Goal: Task Accomplishment & Management: Manage account settings

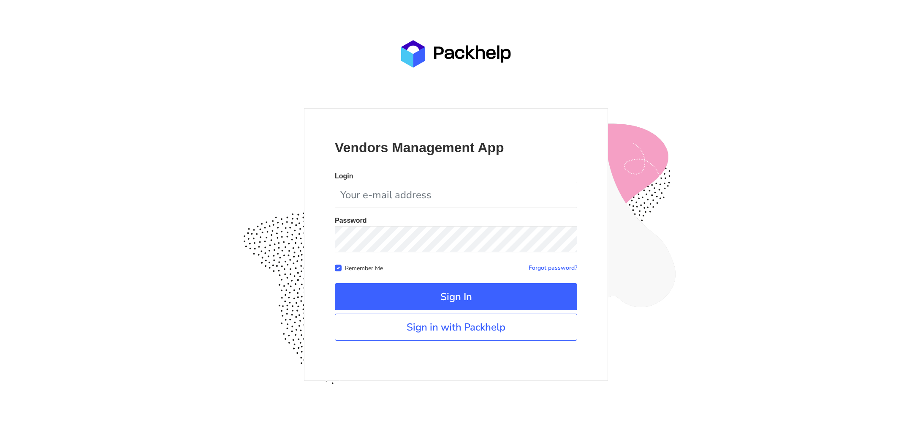
click at [464, 336] on link "Sign in with Packhelp" at bounding box center [456, 326] width 242 height 27
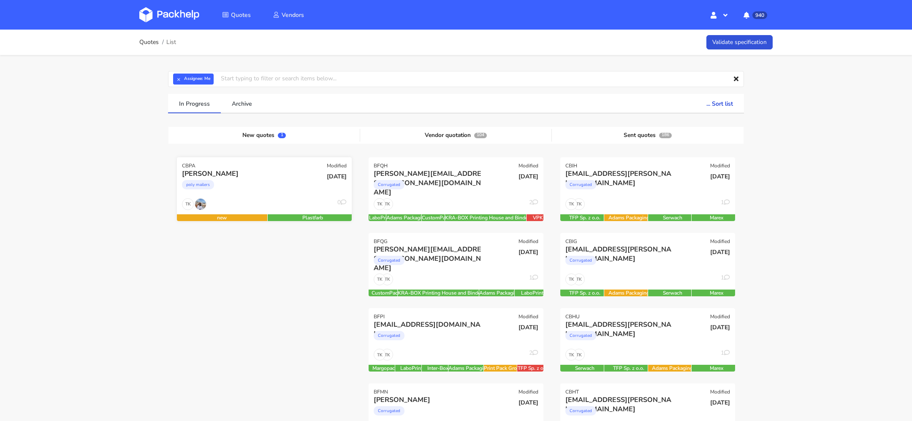
click at [280, 197] on div "Valentina poly mailers" at bounding box center [235, 183] width 118 height 29
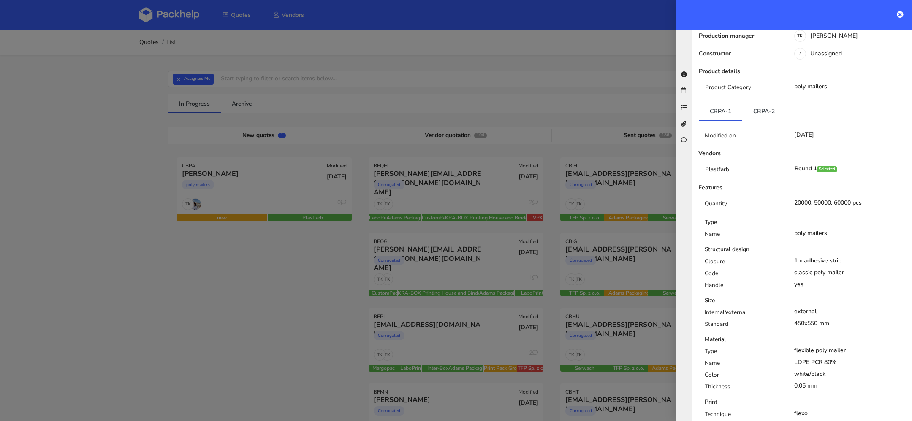
scroll to position [87, 0]
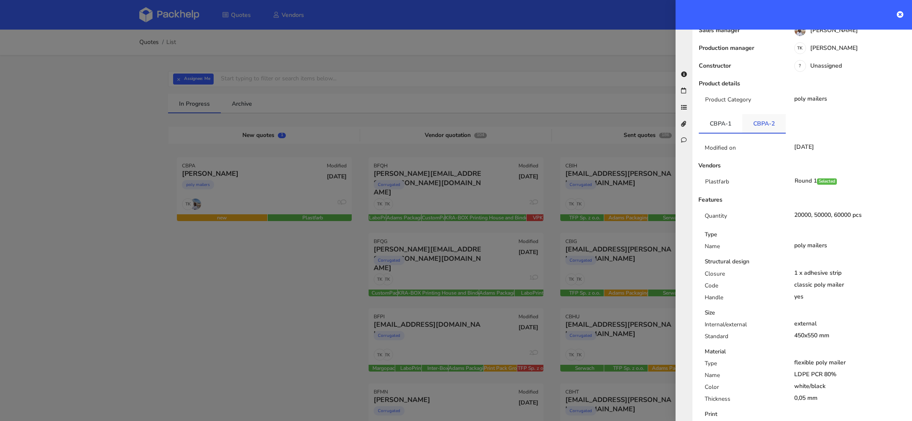
click at [760, 121] on link "CBPA-2" at bounding box center [763, 123] width 43 height 19
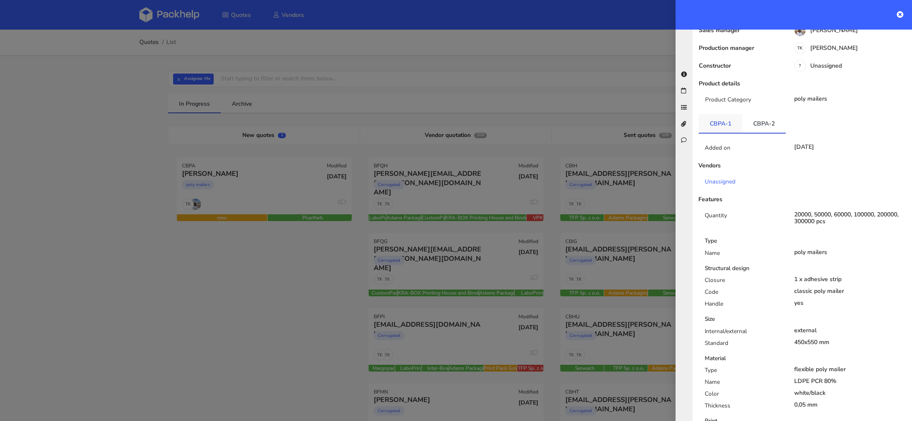
click at [722, 119] on link "CBPA-1" at bounding box center [720, 123] width 43 height 19
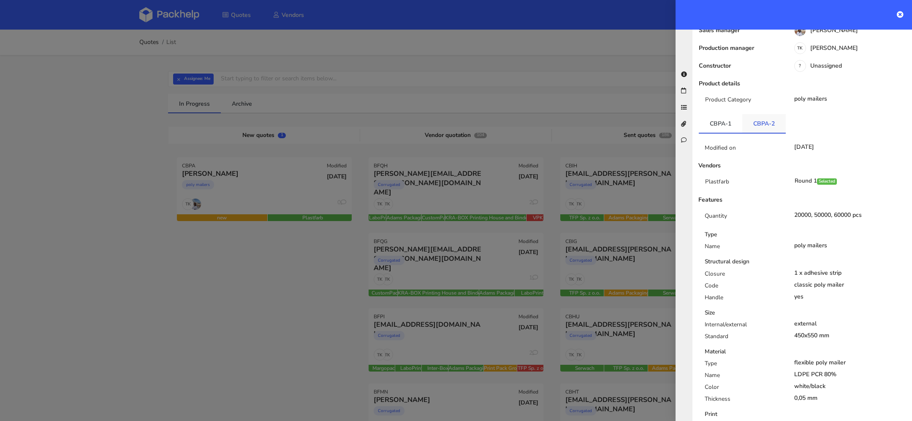
click at [744, 119] on link "CBPA-2" at bounding box center [763, 123] width 43 height 19
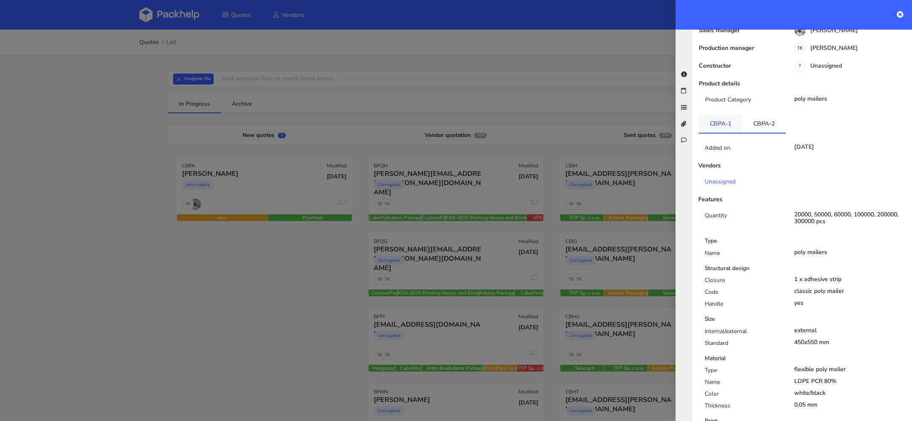
click at [723, 119] on link "CBPA-1" at bounding box center [720, 123] width 43 height 19
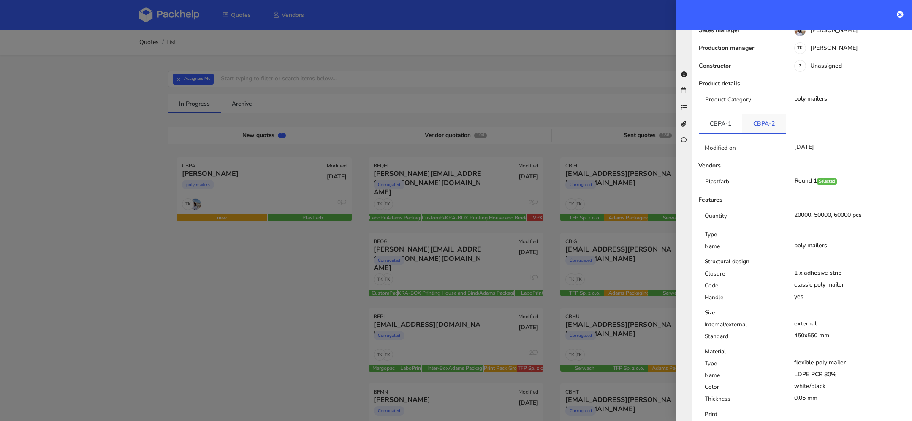
click at [749, 119] on link "CBPA-2" at bounding box center [763, 123] width 43 height 19
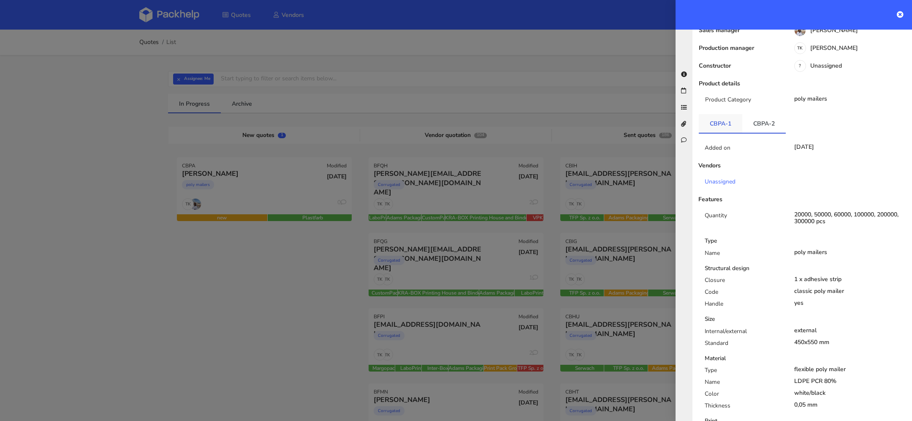
click at [730, 119] on link "CBPA-1" at bounding box center [720, 123] width 43 height 19
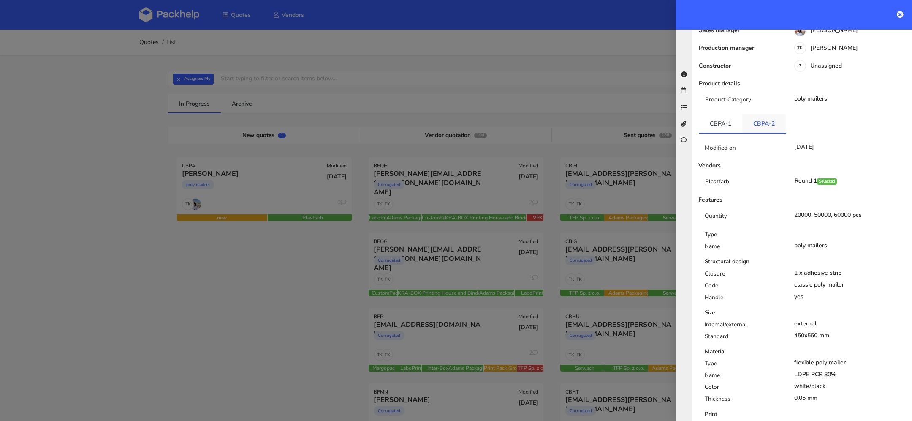
click at [756, 119] on link "CBPA-2" at bounding box center [763, 123] width 43 height 19
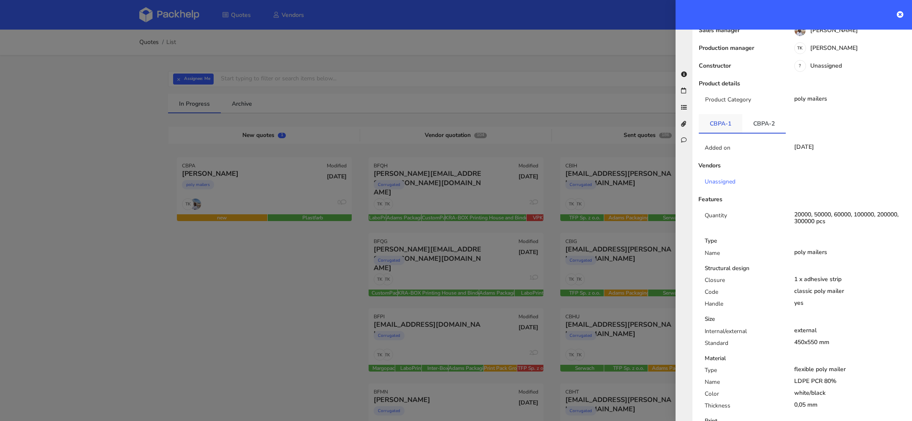
click at [732, 119] on link "CBPA-1" at bounding box center [720, 123] width 43 height 19
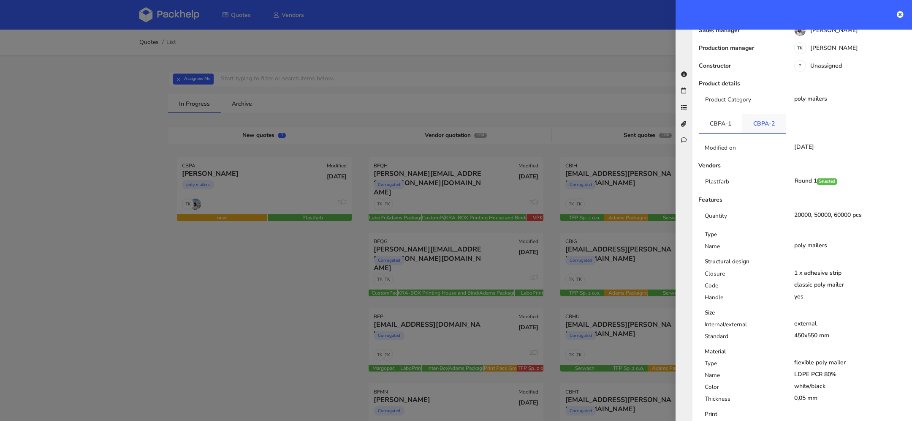
click at [756, 120] on link "CBPA-2" at bounding box center [763, 123] width 43 height 19
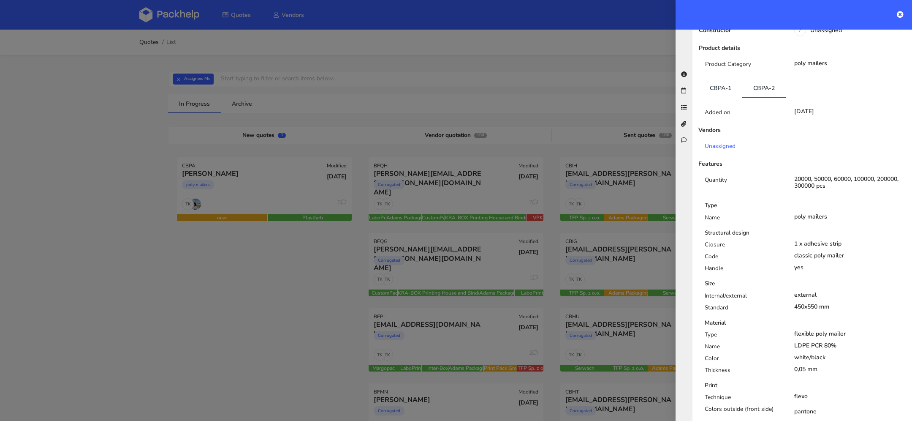
scroll to position [120, 0]
click at [721, 81] on link "CBPA-1" at bounding box center [720, 89] width 43 height 19
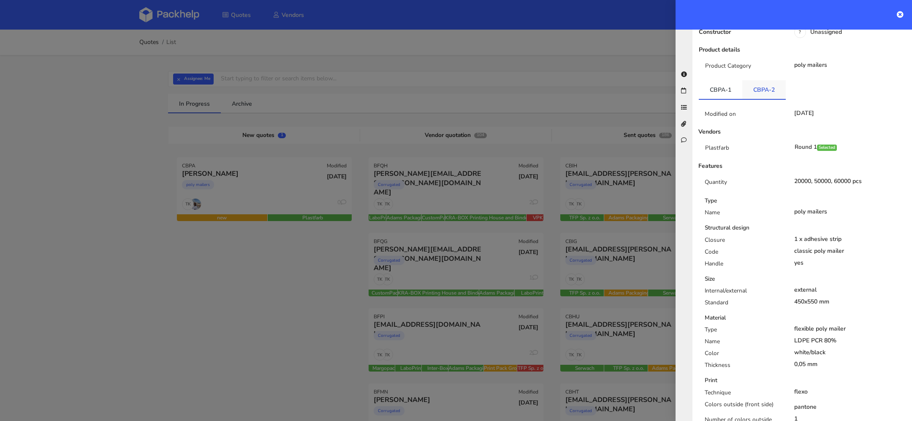
click at [757, 97] on link "CBPA-2" at bounding box center [763, 89] width 43 height 19
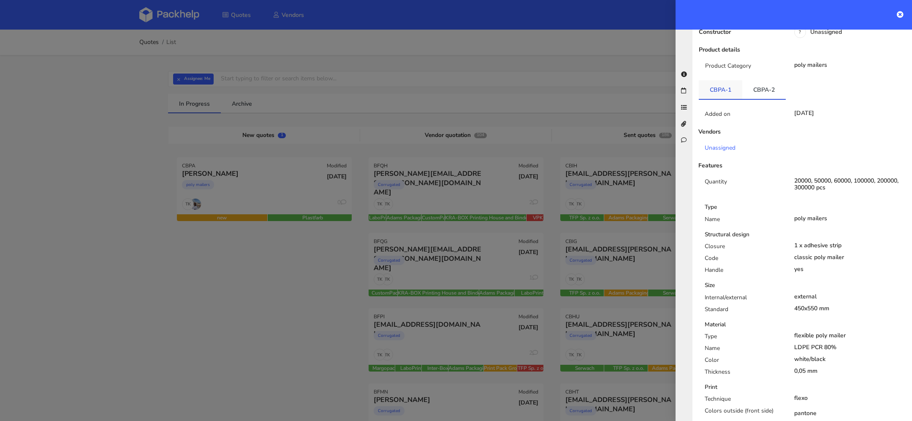
click at [721, 97] on link "CBPA-1" at bounding box center [720, 89] width 43 height 19
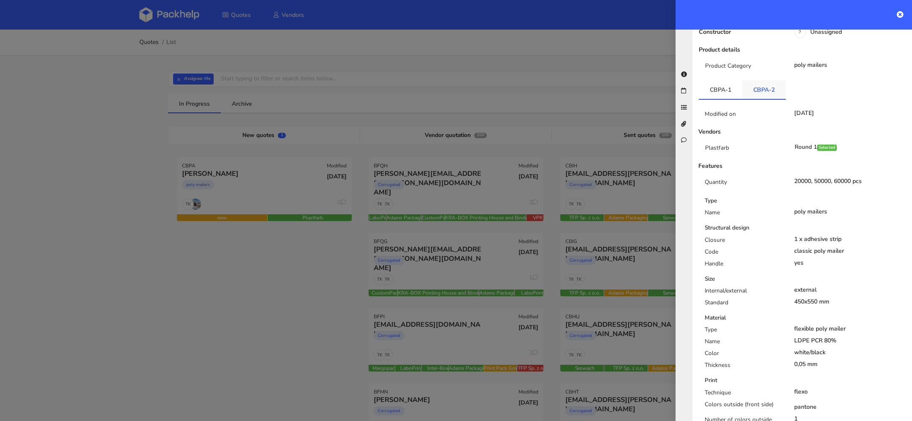
click at [752, 97] on link "CBPA-2" at bounding box center [763, 89] width 43 height 19
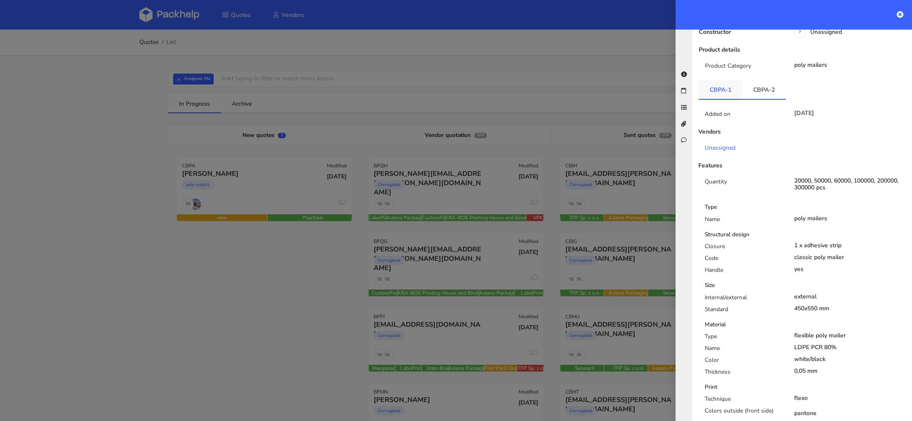
click at [727, 97] on link "CBPA-1" at bounding box center [720, 89] width 43 height 19
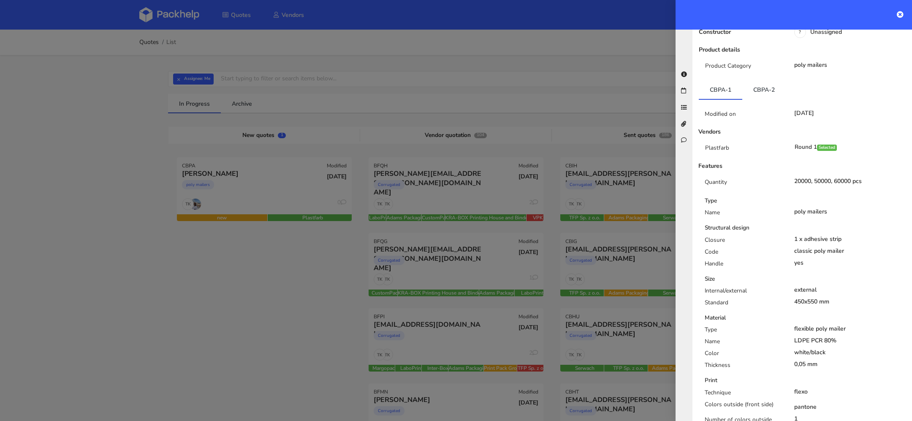
click at [108, 150] on div at bounding box center [456, 210] width 912 height 421
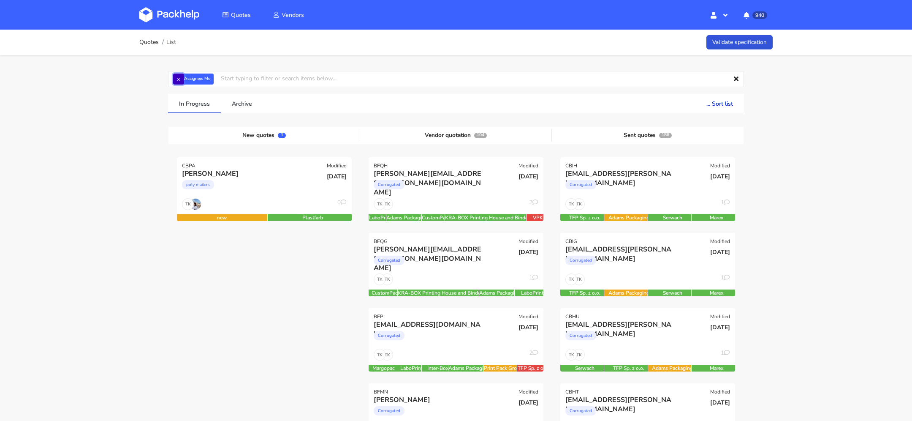
click at [178, 77] on button "×" at bounding box center [178, 78] width 11 height 11
click at [204, 86] on input "text" at bounding box center [456, 79] width 576 height 16
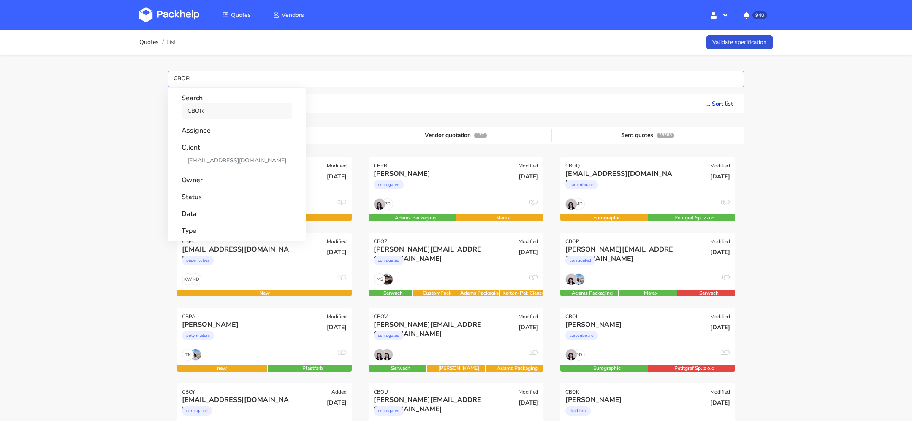
type input "CBOR"
click at [201, 115] on link "CBOR" at bounding box center [237, 111] width 111 height 16
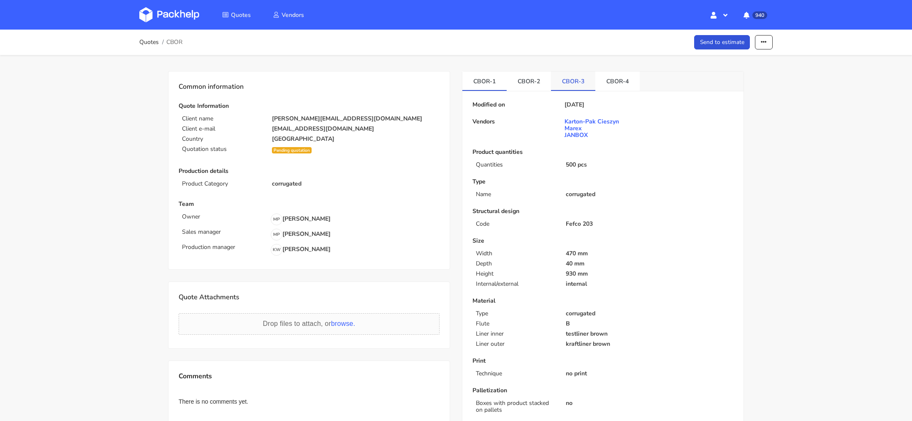
click at [584, 79] on link "CBOR-3" at bounding box center [573, 80] width 44 height 19
click at [606, 83] on link "CBOR-4" at bounding box center [617, 80] width 44 height 19
click at [758, 45] on button "button" at bounding box center [764, 42] width 18 height 15
click at [729, 105] on link "Show estimations" at bounding box center [731, 108] width 74 height 14
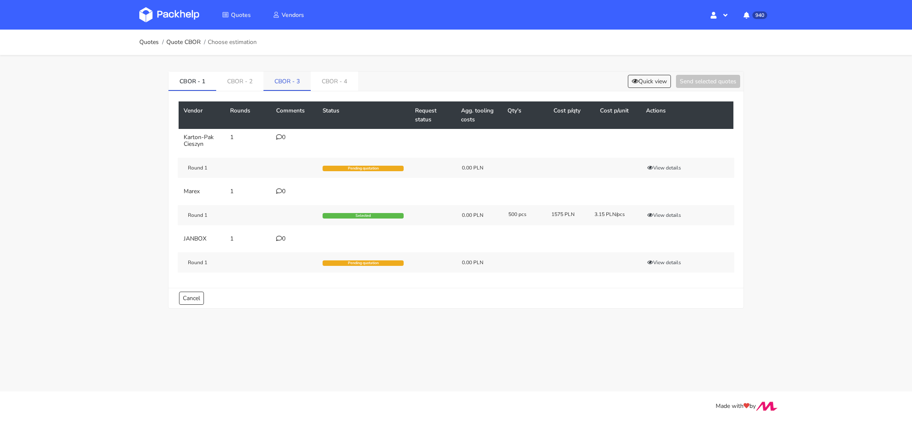
click at [287, 79] on link "CBOR - 3" at bounding box center [286, 80] width 47 height 19
click at [334, 82] on link "CBOR - 4" at bounding box center [335, 80] width 47 height 19
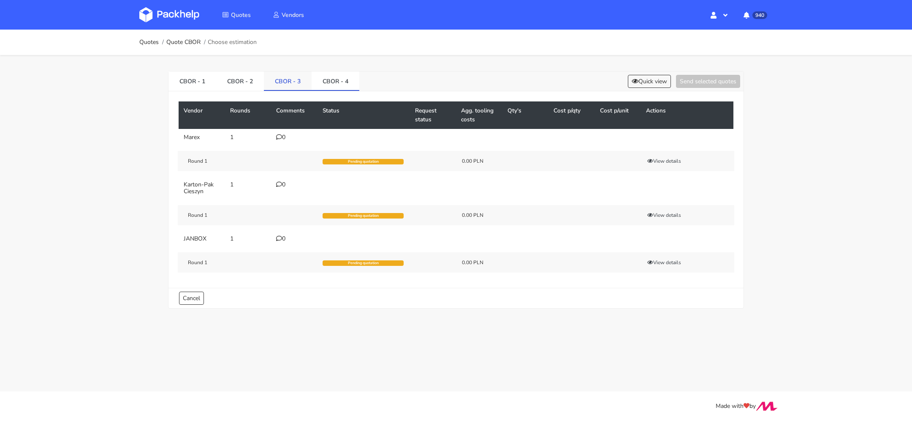
click at [301, 81] on link "CBOR - 3" at bounding box center [288, 80] width 48 height 19
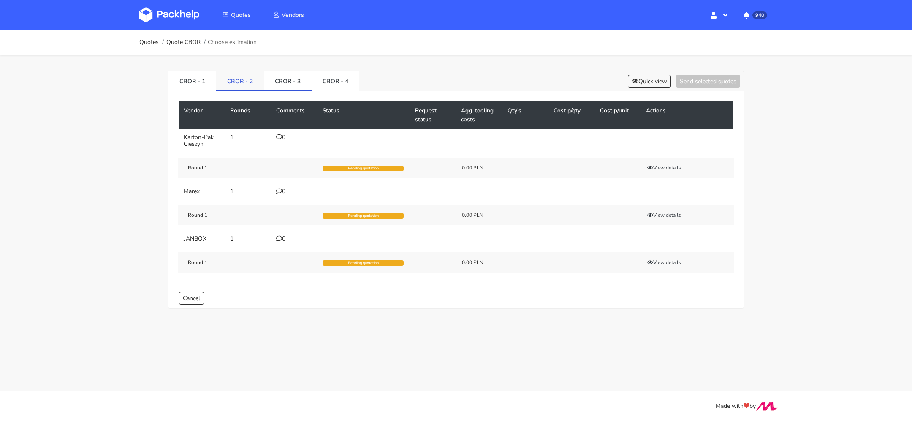
click at [235, 81] on link "CBOR - 2" at bounding box center [240, 80] width 48 height 19
click at [291, 81] on link "CBOR - 3" at bounding box center [288, 80] width 48 height 19
click at [277, 189] on icon at bounding box center [279, 191] width 6 height 6
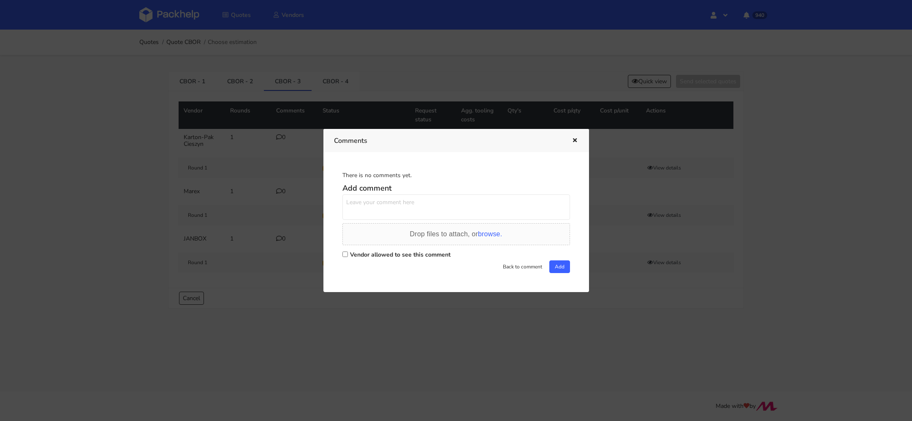
click at [357, 253] on label "Vendor allowed to see this comment" at bounding box center [400, 254] width 100 height 8
click at [348, 253] on input "Vendor allowed to see this comment" at bounding box center [344, 253] width 5 height 5
checkbox input "true"
click at [368, 215] on textarea at bounding box center [456, 206] width 228 height 25
click at [415, 201] on textarea "Panie Adrianie, proszę jeszzcze o wycenę wariantów 3 i 4 na EB." at bounding box center [456, 206] width 228 height 25
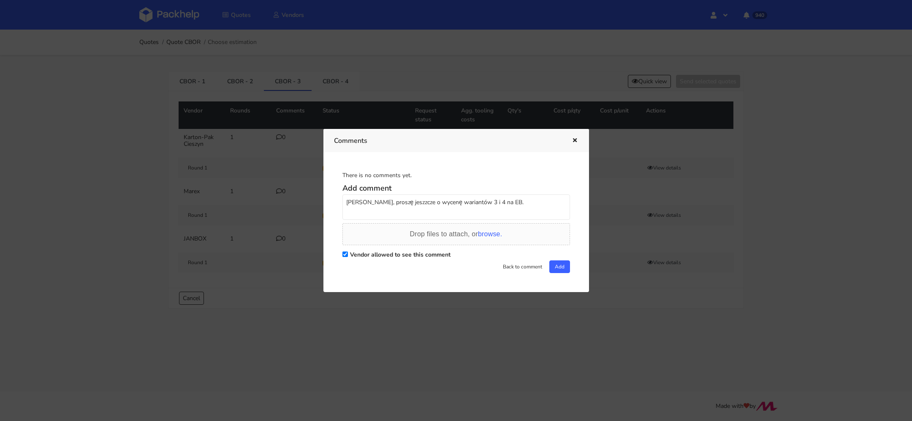
type textarea "Panie Adrianie, proszę jeszcze o wycenę wariantów 3 i 4 na EB."
drag, startPoint x: 532, startPoint y: 200, endPoint x: 282, endPoint y: 200, distance: 250.8
click at [282, 200] on div "Comments There is no comments yet. Add comment Panie Adrianie, proszę jeszcze o…" at bounding box center [456, 210] width 912 height 421
click at [575, 139] on icon "button" at bounding box center [574, 141] width 7 height 6
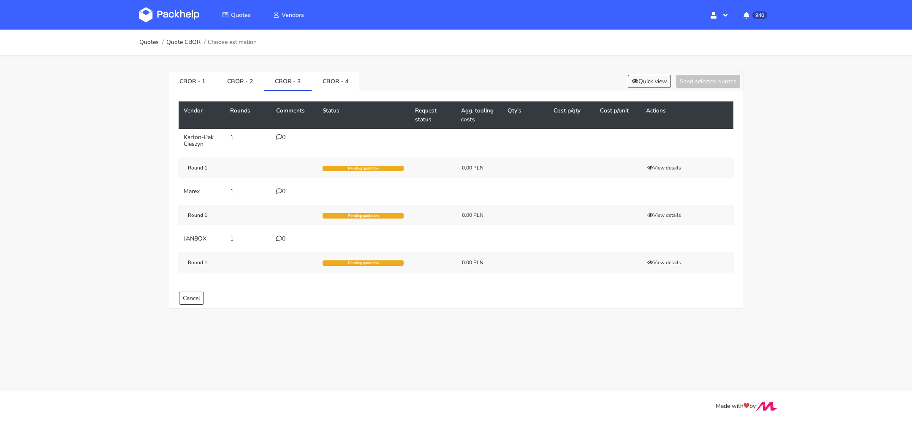
click at [281, 188] on div "0" at bounding box center [294, 191] width 36 height 7
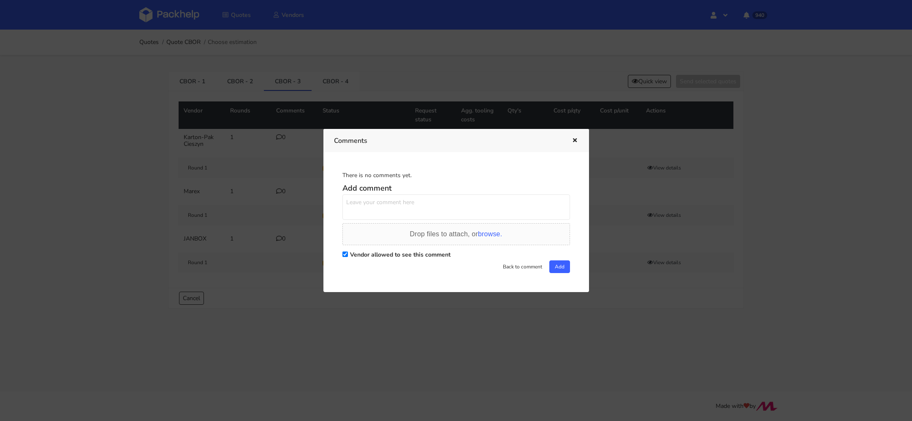
click at [363, 220] on div "Add comment Drop files to attach, or browse. Vendor allowed to see this comment…" at bounding box center [456, 226] width 228 height 93
click at [367, 214] on textarea at bounding box center [456, 206] width 228 height 25
paste textarea "Panie Adrianie, proszę jeszcze o wycenę wariantów 3 i 4 na EB."
type textarea "Panie Adrianie, proszę jeszcze o wycenę wariantów 3 i 4 na EB."
click at [553, 268] on button "Add" at bounding box center [559, 266] width 21 height 13
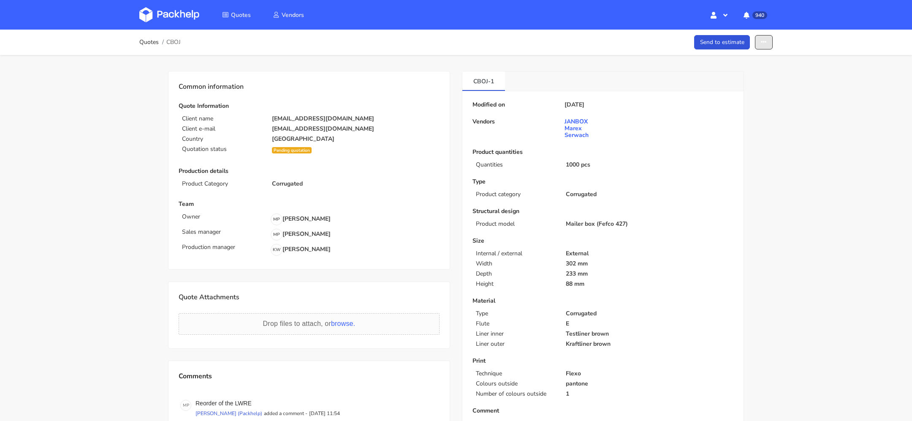
click at [765, 35] on button "button" at bounding box center [764, 42] width 18 height 15
click at [722, 103] on link "Show estimations" at bounding box center [731, 108] width 74 height 14
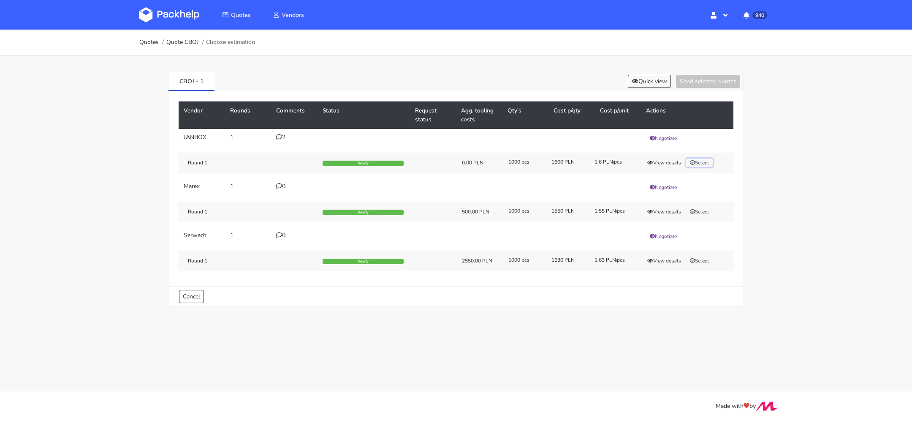
click at [698, 158] on button "Select" at bounding box center [699, 162] width 27 height 8
click at [682, 81] on button "Send selected quotes ( 1 )" at bounding box center [702, 81] width 76 height 13
click at [664, 255] on button "View details" at bounding box center [663, 259] width 41 height 8
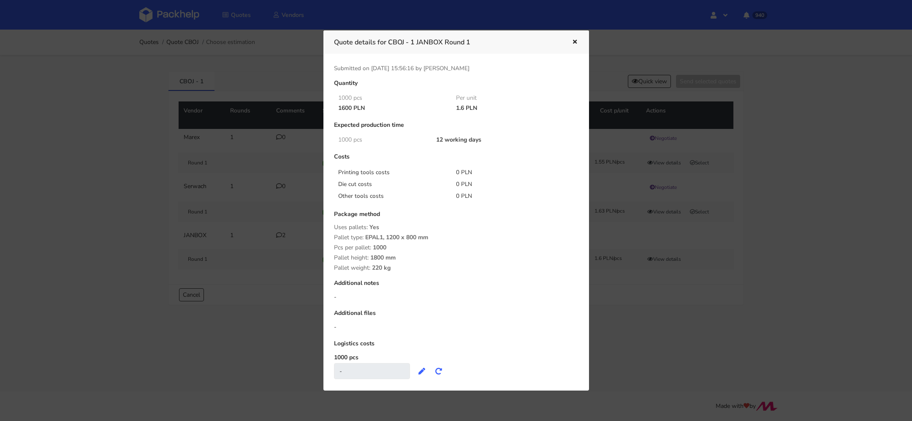
click at [577, 42] on icon "button" at bounding box center [574, 42] width 7 height 6
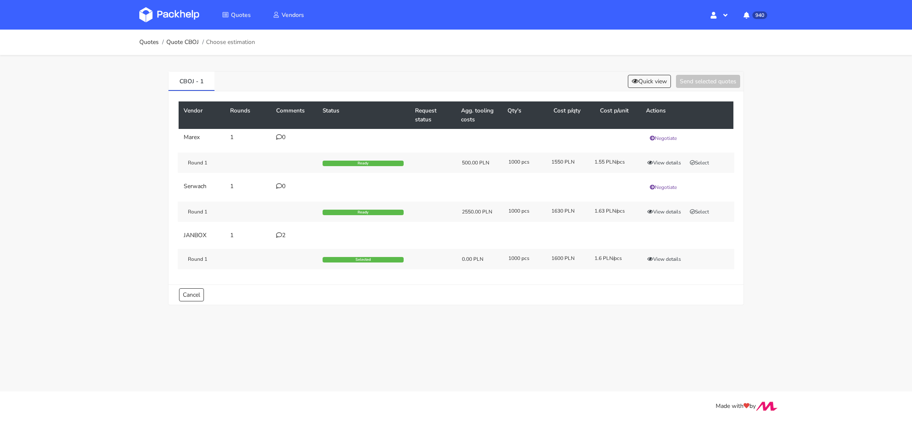
click at [278, 235] on icon at bounding box center [279, 235] width 6 height 6
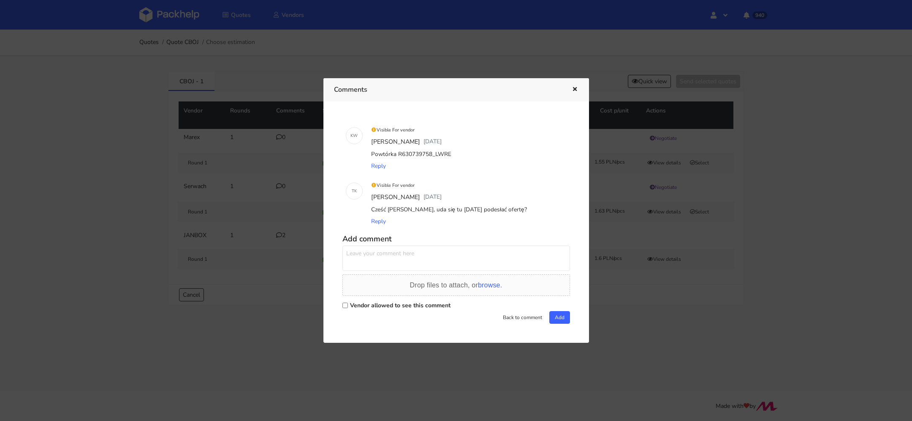
click at [573, 92] on icon "button" at bounding box center [574, 90] width 7 height 6
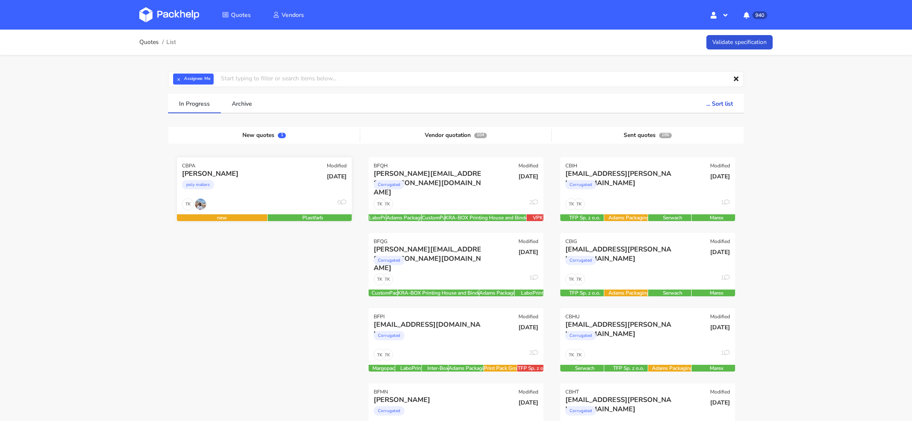
click at [250, 184] on div "poly mailers" at bounding box center [238, 186] width 112 height 17
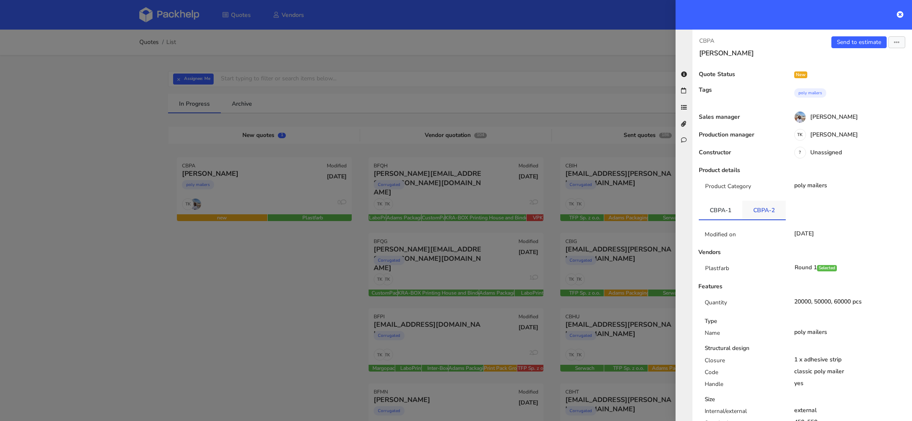
click at [747, 209] on link "CBPA-2" at bounding box center [763, 210] width 43 height 19
click at [711, 210] on link "CBPA-1" at bounding box center [720, 210] width 43 height 19
click at [896, 43] on icon "button" at bounding box center [897, 43] width 6 height 6
click at [798, 48] on div "CBPA [PERSON_NAME]" at bounding box center [747, 46] width 110 height 21
click at [898, 14] on icon at bounding box center [900, 14] width 7 height 7
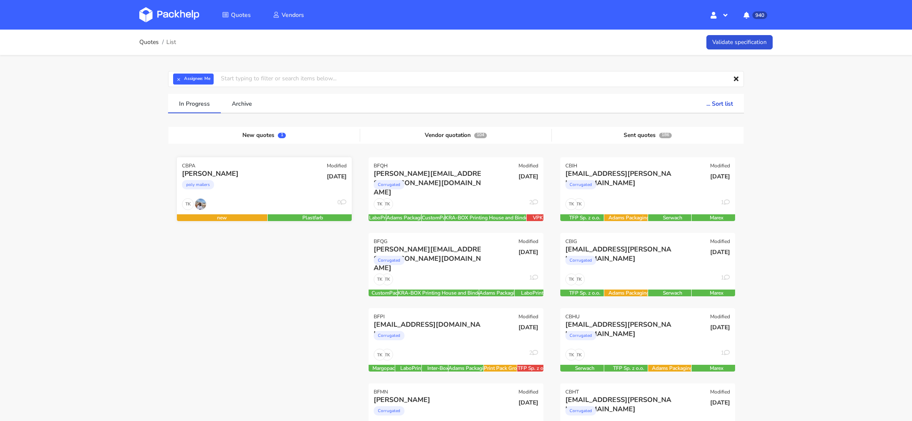
click at [301, 174] on div "[DATE]" at bounding box center [323, 176] width 47 height 8
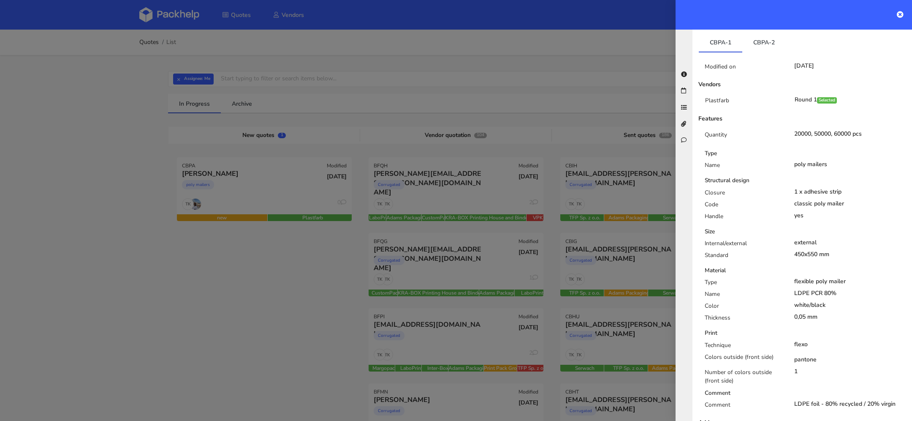
scroll to position [168, 0]
click at [766, 44] on link "CBPA-2" at bounding box center [763, 41] width 43 height 19
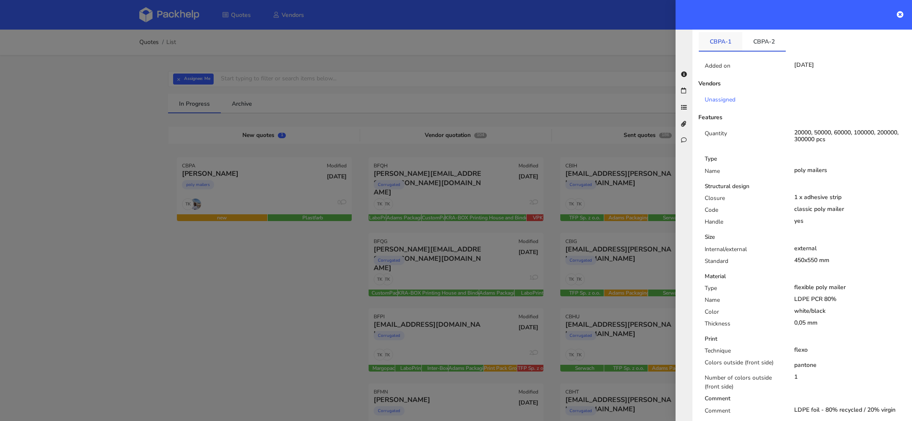
click at [731, 45] on link "CBPA-1" at bounding box center [720, 41] width 43 height 19
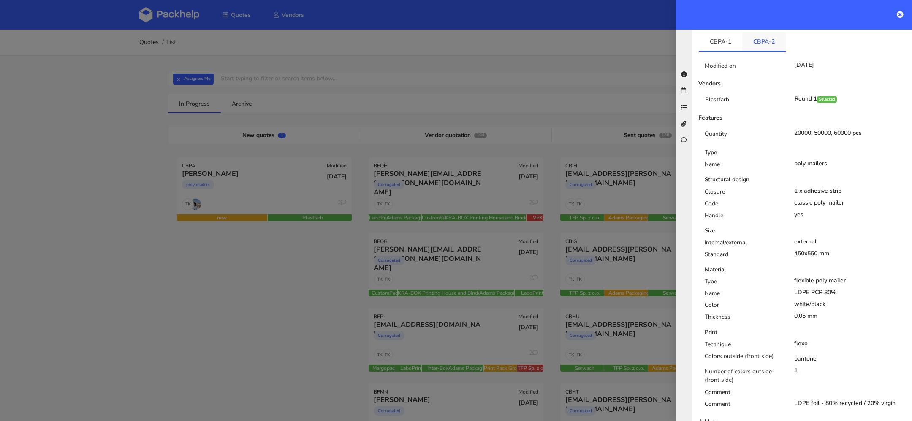
click at [763, 45] on link "CBPA-2" at bounding box center [763, 41] width 43 height 19
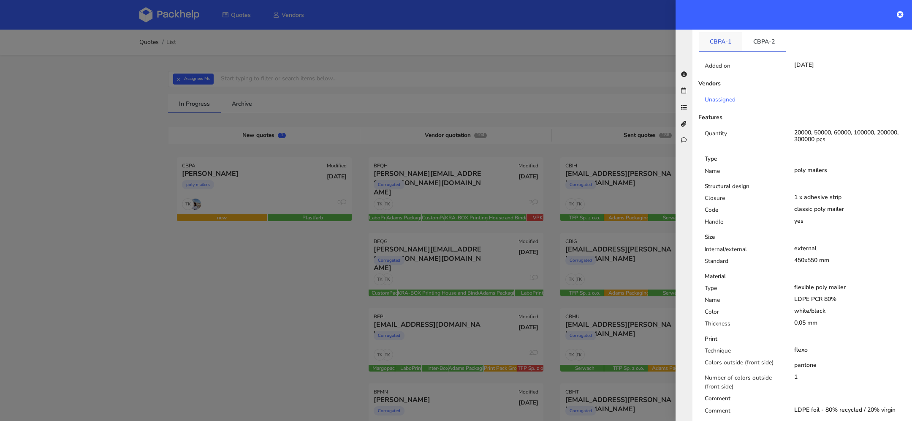
click at [732, 45] on link "CBPA-1" at bounding box center [720, 41] width 43 height 19
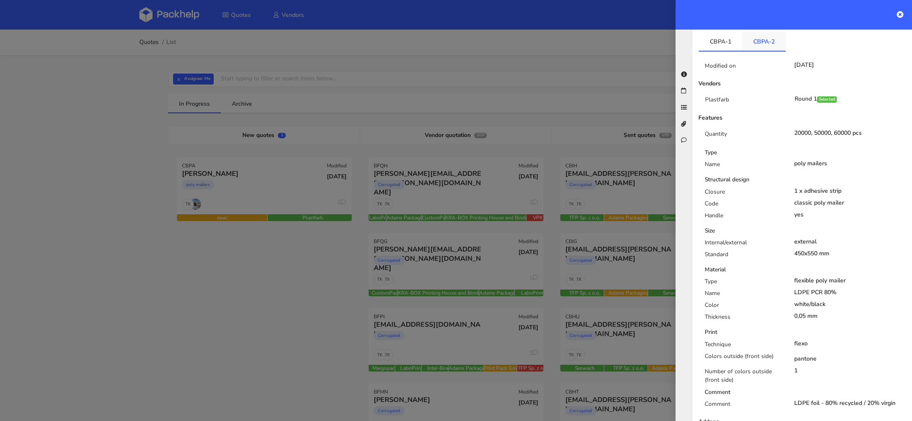
click at [779, 47] on link "CBPA-2" at bounding box center [763, 41] width 43 height 19
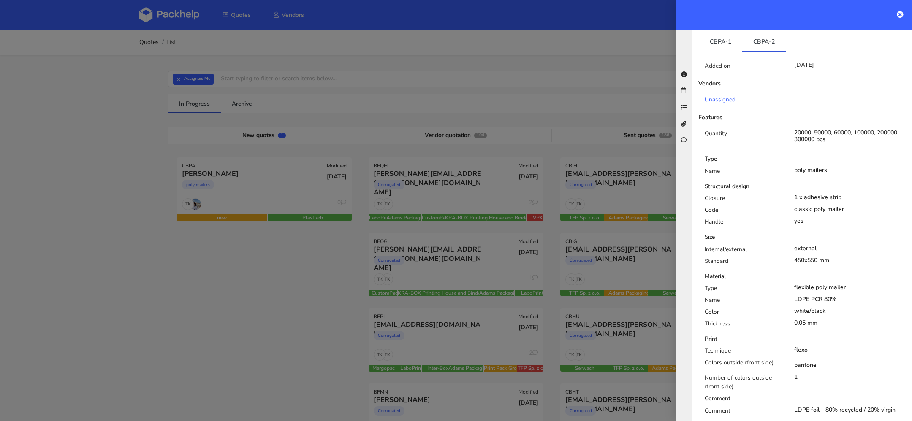
click at [725, 52] on div "Added on 29 Sep 2025 Vendors Unassigned Features Quantity 20000, 50000, 60000, …" at bounding box center [802, 246] width 207 height 388
click at [720, 40] on link "CBPA-1" at bounding box center [720, 41] width 43 height 19
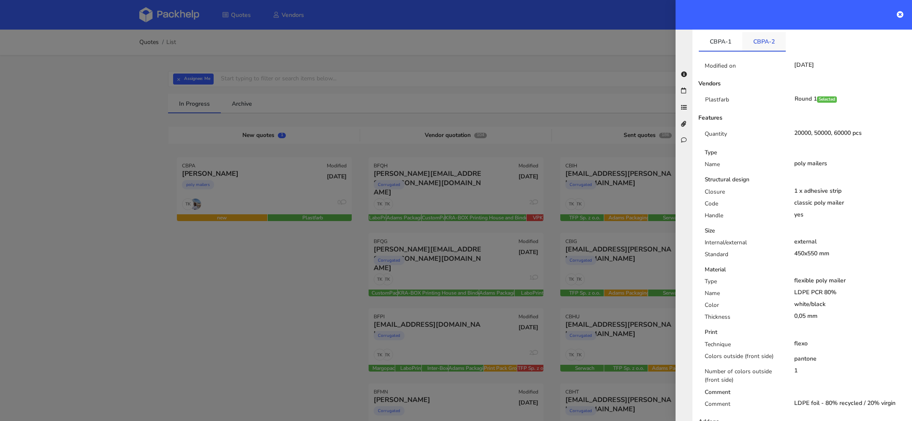
click at [742, 40] on link "CBPA-2" at bounding box center [763, 41] width 43 height 19
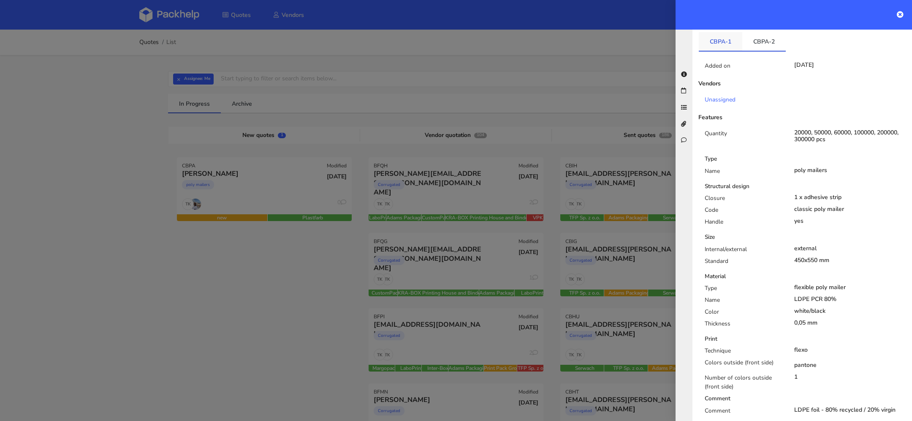
click at [714, 40] on link "CBPA-1" at bounding box center [720, 41] width 43 height 19
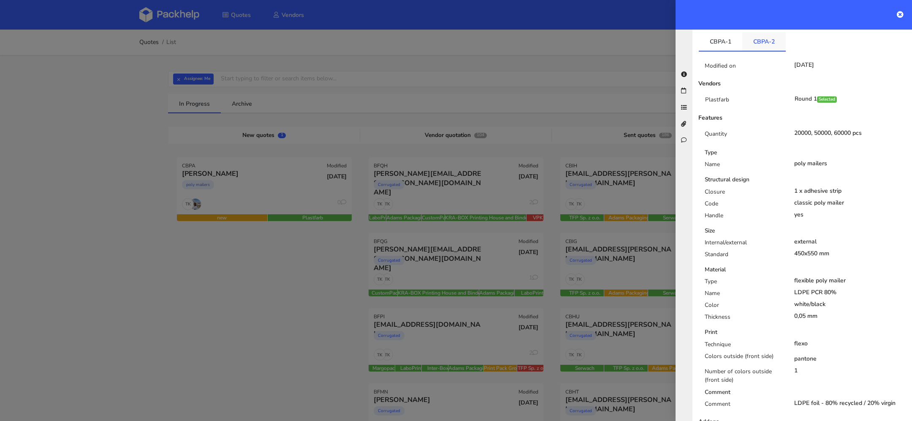
click at [744, 40] on link "CBPA-2" at bounding box center [763, 41] width 43 height 19
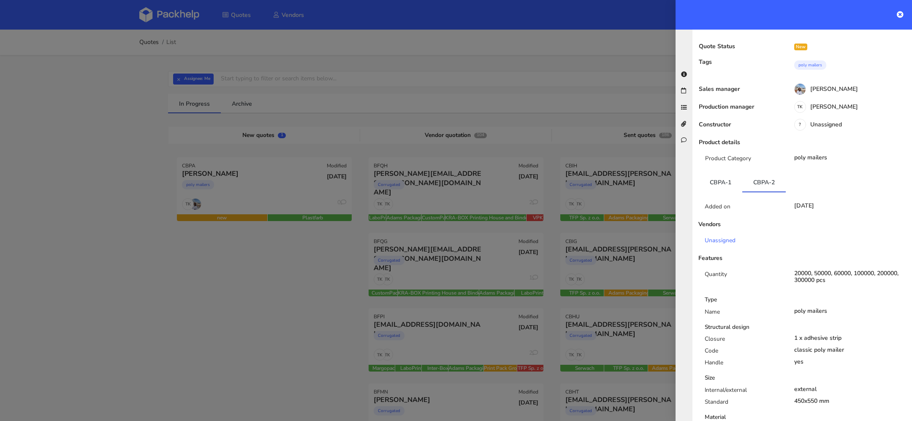
scroll to position [0, 0]
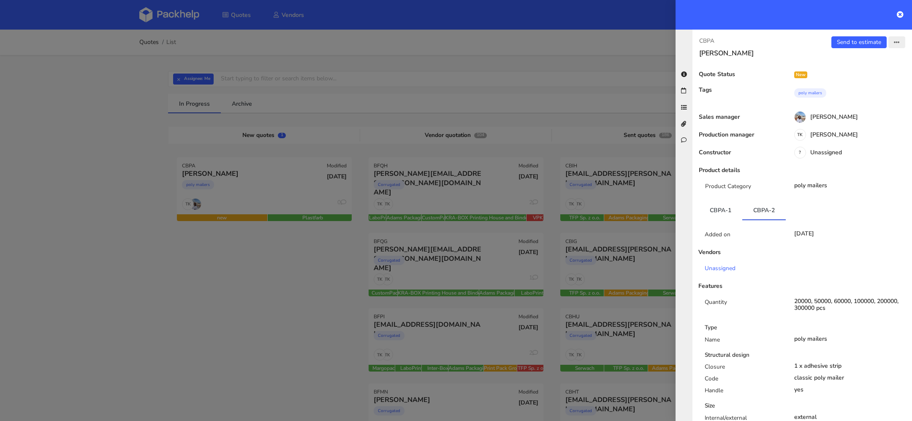
click at [891, 41] on button "button" at bounding box center [896, 42] width 17 height 12
click at [860, 70] on link "Edit quote" at bounding box center [869, 75] width 74 height 14
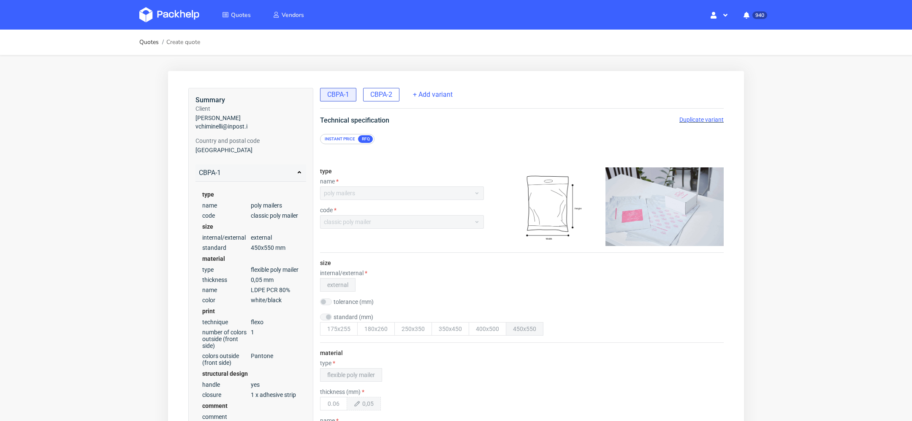
click at [383, 96] on div "CBPA-2" at bounding box center [381, 95] width 36 height 14
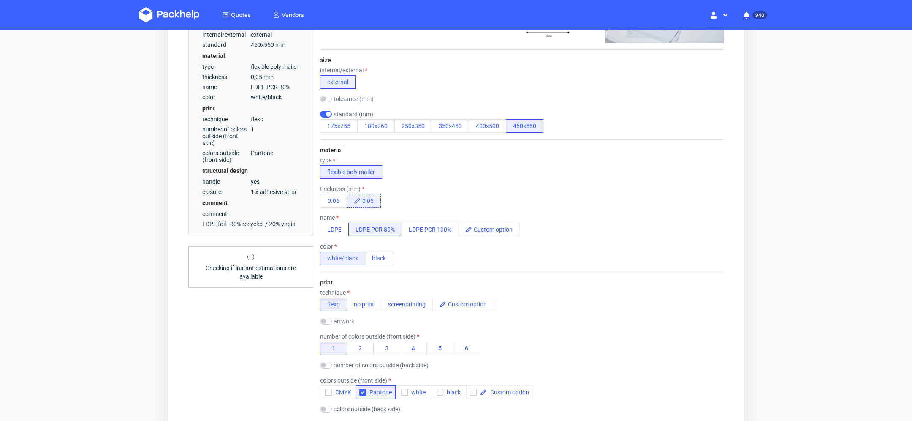
scroll to position [756, 0]
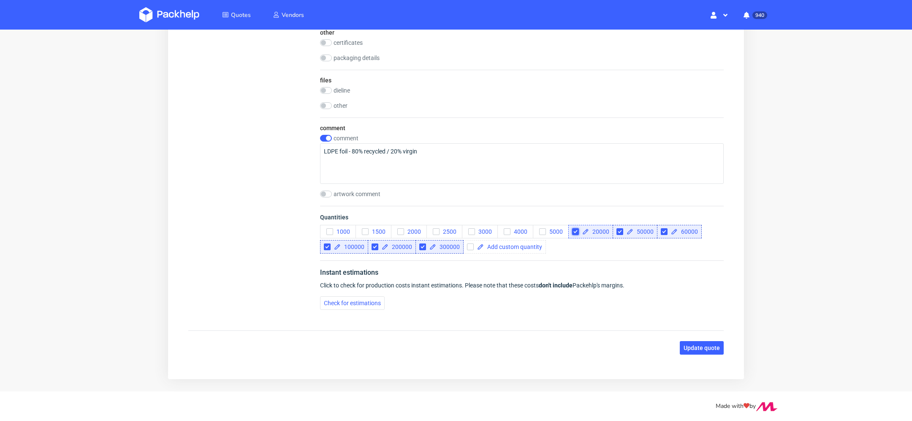
click at [578, 228] on input "checkbox" at bounding box center [575, 231] width 7 height 7
checkbox input "true"
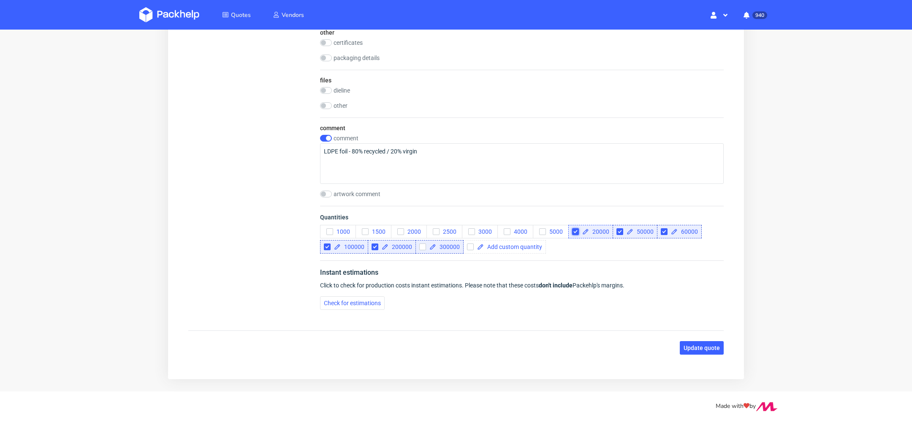
checkbox input "true"
checkbox input "false"
click at [572, 228] on input "checkbox" at bounding box center [575, 231] width 7 height 7
checkbox input "true"
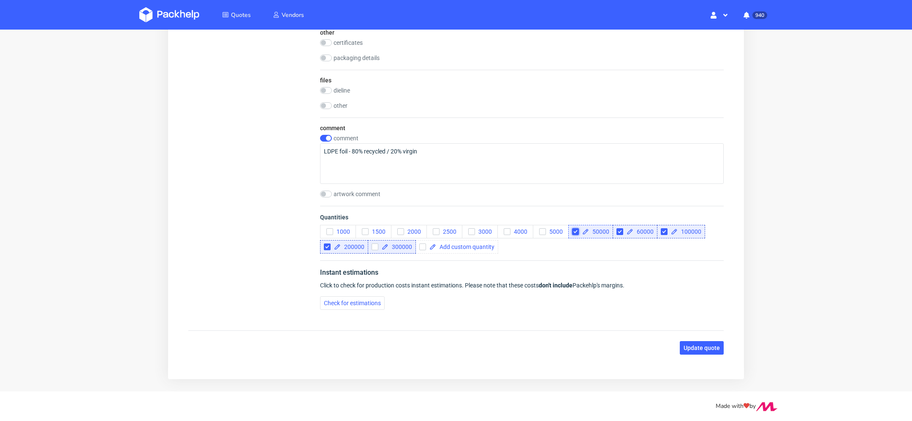
checkbox input "true"
checkbox input "false"
click at [576, 228] on input "checkbox" at bounding box center [575, 231] width 7 height 7
checkbox input "true"
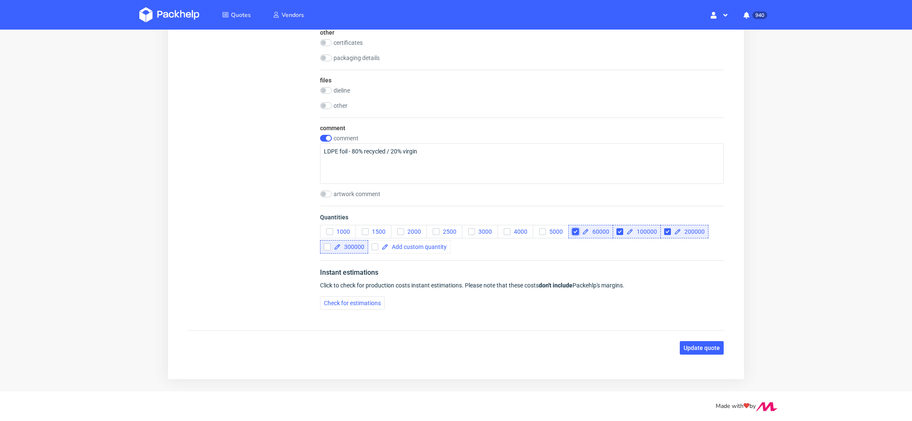
checkbox input "true"
checkbox input "false"
click at [690, 345] on span "Update quote" at bounding box center [702, 348] width 36 height 6
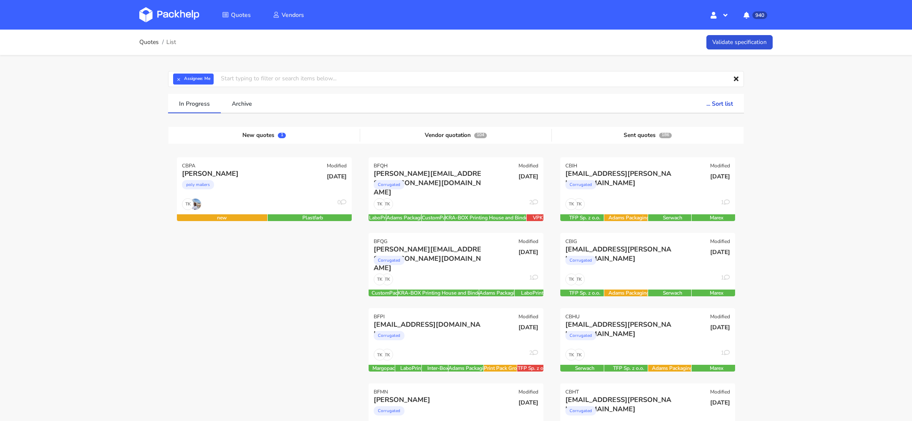
click at [277, 169] on div "[PERSON_NAME]" at bounding box center [238, 173] width 112 height 9
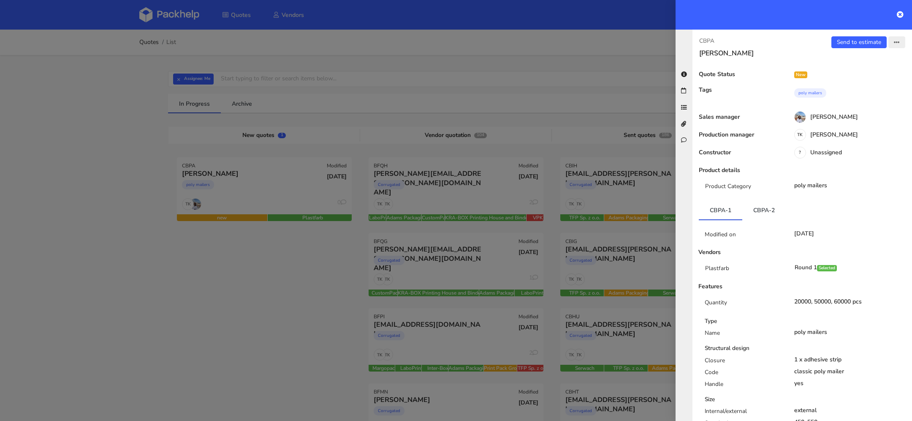
click at [891, 47] on button "button" at bounding box center [896, 42] width 17 height 12
click at [874, 53] on link "View quote" at bounding box center [869, 59] width 74 height 14
click at [867, 42] on link "Send to estimate" at bounding box center [858, 42] width 55 height 12
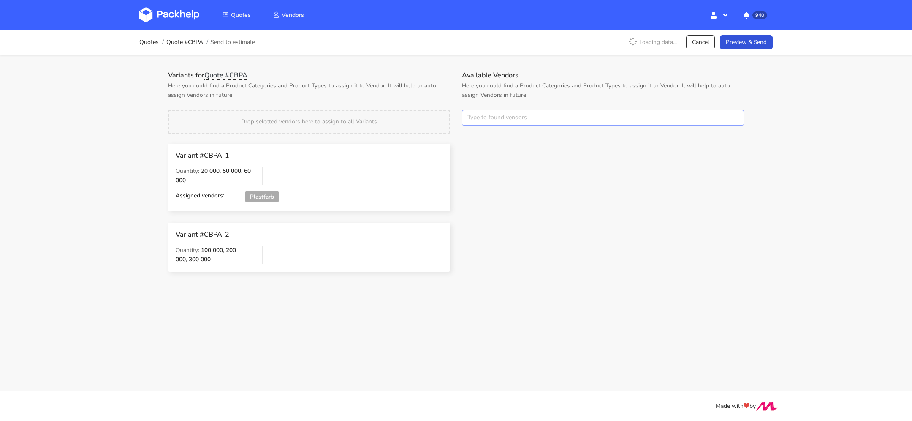
click at [500, 114] on input "text" at bounding box center [603, 118] width 282 height 16
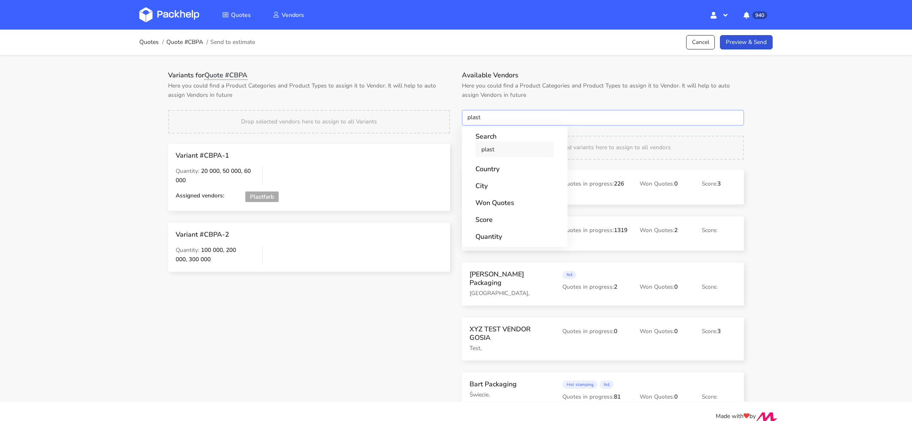
type input "plast"
click at [486, 151] on link "plast" at bounding box center [514, 149] width 79 height 16
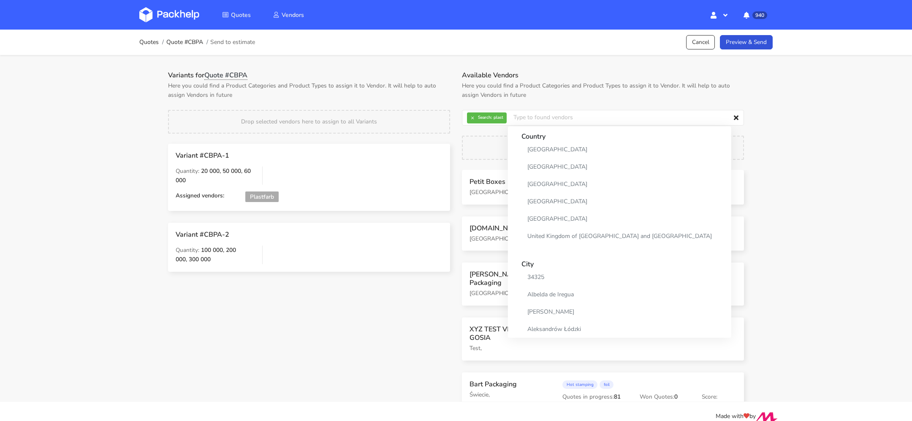
click at [630, 68] on div "Variants for Quote #CBPA Here you could find a Product Categories and Product T…" at bounding box center [456, 228] width 608 height 347
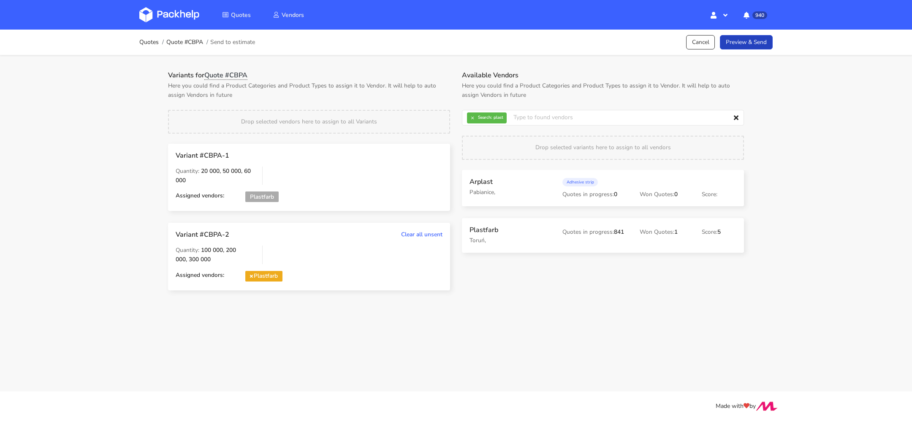
click at [759, 43] on link "Preview & Send" at bounding box center [746, 42] width 53 height 15
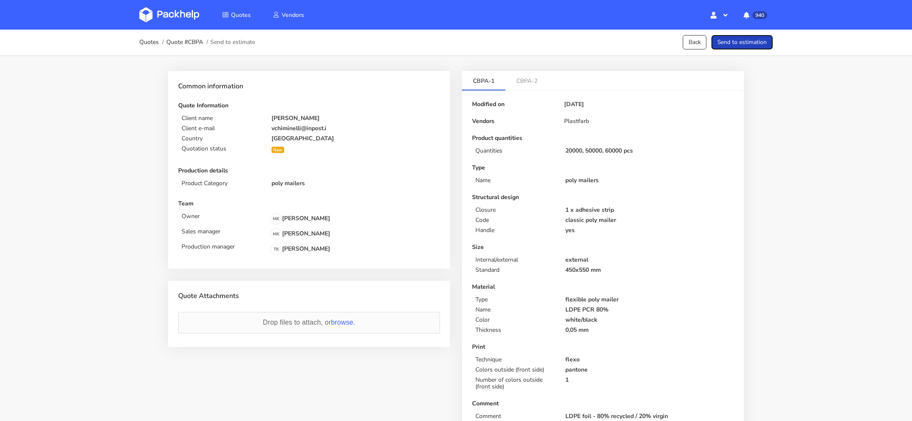
click at [743, 43] on button "Send to estimation" at bounding box center [741, 42] width 61 height 15
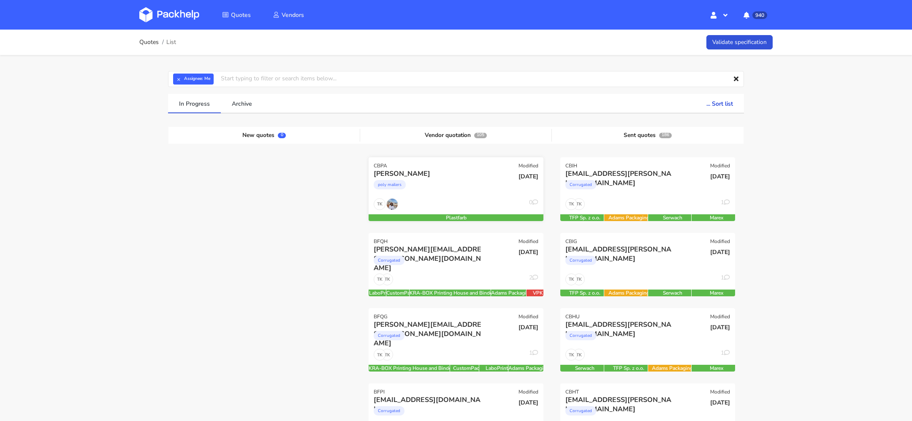
click at [472, 195] on div "[PERSON_NAME] poly mailers" at bounding box center [427, 183] width 118 height 29
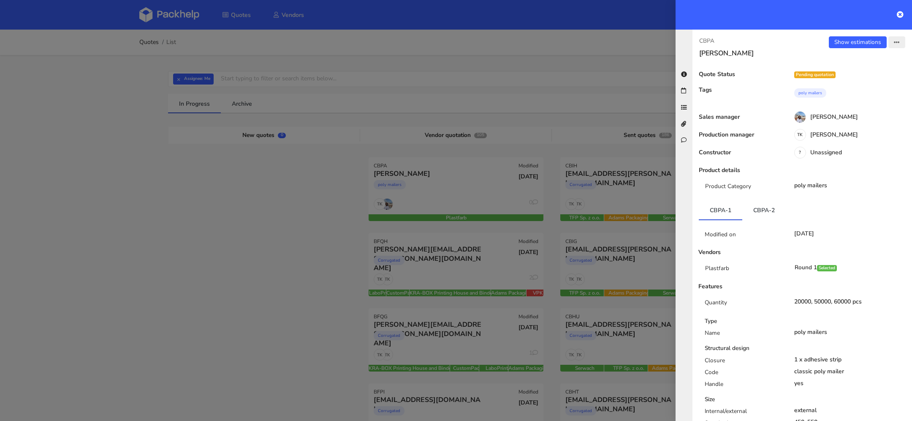
click at [897, 45] on icon "button" at bounding box center [897, 43] width 6 height 6
click at [881, 73] on link "View quote" at bounding box center [869, 75] width 74 height 14
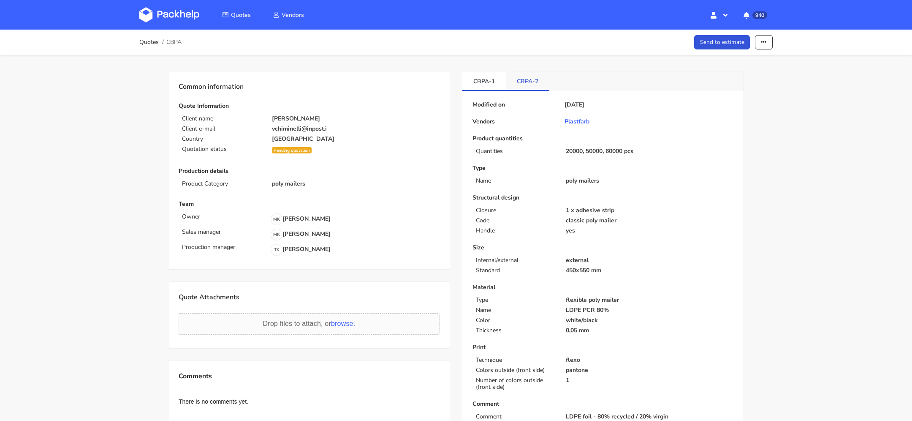
click at [534, 79] on link "CBPA-2" at bounding box center [527, 80] width 43 height 19
click at [755, 37] on button "button" at bounding box center [764, 42] width 18 height 15
click at [754, 103] on link "Show estimations" at bounding box center [731, 108] width 74 height 14
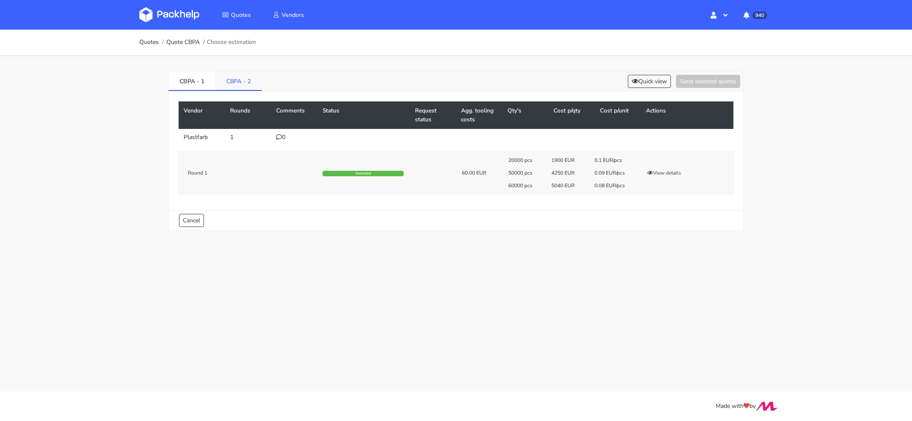
click at [244, 87] on link "CBPA - 2" at bounding box center [238, 80] width 46 height 19
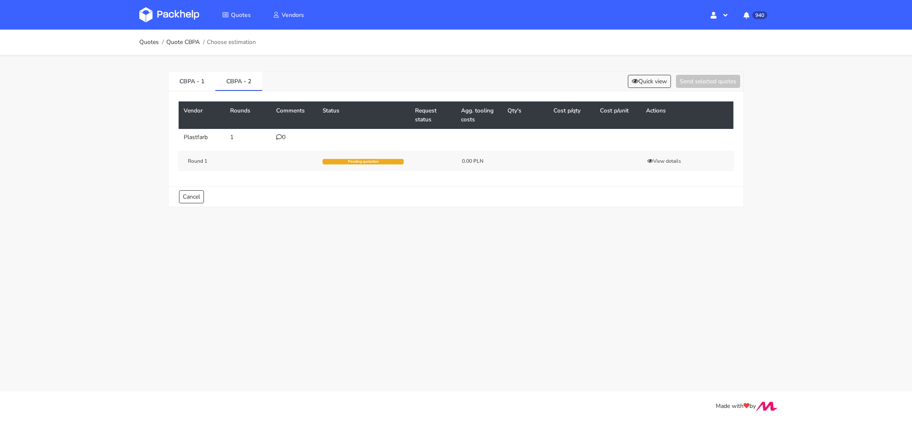
click at [277, 139] on div "0" at bounding box center [294, 137] width 36 height 7
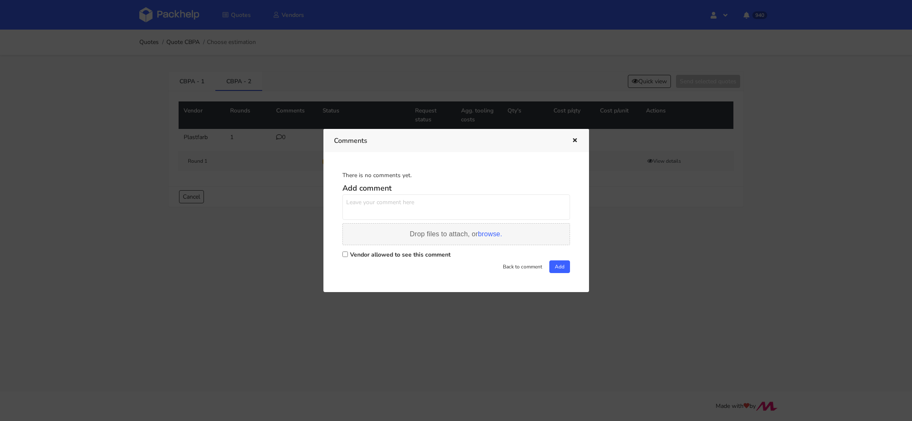
click at [369, 228] on div "Drop files to attach, or browse." at bounding box center [456, 234] width 228 height 22
click at [346, 253] on input "Vendor allowed to see this comment" at bounding box center [344, 253] width 5 height 5
checkbox input "true"
click at [373, 204] on textarea at bounding box center [456, 206] width 228 height 25
click at [440, 201] on textarea "Panie Piotrze, to samo tylko większę nakłady" at bounding box center [456, 206] width 228 height 25
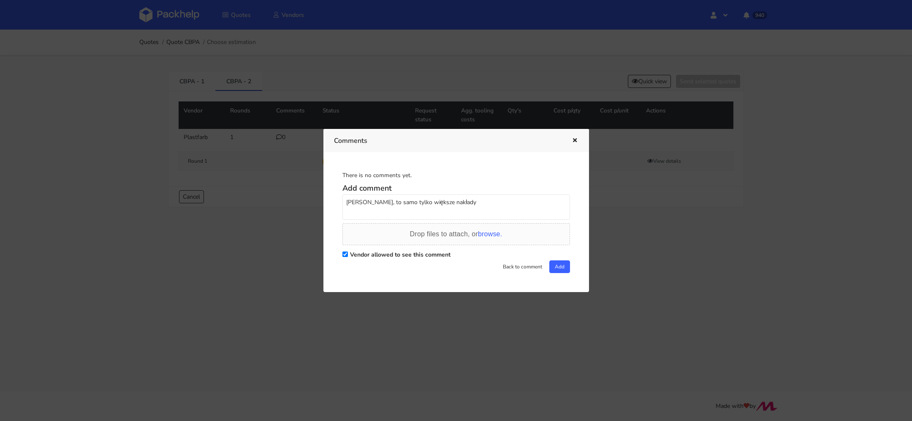
click at [404, 200] on textarea "Panie Piotrze, to samo tylko większe nakłady" at bounding box center [456, 206] width 228 height 25
click at [345, 200] on textarea "Panie Piotrze, to samo co wariant 1 tylko większe nakłady, proszę o wycenę." at bounding box center [456, 206] width 228 height 25
type textarea "Dzień dobry Panie Piotrze, to samo co wariant 1 tylko większe nakłady, proszę o…"
click at [564, 268] on button "Add" at bounding box center [559, 266] width 21 height 13
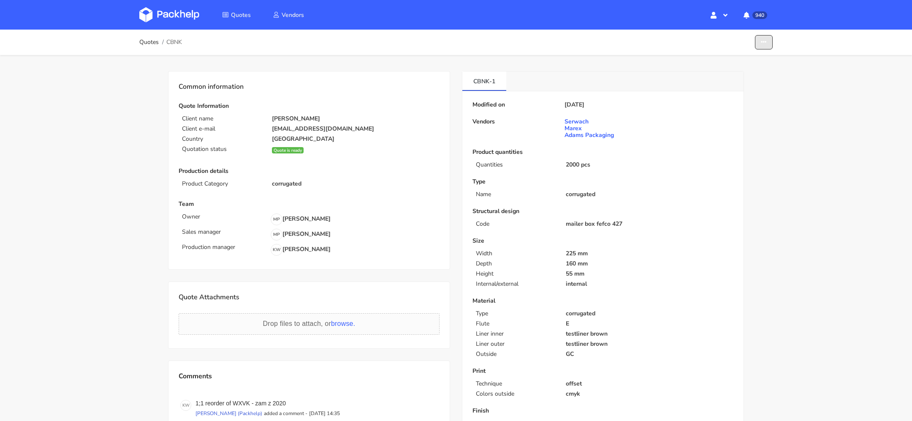
click at [759, 43] on button "button" at bounding box center [764, 42] width 18 height 15
click at [728, 97] on link "Show estimations" at bounding box center [731, 92] width 74 height 14
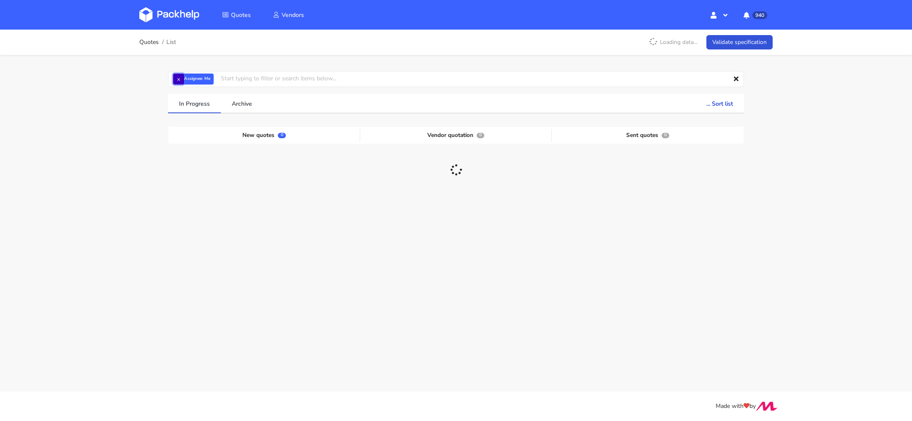
click at [178, 79] on button "×" at bounding box center [178, 78] width 11 height 11
click at [178, 79] on input "text" at bounding box center [456, 79] width 576 height 16
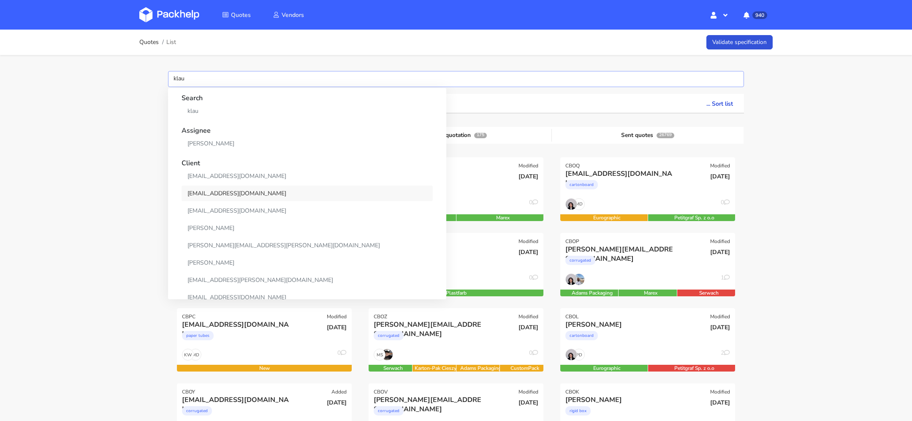
type input "klau"
drag, startPoint x: 226, startPoint y: 189, endPoint x: 228, endPoint y: 142, distance: 46.5
click at [228, 142] on link "Klaudia Wiśniewska" at bounding box center [307, 144] width 251 height 16
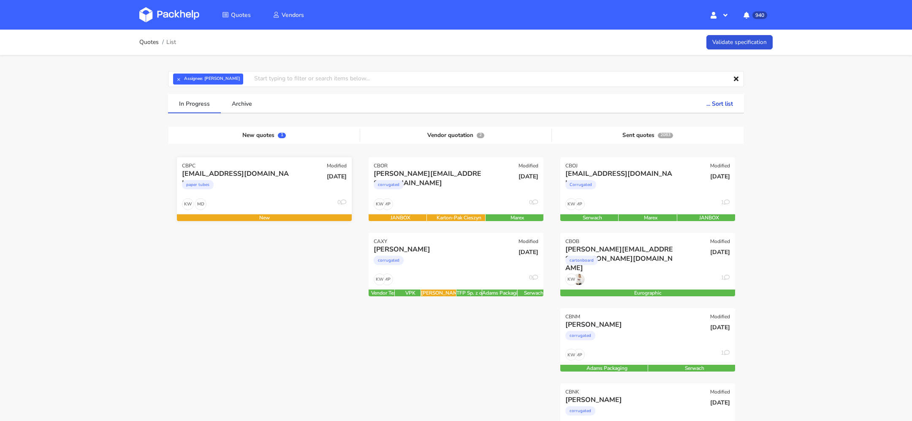
click at [288, 182] on div "paper tubes" at bounding box center [238, 186] width 112 height 17
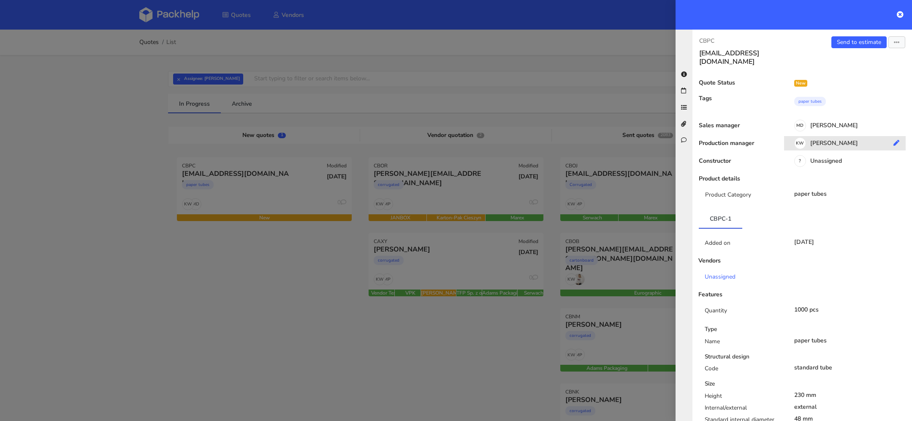
click at [841, 140] on div "KW Klaudia Wiśniewska" at bounding box center [848, 144] width 128 height 9
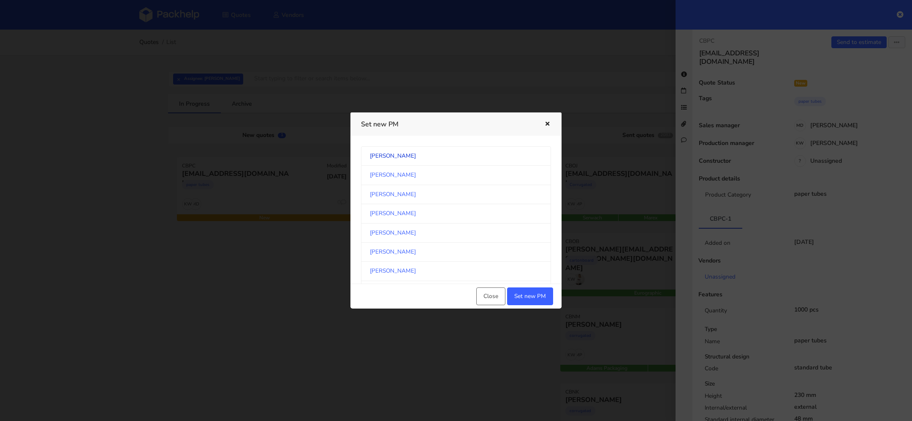
scroll to position [766, 0]
click at [412, 212] on link "Sebastian Markut" at bounding box center [456, 214] width 190 height 19
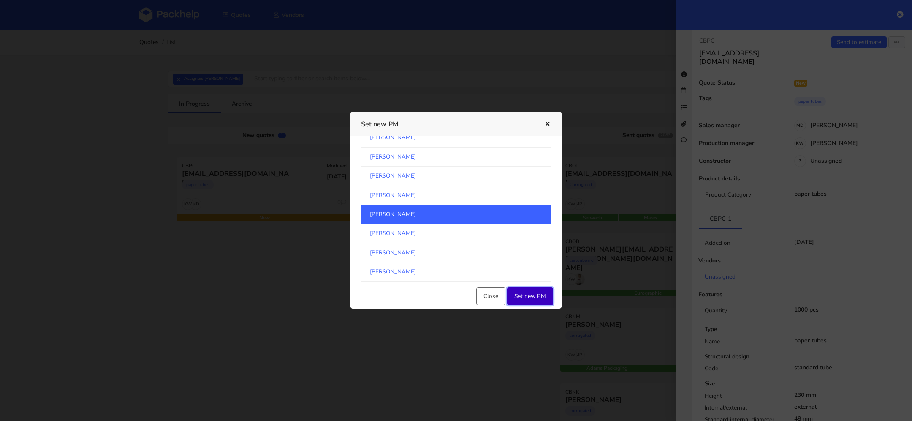
click at [529, 296] on button "Set new PM" at bounding box center [530, 296] width 46 height 18
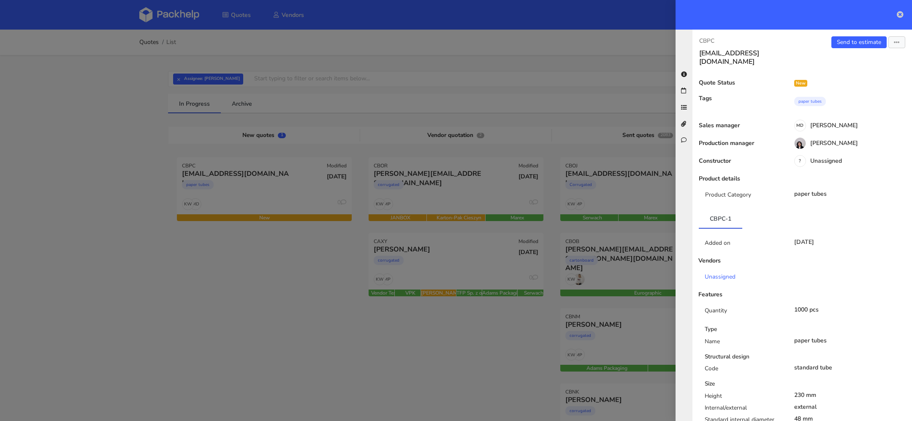
click at [898, 11] on icon at bounding box center [900, 14] width 7 height 7
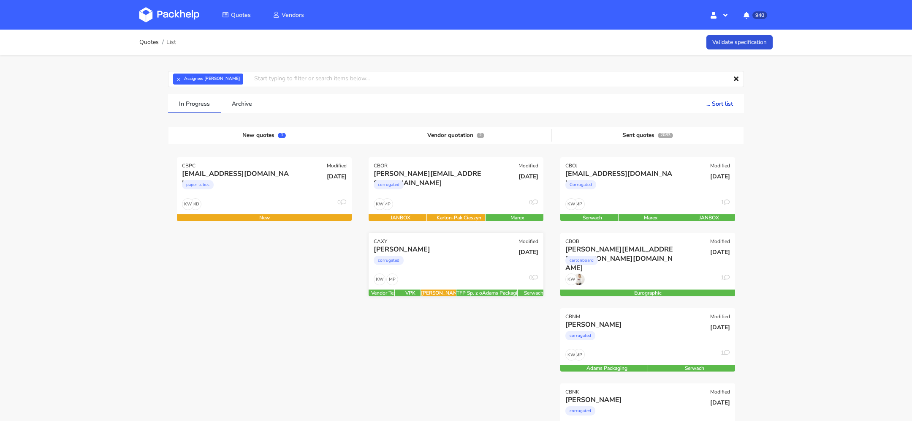
click at [503, 258] on div "21 Aug 2025" at bounding box center [515, 258] width 59 height 29
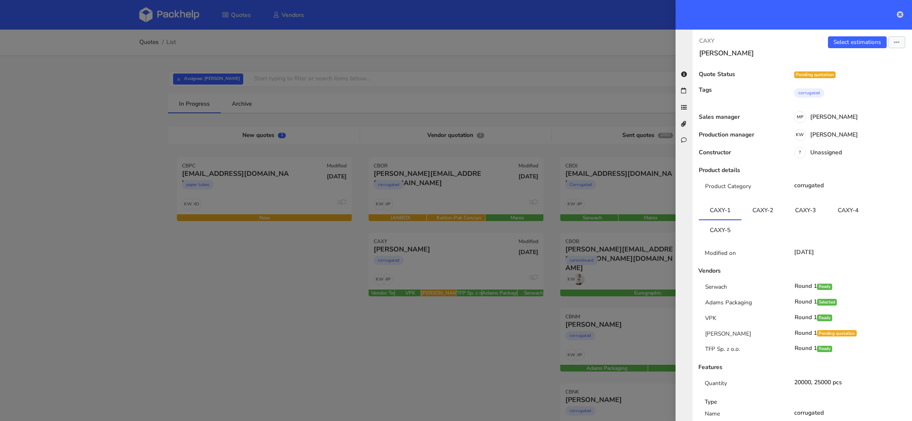
click at [901, 11] on icon at bounding box center [900, 14] width 7 height 7
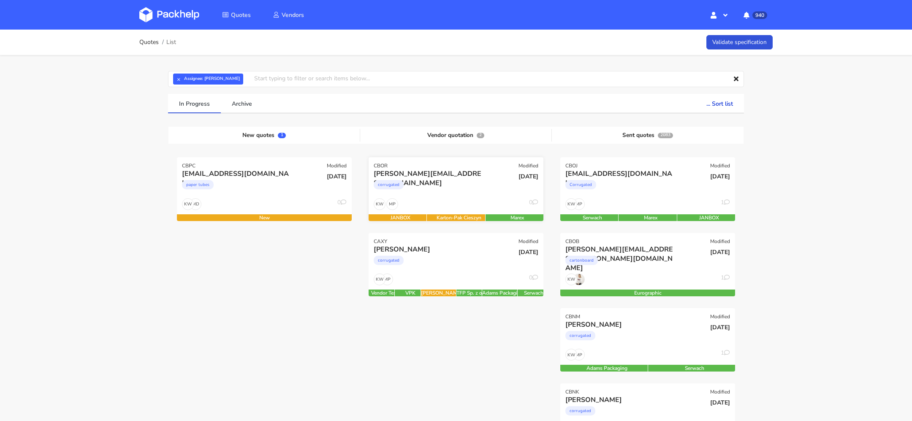
click at [493, 198] on div "MP KW 0" at bounding box center [456, 206] width 175 height 16
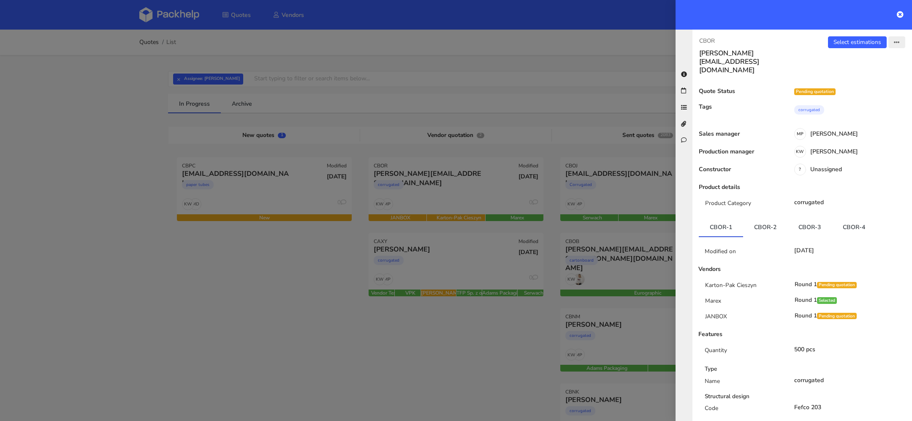
click at [900, 41] on button "button" at bounding box center [896, 42] width 17 height 12
click at [859, 73] on link "View quote" at bounding box center [869, 75] width 74 height 14
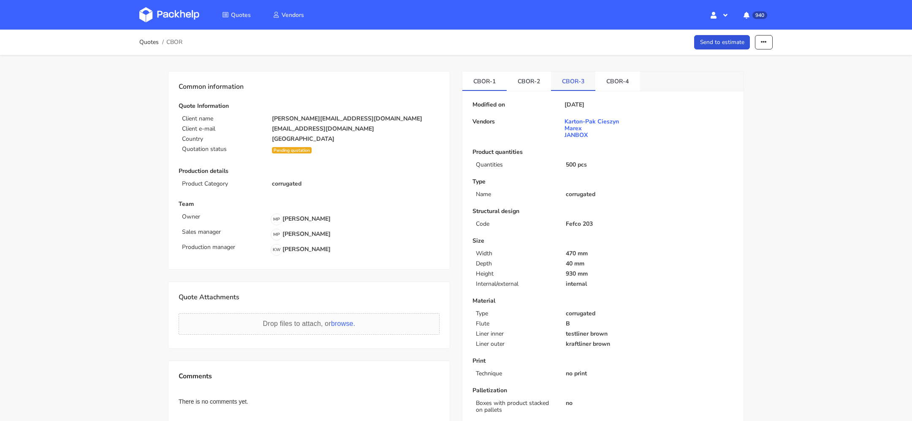
click at [576, 80] on link "CBOR-3" at bounding box center [573, 80] width 44 height 19
click at [605, 79] on link "CBOR-4" at bounding box center [617, 80] width 44 height 19
click at [759, 41] on button "button" at bounding box center [764, 42] width 18 height 15
click at [740, 110] on link "Show estimations" at bounding box center [731, 108] width 74 height 14
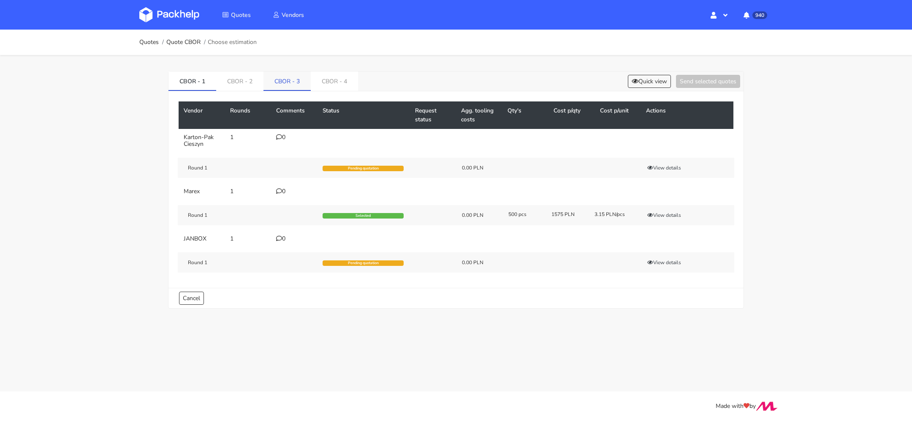
click at [288, 80] on link "CBOR - 3" at bounding box center [286, 80] width 47 height 19
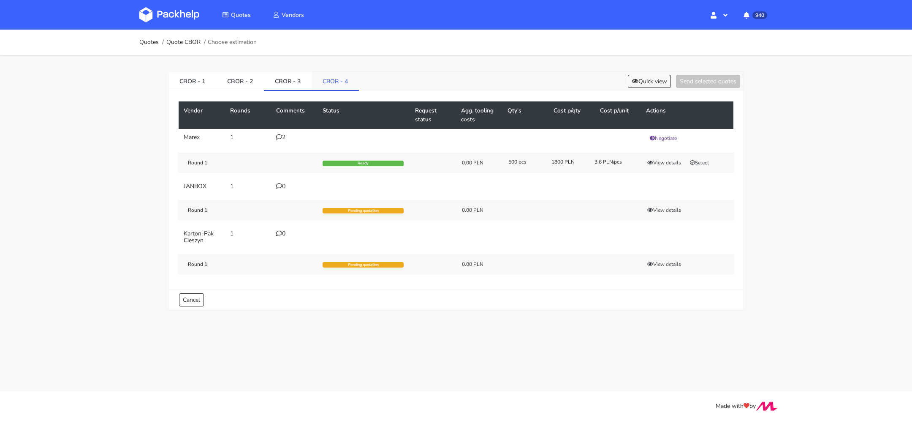
click at [337, 80] on link "CBOR - 4" at bounding box center [335, 80] width 47 height 19
click at [286, 80] on link "CBOR - 3" at bounding box center [288, 80] width 48 height 19
click at [199, 81] on link "CBOR - 1" at bounding box center [192, 80] width 48 height 19
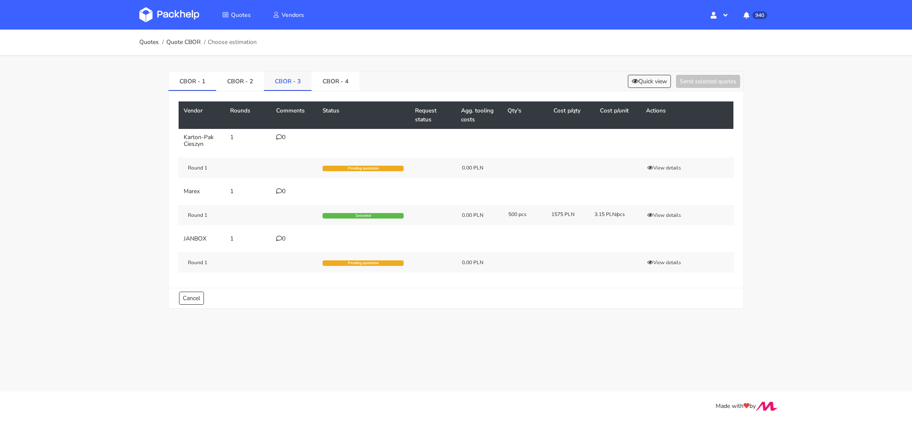
click at [277, 80] on link "CBOR - 3" at bounding box center [288, 80] width 48 height 19
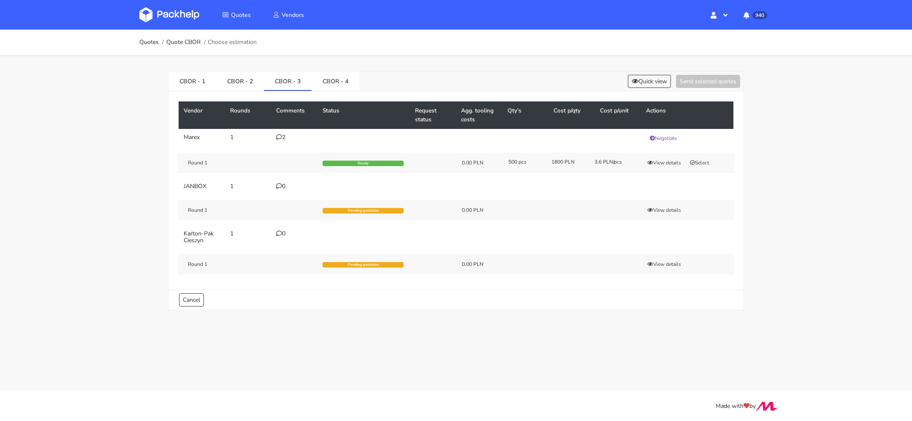
click at [290, 132] on td "2" at bounding box center [294, 138] width 46 height 19
click at [288, 134] on div "2" at bounding box center [294, 137] width 36 height 7
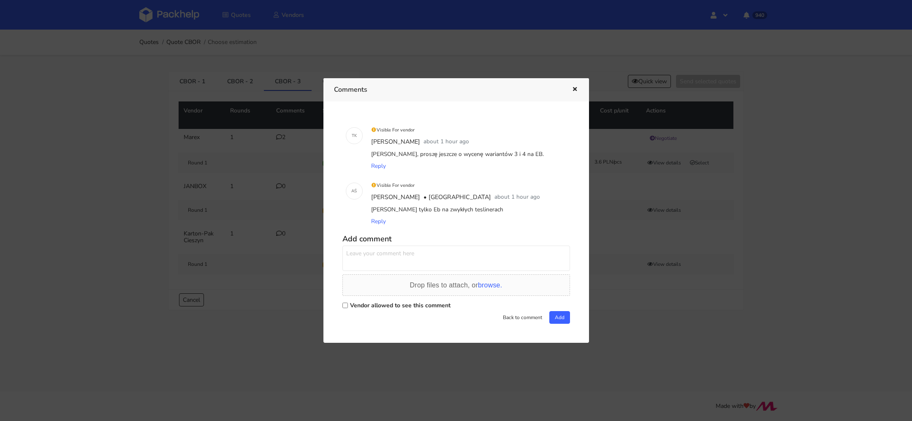
click at [577, 90] on icon "button" at bounding box center [574, 90] width 7 height 6
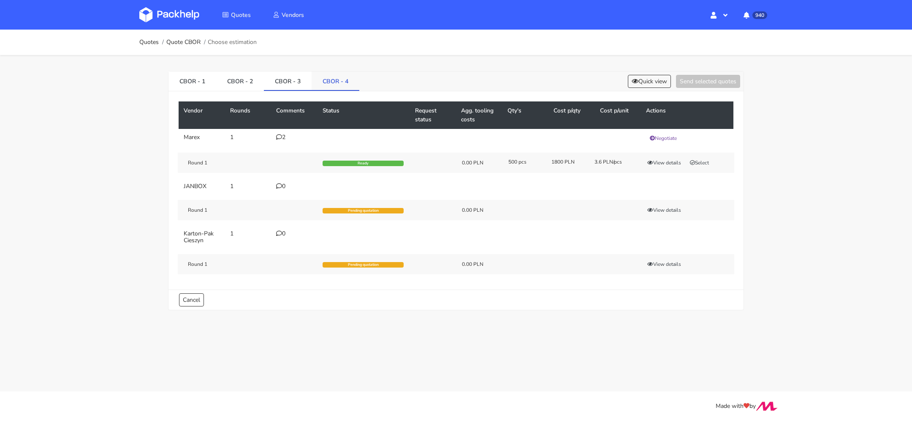
click at [333, 82] on link "CBOR - 4" at bounding box center [336, 80] width 48 height 19
click at [288, 83] on link "CBOR - 3" at bounding box center [288, 80] width 48 height 19
click at [697, 160] on button "Select" at bounding box center [699, 162] width 27 height 8
click at [333, 84] on link "CBOR - 4" at bounding box center [336, 80] width 48 height 19
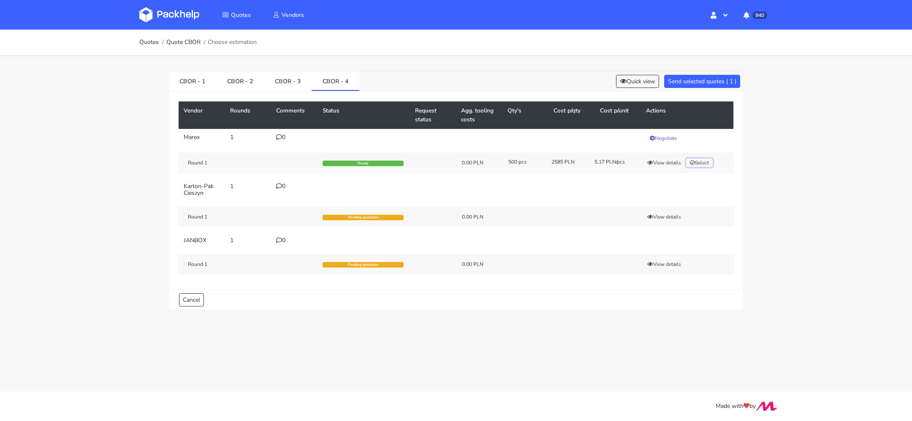
click at [708, 163] on button "Select" at bounding box center [699, 162] width 27 height 8
click at [697, 83] on button "Send selected quotes ( 2 )" at bounding box center [702, 81] width 76 height 13
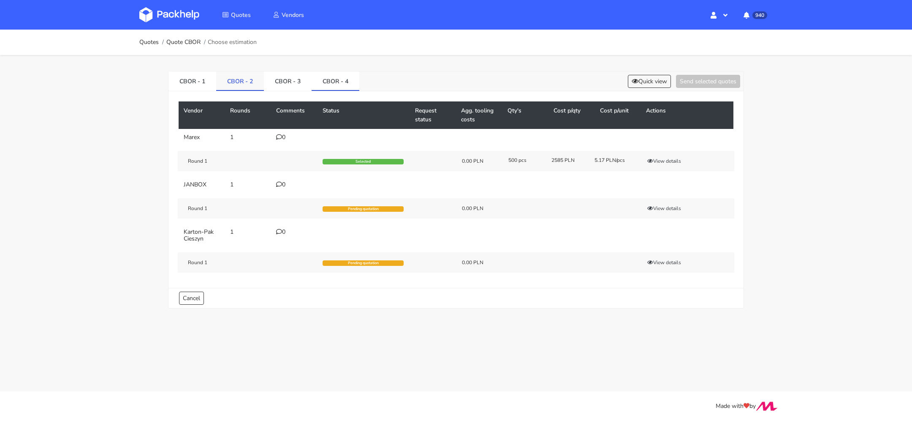
click at [236, 80] on link "CBOR - 2" at bounding box center [240, 80] width 48 height 19
click at [682, 159] on button "View details" at bounding box center [663, 161] width 41 height 8
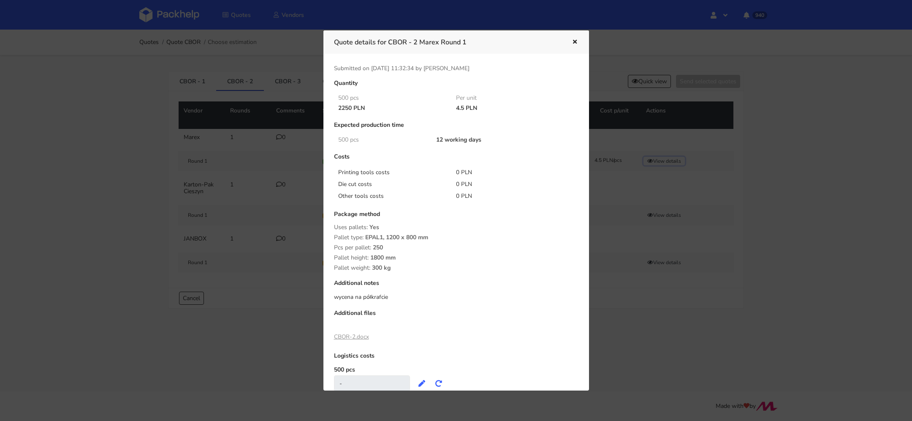
scroll to position [27, 0]
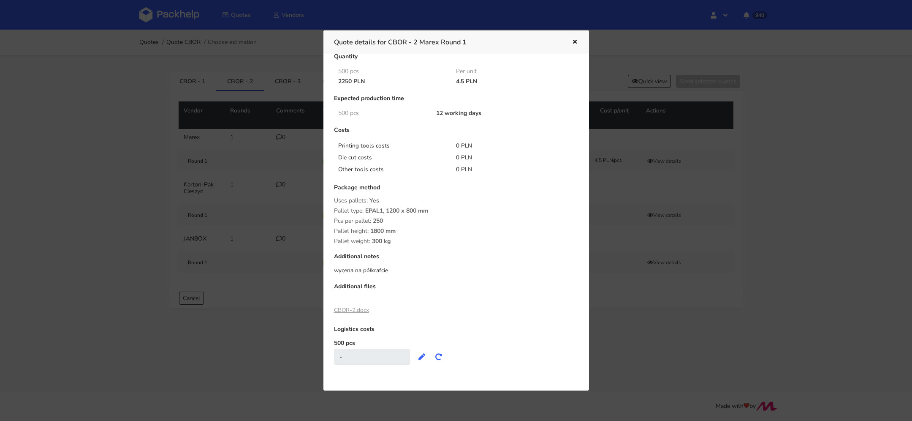
click at [355, 309] on link "CBOR-2.docx" at bounding box center [351, 310] width 35 height 8
click at [573, 41] on icon "button" at bounding box center [574, 42] width 7 height 6
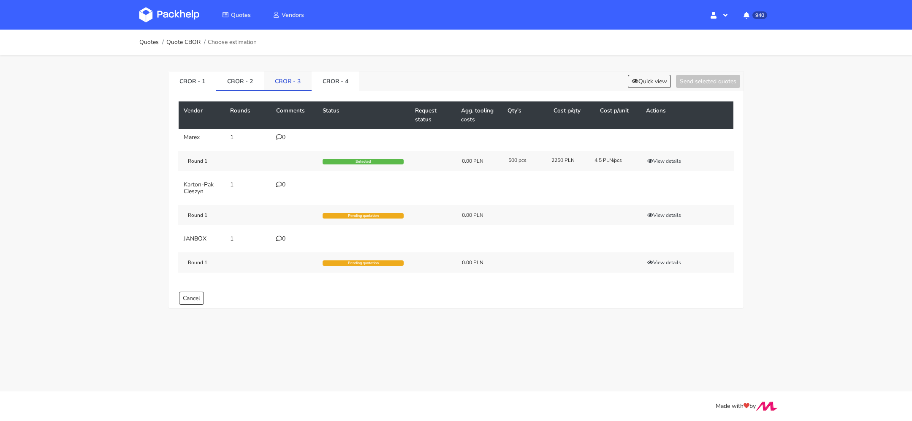
click at [289, 80] on link "CBOR - 3" at bounding box center [288, 80] width 48 height 19
click at [654, 259] on button "View details" at bounding box center [663, 262] width 41 height 8
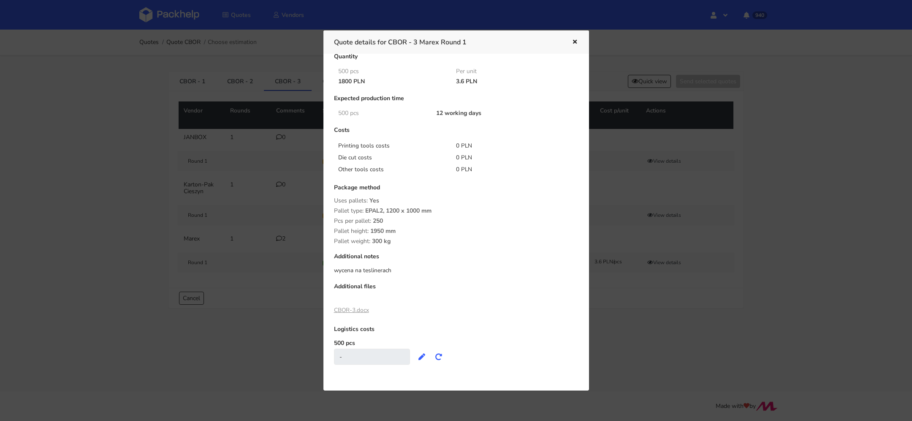
click at [366, 306] on link "CBOR-3.docx" at bounding box center [351, 310] width 35 height 8
click at [578, 39] on icon "button" at bounding box center [574, 42] width 7 height 6
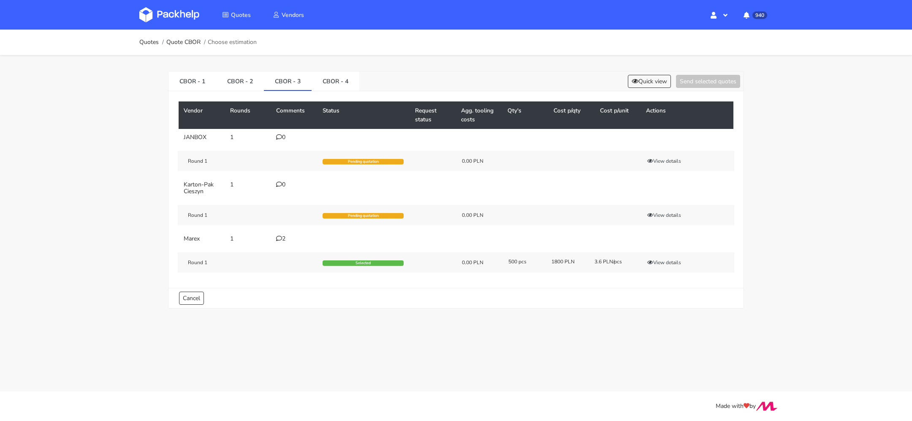
click at [285, 241] on div "2" at bounding box center [294, 238] width 36 height 7
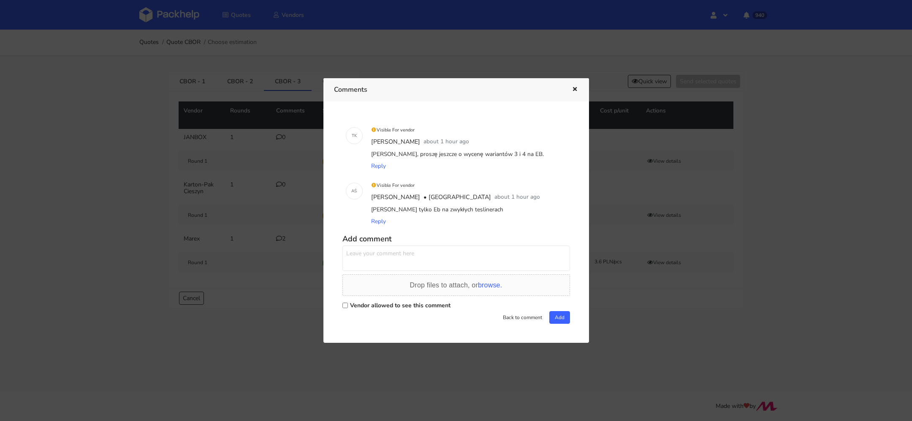
click at [354, 306] on label "Vendor allowed to see this comment" at bounding box center [400, 305] width 100 height 8
click at [348, 306] on input "Vendor allowed to see this comment" at bounding box center [344, 304] width 5 height 5
checkbox input "true"
click at [364, 262] on textarea at bounding box center [456, 257] width 228 height 25
type textarea "d"
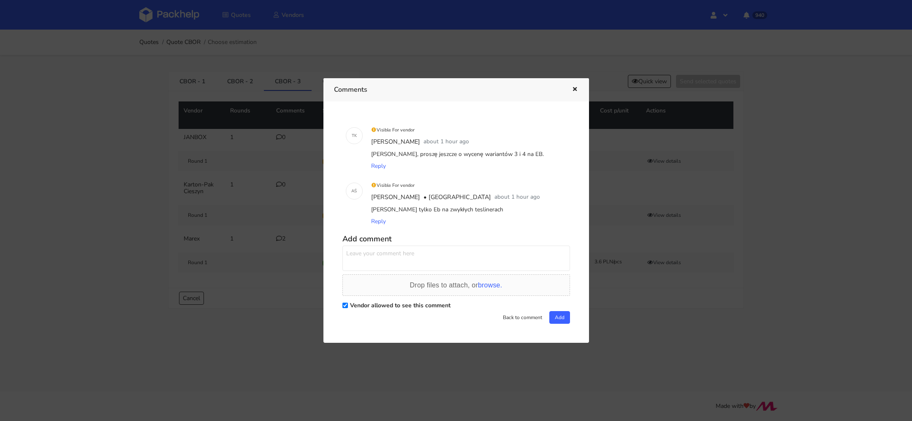
type textarea "z"
type textarea "dziękuję"
click at [557, 314] on button "Add" at bounding box center [559, 317] width 21 height 13
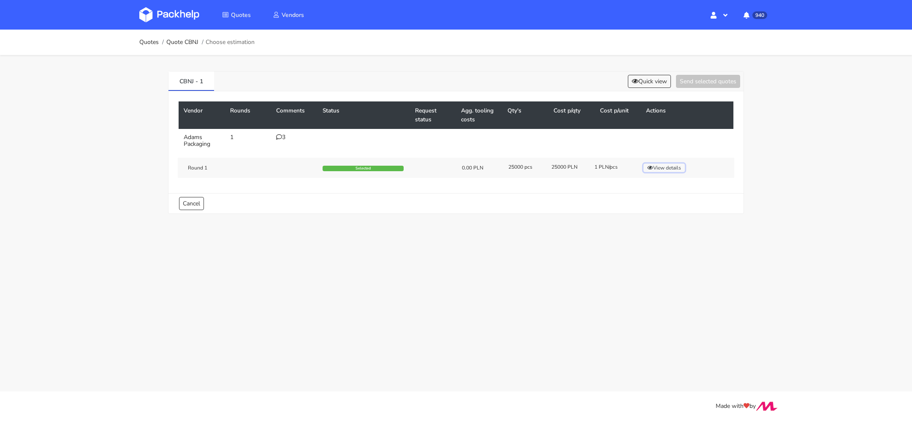
click at [663, 168] on button "View details" at bounding box center [663, 167] width 41 height 8
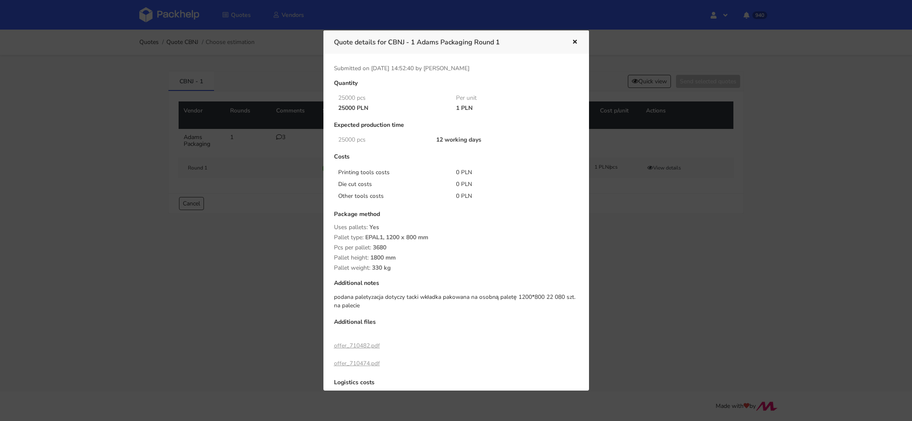
click at [361, 345] on link "offer_710482.pdf" at bounding box center [357, 345] width 46 height 8
click at [369, 361] on link "offer_710474.pdf" at bounding box center [357, 363] width 46 height 8
click at [361, 342] on link "offer_710482.pdf" at bounding box center [357, 345] width 46 height 8
click at [572, 39] on icon "button" at bounding box center [574, 42] width 7 height 6
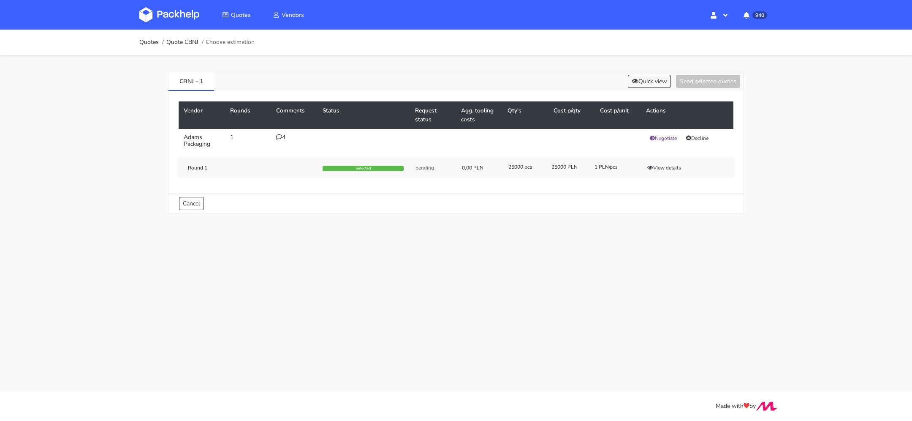
click at [278, 139] on icon at bounding box center [279, 137] width 6 height 6
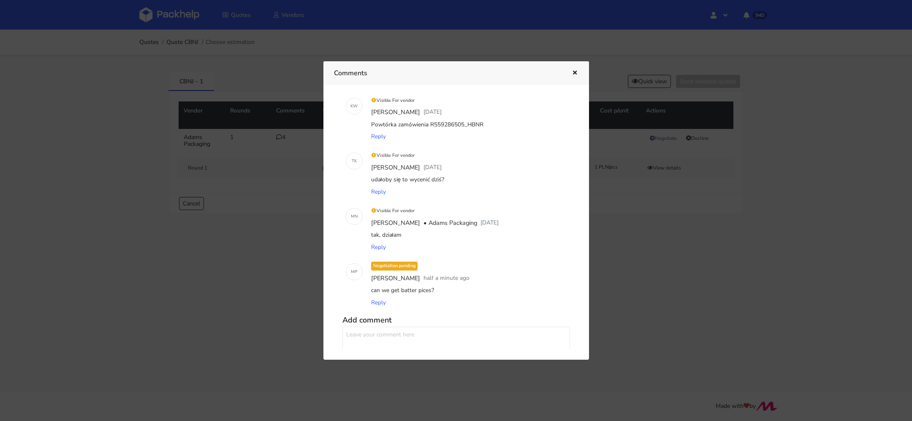
scroll to position [17, 0]
click at [572, 71] on icon "button" at bounding box center [574, 73] width 7 height 6
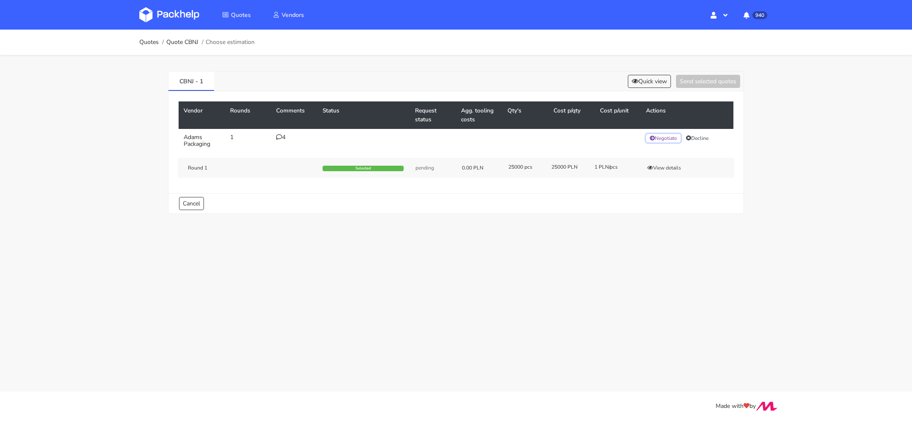
click at [672, 140] on button "Negotiate" at bounding box center [663, 138] width 35 height 8
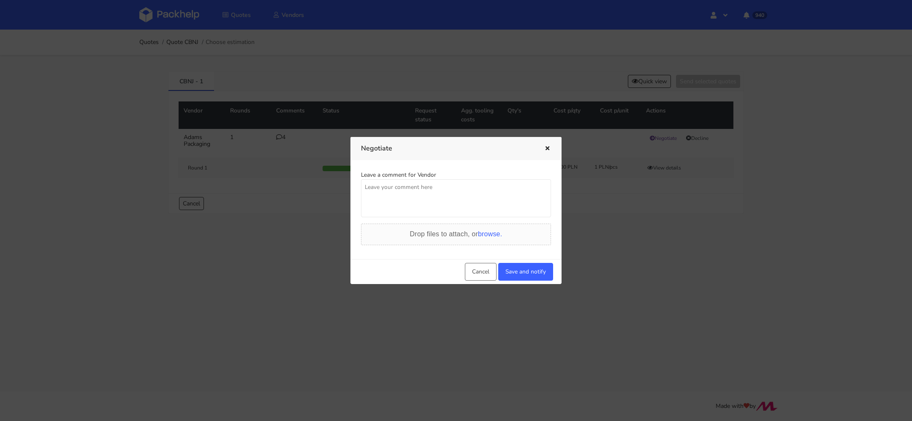
click at [440, 208] on textarea at bounding box center [456, 198] width 190 height 38
click at [516, 185] on textarea "Pani Małgorzato, potrzebuję ceny 0,93 pln/komplet. Zrobimny?" at bounding box center [456, 198] width 190 height 38
type textarea "Pani Małgorzato, potrzebuję ceny 0,93 pln/komplet. Zrobimy?"
click at [509, 275] on button "Save and notify" at bounding box center [525, 272] width 55 height 18
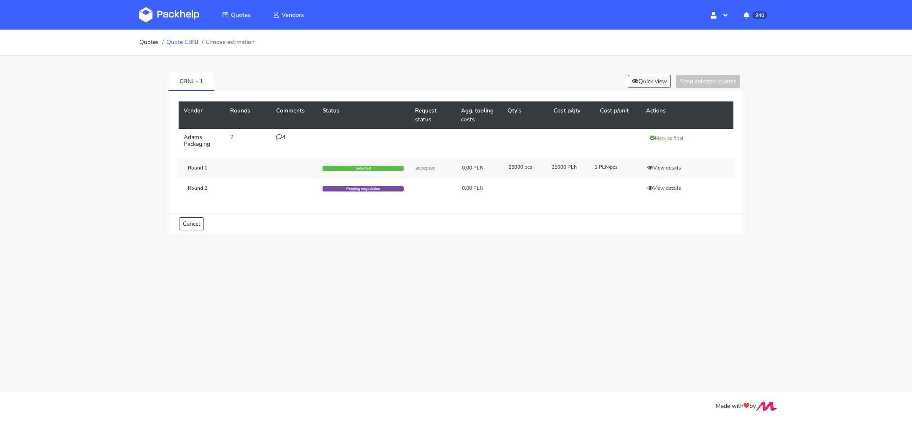
click at [192, 44] on link "Quote CBNJ" at bounding box center [182, 42] width 32 height 7
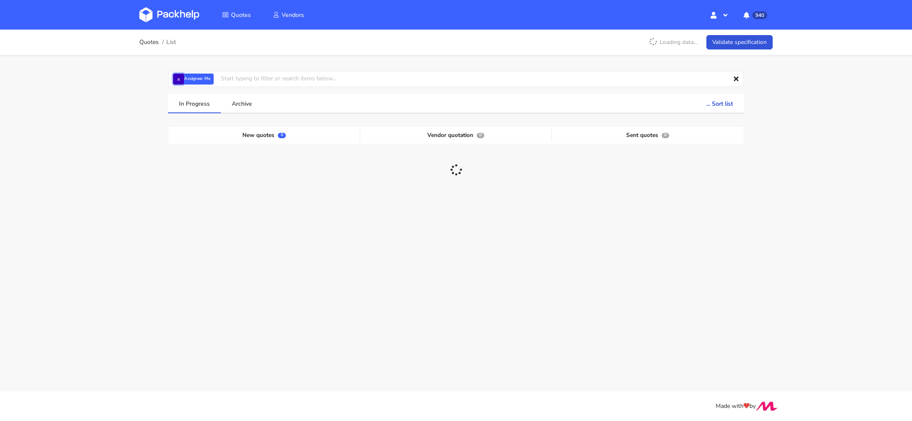
click at [181, 77] on button "×" at bounding box center [178, 78] width 11 height 11
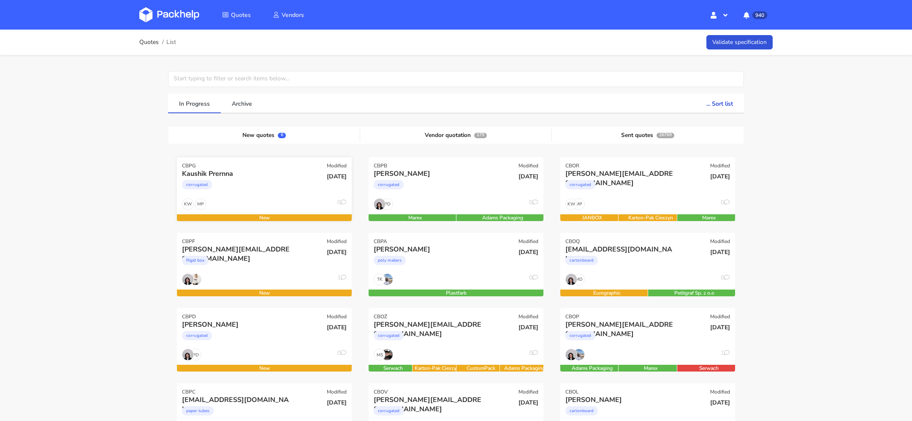
click at [245, 182] on div "corrugated" at bounding box center [238, 186] width 112 height 17
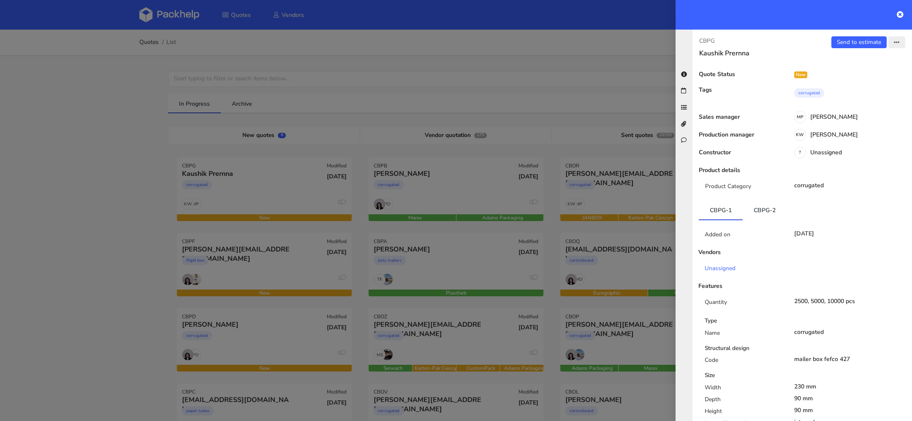
click at [892, 38] on button "button" at bounding box center [896, 42] width 17 height 12
click at [772, 144] on div "Production manager KW Klaudia Wiśniewska" at bounding box center [802, 138] width 220 height 14
click at [830, 144] on div "Production manager KW Klaudia Wiśniewska" at bounding box center [802, 138] width 220 height 14
click at [830, 138] on div "KW Klaudia Wiśniewska" at bounding box center [848, 135] width 128 height 9
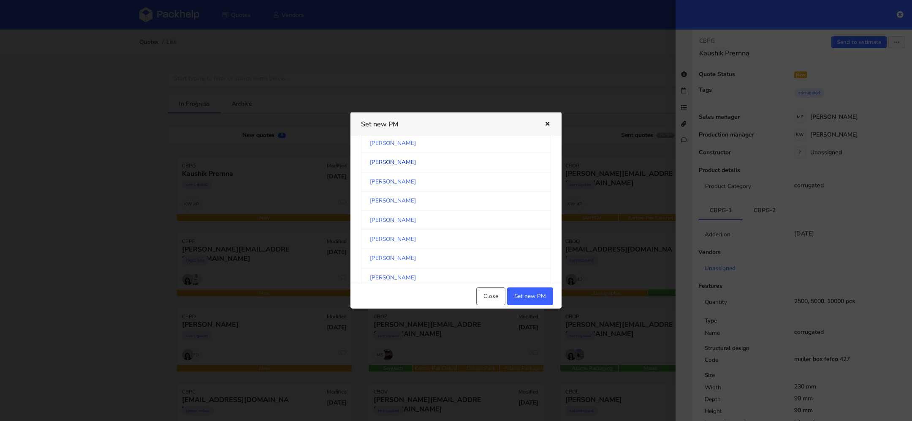
scroll to position [206, 0]
click at [417, 228] on link "[PERSON_NAME]" at bounding box center [456, 237] width 190 height 19
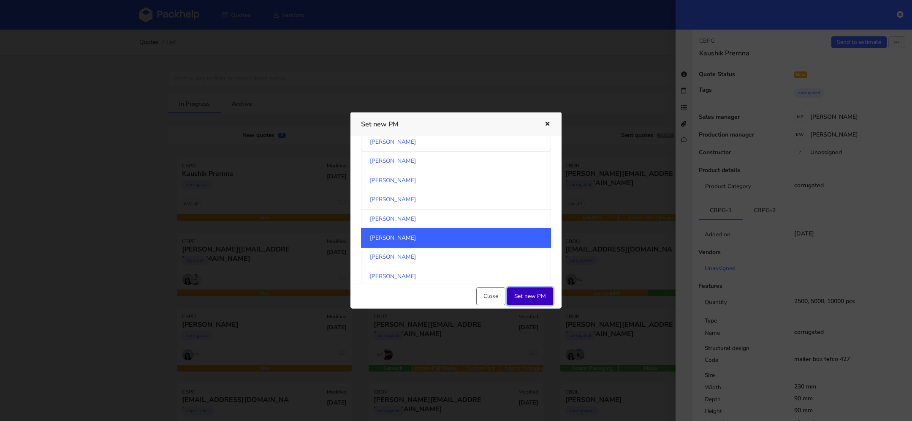
click at [527, 301] on button "Set new PM" at bounding box center [530, 296] width 46 height 18
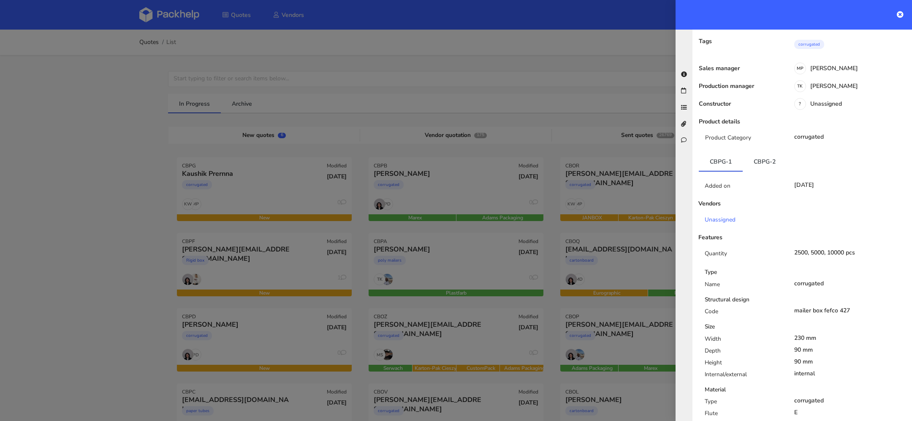
scroll to position [0, 0]
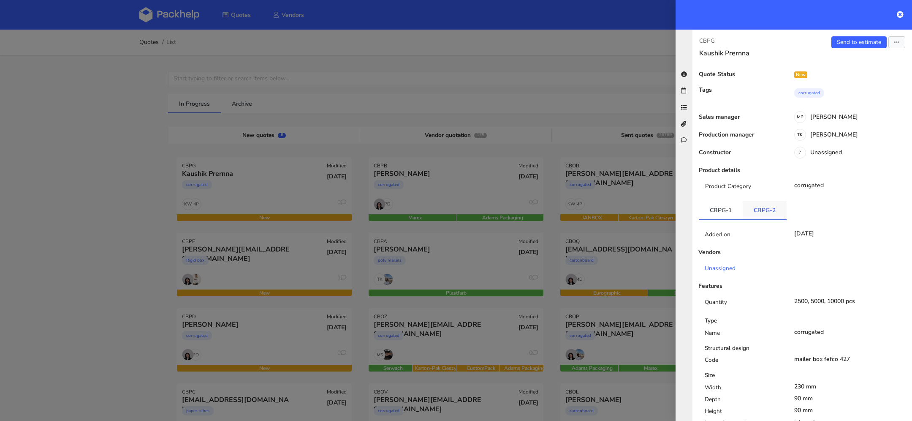
click at [755, 213] on link "CBPG-2" at bounding box center [765, 210] width 44 height 19
click at [867, 43] on link "Send to estimate" at bounding box center [858, 42] width 55 height 12
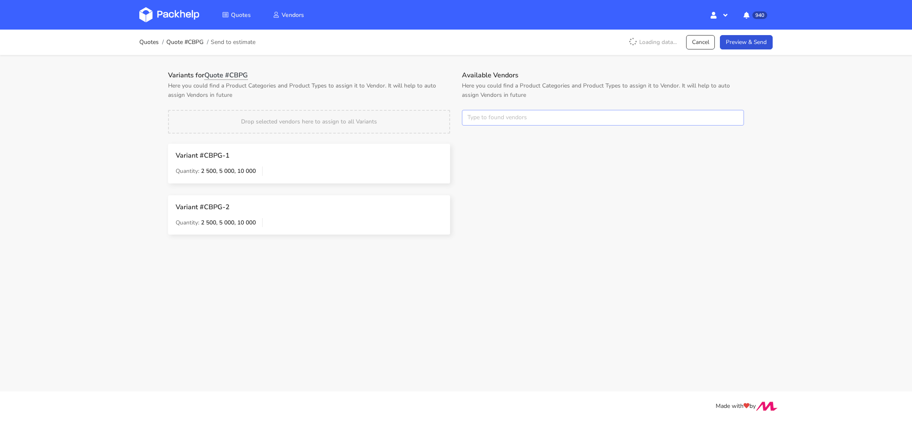
click at [509, 122] on input "text" at bounding box center [603, 118] width 282 height 16
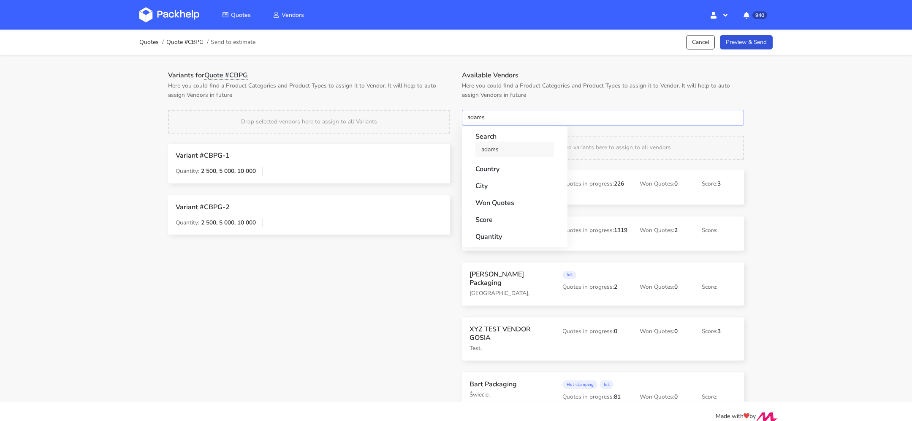
type input "adams"
click at [511, 155] on link "adams" at bounding box center [514, 149] width 79 height 16
click at [544, 66] on div "Variants for Quote #CBPG Here you could find a Product Categories and Product T…" at bounding box center [456, 228] width 608 height 347
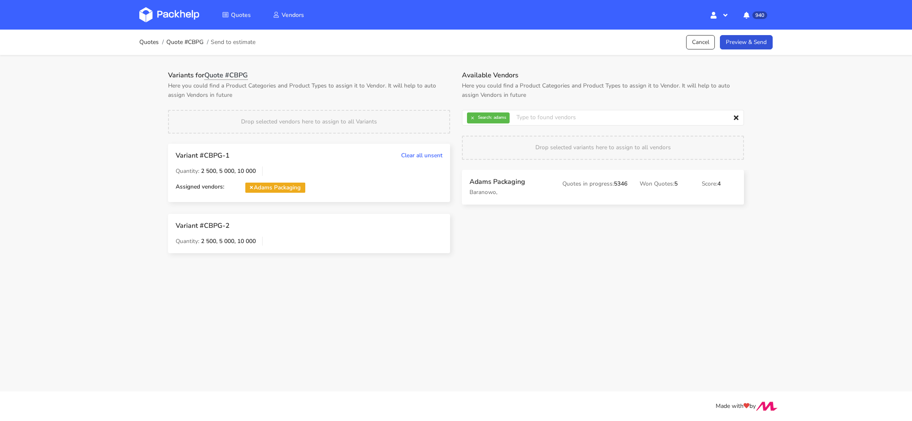
drag, startPoint x: 516, startPoint y: 182, endPoint x: 205, endPoint y: 162, distance: 312.2
click at [468, 114] on button "×" at bounding box center [472, 117] width 11 height 11
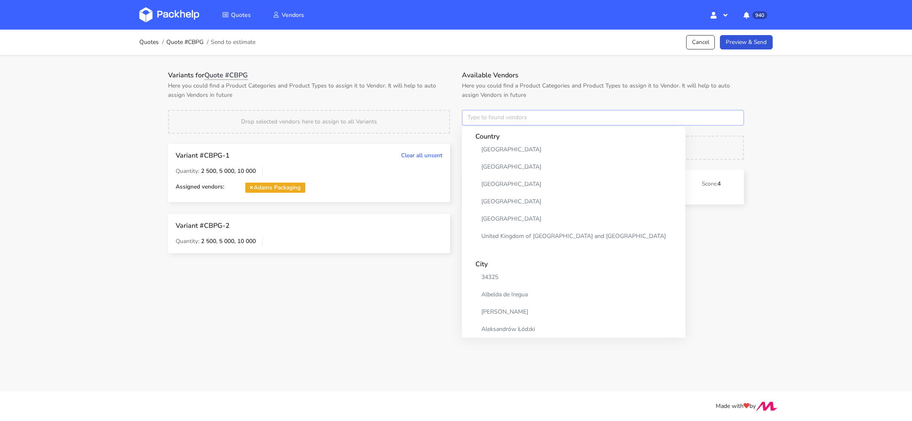
click at [482, 114] on input "text" at bounding box center [603, 118] width 282 height 16
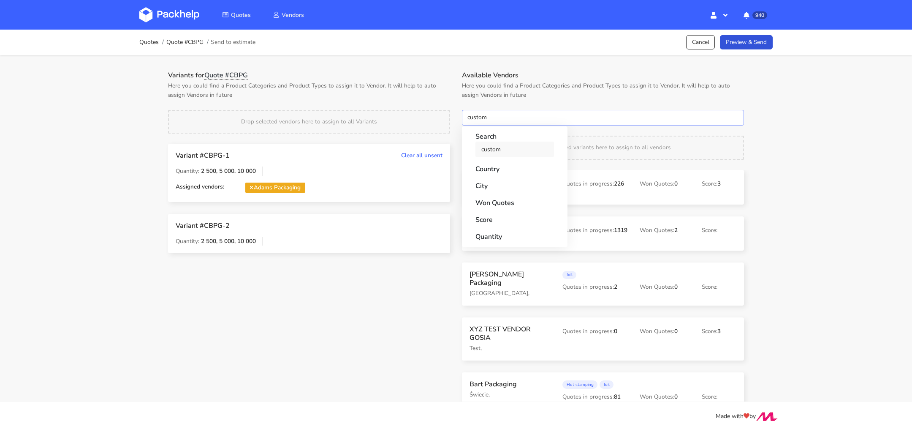
type input "custom"
click at [526, 151] on link "custom" at bounding box center [514, 149] width 79 height 16
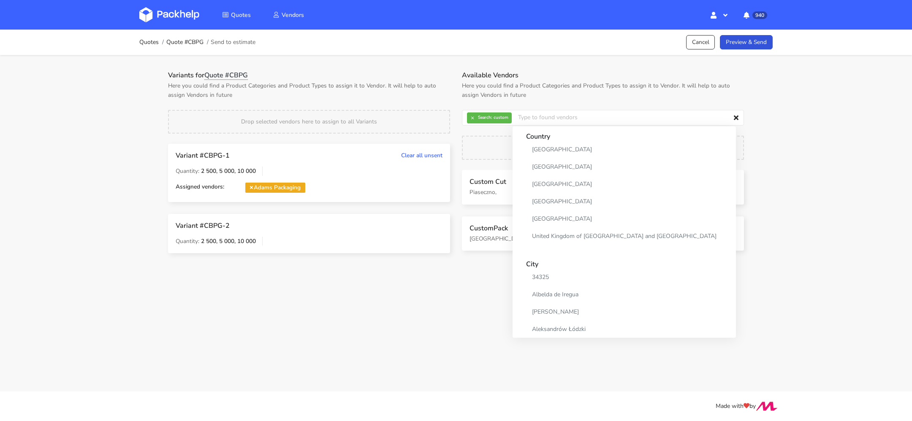
click at [814, 179] on div "Quotes Quote #CBPG Send to estimate Cancel Preview & Send Variants for Quote #C…" at bounding box center [456, 148] width 912 height 236
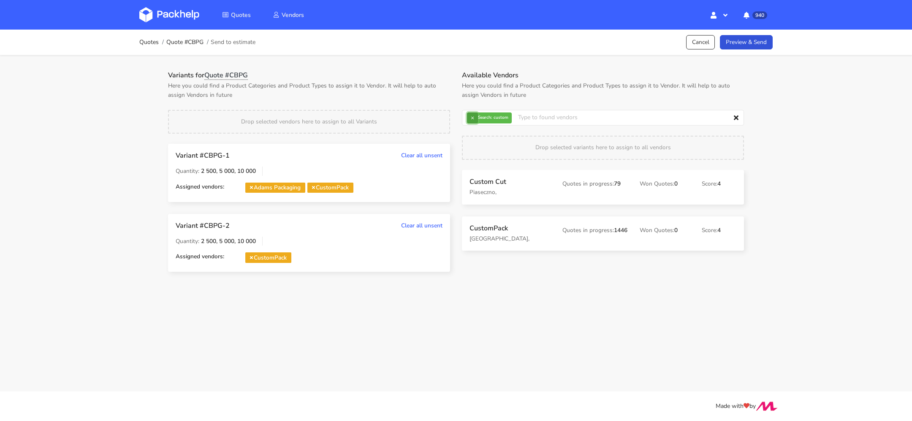
click at [474, 114] on button "×" at bounding box center [472, 117] width 11 height 11
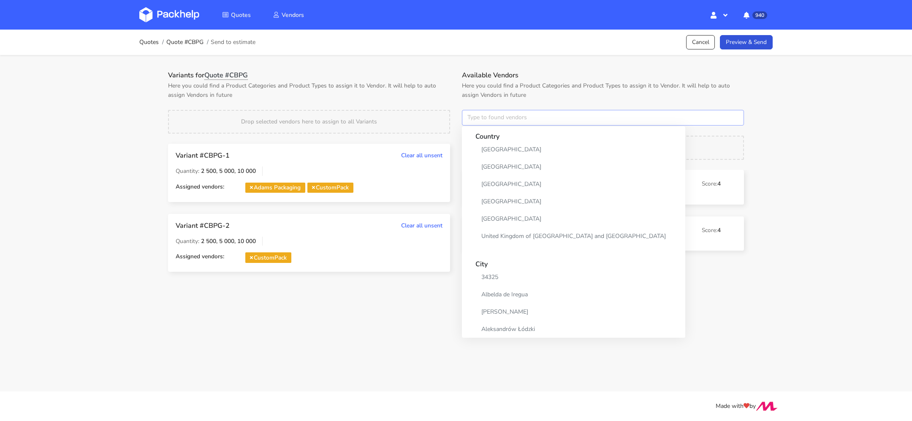
click at [488, 115] on input "text" at bounding box center [603, 118] width 282 height 16
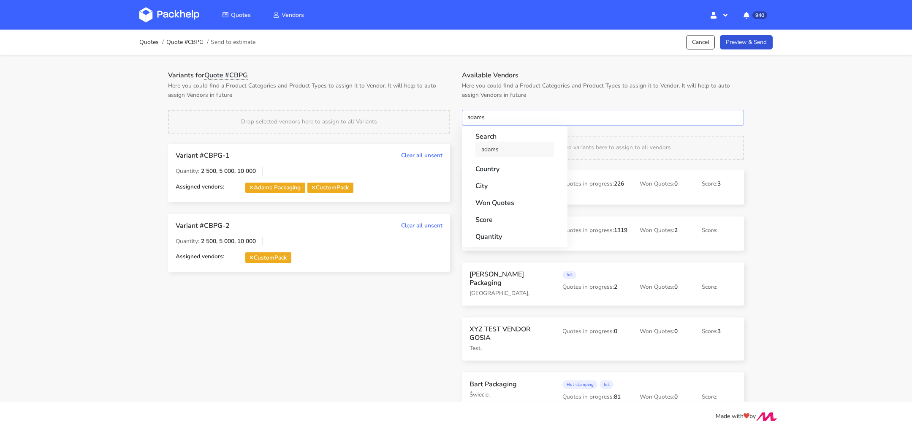
type input "adams"
click at [500, 148] on link "adams" at bounding box center [514, 149] width 79 height 16
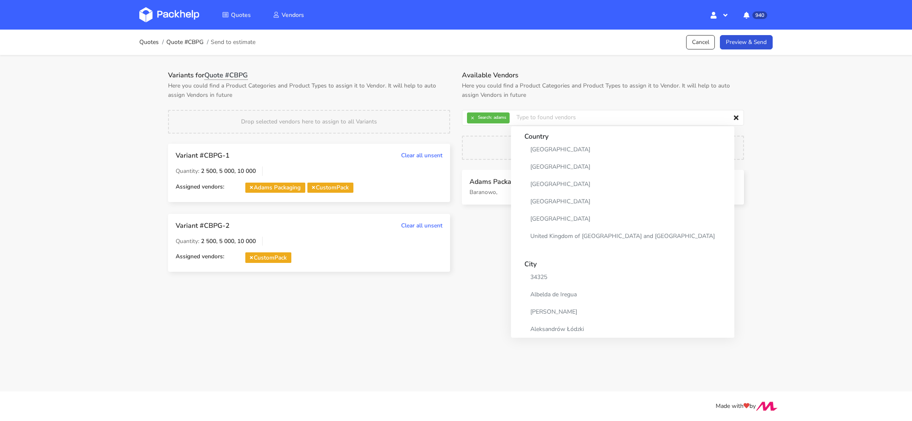
click at [535, 63] on div "Variants for Quote #CBPG Here you could find a Product Categories and Product T…" at bounding box center [456, 169] width 608 height 229
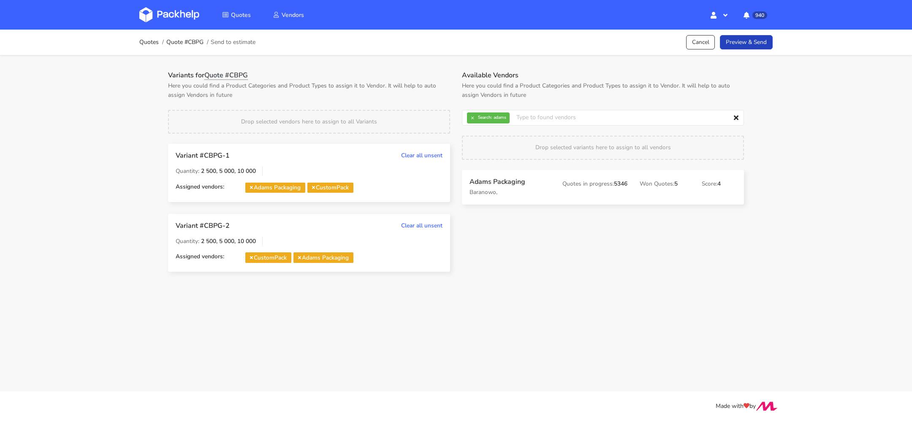
click at [745, 40] on link "Preview & Send" at bounding box center [746, 42] width 53 height 15
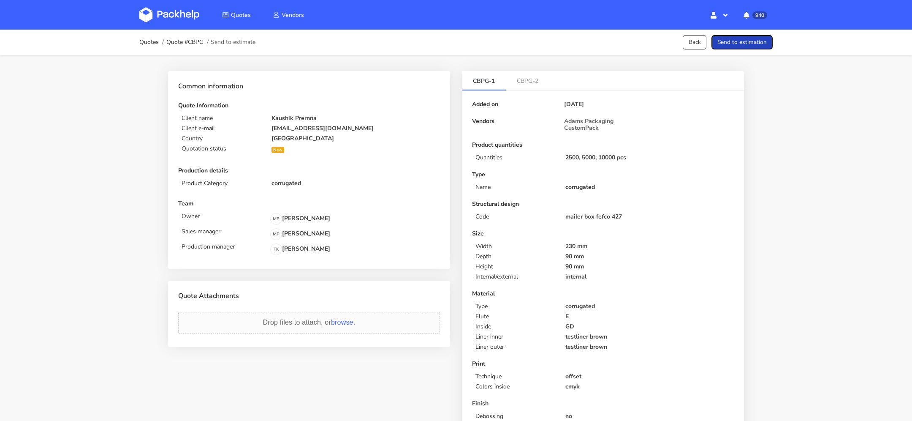
click at [754, 41] on button "Send to estimation" at bounding box center [741, 42] width 61 height 15
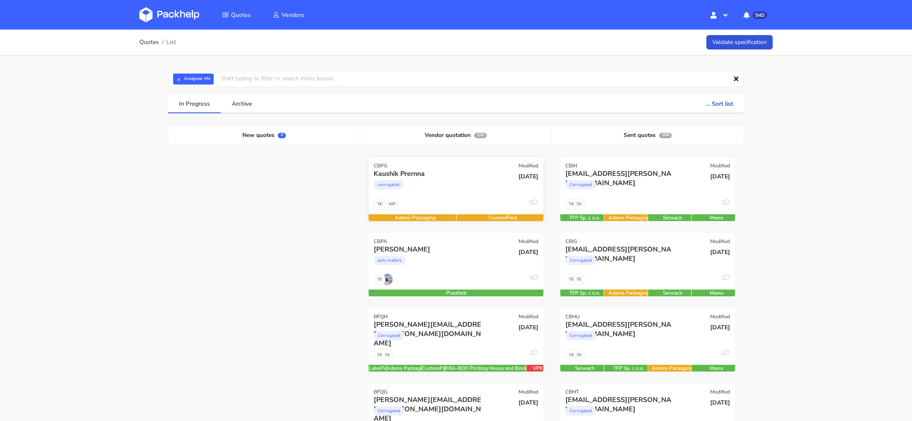
click at [429, 174] on div "Kaushik Prernna" at bounding box center [430, 173] width 112 height 9
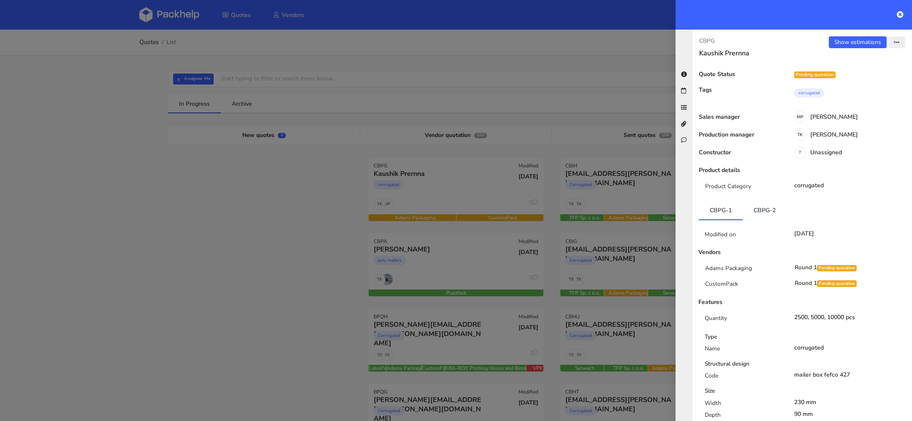
click at [892, 43] on button "button" at bounding box center [896, 42] width 17 height 12
click at [871, 80] on link "View quote" at bounding box center [869, 75] width 74 height 14
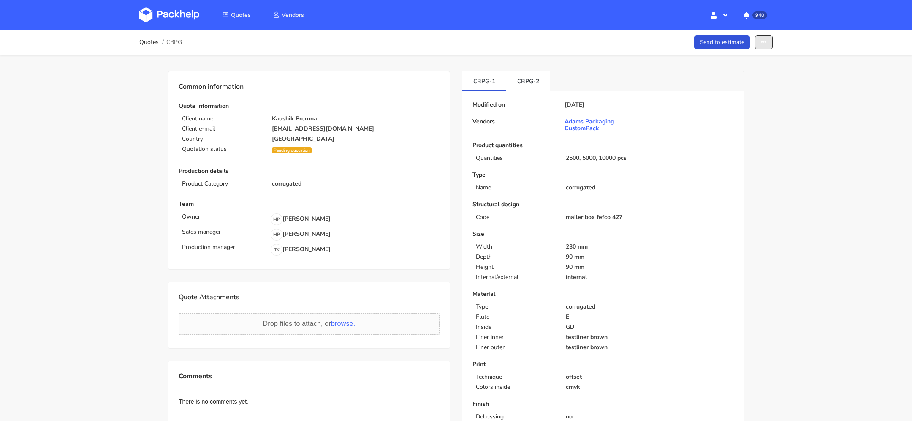
click at [761, 43] on icon "button" at bounding box center [764, 42] width 6 height 6
click at [754, 101] on link "Show estimations" at bounding box center [731, 108] width 74 height 14
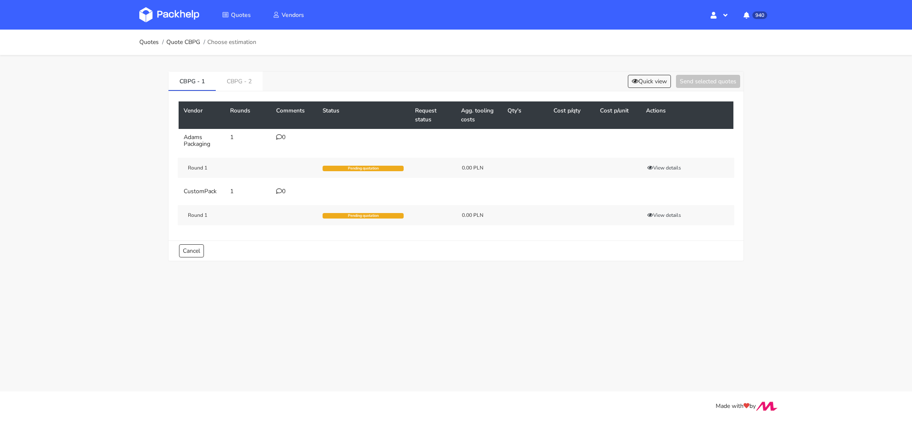
click at [280, 134] on icon at bounding box center [279, 137] width 6 height 6
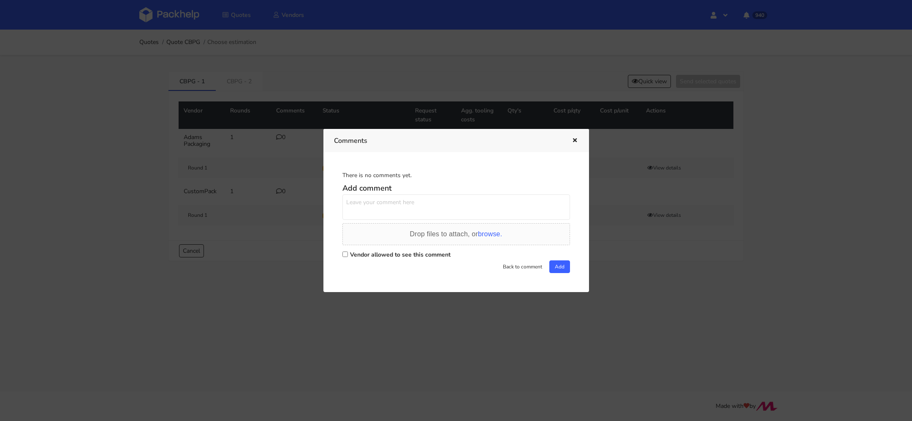
click at [355, 249] on div "Vendor allowed to see this comment" at bounding box center [456, 254] width 228 height 12
click at [354, 253] on label "Vendor allowed to see this comment" at bounding box center [400, 254] width 100 height 8
click at [348, 253] on input "Vendor allowed to see this comment" at bounding box center [344, 253] width 5 height 5
checkbox input "true"
click at [368, 210] on textarea at bounding box center [456, 206] width 228 height 25
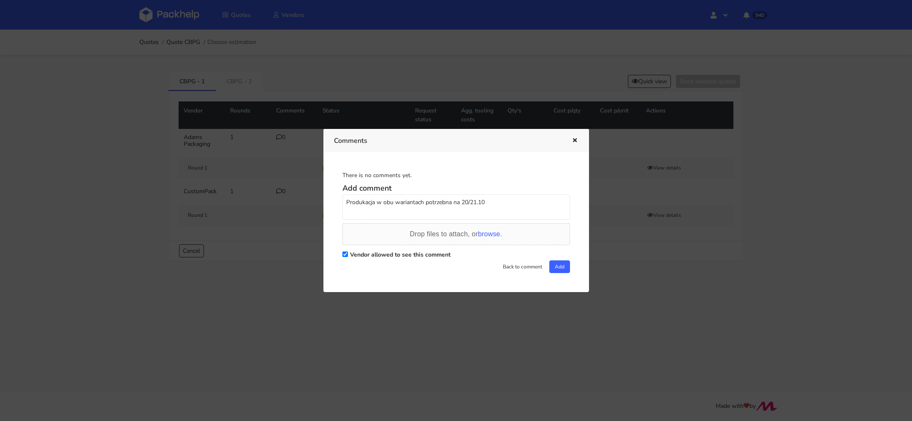
click at [366, 201] on textarea "Produkacja w obu wariantach potrzebna na 20/21.10" at bounding box center [456, 206] width 228 height 25
click at [486, 195] on textarea "Produkcja w obu wariantach potrzebna na 20/21.10" at bounding box center [456, 206] width 228 height 25
click at [486, 200] on textarea "Produkcja w obu wariantach potrzebna na 20/21.10" at bounding box center [456, 206] width 228 height 25
click at [367, 206] on textarea "Produkcja w obu wariantach potrzebna na 20/21.10, proszę o info na kiedy najpóź…" at bounding box center [456, 206] width 228 height 25
click at [507, 209] on textarea "Produkcja w obu wariantach potrzebna na 20/21.10, proszę o info na kiedy najpóź…" at bounding box center [456, 206] width 228 height 25
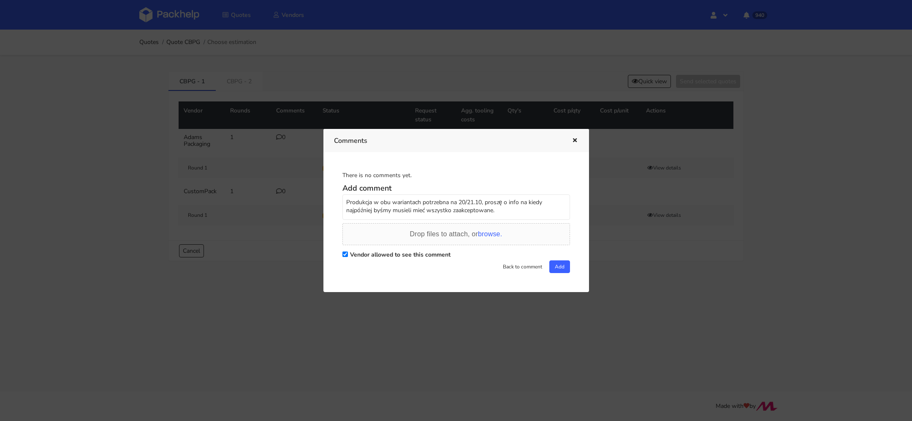
drag, startPoint x: 507, startPoint y: 209, endPoint x: 320, endPoint y: 198, distance: 187.4
click at [320, 198] on div "Comments There is no comments yet. Add comment Produkcja w obu wariantach potrz…" at bounding box center [456, 210] width 912 height 421
click at [500, 209] on textarea "Produkcja w obu wariantach potrzebna na 20/21.10, proszę o info na kiedy najpóź…" at bounding box center [456, 206] width 228 height 25
drag, startPoint x: 500, startPoint y: 209, endPoint x: 473, endPoint y: 221, distance: 29.3
click at [473, 221] on div "Add comment Produkcja w obu wariantach potrzebna na 20/21.10, proszę o info na …" at bounding box center [456, 226] width 228 height 93
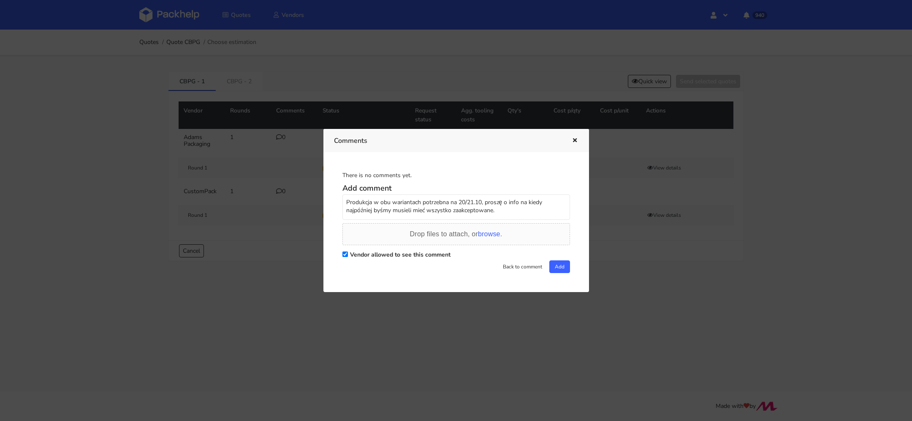
click at [502, 215] on textarea "Produkcja w obu wariantach potrzebna na 20/21.10, proszę o info na kiedy najpóź…" at bounding box center [456, 206] width 228 height 25
drag, startPoint x: 562, startPoint y: 210, endPoint x: 283, endPoint y: 168, distance: 282.3
click at [283, 168] on div "Comments There is no comments yet. Add comment Produkcja w obu wariantach potrz…" at bounding box center [456, 210] width 912 height 421
click at [557, 207] on textarea "Produkcja w obu wariantach potrzebna na 20/21.10, proszę o info na kiedy najpóź…" at bounding box center [456, 206] width 228 height 25
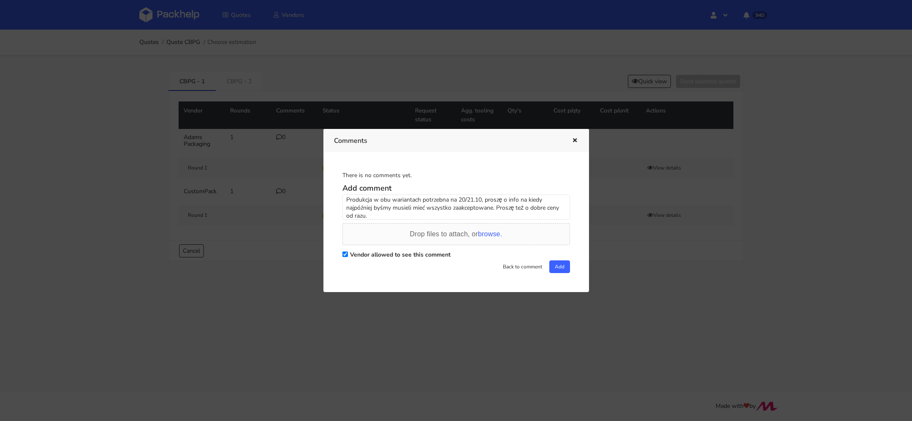
drag, startPoint x: 385, startPoint y: 216, endPoint x: 323, endPoint y: 197, distance: 65.6
click at [323, 197] on div "Comments There is no comments yet. Add comment Produkcja w obu wariantach potrz…" at bounding box center [456, 210] width 912 height 421
click at [343, 199] on textarea "Produkcja w obu wariantach potrzebna na 20/21.10, proszę o info na kiedy najpóź…" at bounding box center [456, 206] width 228 height 25
drag, startPoint x: 411, startPoint y: 218, endPoint x: 288, endPoint y: 168, distance: 133.0
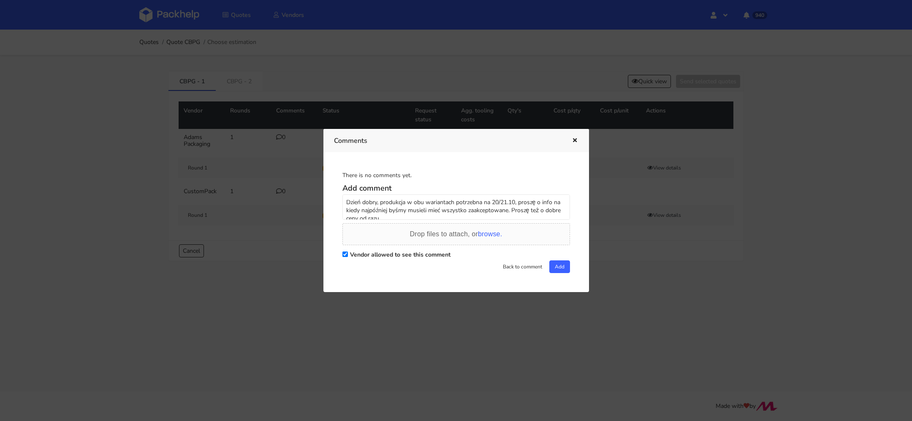
click at [288, 168] on div "Comments There is no comments yet. Add comment Dzień dobry, produkcja w obu war…" at bounding box center [456, 210] width 912 height 421
type textarea "Dzień dobry, produkcja w obu wariantach potrzebna na 20/21.10, proszę o info na…"
click at [554, 267] on button "Add" at bounding box center [559, 266] width 21 height 13
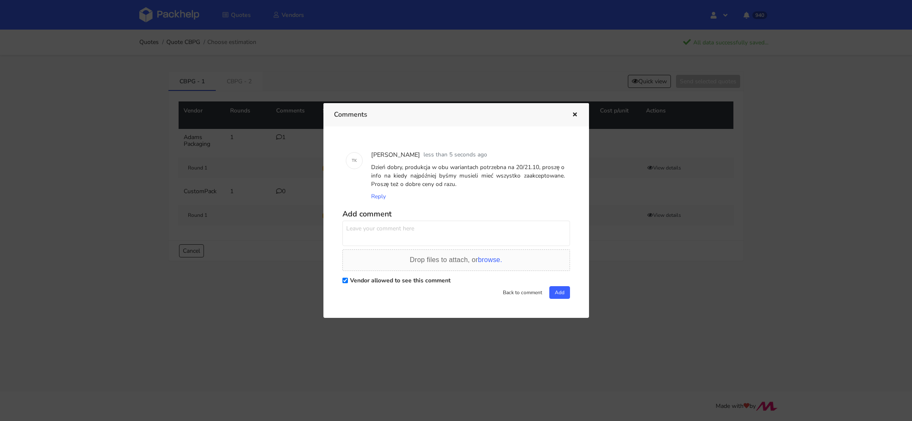
click at [269, 172] on div at bounding box center [456, 210] width 912 height 421
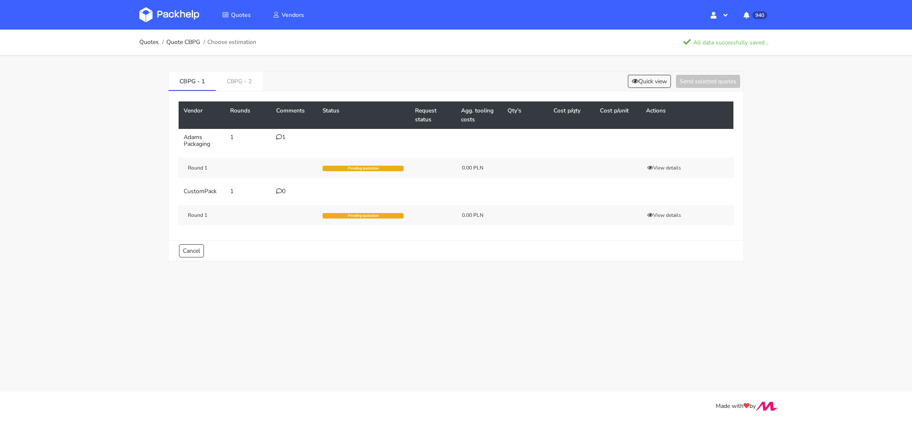
click at [279, 184] on td "0" at bounding box center [294, 191] width 46 height 17
click at [279, 189] on icon at bounding box center [279, 191] width 6 height 6
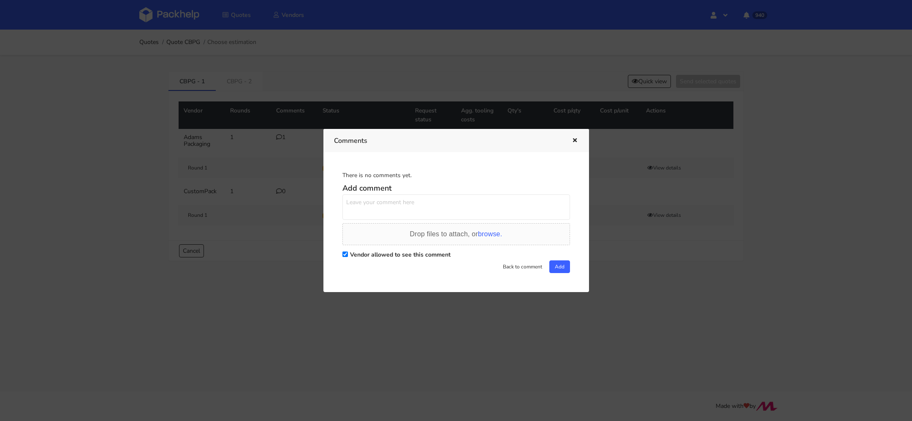
click at [350, 217] on textarea at bounding box center [456, 206] width 228 height 25
paste textarea "Dzień dobry, produkcja w obu wariantach potrzebna na 20/21.10, proszę o info na…"
type textarea "Dzień dobry, produkcja w obu wariantach potrzebna na 20/21.10, proszę o info na…"
click at [558, 272] on div "There is no comments yet. Add comment Dzień dobry, produkcja w obu wariantach p…" at bounding box center [456, 222] width 244 height 118
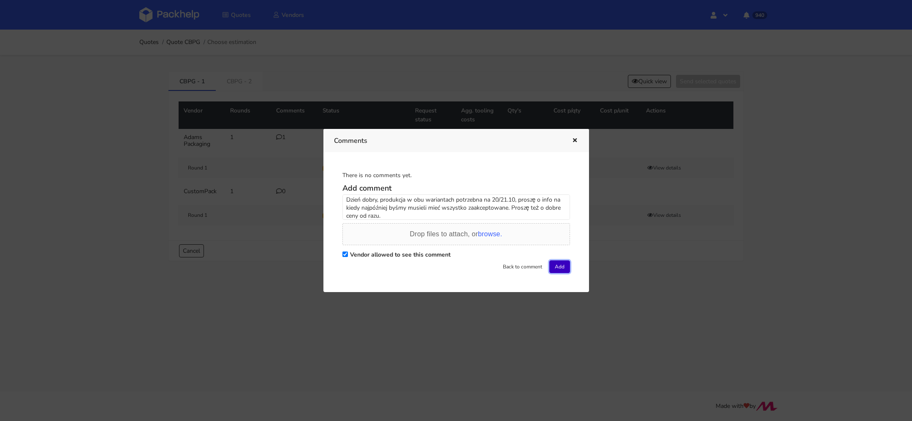
click at [558, 266] on button "Add" at bounding box center [559, 266] width 21 height 13
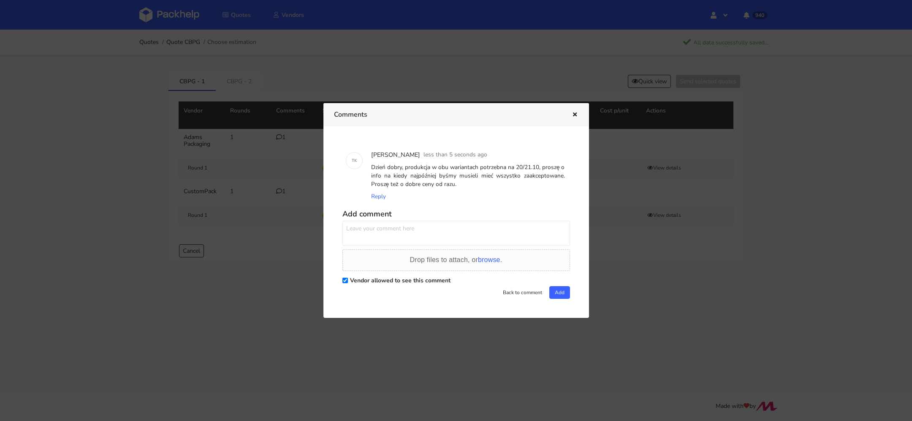
click at [229, 266] on div at bounding box center [456, 210] width 912 height 421
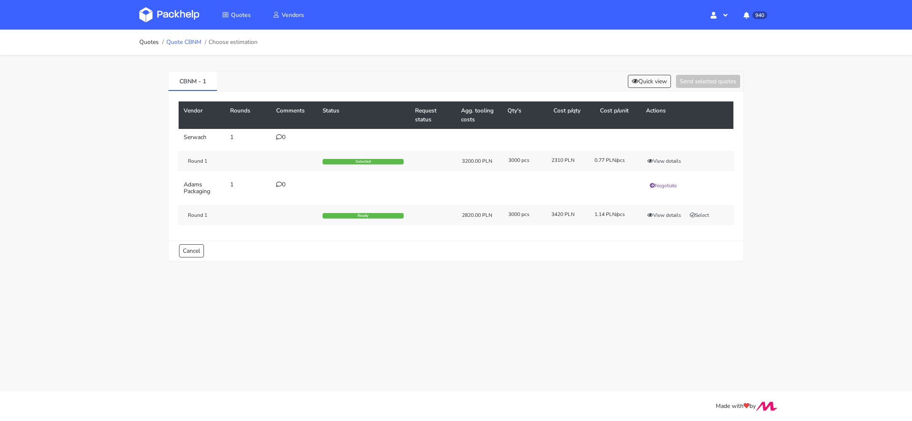
click at [194, 39] on link "Quote CBNM" at bounding box center [183, 42] width 35 height 7
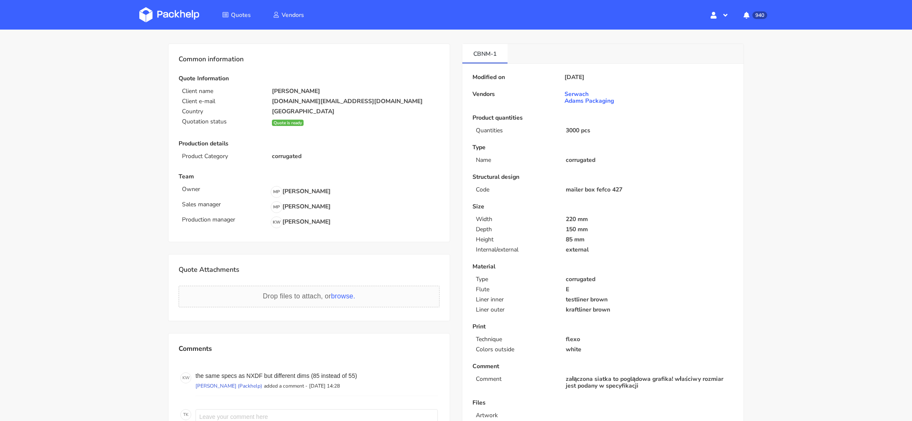
scroll to position [26, 0]
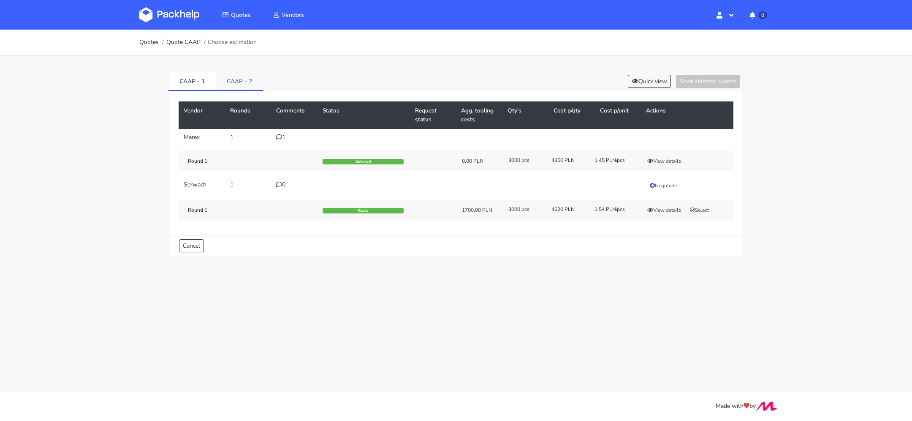
click at [233, 81] on link "CAAP - 2" at bounding box center [239, 80] width 47 height 19
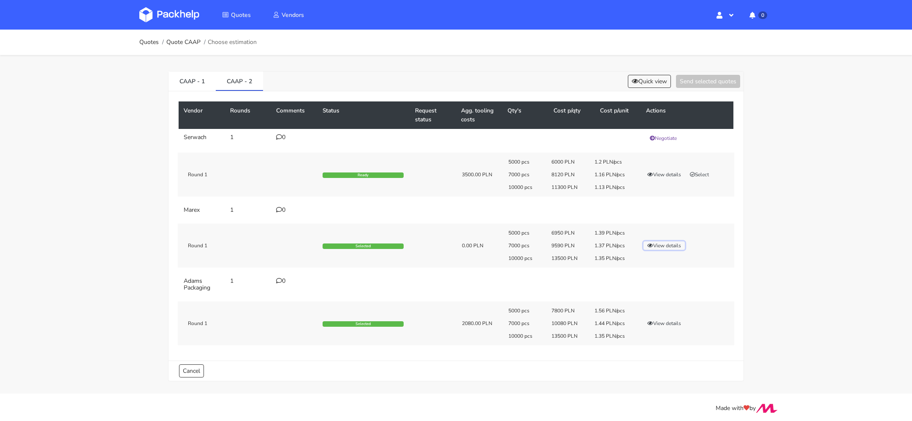
click at [670, 241] on button "View details" at bounding box center [663, 245] width 41 height 8
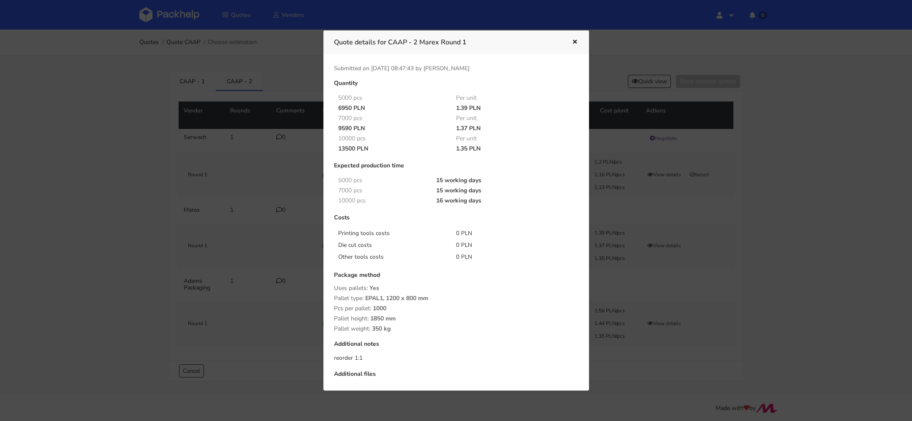
click at [791, 157] on div at bounding box center [456, 210] width 912 height 421
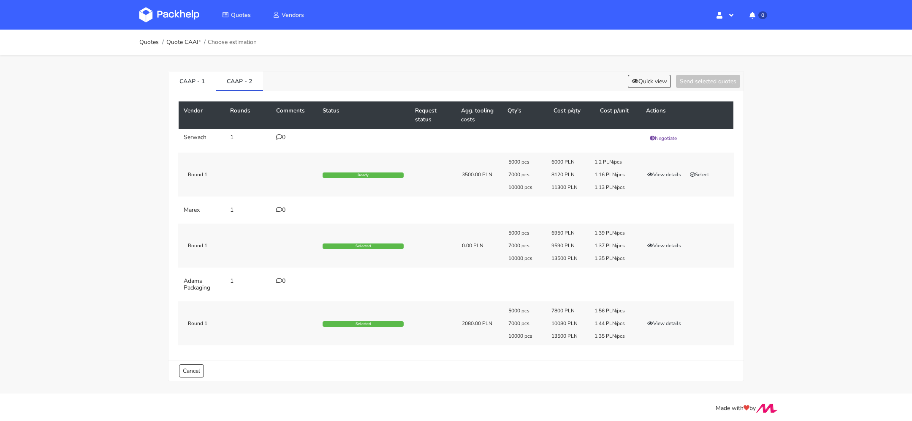
click at [669, 250] on div "5000 pcs 6950 PLN 1.39 PLN/pcs 7000 pcs 9590 PLN 1.37 PLN/pcs 10000 pcs 13500 P…" at bounding box center [618, 245] width 232 height 32
click at [665, 243] on button "View details" at bounding box center [663, 245] width 41 height 8
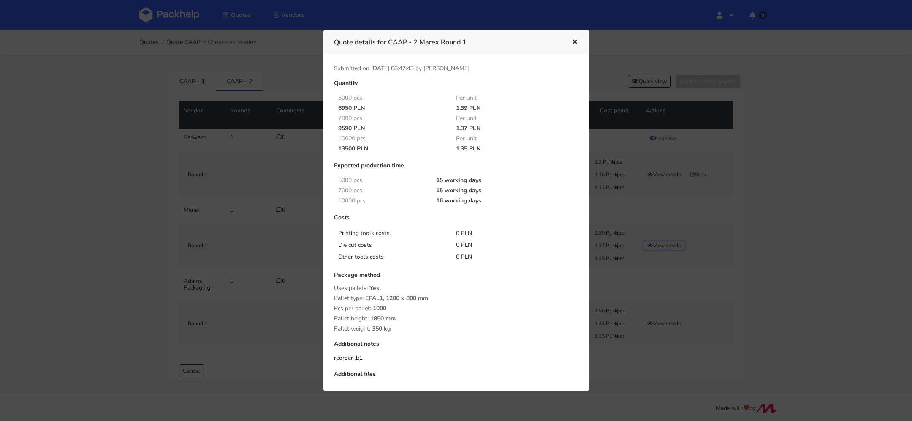
scroll to position [153, 0]
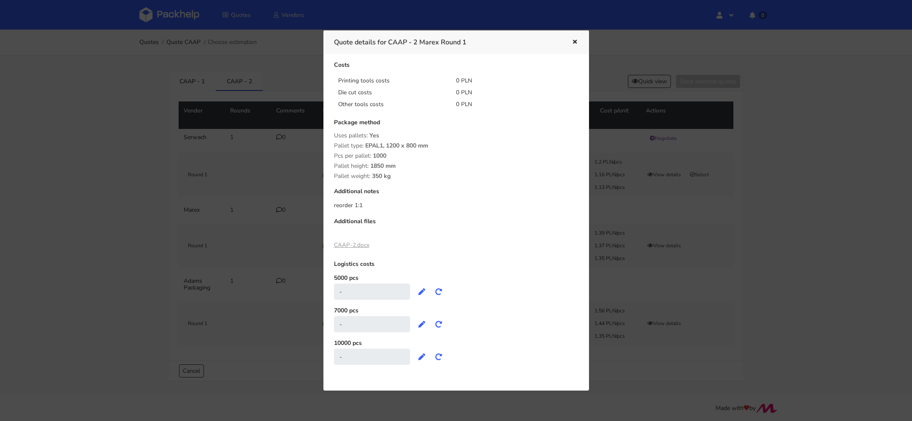
click at [359, 241] on link "CAAP-2.docx" at bounding box center [351, 245] width 35 height 8
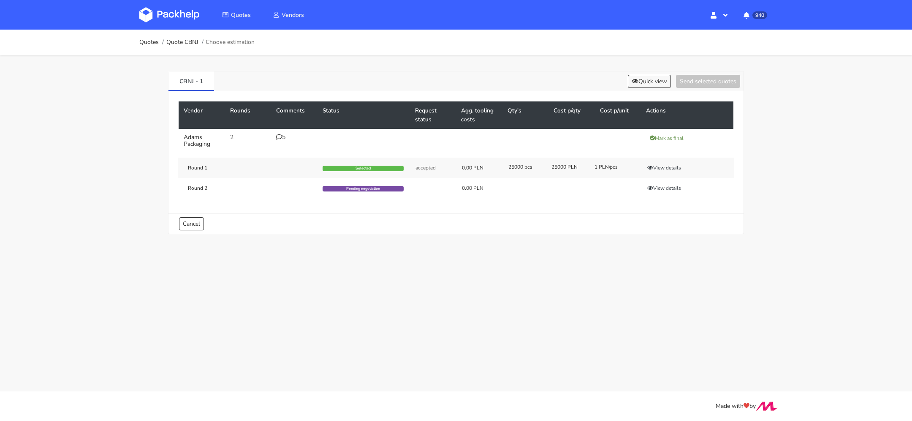
click at [289, 135] on div "5" at bounding box center [294, 137] width 36 height 7
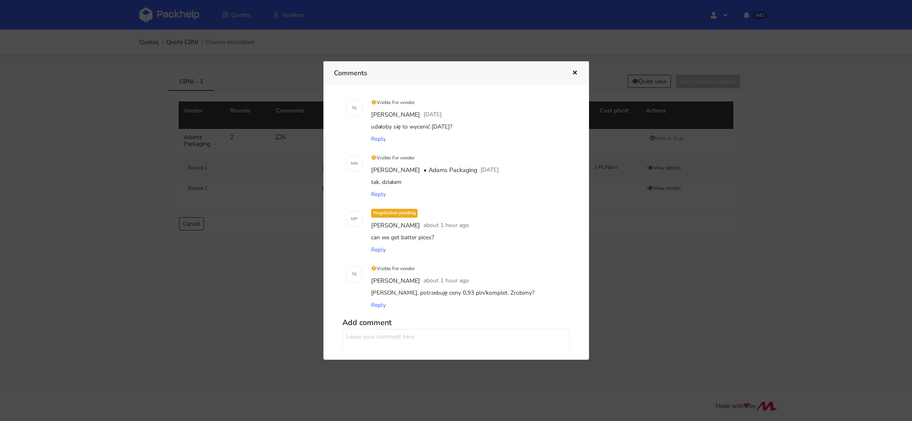
scroll to position [66, 0]
click at [573, 71] on icon "button" at bounding box center [574, 73] width 7 height 6
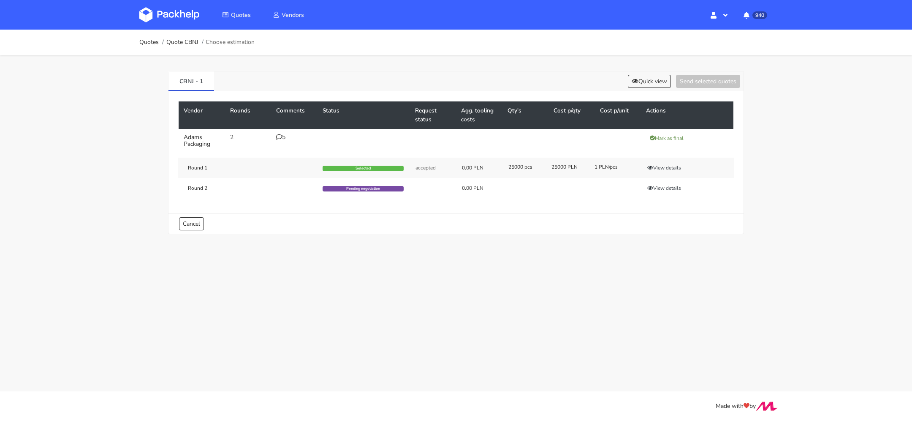
click at [282, 141] on td "5" at bounding box center [294, 141] width 46 height 24
click at [282, 140] on div "5" at bounding box center [294, 137] width 36 height 7
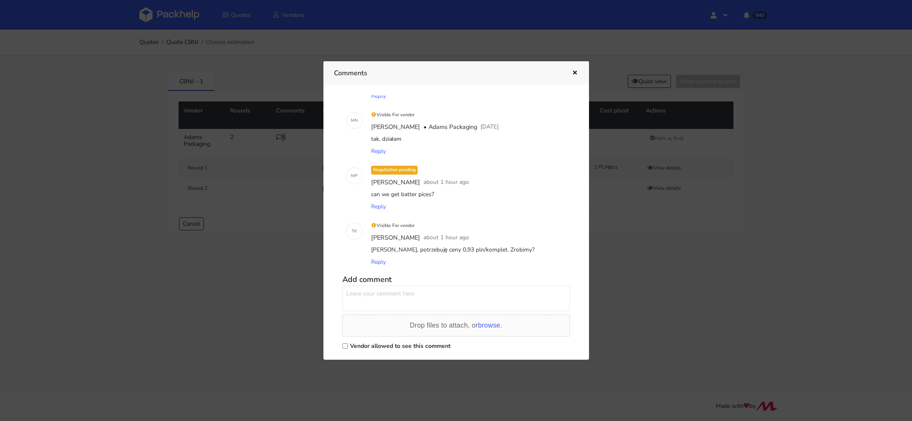
scroll to position [132, 0]
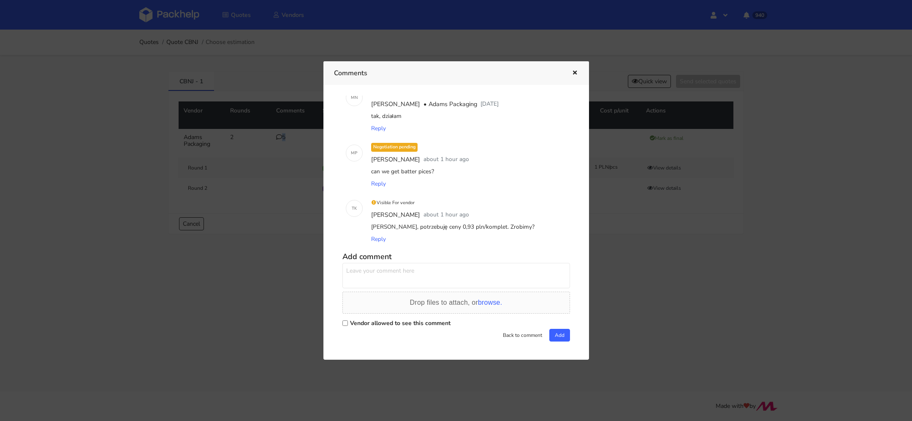
click at [575, 75] on icon "button" at bounding box center [574, 73] width 7 height 6
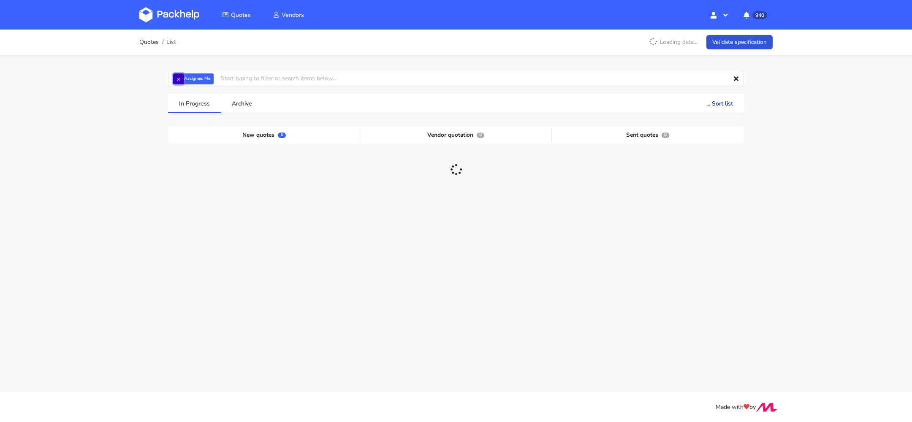
click at [180, 78] on button "×" at bounding box center [178, 78] width 11 height 11
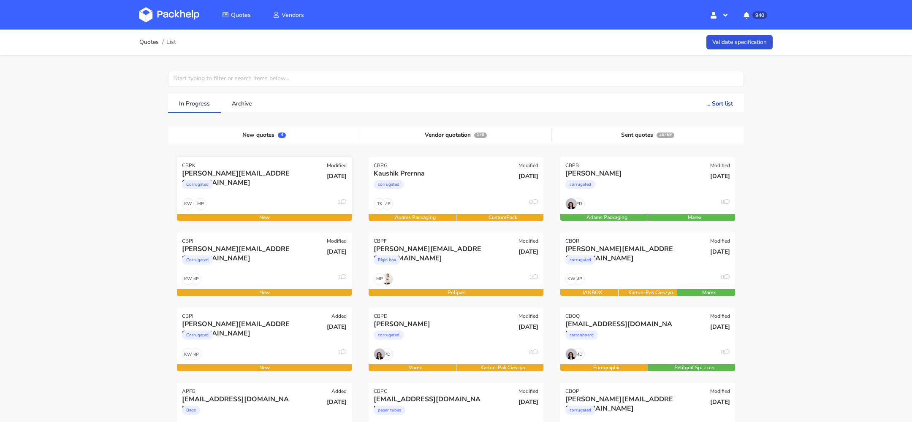
click at [269, 191] on div "Corrugated" at bounding box center [238, 186] width 112 height 17
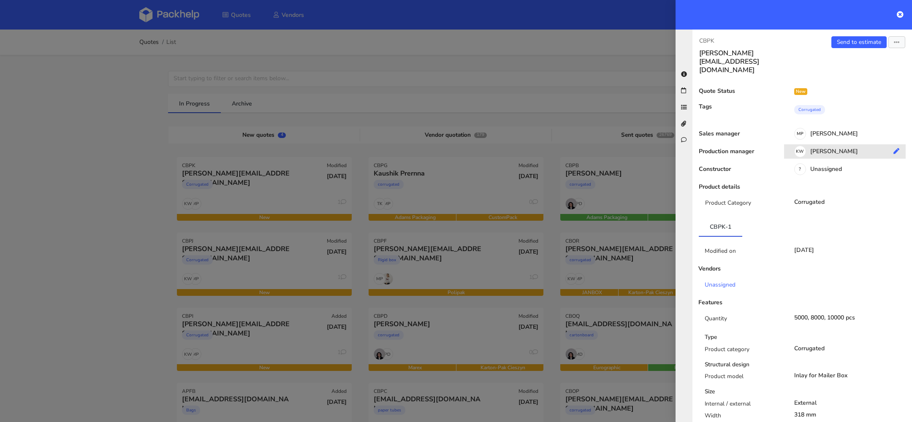
click at [830, 148] on div "KW Klaudia Wiśniewska" at bounding box center [848, 152] width 128 height 9
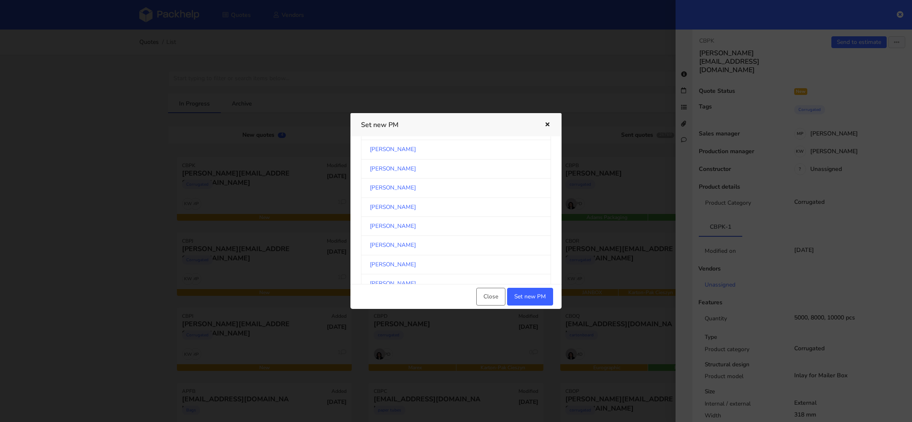
scroll to position [219, 0]
click at [419, 218] on link "[PERSON_NAME]" at bounding box center [456, 225] width 190 height 19
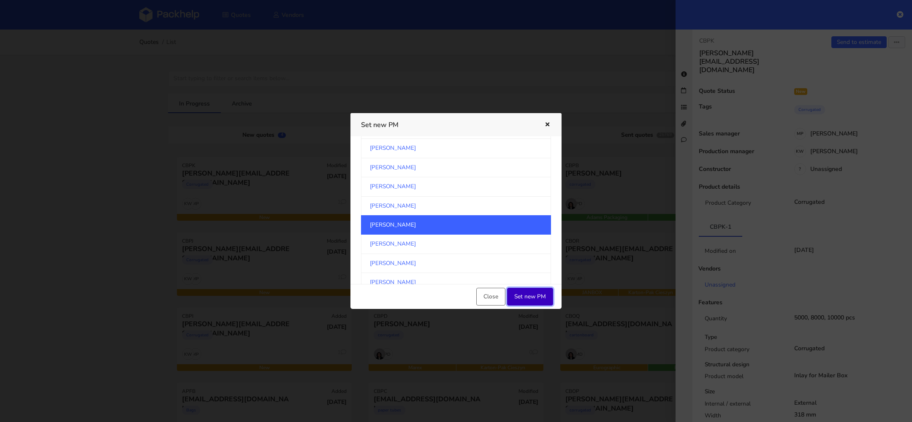
click at [537, 296] on button "Set new PM" at bounding box center [530, 297] width 46 height 18
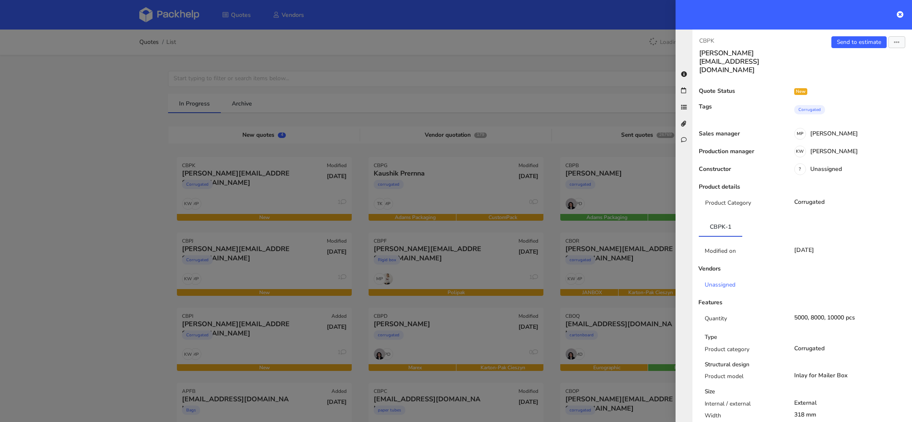
click at [276, 263] on div at bounding box center [456, 211] width 912 height 422
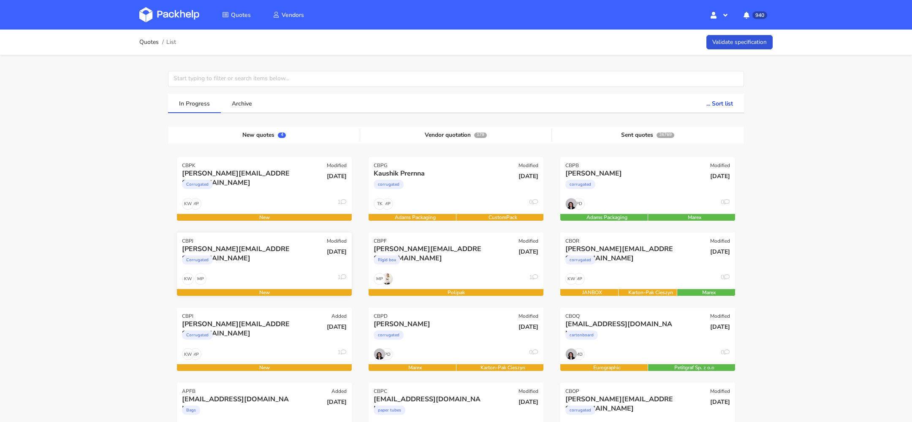
click at [269, 260] on div "Corrugated" at bounding box center [238, 262] width 112 height 17
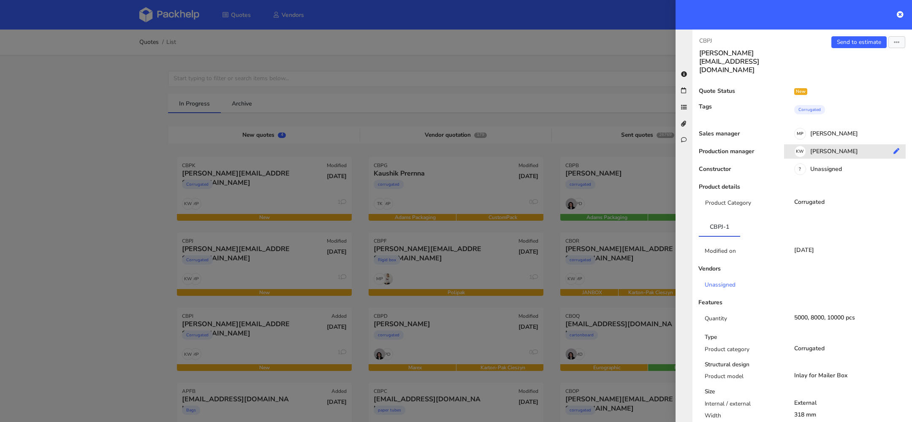
click at [828, 148] on div "KW Klaudia Wiśniewska" at bounding box center [848, 152] width 128 height 9
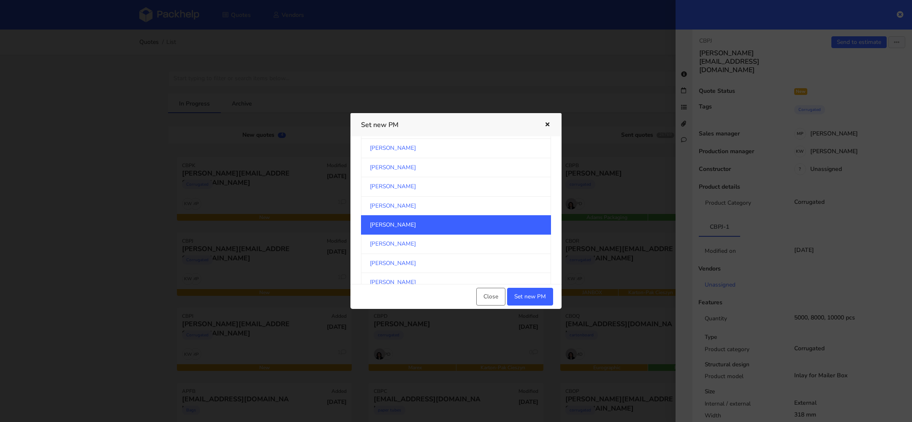
click at [419, 219] on link "[PERSON_NAME]" at bounding box center [456, 224] width 190 height 19
click at [408, 224] on link "[PERSON_NAME]" at bounding box center [456, 224] width 190 height 19
click at [545, 299] on button "Set new PM" at bounding box center [530, 297] width 46 height 18
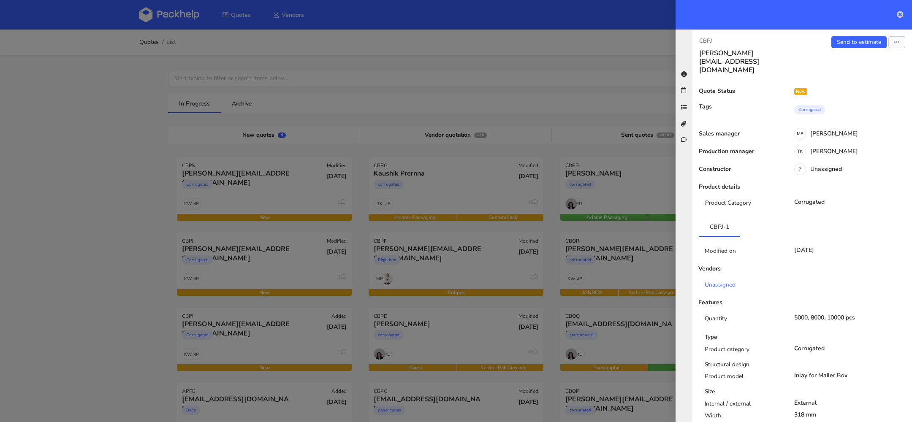
click at [902, 15] on icon at bounding box center [900, 14] width 7 height 7
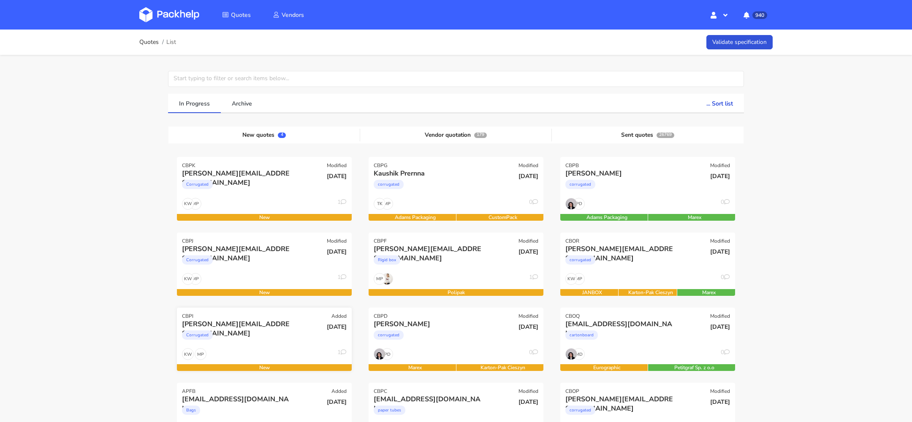
click at [241, 334] on div "Corrugated" at bounding box center [238, 337] width 112 height 17
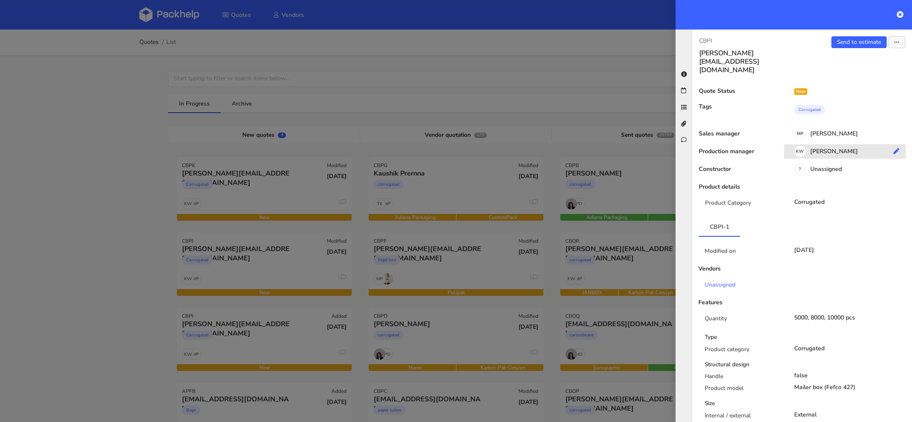
click at [836, 148] on div "KW Klaudia Wiśniewska" at bounding box center [848, 152] width 128 height 9
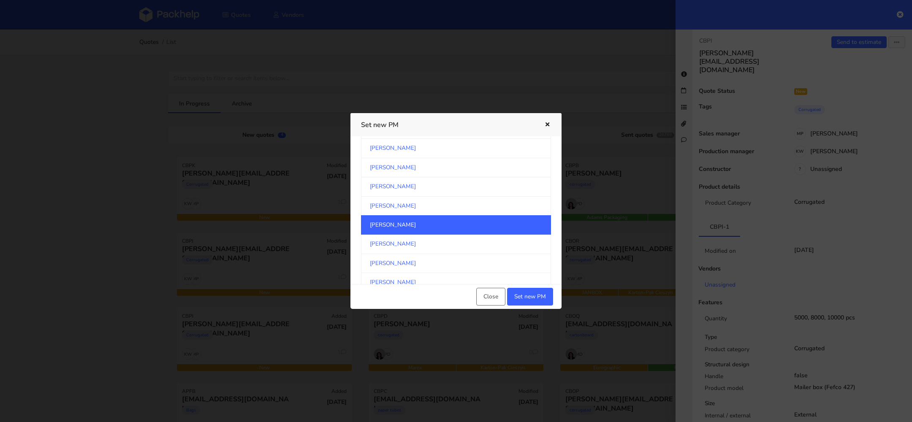
click at [414, 226] on link "[PERSON_NAME]" at bounding box center [456, 224] width 190 height 19
click at [531, 298] on button "Set new PM" at bounding box center [530, 297] width 46 height 18
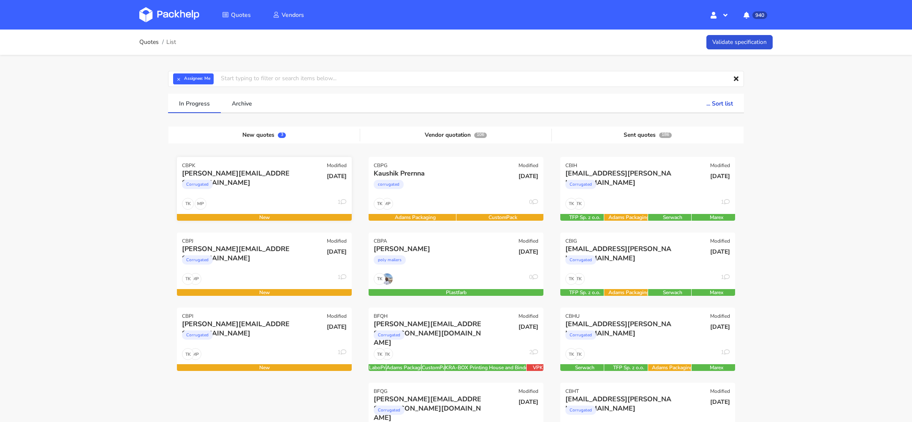
click at [250, 195] on div "[PERSON_NAME][EMAIL_ADDRESS][DOMAIN_NAME] Corrugated" at bounding box center [235, 183] width 118 height 29
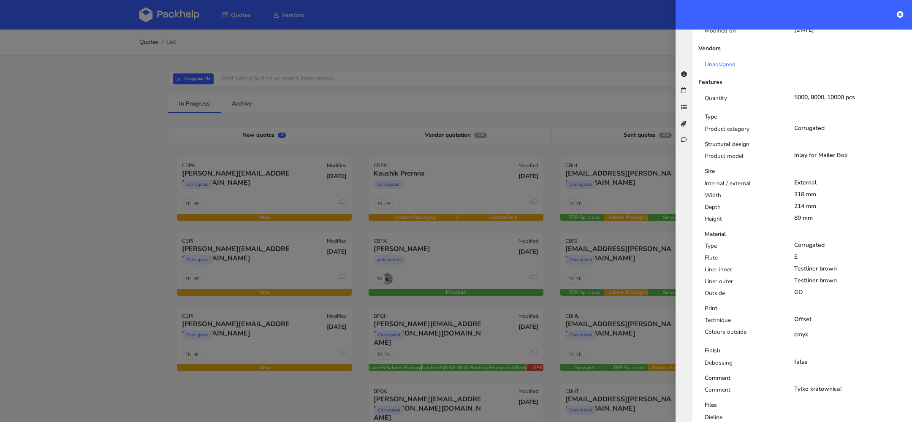
scroll to position [409, 0]
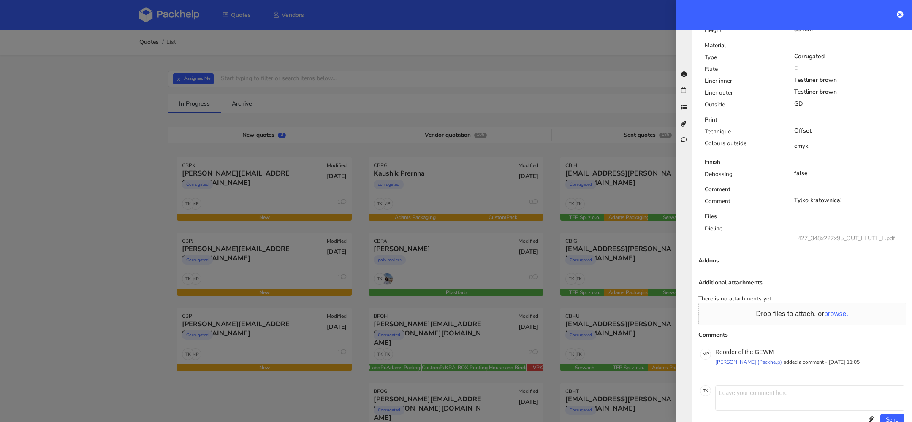
click at [262, 239] on div at bounding box center [456, 211] width 912 height 422
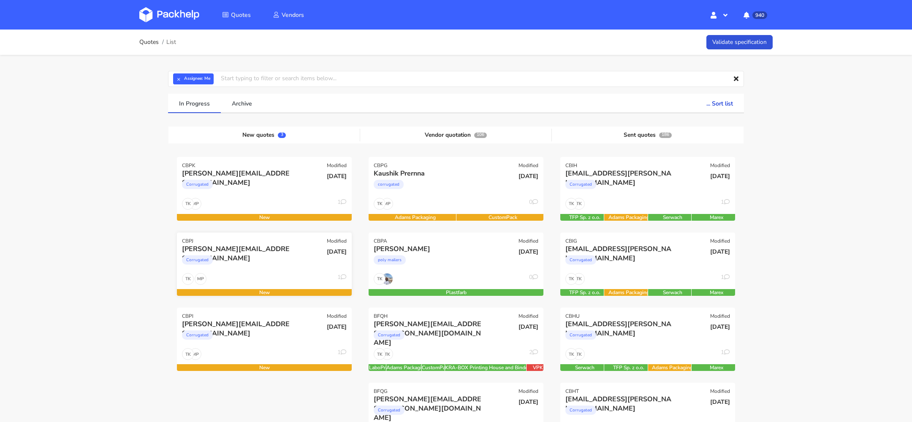
click at [262, 260] on div "Corrugated" at bounding box center [238, 262] width 112 height 17
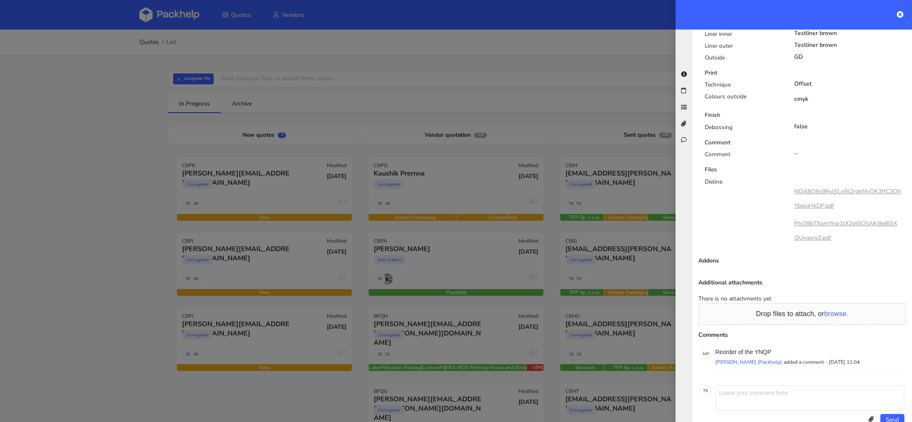
scroll to position [456, 0]
click at [763, 349] on p "Reorder of the YNQP" at bounding box center [809, 352] width 189 height 7
copy p "YNQP"
click at [288, 335] on div at bounding box center [456, 211] width 912 height 422
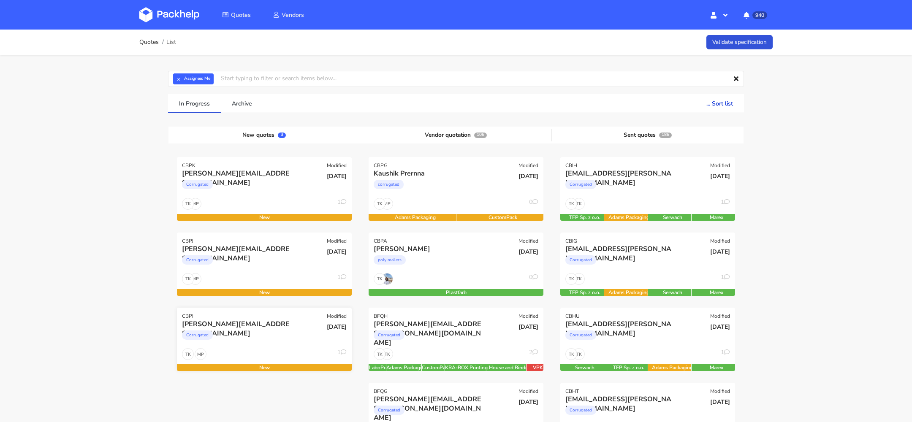
click at [278, 335] on div "Corrugated" at bounding box center [238, 337] width 112 height 17
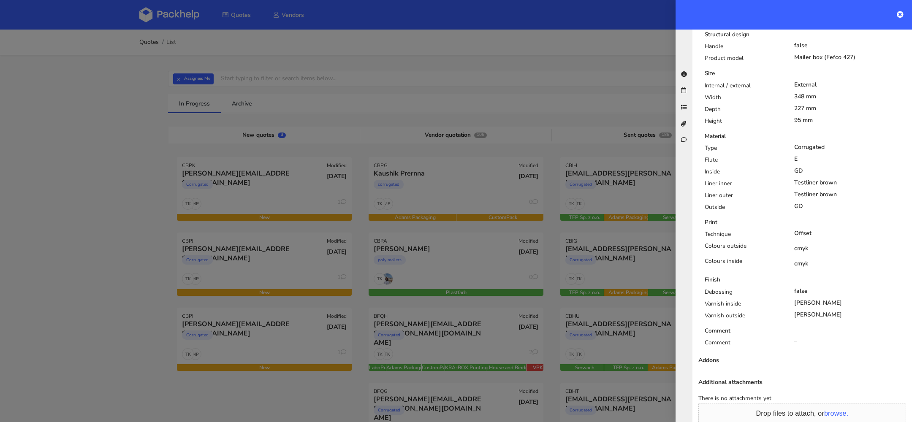
scroll to position [430, 0]
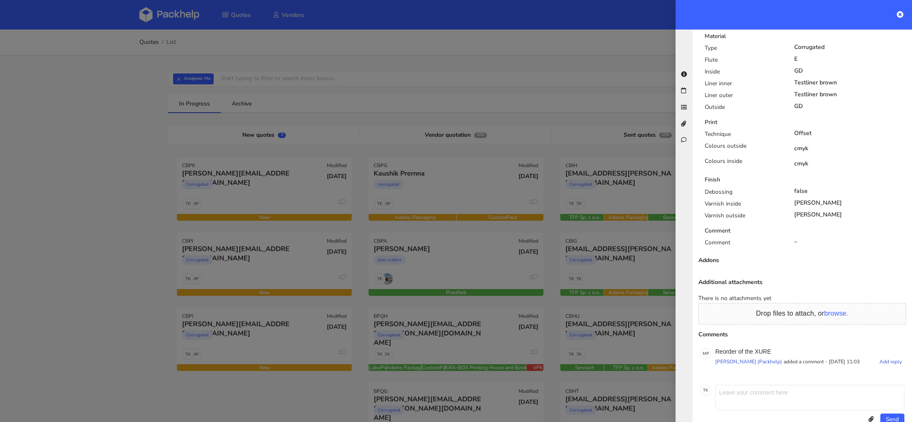
click at [761, 348] on p "Reorder of the XURE" at bounding box center [809, 351] width 189 height 7
copy p "XURE"
click at [901, 13] on icon at bounding box center [900, 14] width 7 height 7
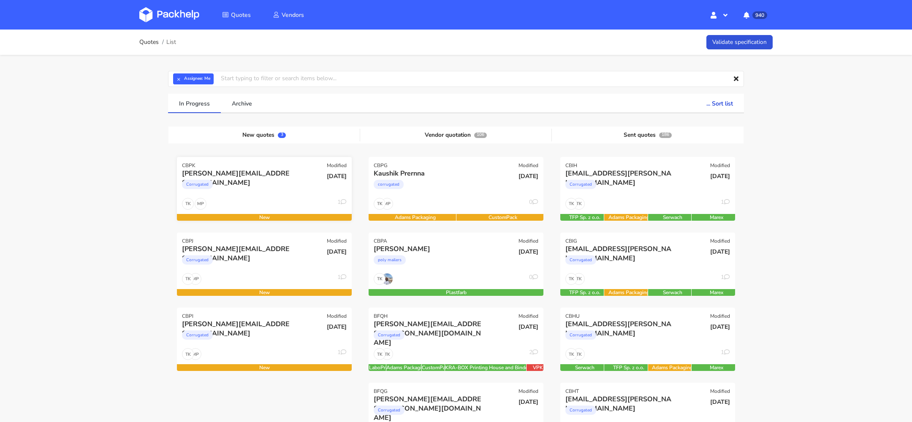
click at [289, 198] on div "MP TK 1" at bounding box center [264, 206] width 175 height 16
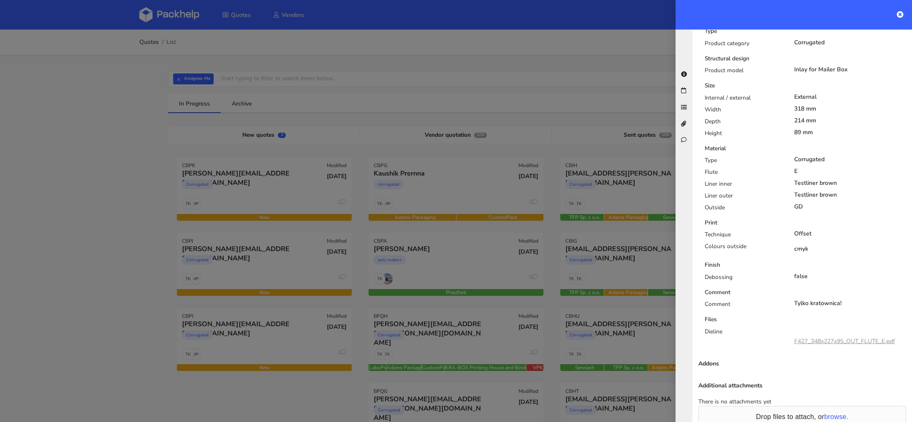
scroll to position [308, 0]
click at [820, 336] on link "F427_348x227x95_OUT_FLUTE_E.pdf" at bounding box center [844, 340] width 101 height 8
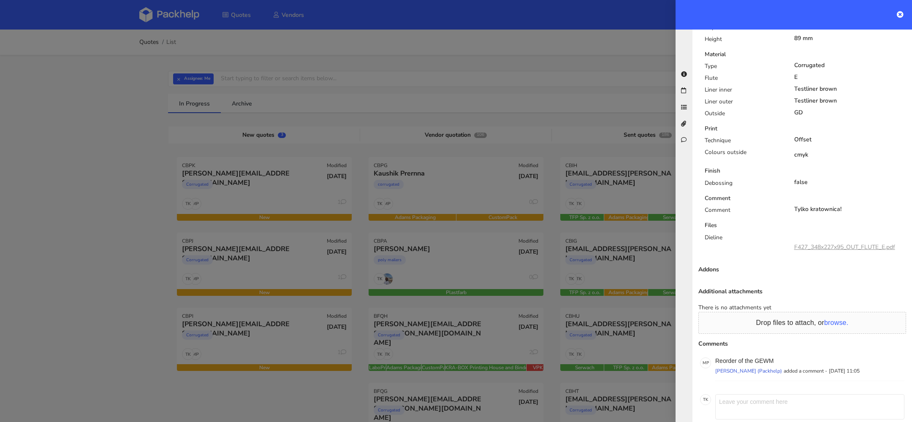
scroll to position [0, 0]
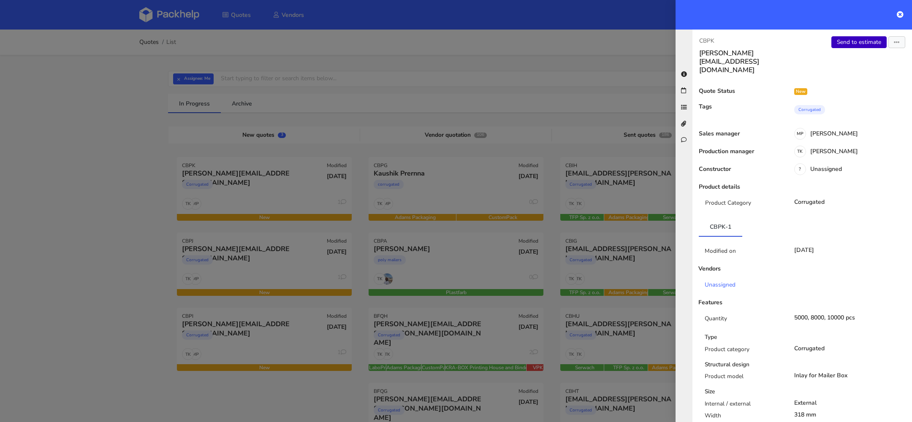
click at [858, 40] on link "Send to estimate" at bounding box center [858, 42] width 55 height 12
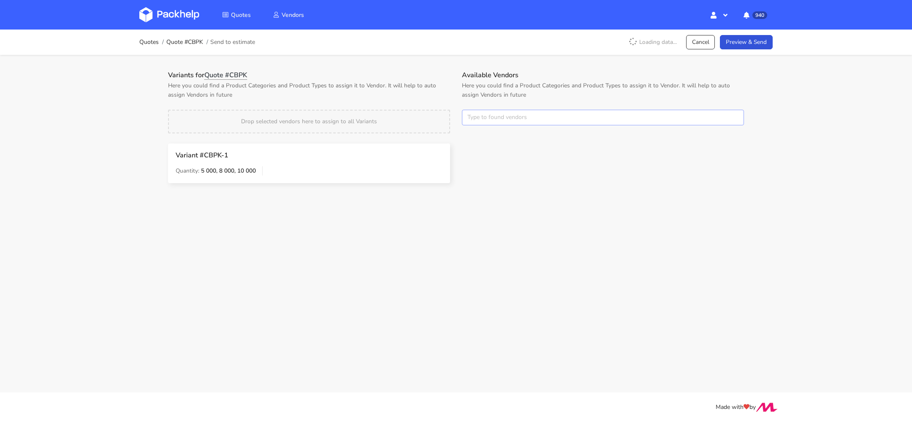
click at [500, 117] on input "text" at bounding box center [603, 118] width 282 height 16
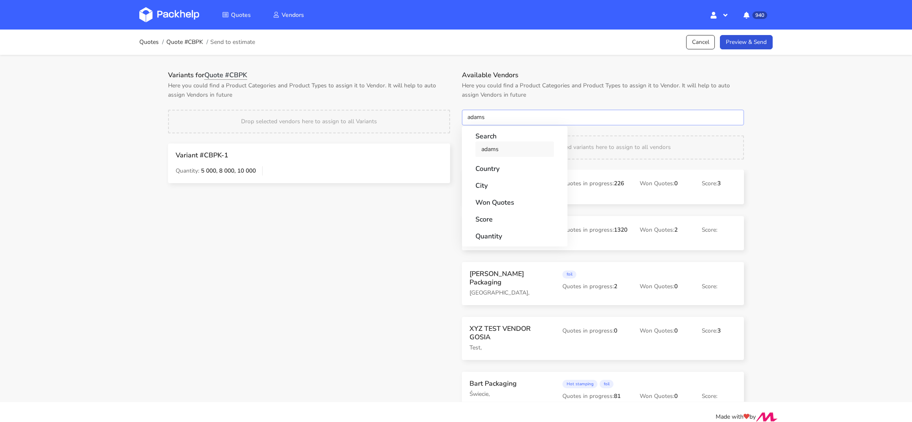
type input "adams"
click at [497, 144] on link "adams" at bounding box center [514, 149] width 79 height 16
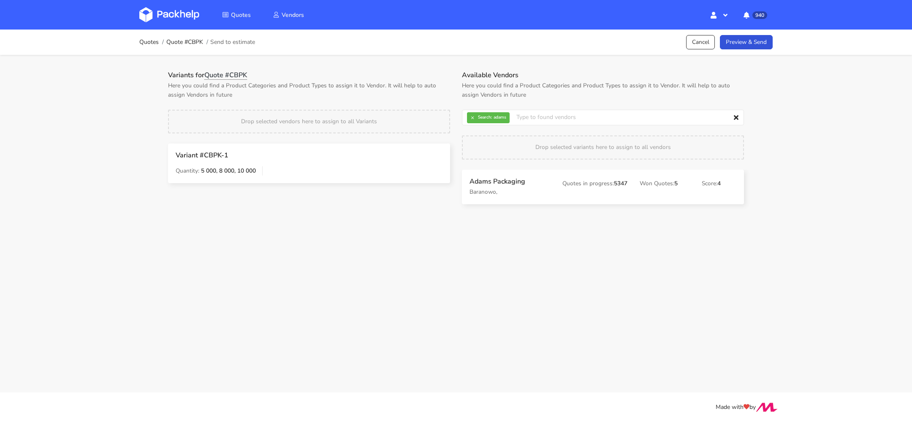
click at [832, 152] on div "Quotes Quote #CBPK Send to estimate Cancel Preview & Send Variants for Quote #C…" at bounding box center [456, 123] width 912 height 187
drag, startPoint x: 614, startPoint y: 190, endPoint x: 606, endPoint y: 190, distance: 7.6
click at [736, 42] on link "Preview & Send" at bounding box center [746, 42] width 53 height 15
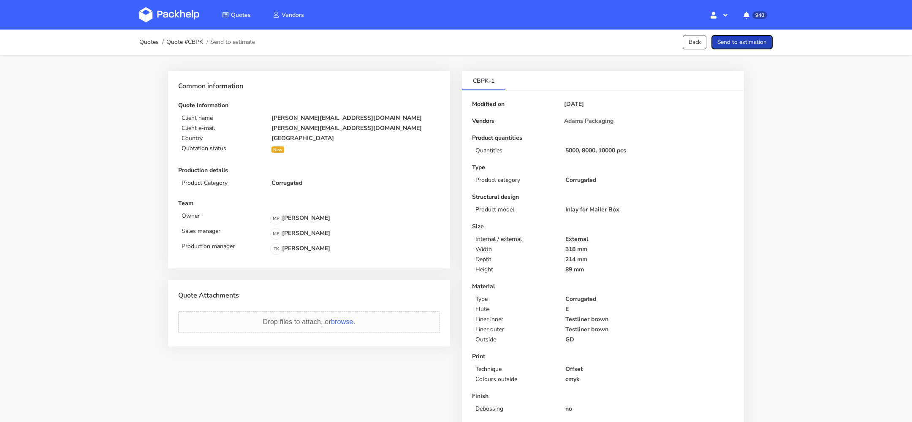
click at [724, 39] on button "Send to estimation" at bounding box center [741, 42] width 61 height 15
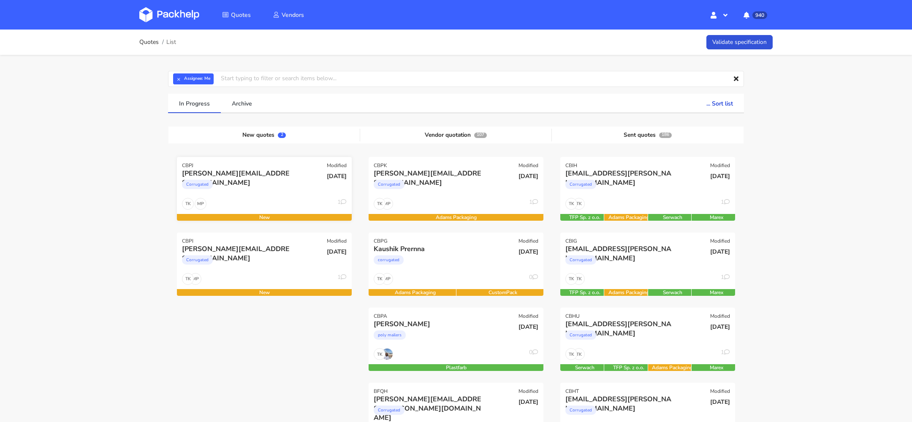
click at [267, 202] on div "MP TK 1" at bounding box center [264, 206] width 175 height 16
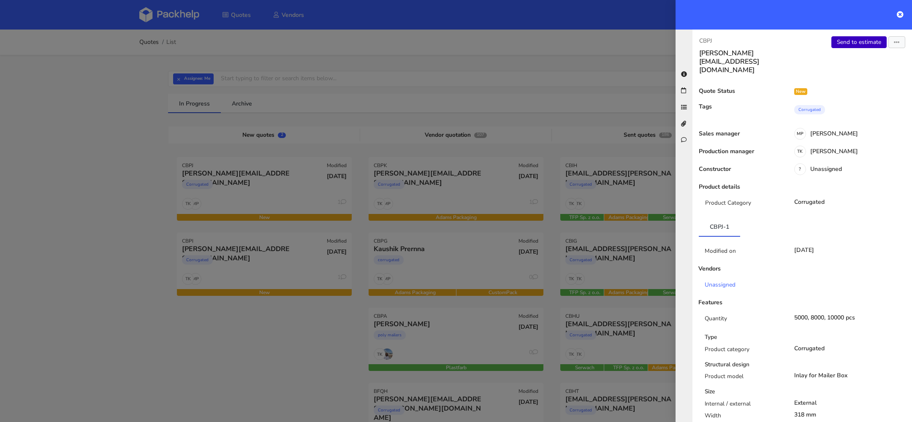
click at [859, 43] on link "Send to estimate" at bounding box center [858, 42] width 55 height 12
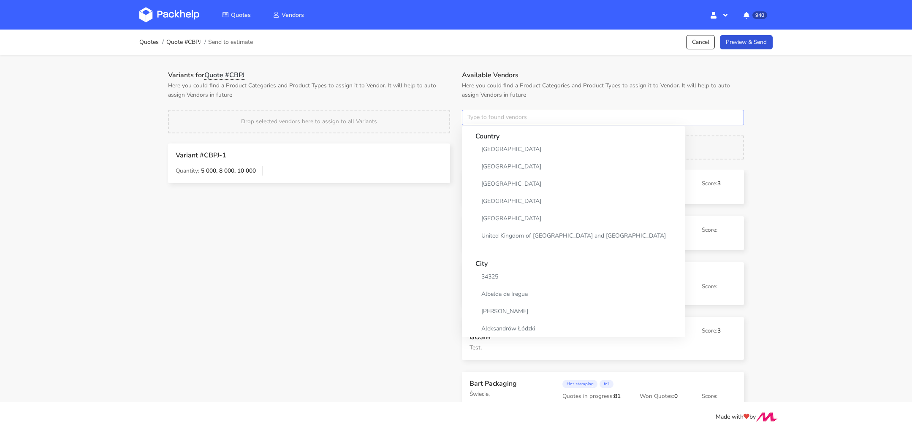
click at [522, 122] on input "text" at bounding box center [603, 118] width 282 height 16
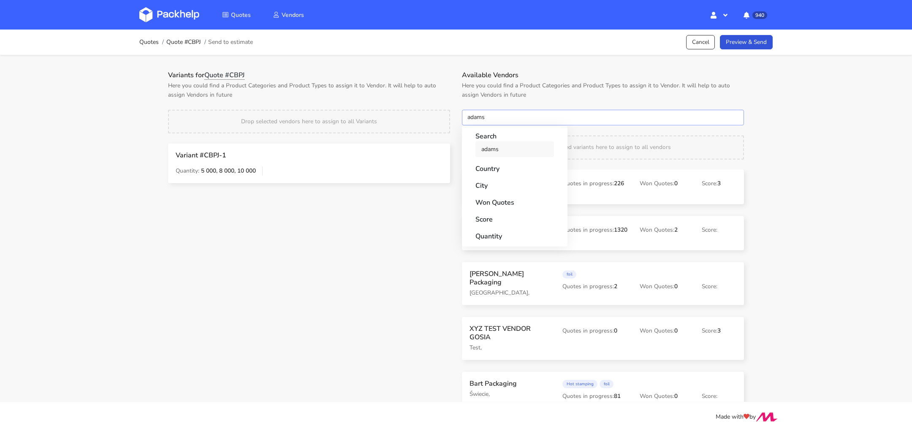
type input "adams"
click at [529, 149] on link "adams" at bounding box center [514, 149] width 79 height 16
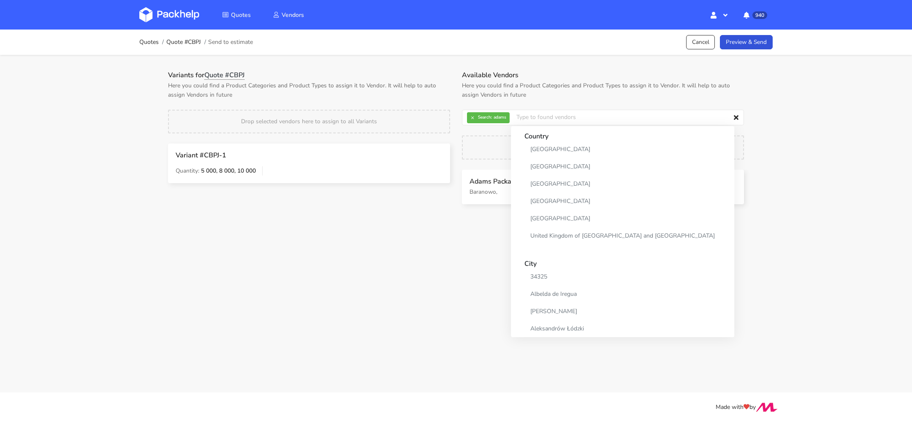
click at [817, 117] on div "Quotes Quote #CBPJ Send to estimate Cancel Preview & Send Variants for Quote #C…" at bounding box center [456, 123] width 912 height 187
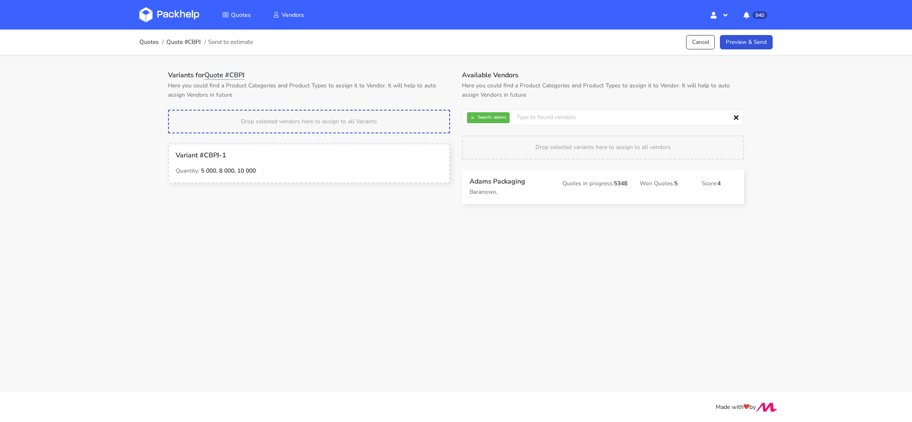
drag, startPoint x: 510, startPoint y: 186, endPoint x: 506, endPoint y: 186, distance: 4.6
click at [753, 43] on link "Preview & Send" at bounding box center [746, 42] width 53 height 15
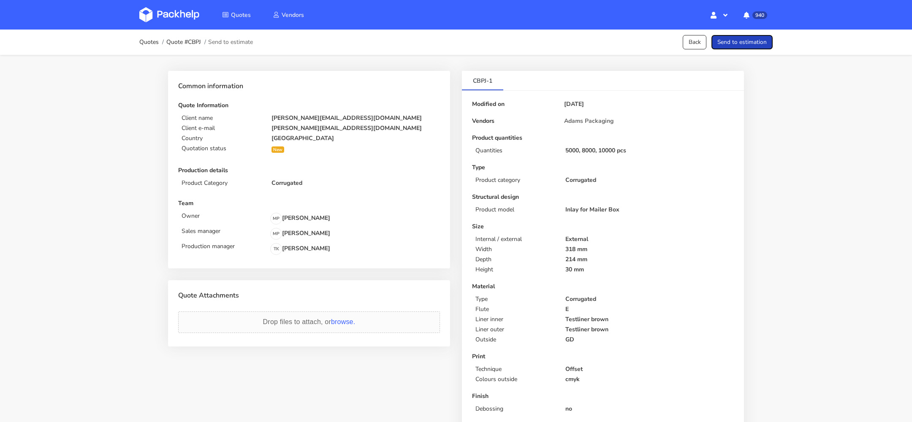
click at [747, 43] on button "Send to estimation" at bounding box center [741, 42] width 61 height 15
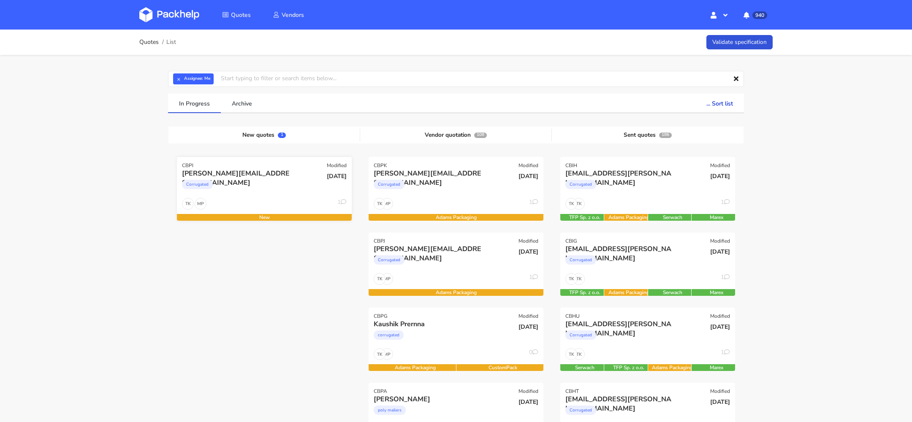
click at [277, 174] on div "[PERSON_NAME][EMAIL_ADDRESS][DOMAIN_NAME]" at bounding box center [238, 173] width 112 height 9
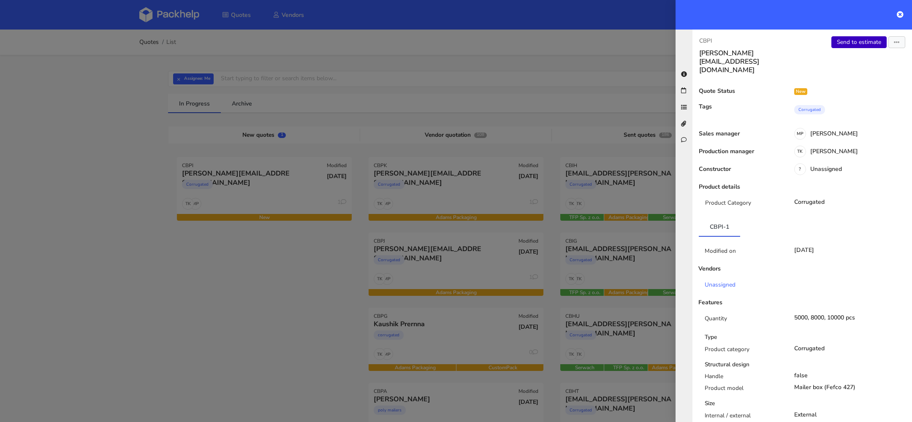
click at [856, 38] on link "Send to estimate" at bounding box center [858, 42] width 55 height 12
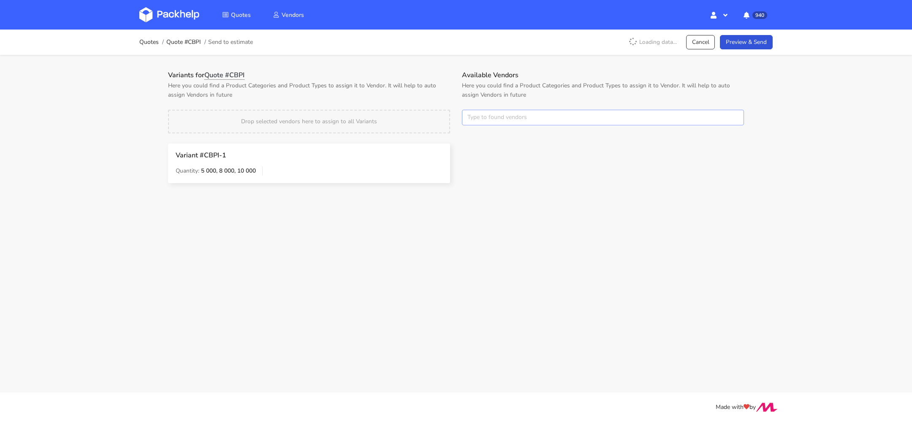
click at [534, 112] on input "text" at bounding box center [603, 118] width 282 height 16
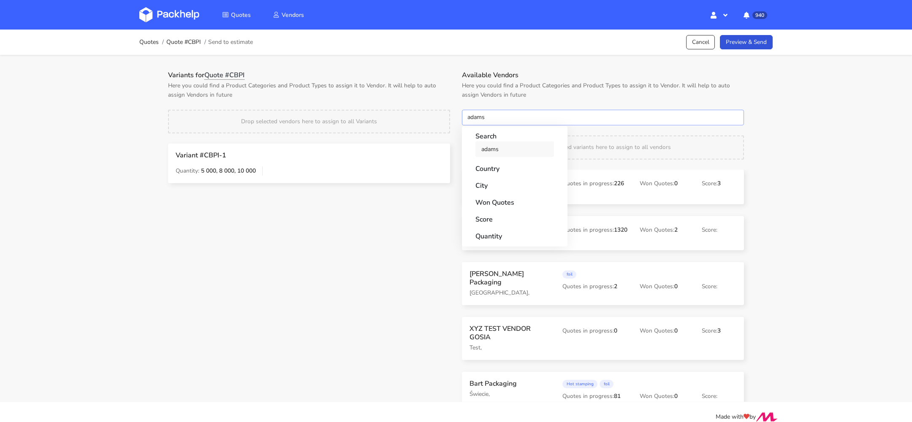
type input "adams"
click at [521, 146] on link "adams" at bounding box center [514, 149] width 79 height 16
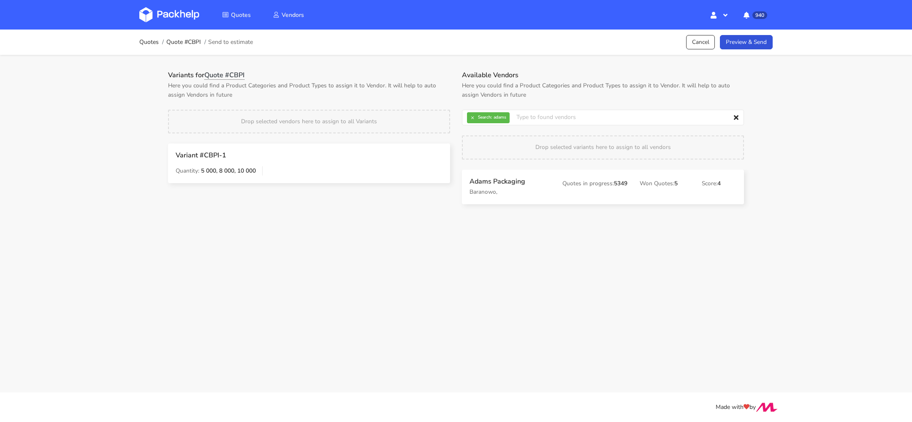
click at [573, 81] on p "Here you could find a Product Categories and Product Types to assign it to Vend…" at bounding box center [603, 90] width 282 height 19
click at [472, 118] on button "×" at bounding box center [472, 117] width 11 height 11
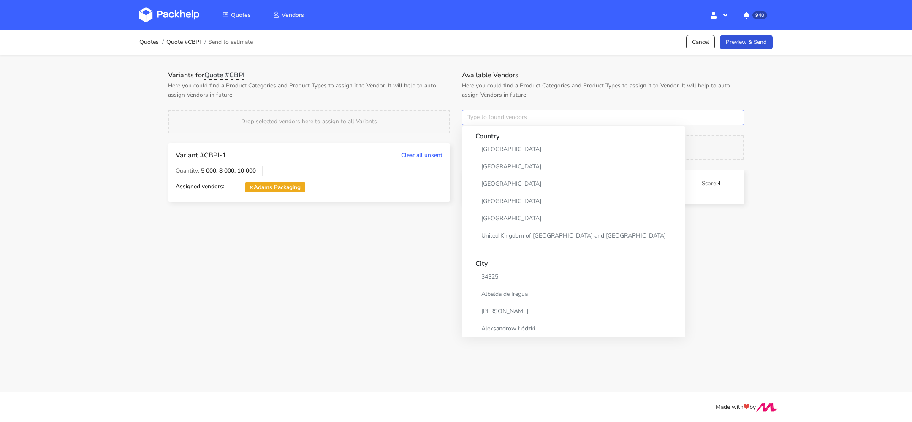
click at [487, 118] on input "text" at bounding box center [603, 118] width 282 height 16
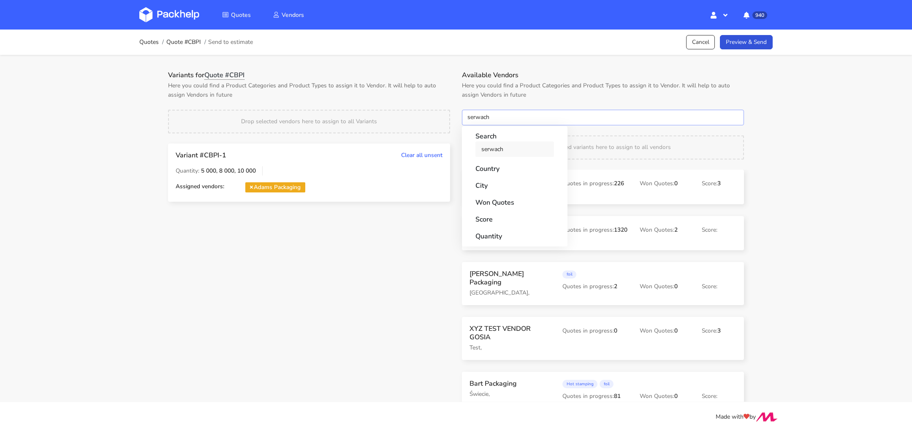
type input "serwach"
click at [497, 147] on link "serwach" at bounding box center [514, 149] width 79 height 16
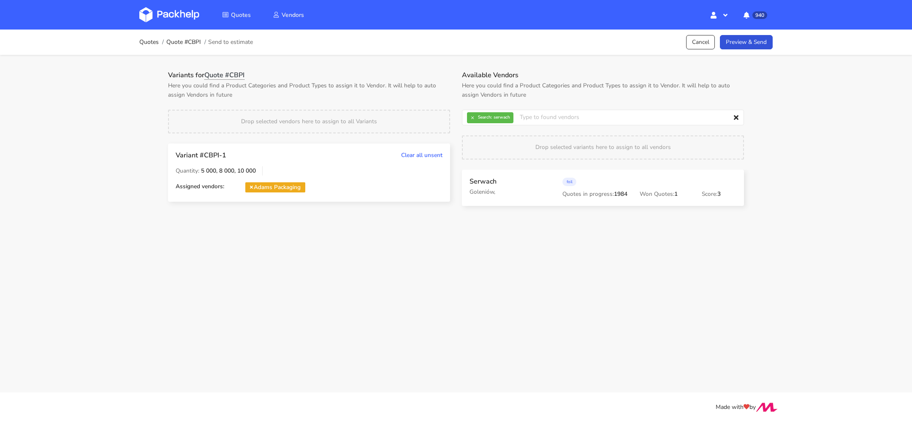
click at [552, 79] on h1 "Available Vendors" at bounding box center [603, 75] width 282 height 8
click at [471, 119] on button "×" at bounding box center [472, 117] width 11 height 11
click at [479, 119] on input "text" at bounding box center [603, 118] width 282 height 16
type input "marex"
click at [495, 147] on link "marex" at bounding box center [514, 149] width 79 height 16
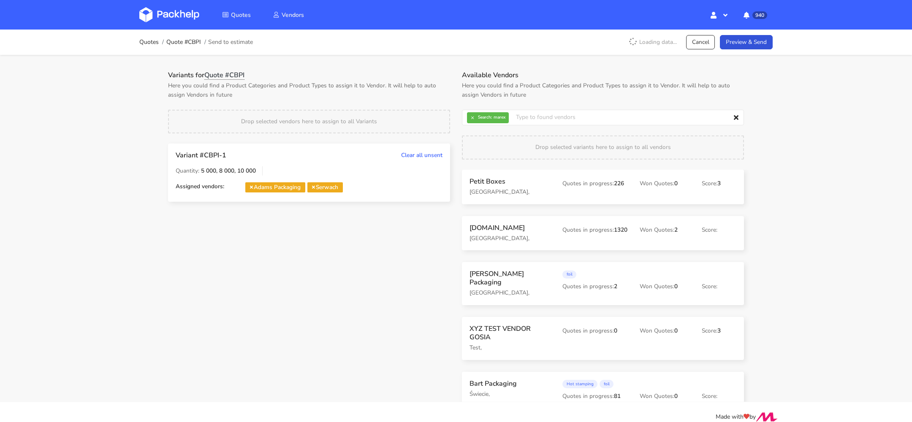
click at [598, 91] on p "Here you could find a Product Categories and Product Types to assign it to Vend…" at bounding box center [603, 90] width 282 height 19
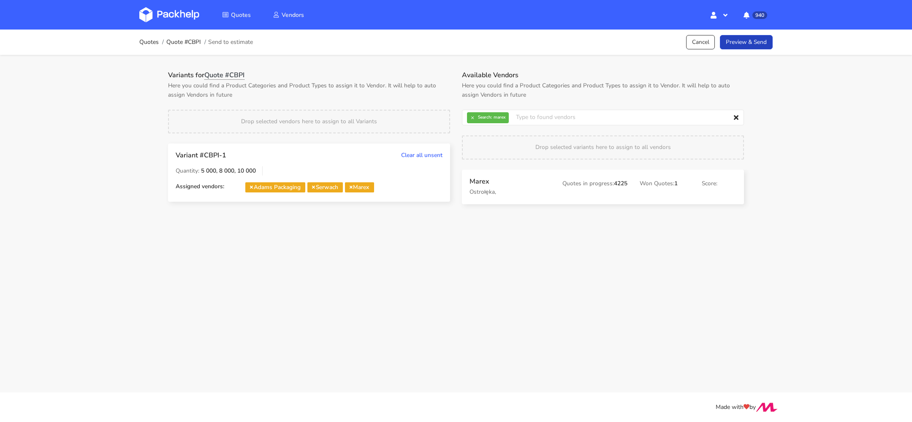
click at [746, 36] on link "Preview & Send" at bounding box center [746, 42] width 53 height 15
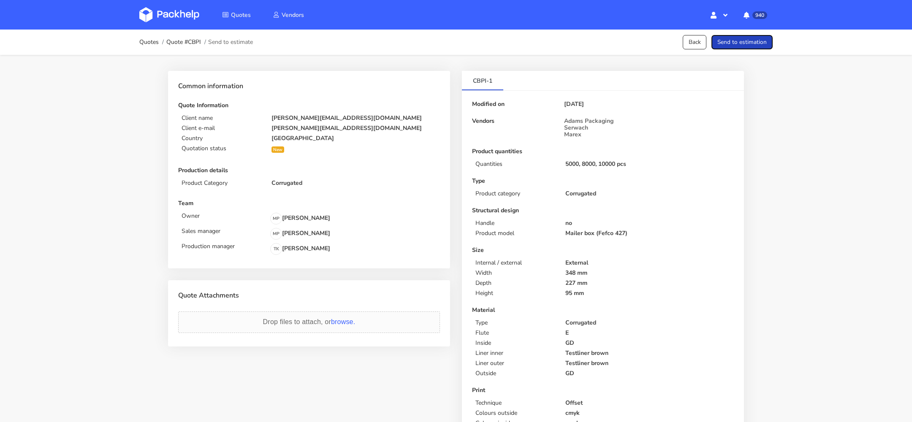
click at [746, 41] on button "Send to estimation" at bounding box center [741, 42] width 61 height 15
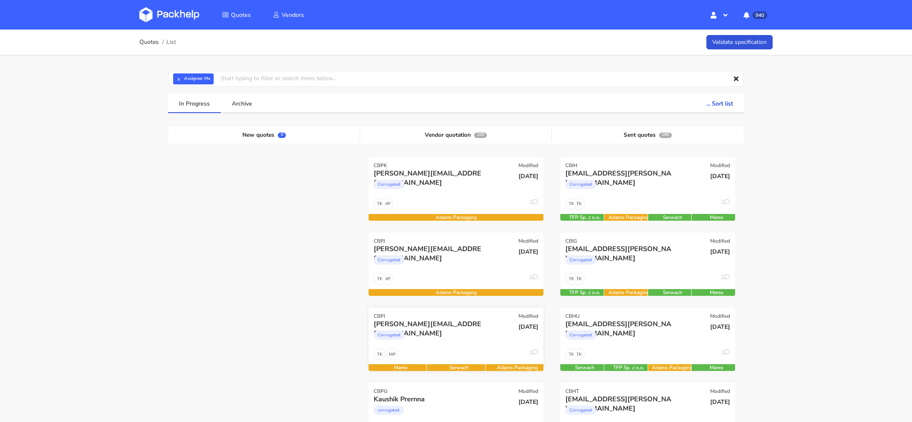
click at [433, 320] on div "tom@doughnuttime.co.uk" at bounding box center [430, 324] width 112 height 9
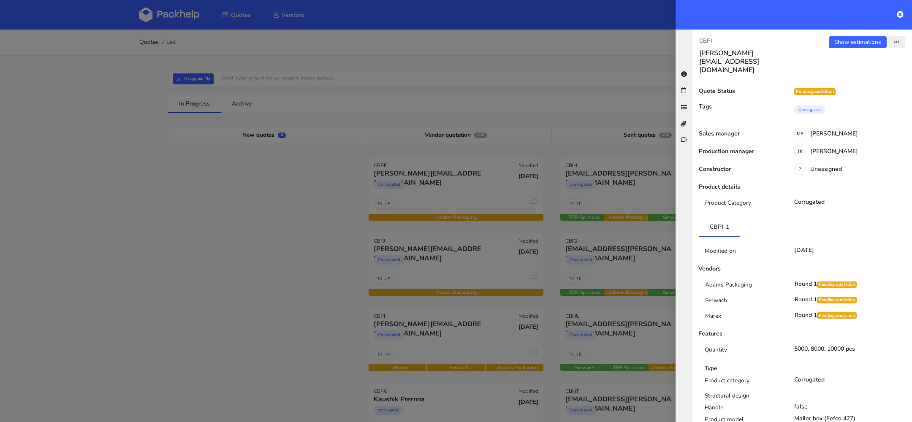
click at [897, 40] on icon "button" at bounding box center [897, 43] width 6 height 6
click at [887, 71] on link "View quote" at bounding box center [869, 75] width 74 height 14
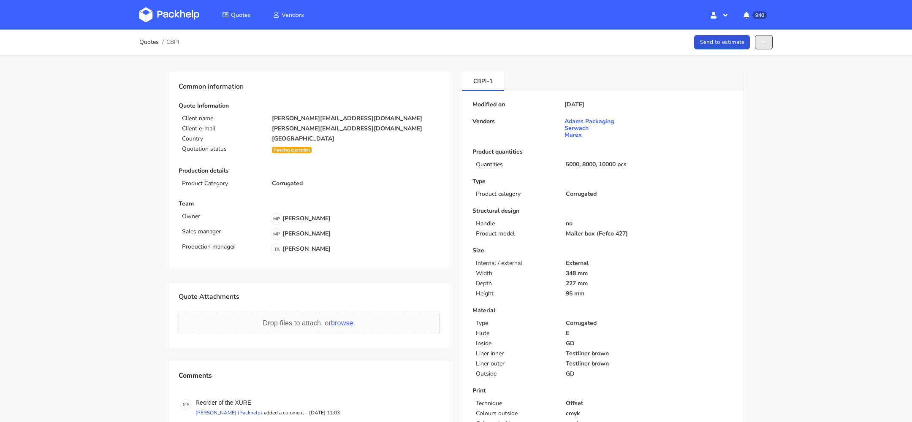
click at [764, 37] on button "button" at bounding box center [764, 42] width 18 height 15
click at [728, 105] on link "Show estimations" at bounding box center [731, 108] width 74 height 14
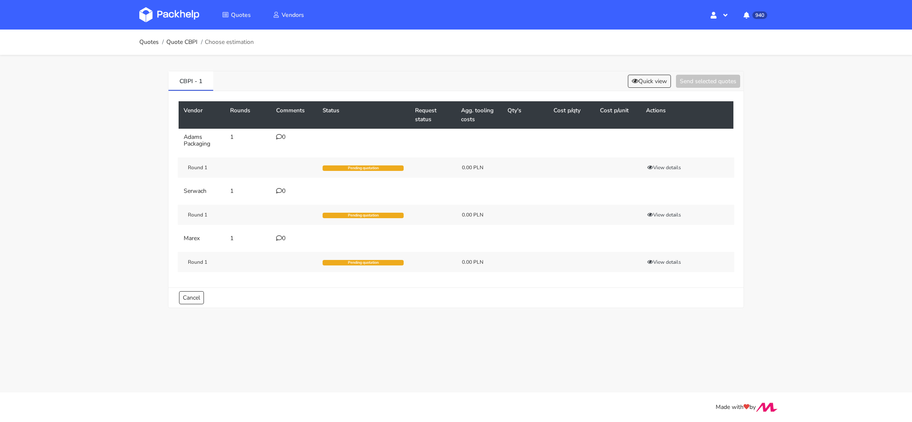
click at [280, 136] on icon at bounding box center [279, 137] width 6 height 6
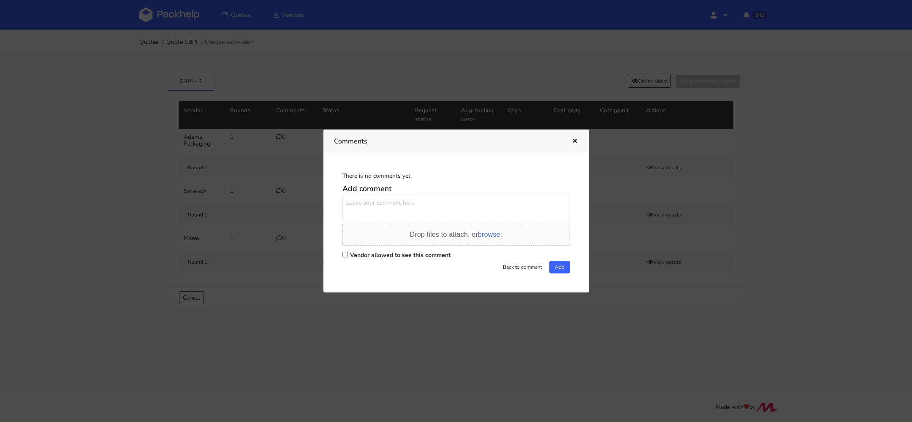
click at [418, 197] on textarea at bounding box center [456, 207] width 228 height 25
click at [381, 251] on label "Vendor allowed to see this comment" at bounding box center [400, 255] width 100 height 8
click at [348, 252] on input "Vendor allowed to see this comment" at bounding box center [344, 254] width 5 height 5
checkbox input "true"
click at [379, 208] on textarea at bounding box center [456, 207] width 228 height 25
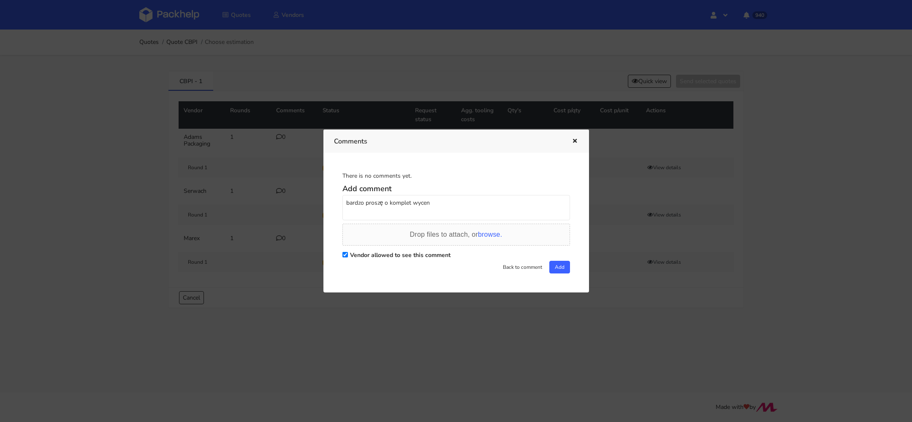
paste textarea "CBPK, CBPJ oraz CBPI"
click at [385, 211] on textarea "bardzo proszę o komplet wycen CBPK, CBPJ oraz CBPI. To powtórki dla klienta Don…" at bounding box center [456, 207] width 228 height 25
drag, startPoint x: 346, startPoint y: 209, endPoint x: 391, endPoint y: 209, distance: 45.6
click at [391, 209] on textarea "bardzo proszę o komplet wycen CBPK, CBPJ oraz CBPI. To powtórki dla klienta Don…" at bounding box center [456, 207] width 228 height 25
paste textarea "ught"
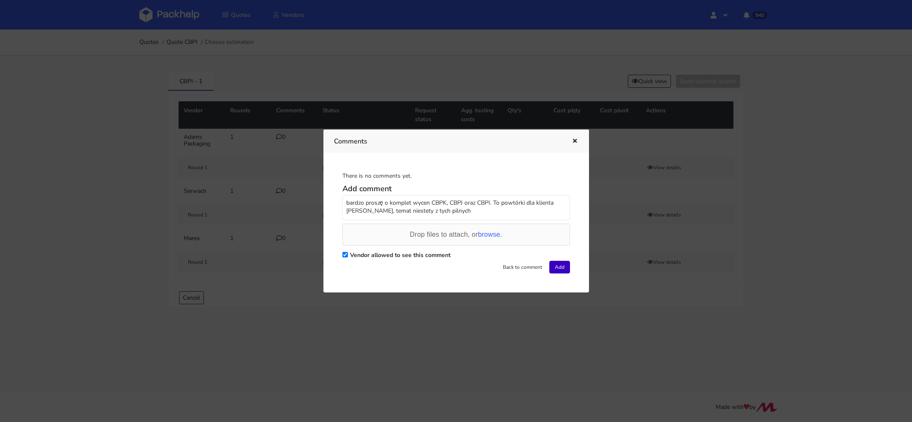
type textarea "bardzo proszę o komplet wycen CBPK, CBPJ oraz CBPI. To powtórki dla klienta [PE…"
click at [552, 265] on button "Add" at bounding box center [559, 267] width 21 height 13
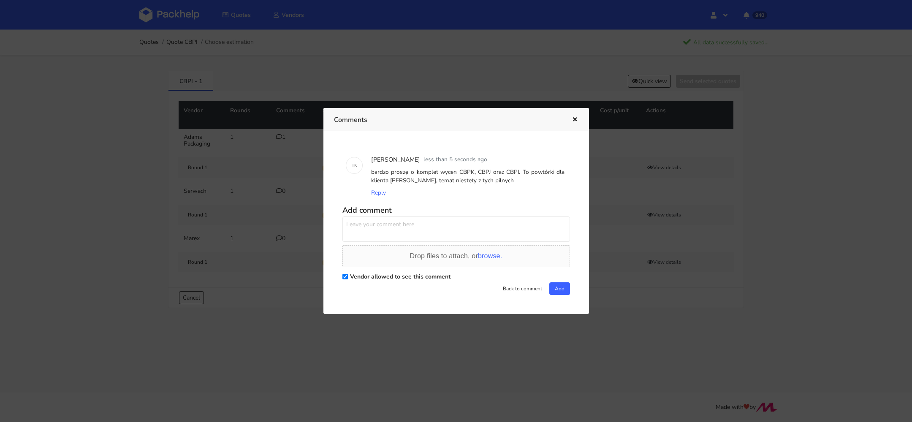
click at [575, 120] on icon "button" at bounding box center [574, 120] width 7 height 6
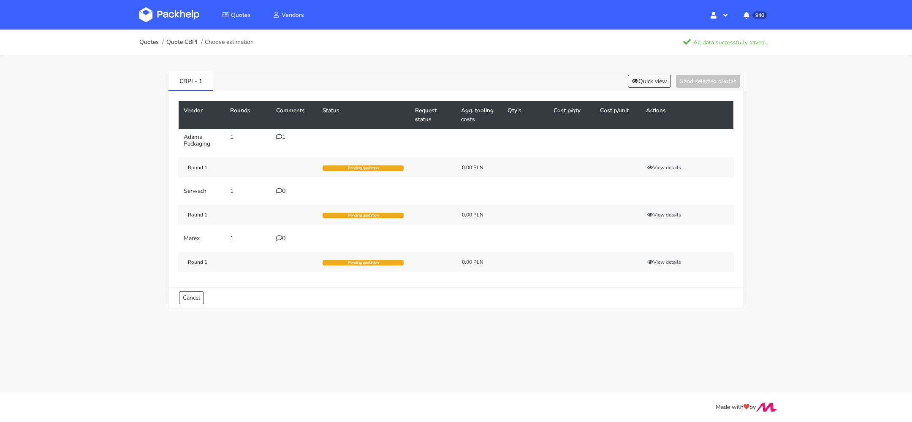
click at [204, 11] on link at bounding box center [175, 15] width 73 height 24
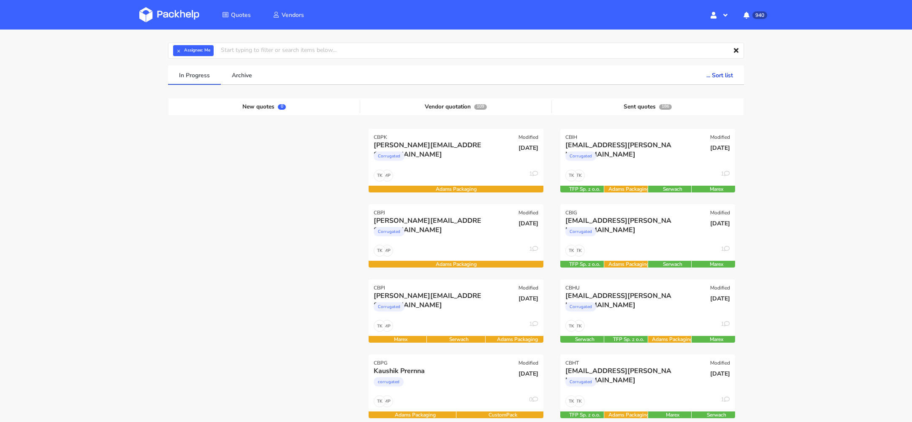
scroll to position [27, 0]
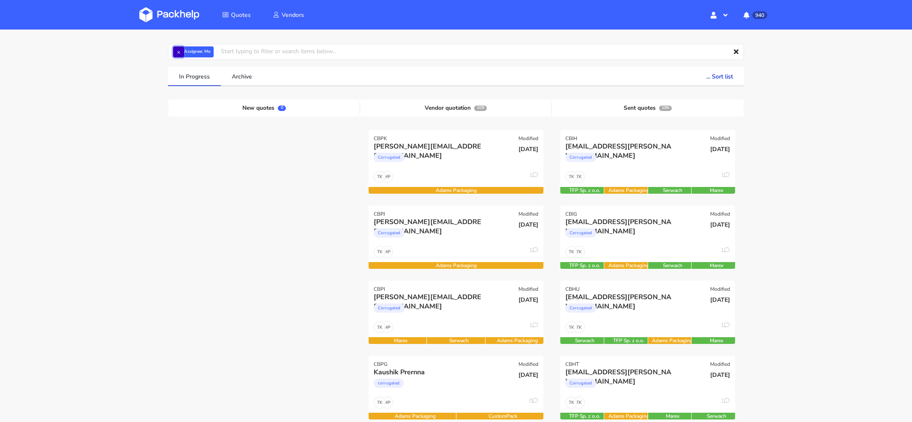
click at [175, 53] on button "×" at bounding box center [178, 51] width 11 height 11
click at [188, 53] on input "text" at bounding box center [456, 52] width 576 height 16
click at [197, 51] on input "kla" at bounding box center [456, 52] width 576 height 16
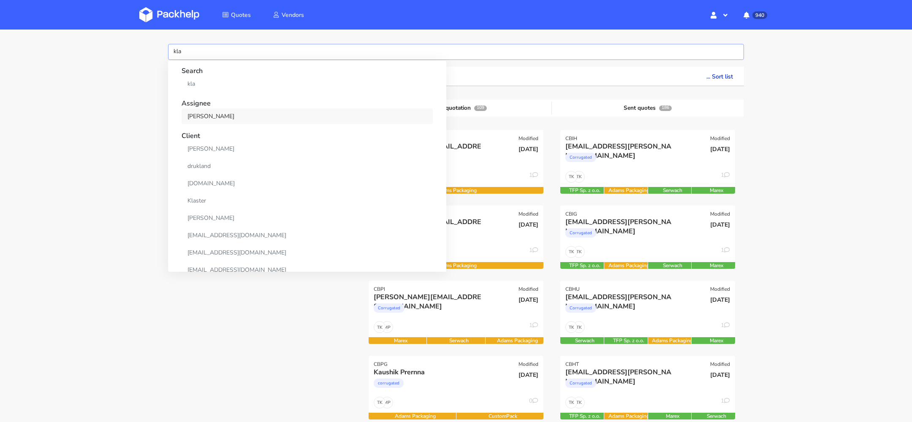
type input "kla"
click at [207, 114] on link "[PERSON_NAME]" at bounding box center [307, 117] width 251 height 16
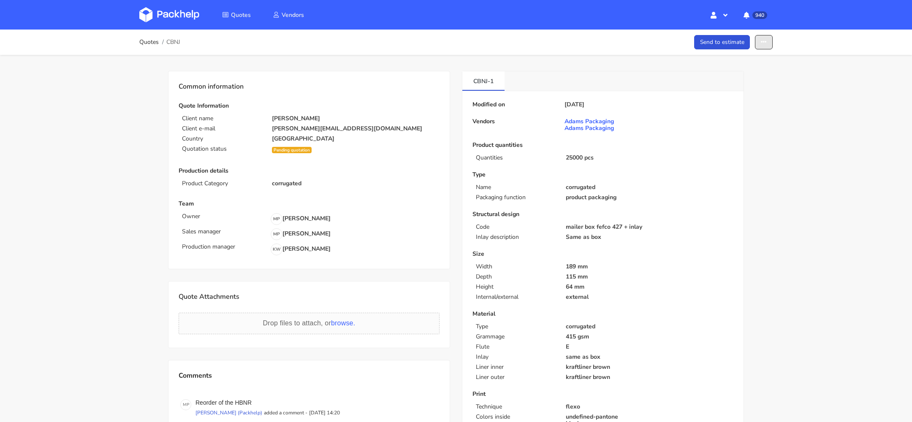
click at [766, 39] on icon "button" at bounding box center [764, 42] width 6 height 6
click at [745, 103] on link "Show estimations" at bounding box center [731, 108] width 74 height 14
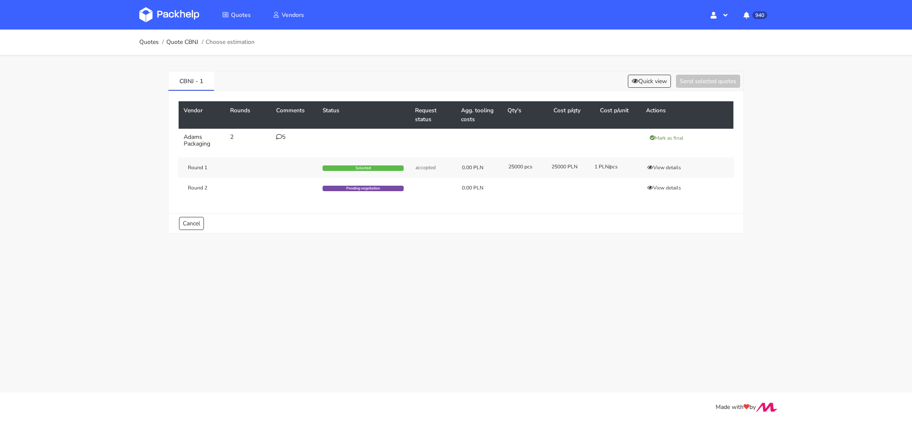
click at [282, 137] on div "5" at bounding box center [294, 137] width 36 height 7
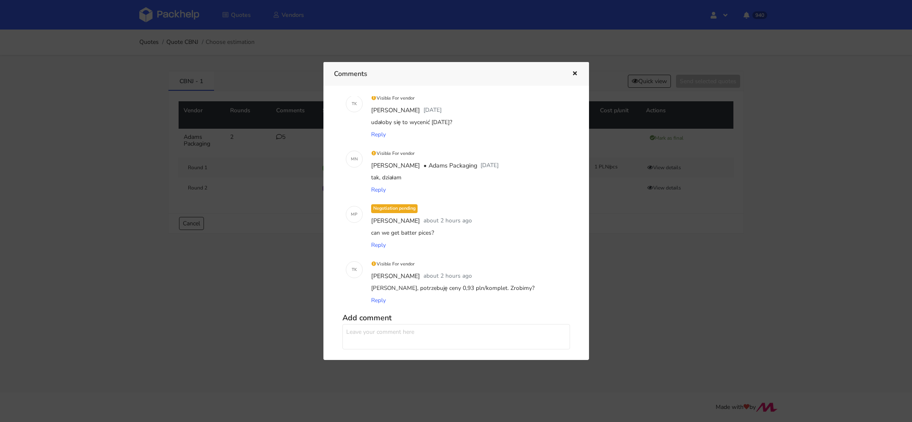
scroll to position [71, 0]
click at [575, 75] on icon "button" at bounding box center [574, 74] width 7 height 6
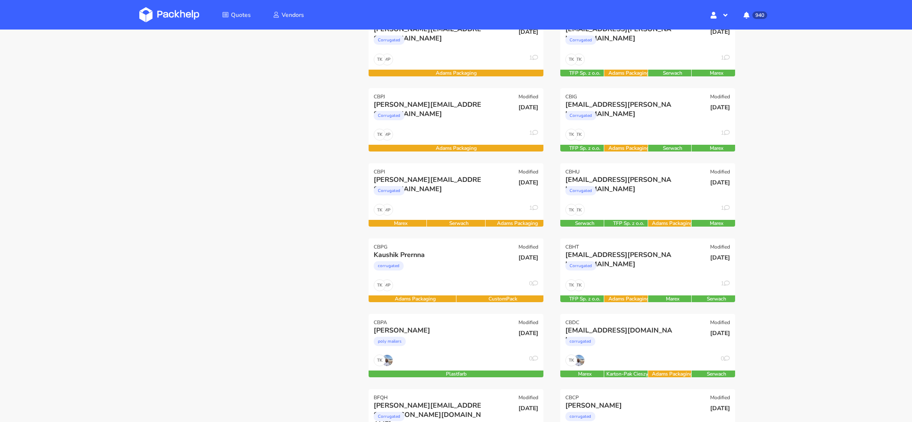
scroll to position [146, 0]
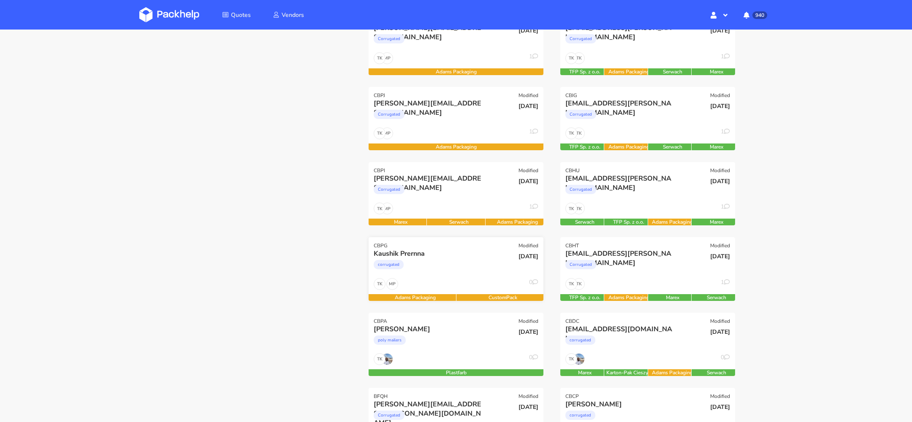
click at [458, 269] on div "corrugated" at bounding box center [430, 266] width 112 height 17
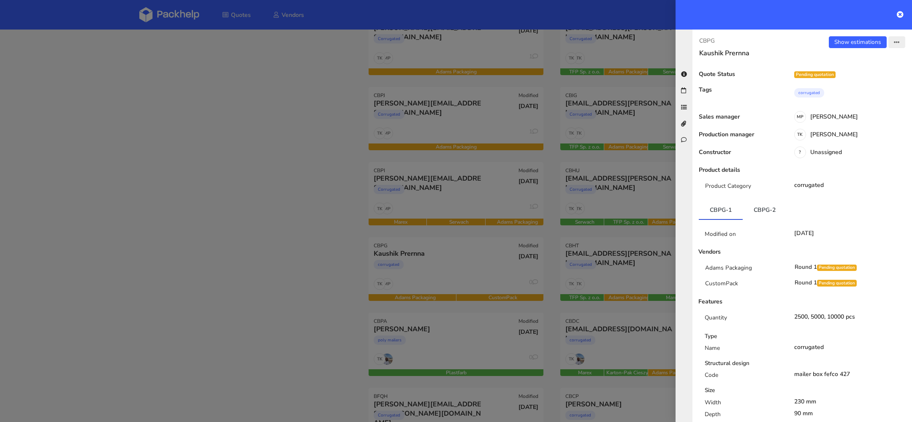
click at [897, 38] on button "button" at bounding box center [896, 42] width 17 height 12
click at [864, 74] on link "View quote" at bounding box center [869, 75] width 74 height 14
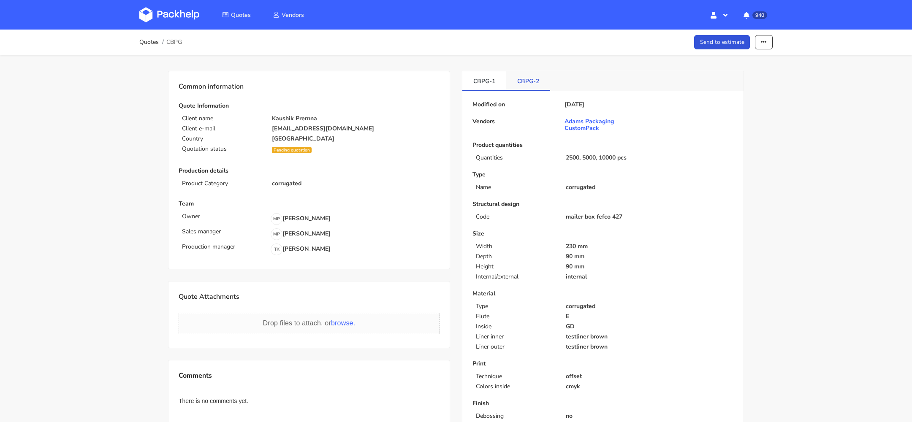
click at [538, 88] on link "CBPG-2" at bounding box center [528, 80] width 44 height 19
click at [757, 48] on button "button" at bounding box center [764, 42] width 18 height 15
click at [752, 98] on link "Missing data" at bounding box center [731, 92] width 74 height 14
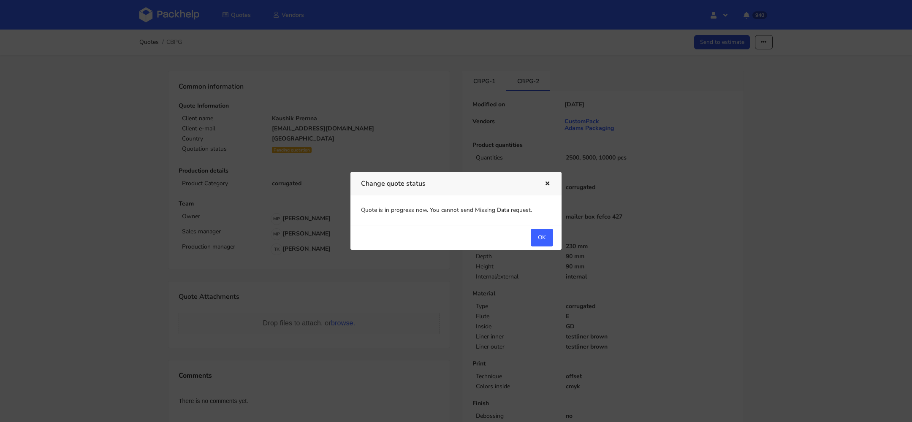
click at [550, 183] on icon "button" at bounding box center [547, 184] width 7 height 6
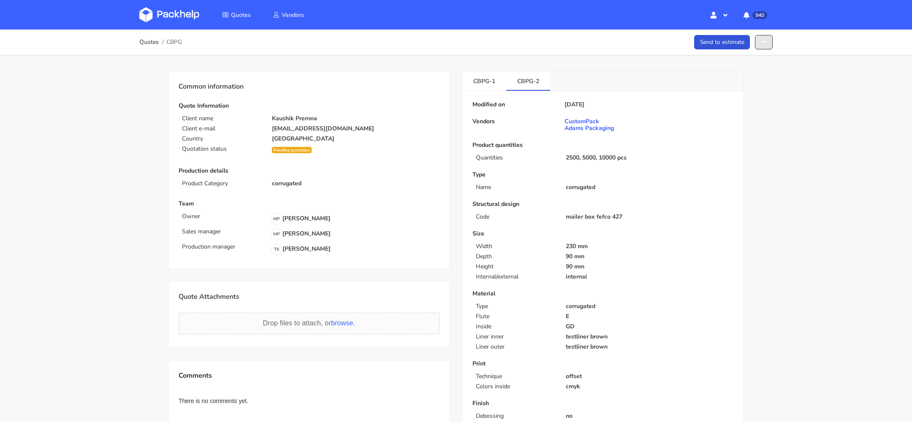
click at [757, 39] on button "button" at bounding box center [764, 42] width 18 height 15
click at [736, 111] on link "Show estimations" at bounding box center [731, 108] width 74 height 14
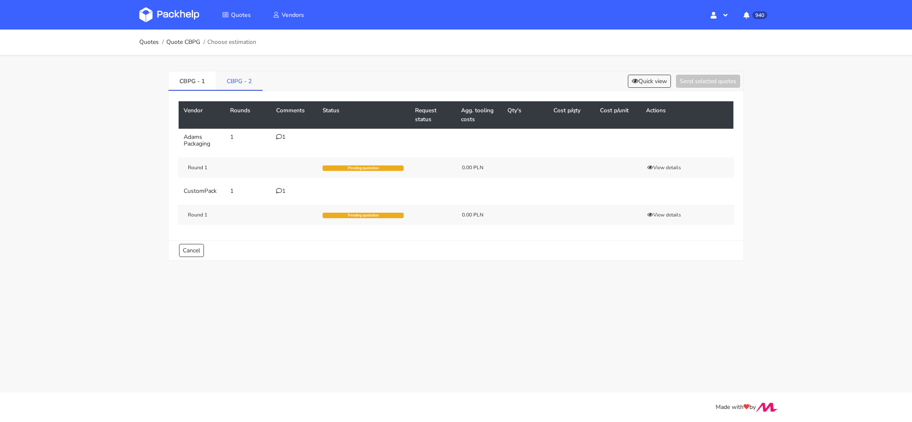
click at [238, 79] on link "CBPG - 2" at bounding box center [239, 80] width 47 height 19
click at [199, 81] on link "CBPG - 1" at bounding box center [191, 80] width 47 height 19
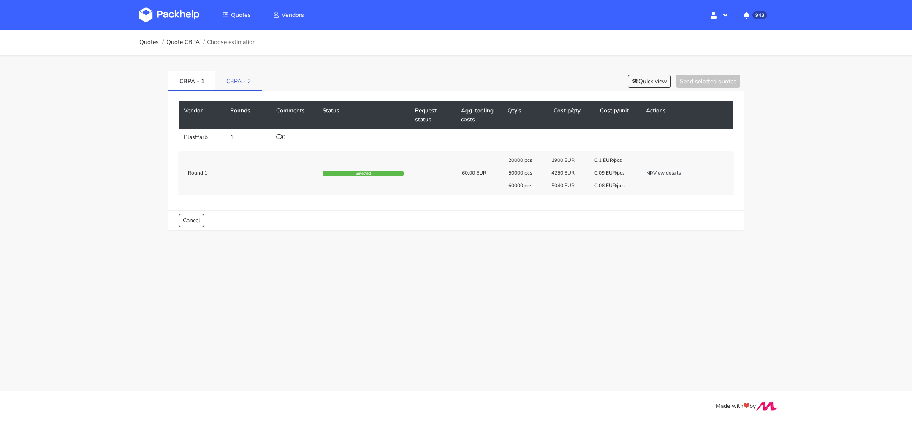
click at [239, 80] on link "CBPA - 2" at bounding box center [238, 80] width 46 height 19
click at [201, 85] on link "CBPA - 1" at bounding box center [191, 80] width 47 height 19
click at [247, 85] on link "CBPA - 2" at bounding box center [238, 80] width 47 height 19
click at [700, 171] on button "Select" at bounding box center [699, 174] width 27 height 8
click at [569, 68] on div "CBPA - 1 CBPA - 2 Quick view Send selected quotes ( 1 ) Vendor Rounds Comments …" at bounding box center [456, 150] width 608 height 190
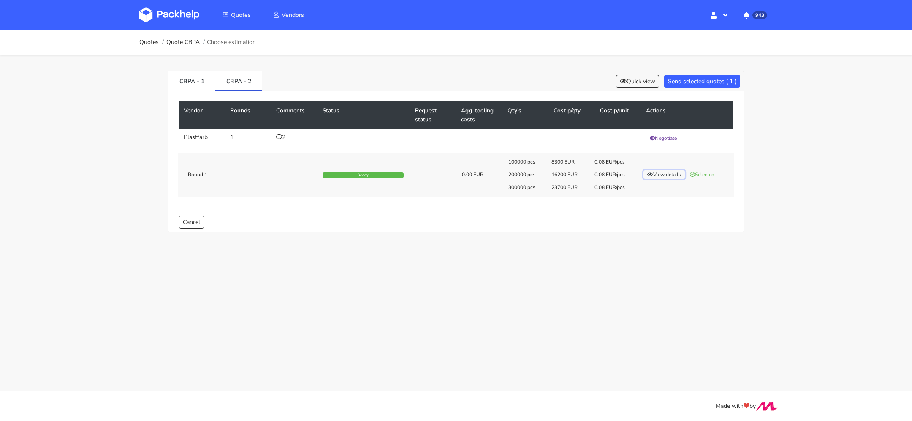
click at [654, 171] on button "View details" at bounding box center [663, 174] width 41 height 8
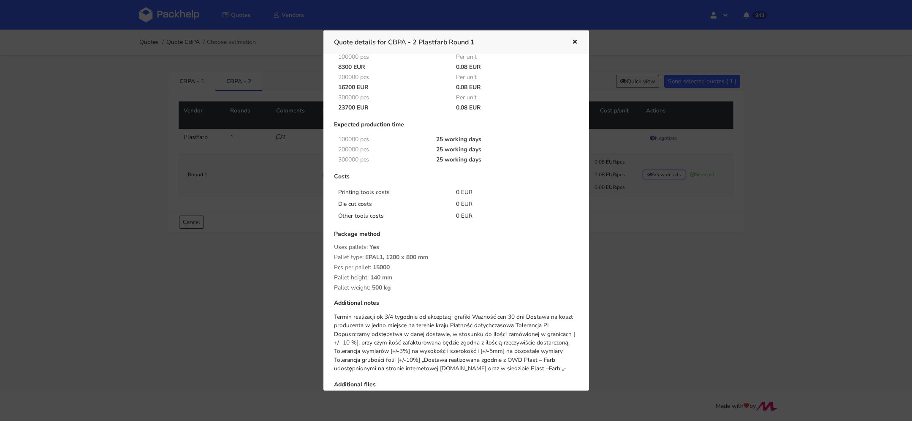
scroll to position [42, 0]
click at [569, 45] on button "button" at bounding box center [573, 42] width 9 height 11
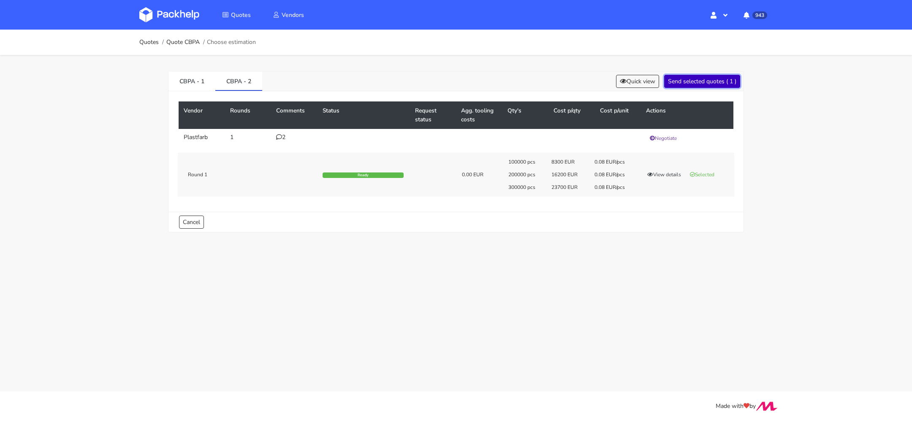
click at [688, 83] on button "Send selected quotes ( 1 )" at bounding box center [702, 81] width 76 height 13
click at [202, 75] on link "CBPA - 1" at bounding box center [191, 80] width 47 height 19
click at [240, 82] on link "CBPA - 2" at bounding box center [238, 80] width 47 height 19
click at [228, 79] on link "CBPA - 2" at bounding box center [238, 80] width 47 height 19
click at [194, 79] on link "CBPA - 1" at bounding box center [191, 80] width 47 height 19
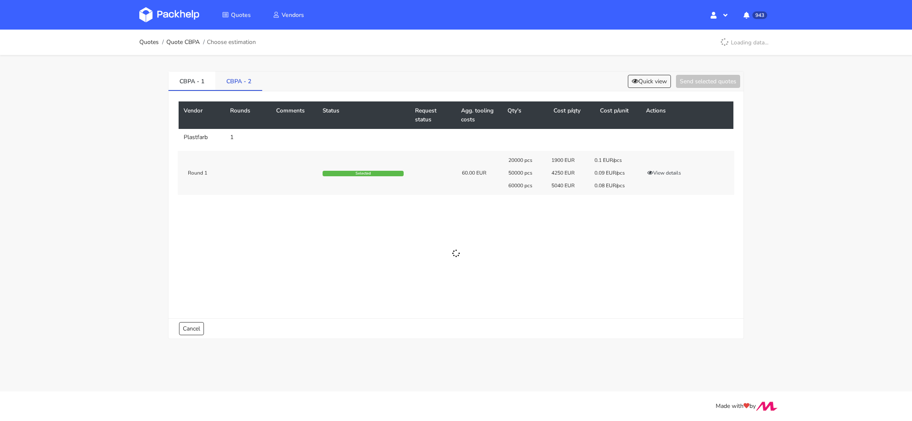
click at [239, 79] on link "CBPA - 2" at bounding box center [238, 80] width 47 height 19
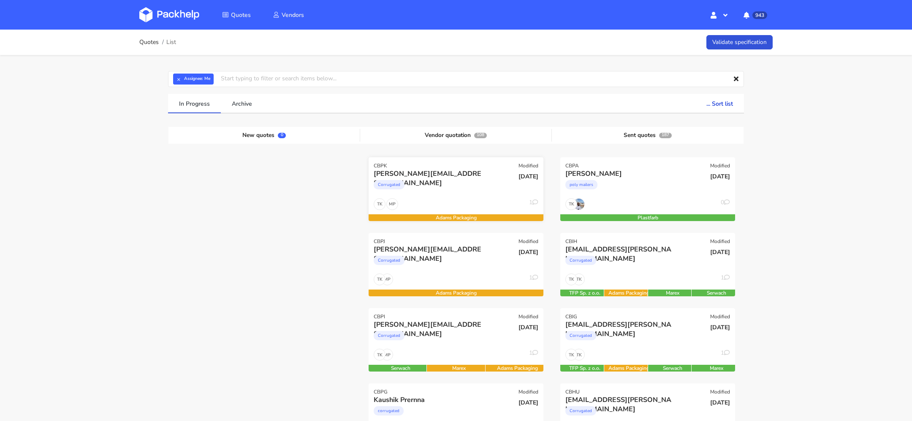
click at [469, 180] on div "Corrugated" at bounding box center [430, 186] width 112 height 17
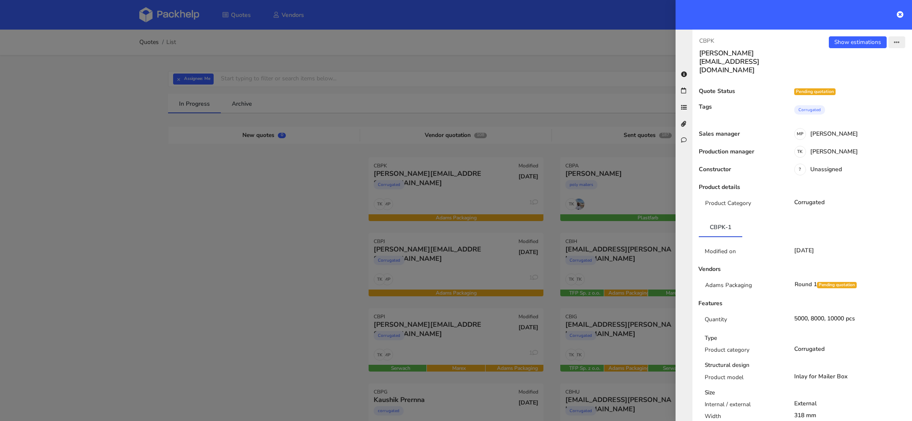
click at [898, 44] on icon "button" at bounding box center [897, 43] width 6 height 6
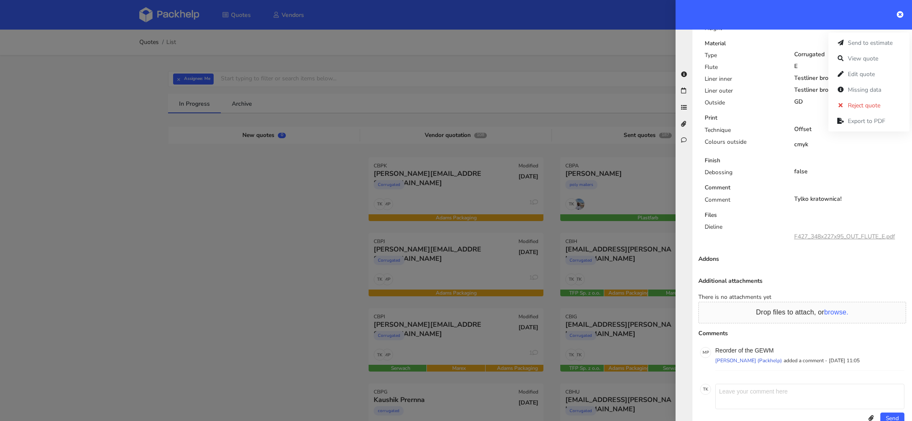
click at [762, 326] on div "Additional attachments There is no attachments yet Drop files to attach, or bro…" at bounding box center [802, 353] width 220 height 152
click at [762, 347] on p "Reorder of the GEWM" at bounding box center [809, 350] width 189 height 7
copy p "GEWM"
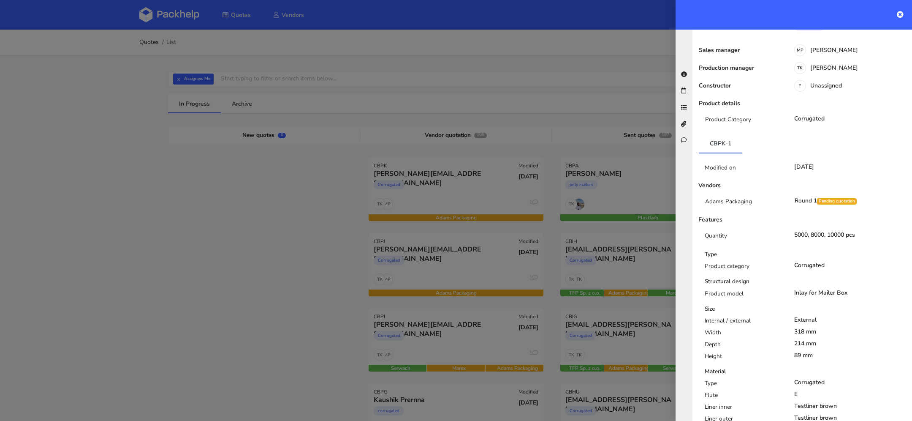
scroll to position [0, 0]
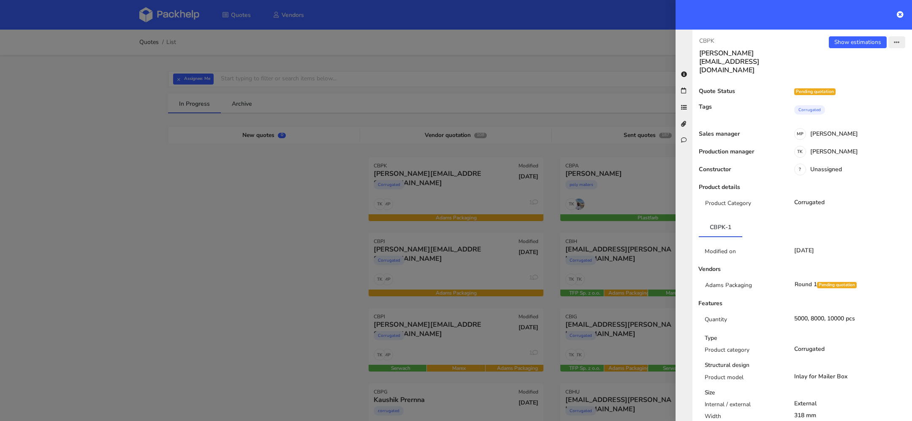
click at [892, 41] on button "button" at bounding box center [896, 42] width 17 height 12
click at [859, 77] on link "View quote" at bounding box center [869, 75] width 74 height 14
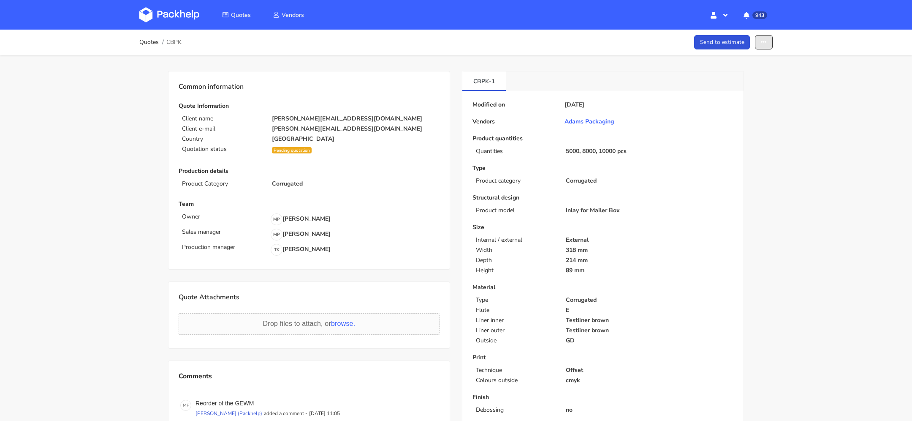
click at [765, 49] on button "button" at bounding box center [764, 42] width 18 height 15
click at [741, 107] on link "Show estimations" at bounding box center [731, 108] width 74 height 14
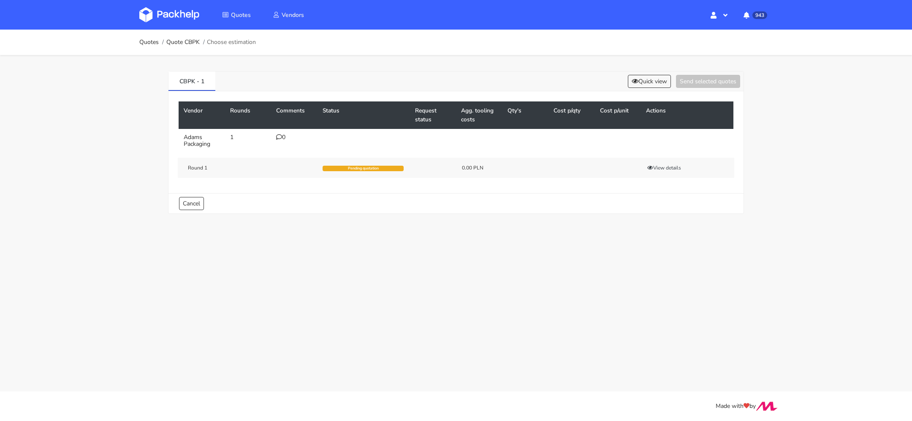
click at [282, 136] on div "0" at bounding box center [294, 137] width 36 height 7
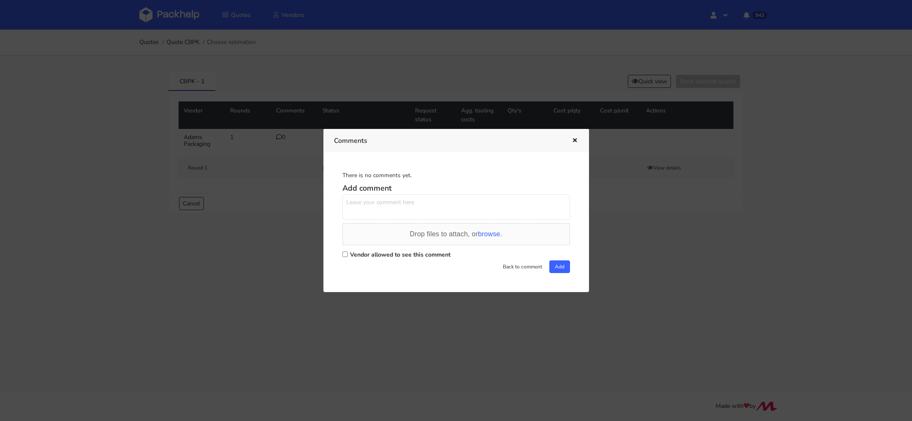
click at [365, 207] on textarea at bounding box center [456, 206] width 228 height 25
paste textarea "GEWM"
type textarea "ostatnia realizacja - GEWM"
click at [344, 253] on input "Vendor allowed to see this comment" at bounding box center [344, 253] width 5 height 5
checkbox input "true"
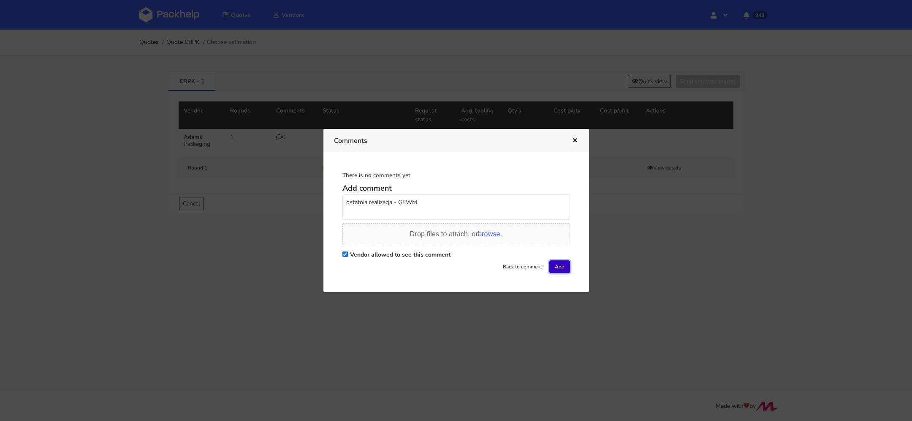
click at [562, 264] on button "Add" at bounding box center [559, 266] width 21 height 13
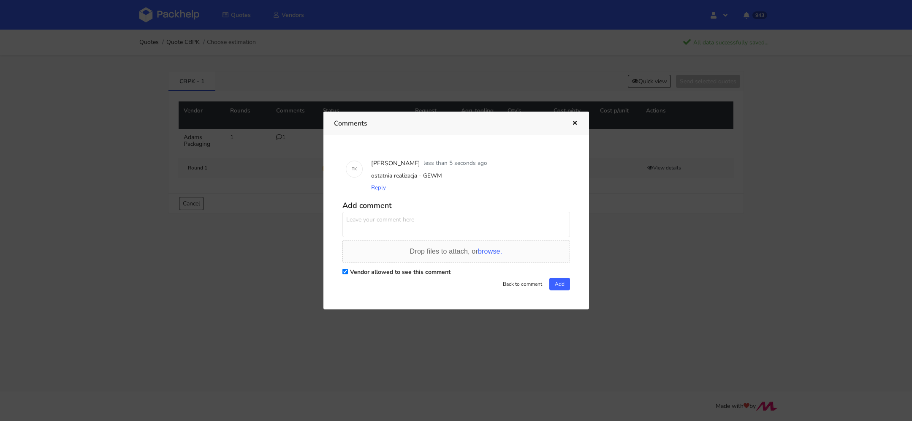
click at [193, 44] on div at bounding box center [456, 210] width 912 height 421
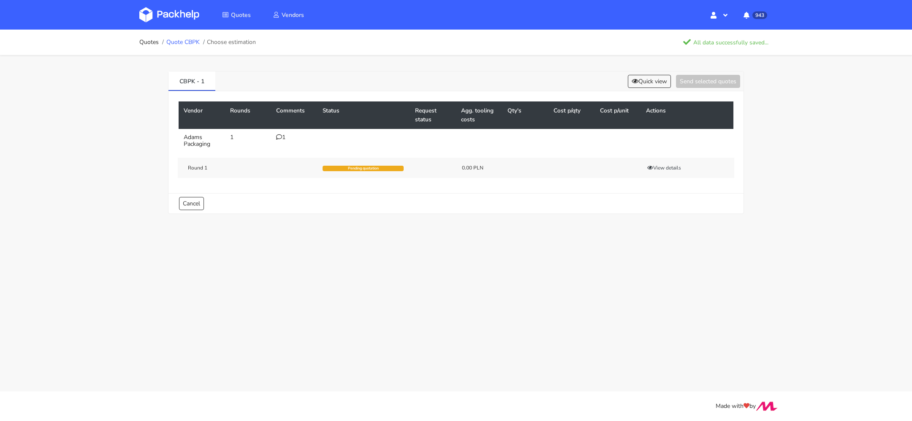
click at [191, 39] on link "Quote CBPK" at bounding box center [182, 42] width 33 height 7
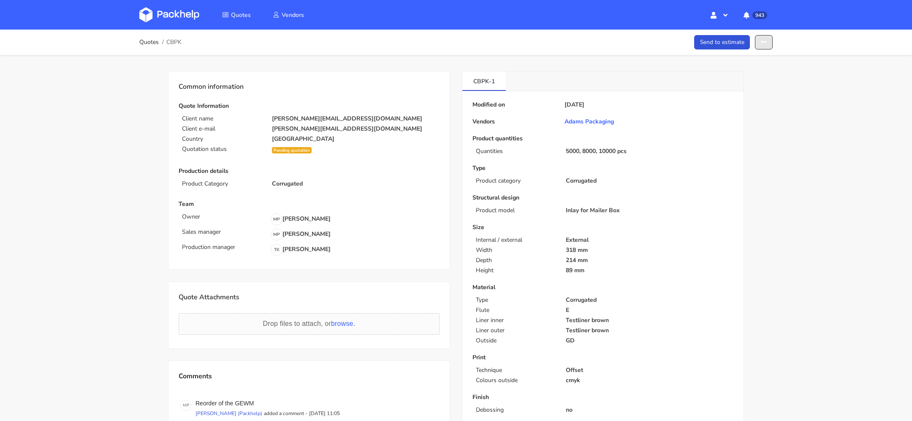
click at [771, 46] on button "button" at bounding box center [764, 42] width 18 height 15
click at [734, 108] on link "Show estimations" at bounding box center [731, 108] width 74 height 14
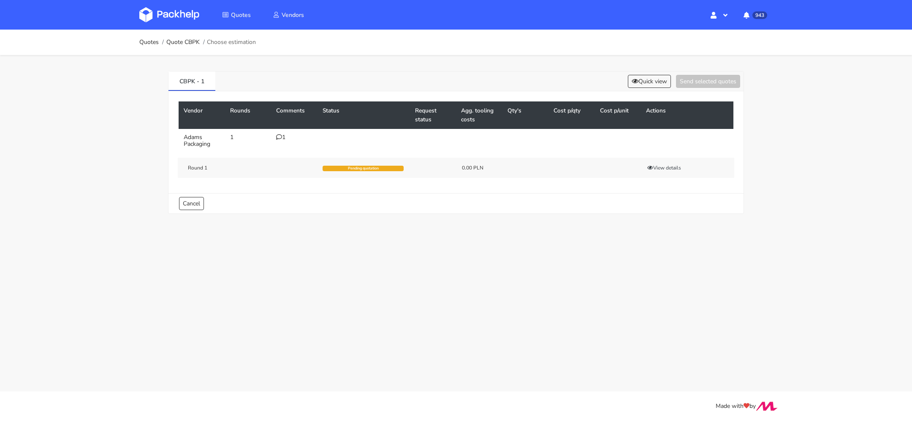
click at [277, 135] on icon at bounding box center [279, 137] width 6 height 6
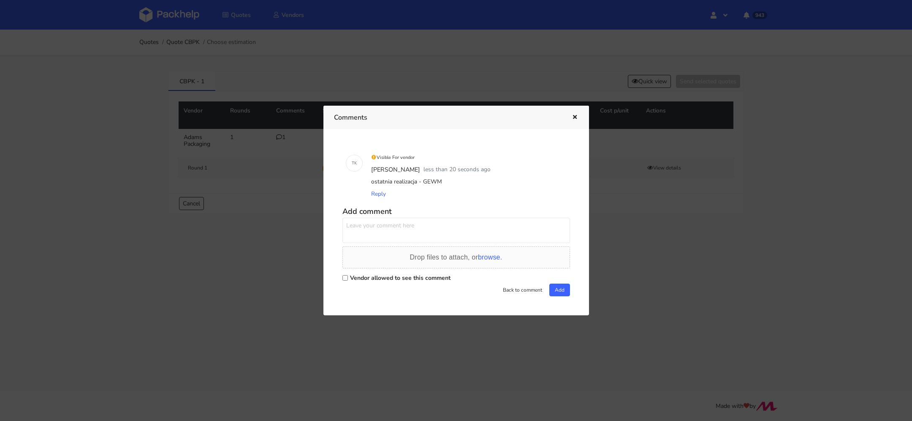
click at [577, 116] on icon "button" at bounding box center [574, 117] width 7 height 6
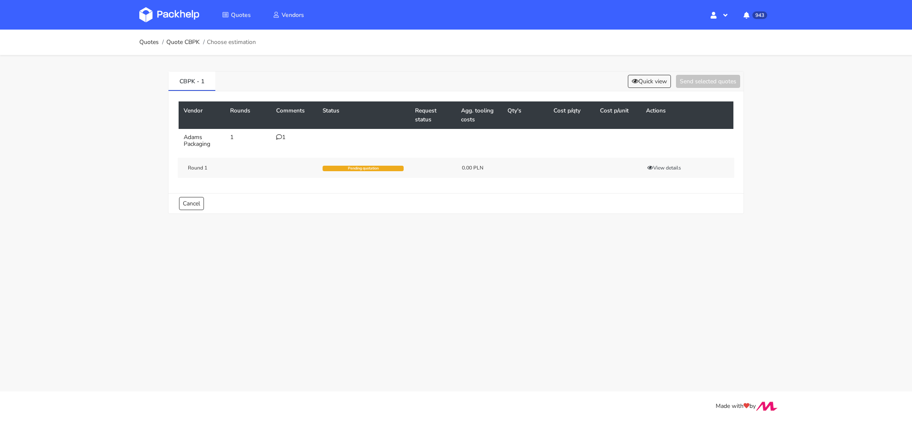
click at [185, 17] on img at bounding box center [169, 14] width 60 height 15
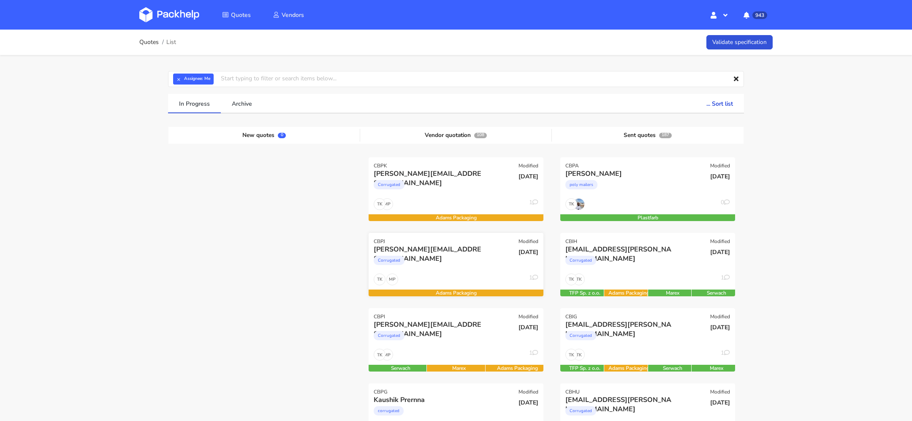
click at [427, 252] on div "[PERSON_NAME][EMAIL_ADDRESS][DOMAIN_NAME]" at bounding box center [430, 248] width 112 height 9
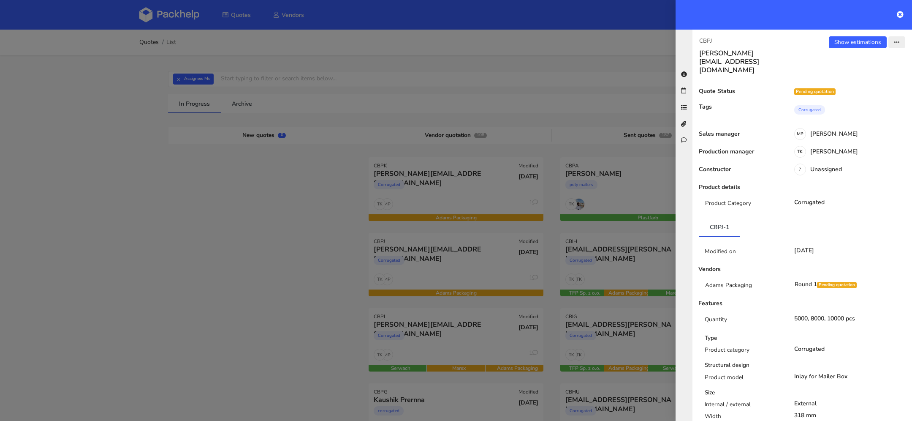
click at [897, 41] on icon "button" at bounding box center [897, 43] width 6 height 6
click at [862, 79] on link "View quote" at bounding box center [869, 75] width 74 height 14
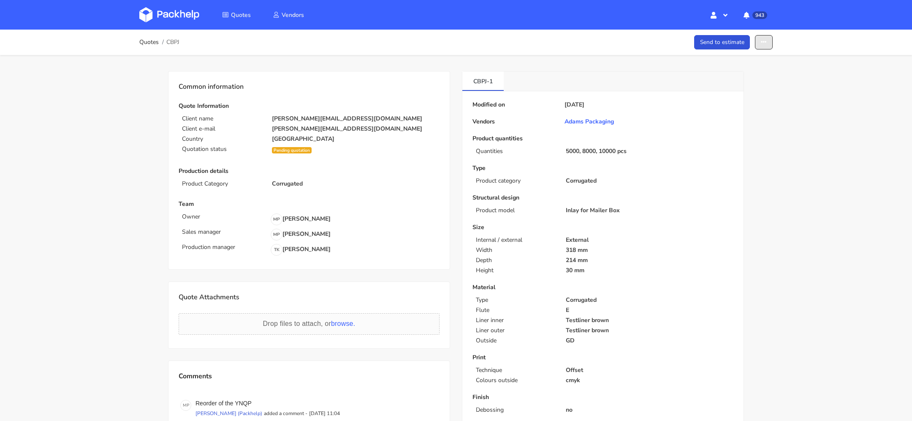
click at [767, 43] on button "button" at bounding box center [764, 42] width 18 height 15
click at [749, 109] on link "Show estimations" at bounding box center [731, 108] width 74 height 14
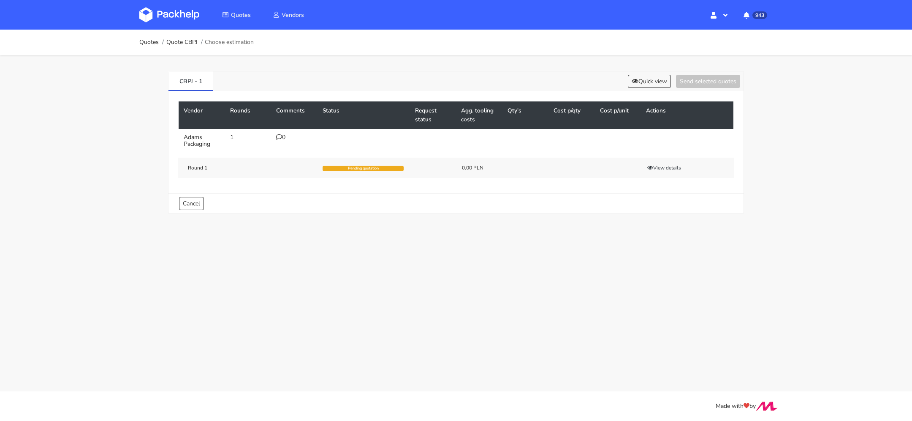
click at [282, 136] on div "0" at bounding box center [294, 137] width 36 height 7
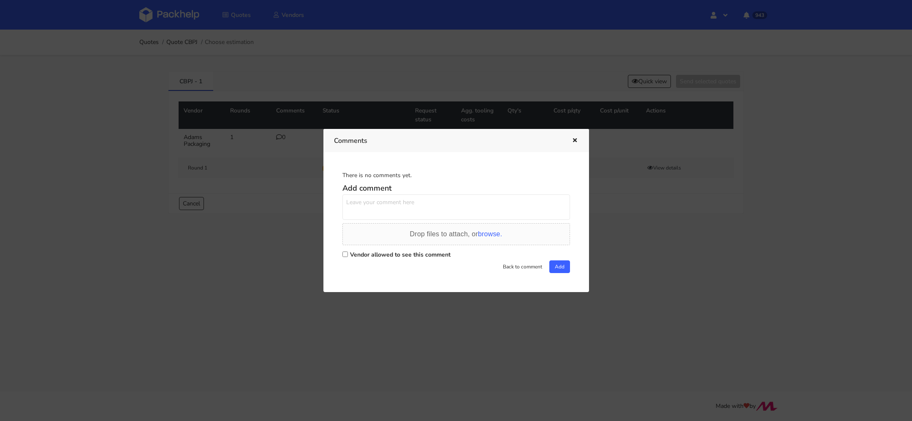
click at [374, 254] on label "Vendor allowed to see this comment" at bounding box center [400, 254] width 100 height 8
click at [348, 254] on input "Vendor allowed to see this comment" at bounding box center [344, 253] width 5 height 5
checkbox input "true"
click at [377, 201] on textarea at bounding box center [456, 206] width 228 height 25
paste textarea "GEWM"
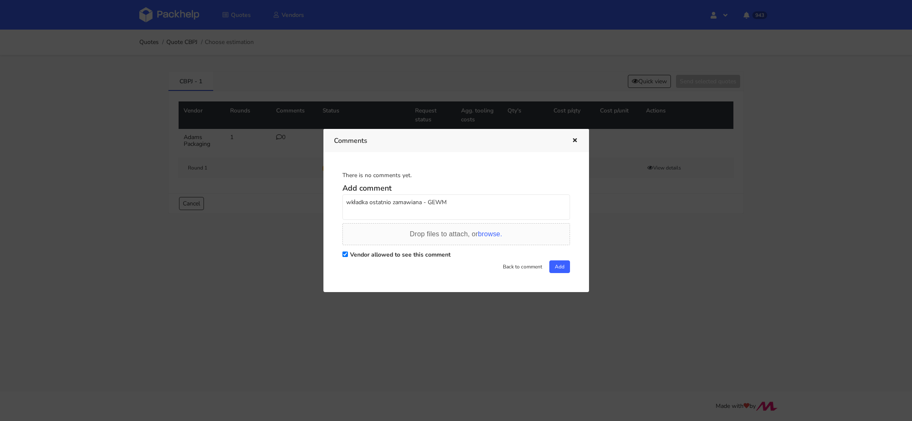
click at [432, 200] on textarea "wkładka ostatnio zamawiana - GEWM" at bounding box center [456, 206] width 228 height 25
type textarea "wkładka ostatnio zamawiana - WYNU"
click at [550, 264] on button "Add" at bounding box center [559, 266] width 21 height 13
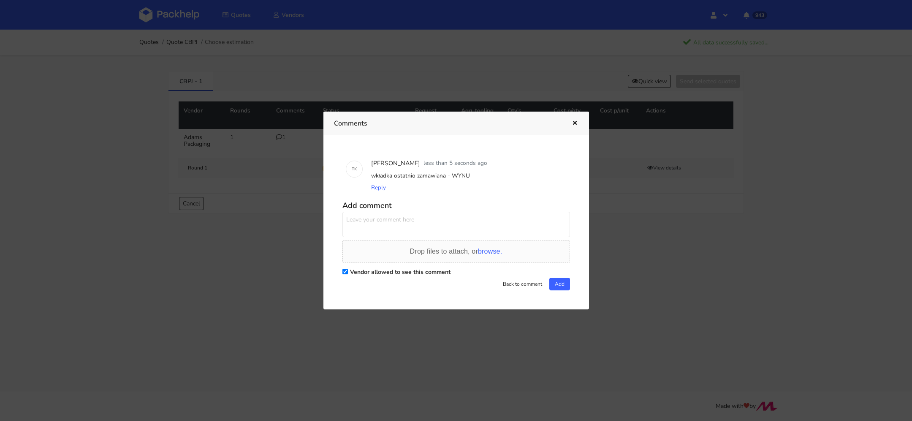
click at [575, 122] on icon "button" at bounding box center [574, 123] width 7 height 6
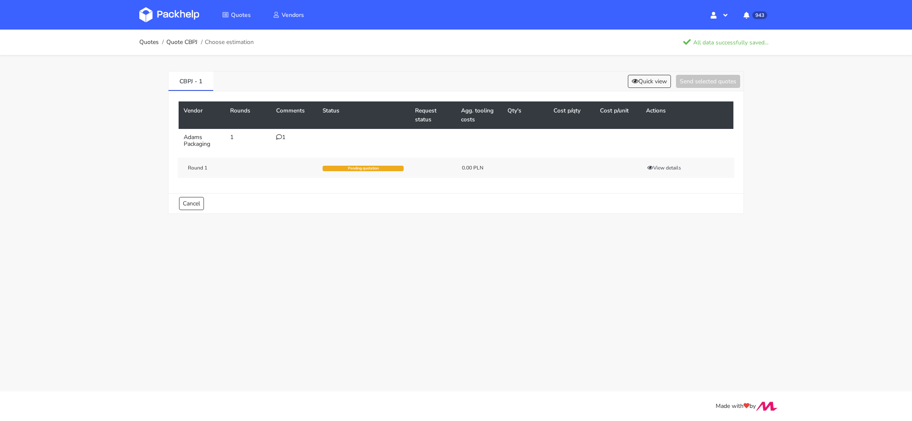
click at [170, 12] on img at bounding box center [169, 14] width 60 height 15
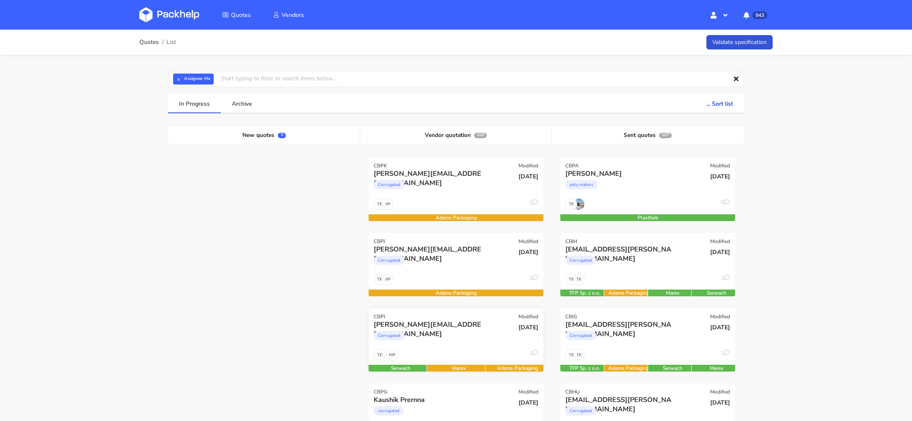
click at [432, 323] on div "[PERSON_NAME][EMAIL_ADDRESS][DOMAIN_NAME]" at bounding box center [430, 324] width 112 height 9
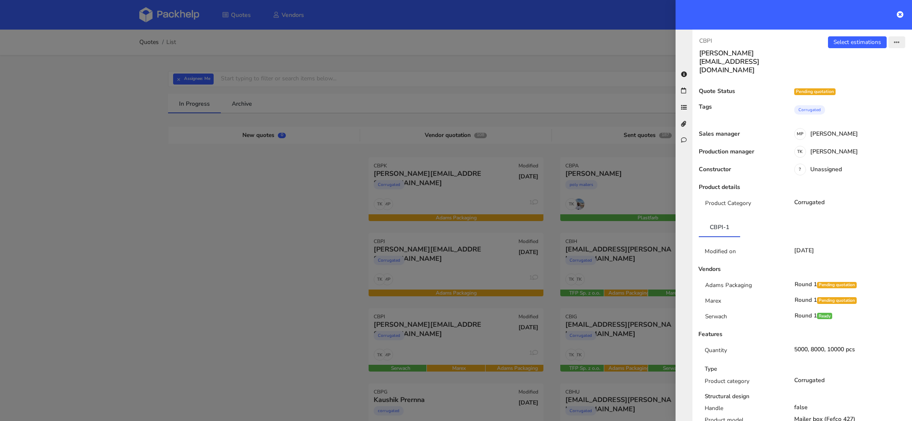
click at [898, 45] on icon "button" at bounding box center [897, 43] width 6 height 6
click at [875, 70] on link "View quote" at bounding box center [869, 75] width 74 height 14
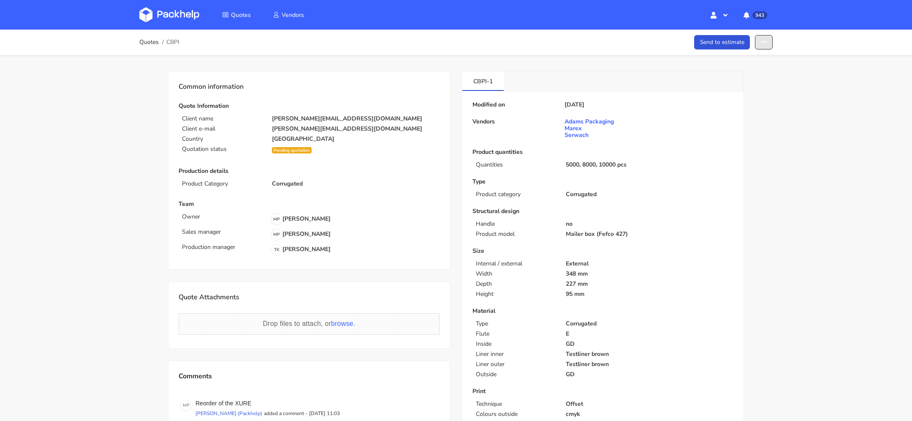
click at [764, 45] on button "button" at bounding box center [764, 42] width 18 height 15
click at [757, 107] on link "Show estimations" at bounding box center [731, 108] width 74 height 14
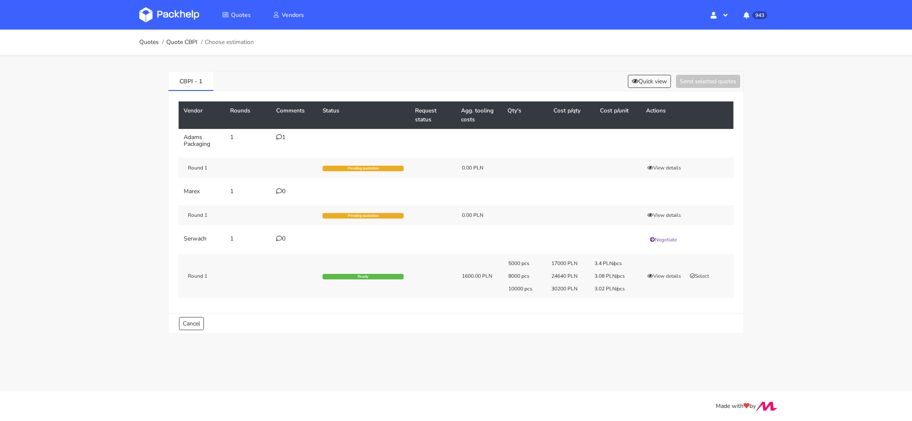
click at [280, 136] on icon at bounding box center [279, 137] width 6 height 6
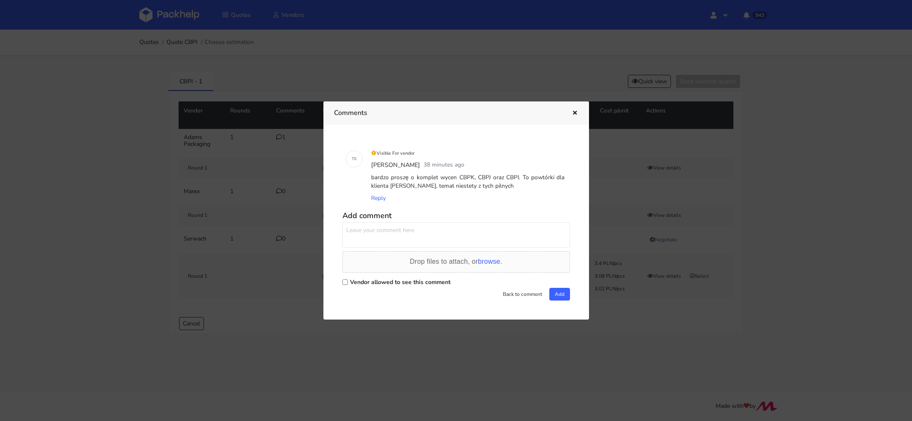
click at [344, 284] on input "Vendor allowed to see this comment" at bounding box center [344, 281] width 5 height 5
checkbox input "true"
click at [367, 236] on textarea at bounding box center [456, 234] width 228 height 25
type textarea "pudełko ostatnio zamawiane - BWLK"
click at [560, 297] on button "Add" at bounding box center [559, 294] width 21 height 13
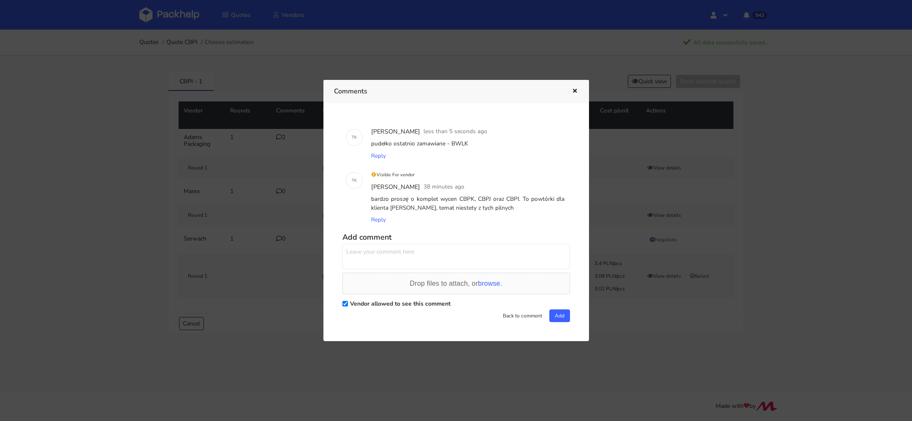
click at [578, 88] on div "Comments" at bounding box center [456, 91] width 266 height 23
click at [576, 90] on icon "button" at bounding box center [574, 91] width 7 height 6
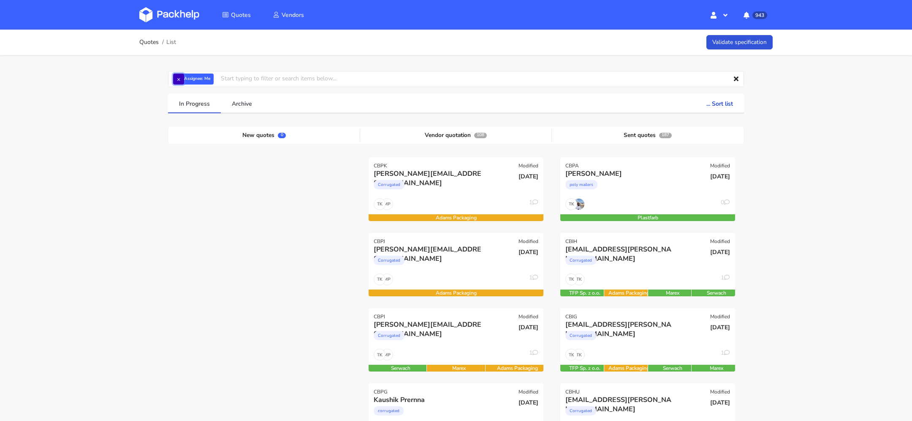
click at [178, 79] on button "×" at bounding box center [178, 78] width 11 height 11
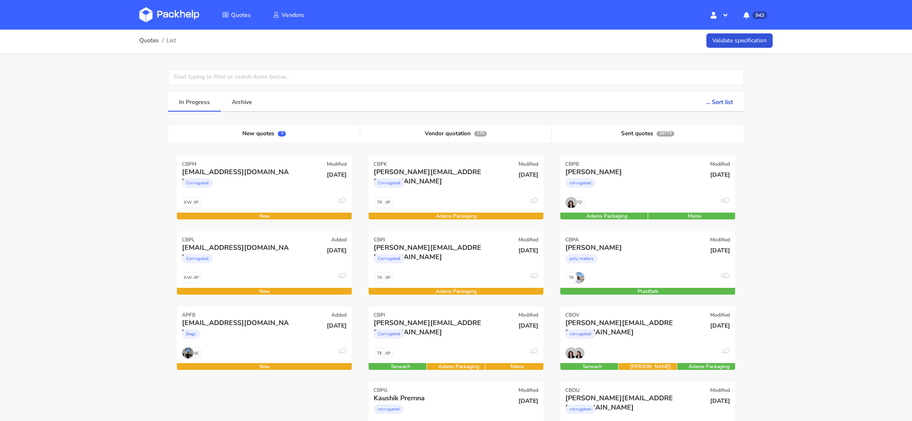
scroll to position [3, 0]
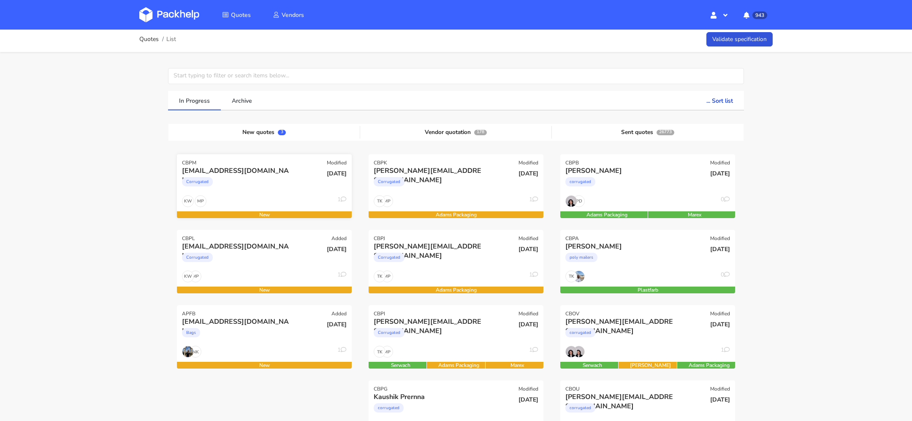
click at [258, 169] on div "[EMAIL_ADDRESS][DOMAIN_NAME]" at bounding box center [238, 170] width 112 height 9
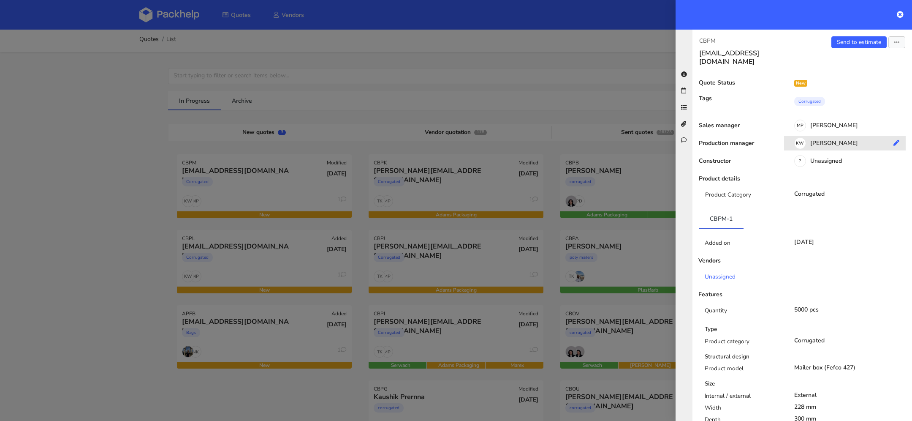
click at [842, 140] on div "KW Klaudia Wiśniewska" at bounding box center [848, 144] width 128 height 9
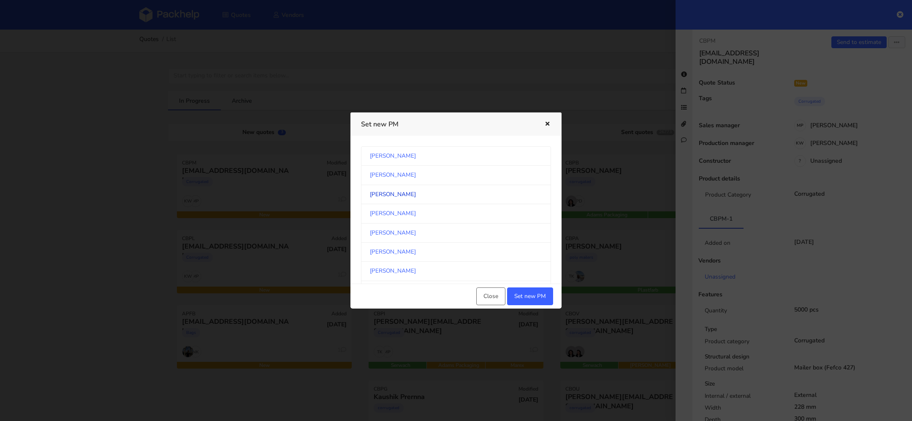
scroll to position [118, 0]
click at [415, 208] on link "[PERSON_NAME]" at bounding box center [456, 213] width 190 height 19
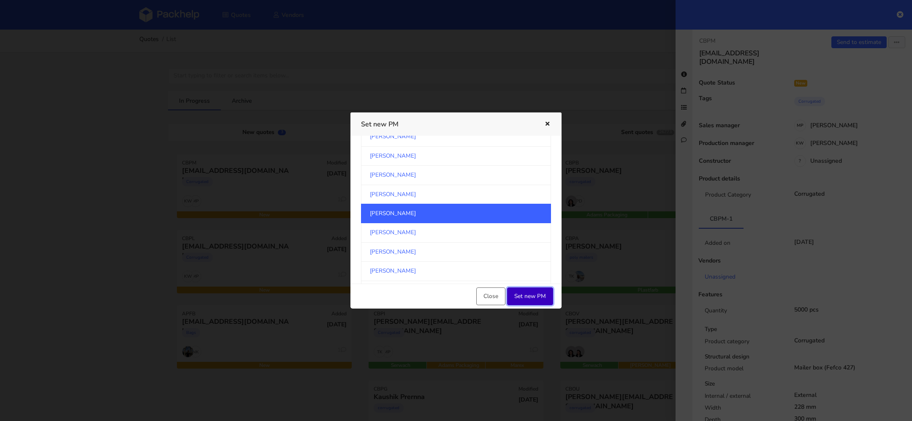
click at [534, 294] on button "Set new PM" at bounding box center [530, 296] width 46 height 18
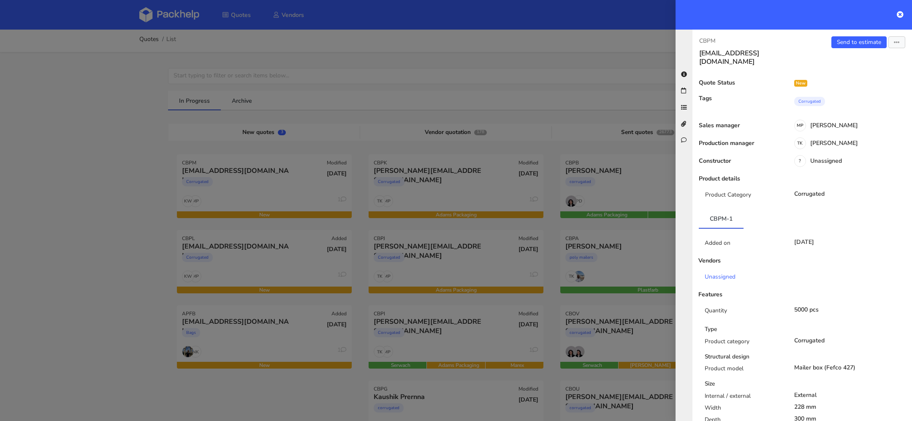
click at [266, 248] on div at bounding box center [456, 210] width 912 height 421
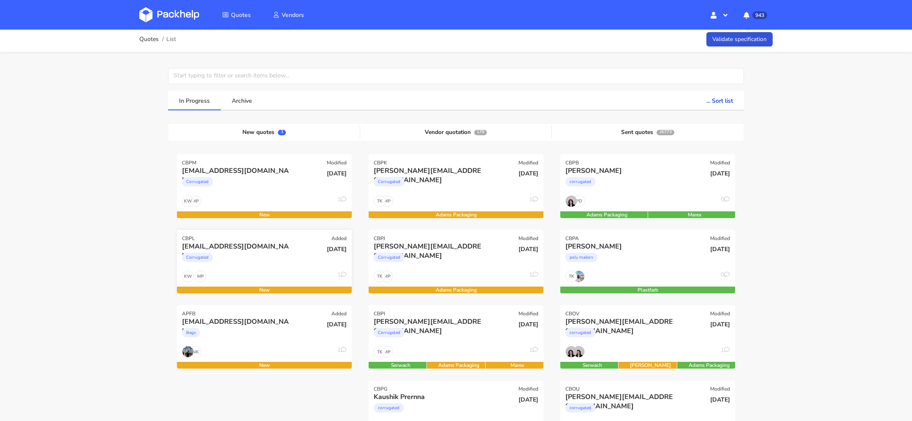
click at [275, 251] on div "Corrugated" at bounding box center [238, 259] width 112 height 17
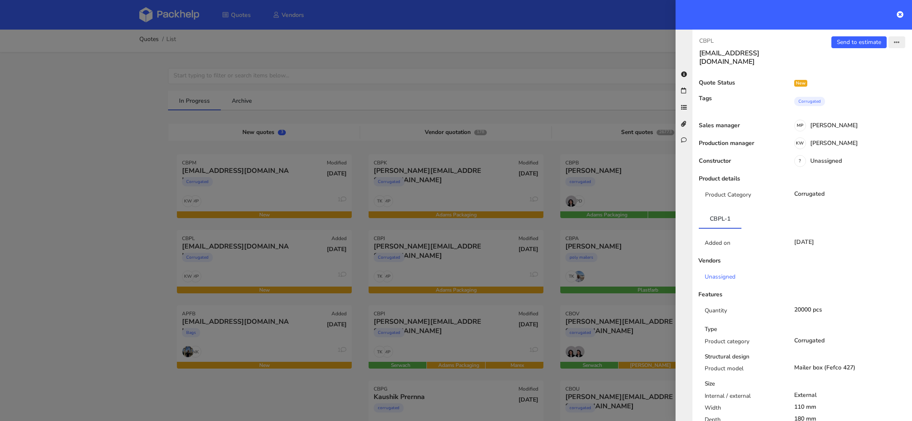
click at [897, 40] on icon "button" at bounding box center [897, 43] width 6 height 6
click at [816, 140] on div "KW Klaudia Wiśniewska" at bounding box center [848, 144] width 128 height 9
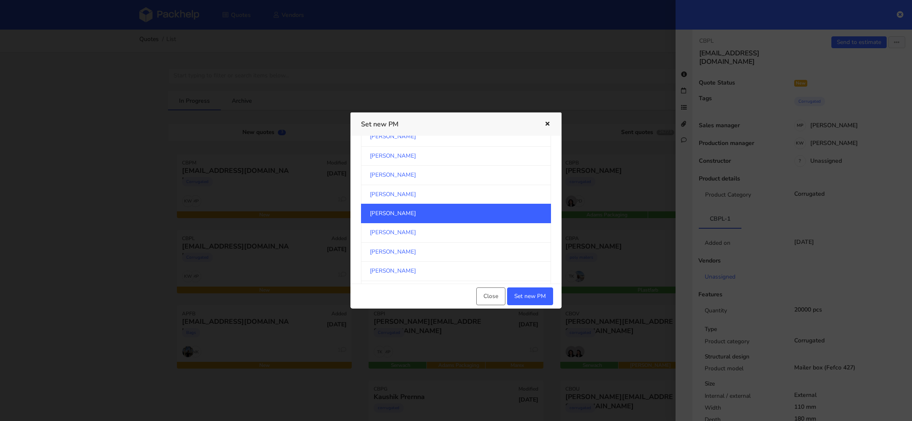
click at [474, 211] on link "[PERSON_NAME]" at bounding box center [456, 213] width 190 height 19
click at [522, 296] on button "Set new PM" at bounding box center [530, 296] width 46 height 18
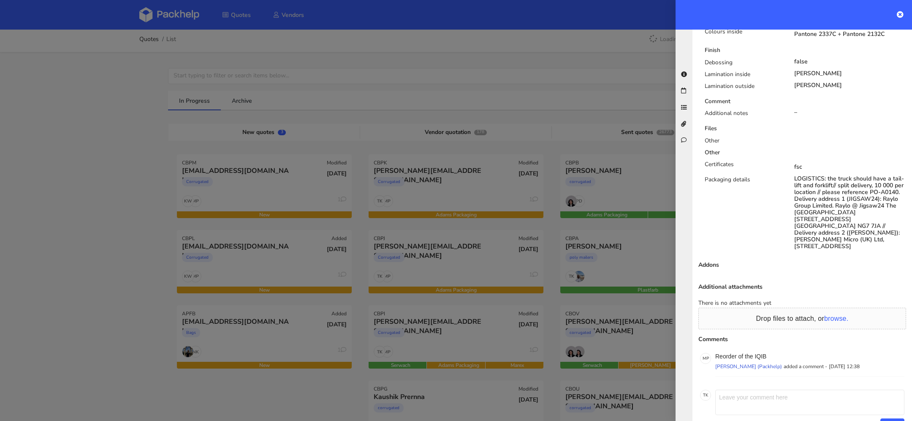
scroll to position [559, 0]
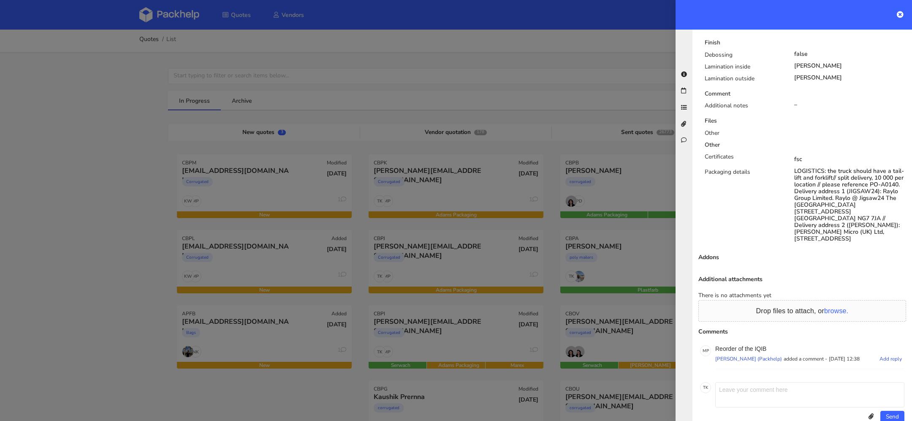
click at [762, 345] on p "Reorder of the IQIB" at bounding box center [809, 348] width 189 height 7
copy p "IQIB"
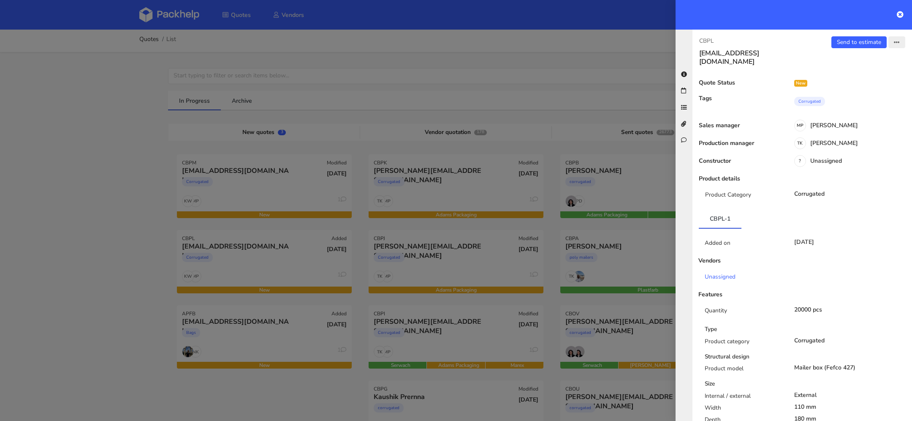
click at [898, 40] on icon "button" at bounding box center [897, 43] width 6 height 6
click at [865, 40] on link "Send to estimate" at bounding box center [858, 42] width 55 height 12
click at [893, 37] on button "button" at bounding box center [896, 42] width 17 height 12
click at [860, 54] on link "View quote" at bounding box center [869, 59] width 74 height 14
click at [864, 42] on link "Send to estimate" at bounding box center [858, 42] width 55 height 12
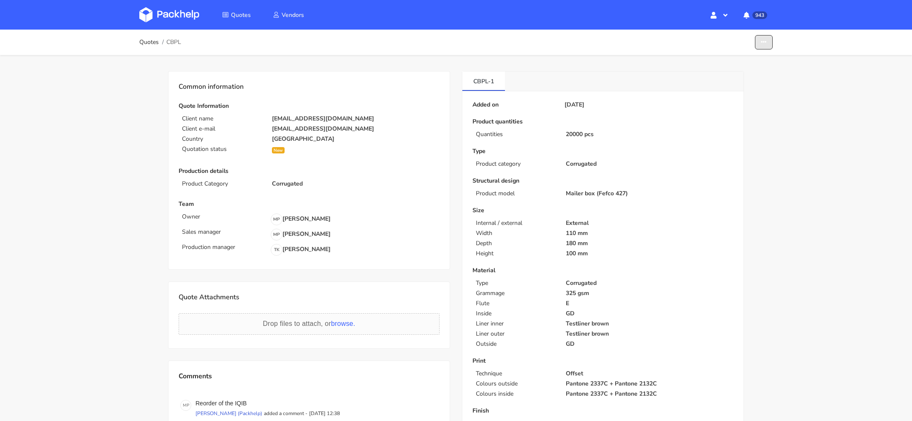
click at [762, 42] on icon "button" at bounding box center [764, 42] width 6 height 6
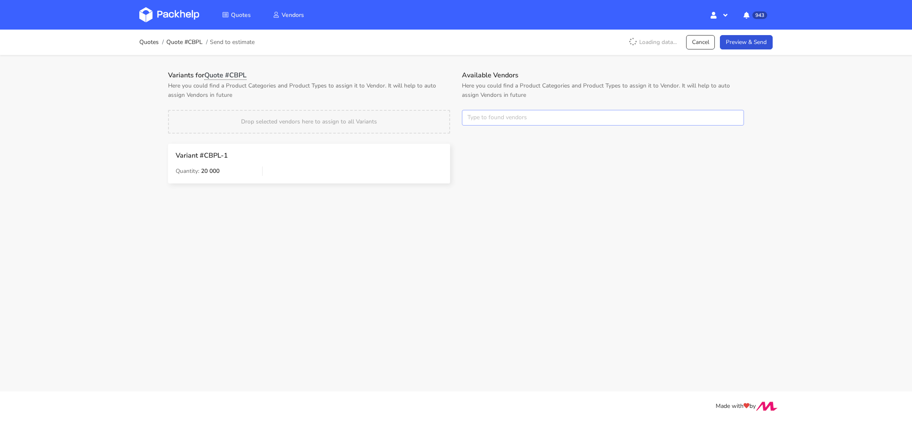
click at [551, 123] on input "text" at bounding box center [603, 118] width 282 height 16
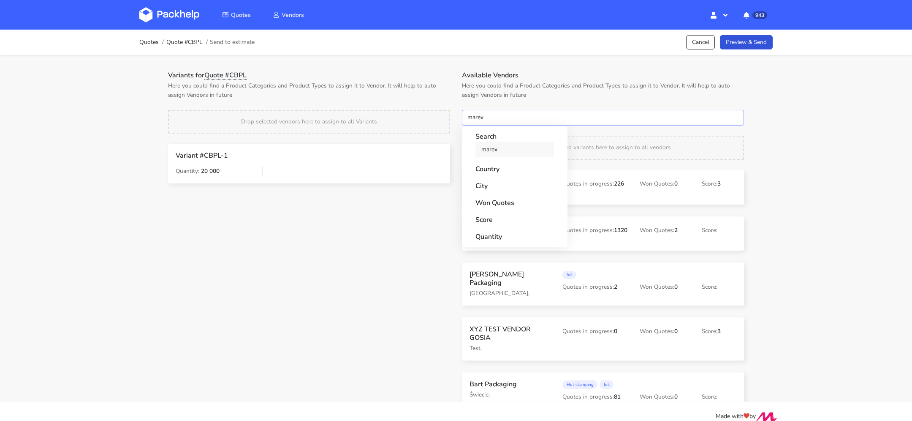
type input "marex"
click at [524, 149] on link "marex" at bounding box center [514, 149] width 79 height 16
click at [783, 140] on div "Quotes Quote #CBPL Send to estimate Cancel Preview & Send Variants for Quote #C…" at bounding box center [456, 216] width 912 height 372
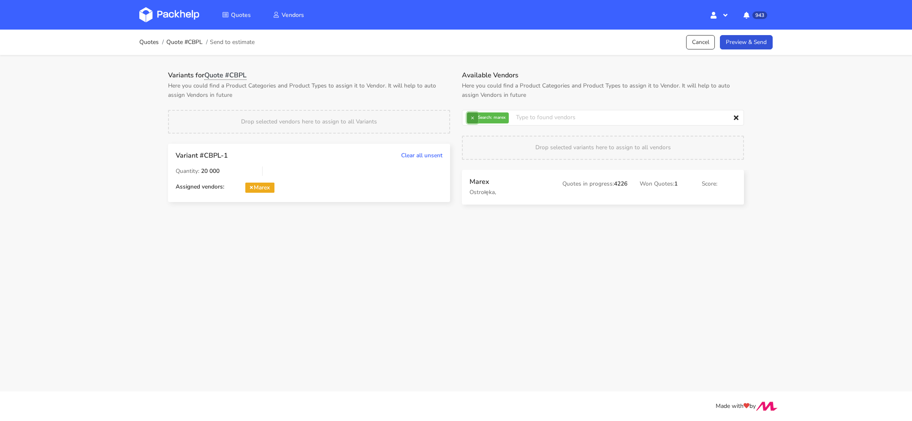
click at [477, 118] on button "×" at bounding box center [472, 117] width 11 height 11
click at [481, 118] on input "text" at bounding box center [603, 118] width 282 height 16
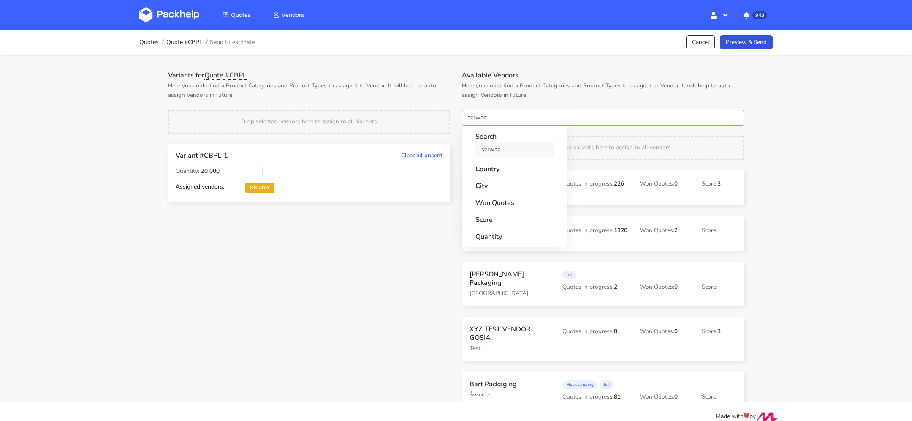
type input "serwac"
click at [493, 142] on link "serwac" at bounding box center [514, 149] width 79 height 16
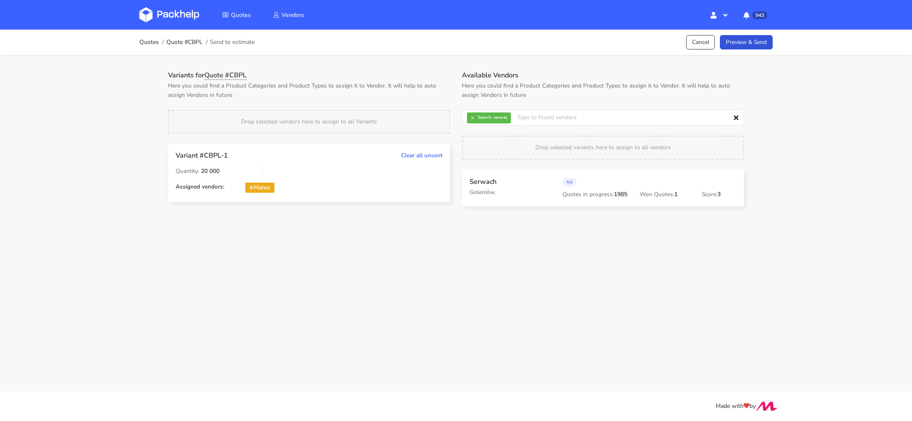
click at [816, 173] on div "Quotes Quote #CBPL Send to estimate Cancel Preview & Send Variants for Quote #C…" at bounding box center [456, 124] width 912 height 189
click at [472, 121] on button "×" at bounding box center [472, 117] width 11 height 11
click at [495, 121] on input "text" at bounding box center [603, 118] width 282 height 16
type input "adams"
click at [501, 149] on link "adams" at bounding box center [514, 149] width 79 height 16
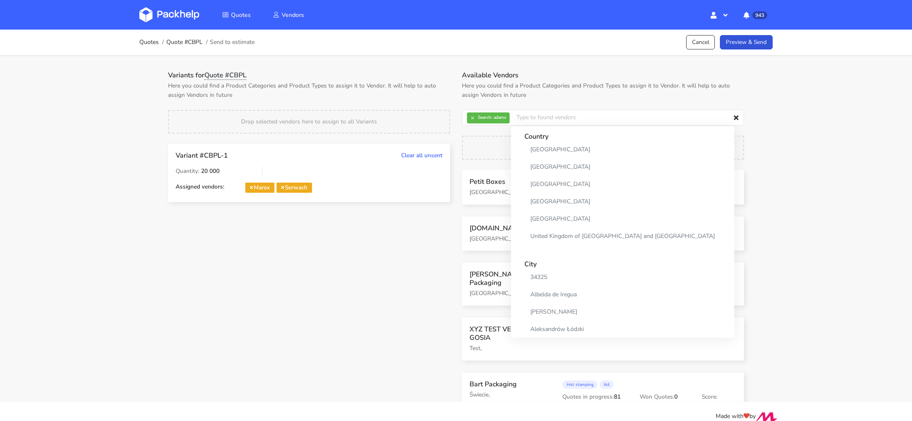
click at [875, 147] on div "Quotes Quote #CBPL Send to estimate Cancel Preview & Send Variants for Quote #C…" at bounding box center [456, 216] width 912 height 372
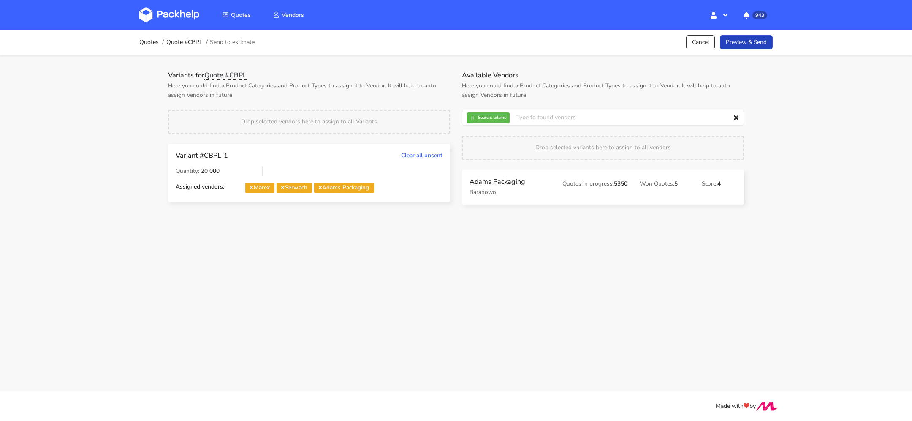
click at [754, 41] on link "Preview & Send" at bounding box center [746, 42] width 53 height 15
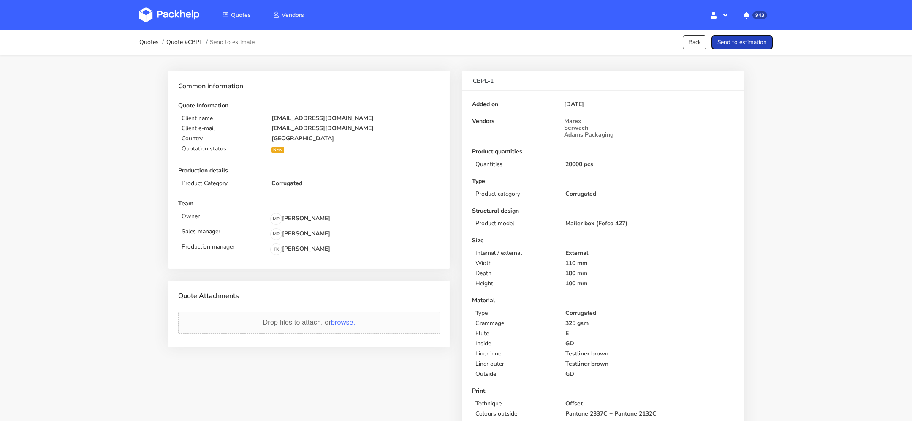
click at [749, 40] on button "Send to estimation" at bounding box center [741, 42] width 61 height 15
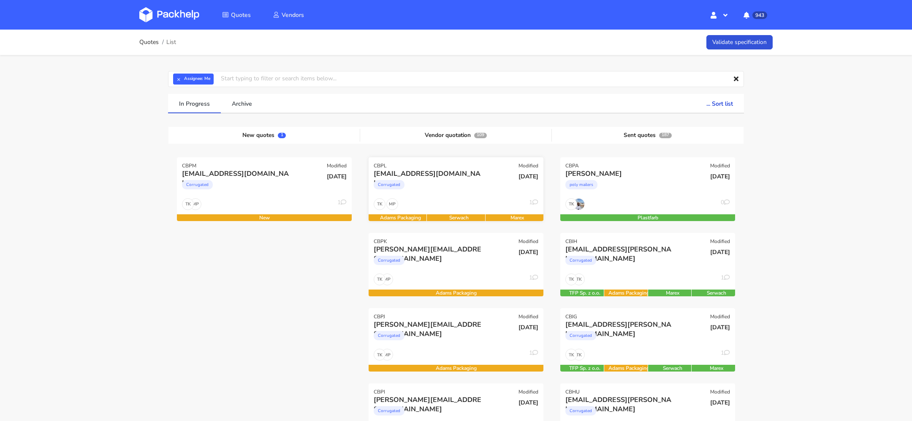
click at [437, 180] on div "Corrugated" at bounding box center [430, 186] width 112 height 17
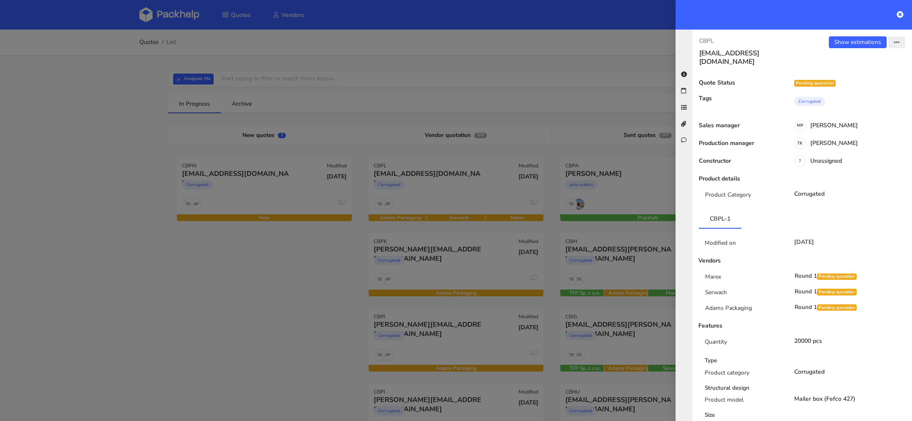
click at [901, 41] on button "button" at bounding box center [896, 42] width 17 height 12
click at [878, 72] on link "View quote" at bounding box center [869, 75] width 74 height 14
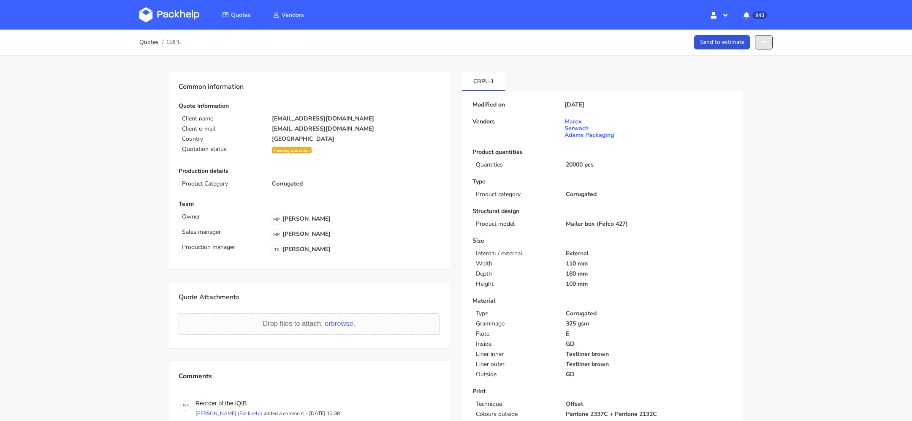
click at [769, 35] on button "button" at bounding box center [764, 42] width 18 height 15
click at [741, 108] on link "Show estimations" at bounding box center [731, 108] width 74 height 14
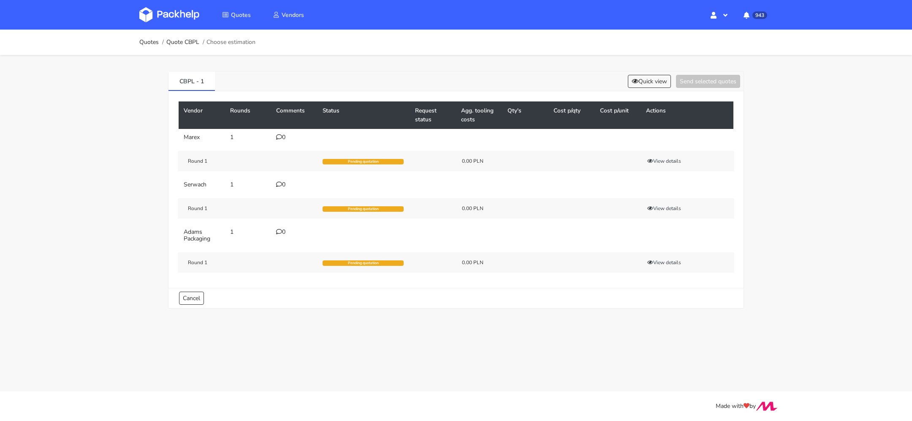
click at [289, 137] on div "0" at bounding box center [294, 137] width 36 height 7
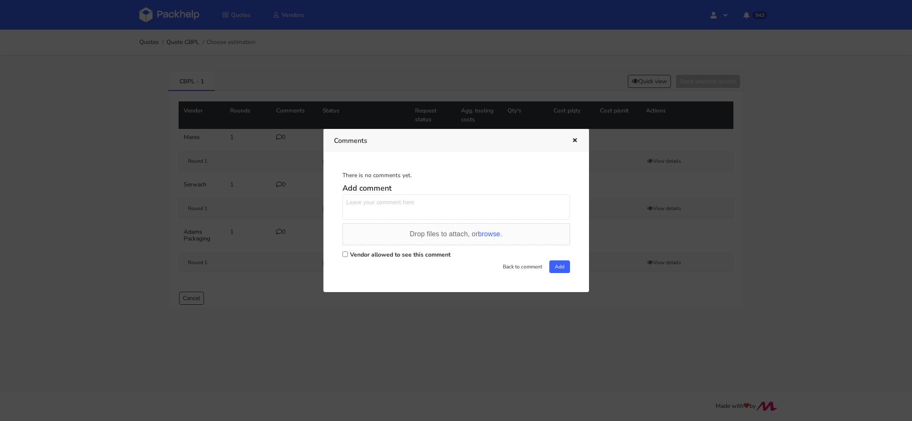
click at [365, 248] on div "Vendor allowed to see this comment" at bounding box center [456, 254] width 228 height 12
click at [344, 252] on input "Vendor allowed to see this comment" at bounding box center [344, 253] width 5 height 5
checkbox input "true"
click at [378, 212] on textarea at bounding box center [456, 206] width 228 height 25
paste textarea "IQIB"
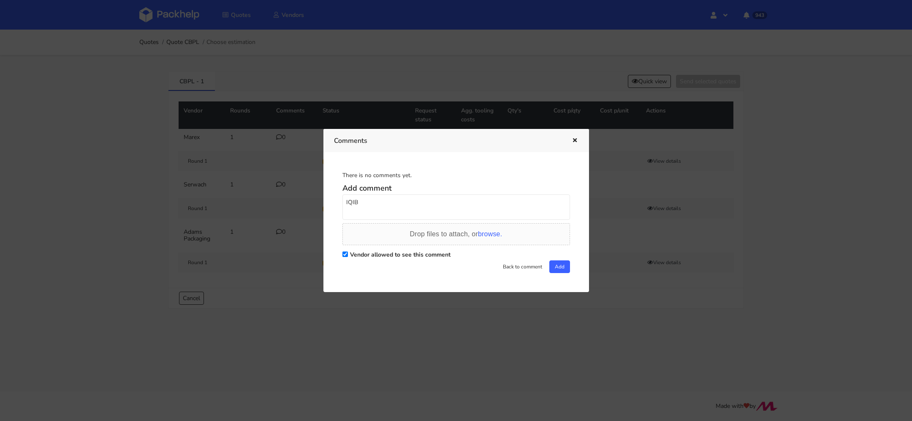
click at [345, 200] on textarea "IQIB" at bounding box center [456, 206] width 228 height 25
click at [362, 200] on textarea "powtorka IQIB" at bounding box center [456, 206] width 228 height 25
click at [395, 197] on textarea "powtórka IQIB" at bounding box center [456, 206] width 228 height 25
click at [393, 205] on textarea "powtórka IQIB" at bounding box center [456, 206] width 228 height 25
drag, startPoint x: 514, startPoint y: 198, endPoint x: 269, endPoint y: 201, distance: 245.7
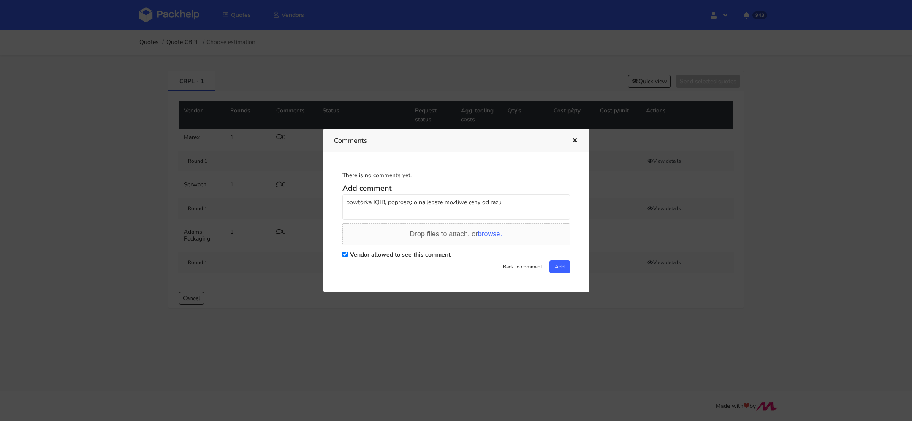
click at [269, 201] on div "Comments There is no comments yet. Add comment powtórka IQIB, poproszę o najlep…" at bounding box center [456, 210] width 912 height 421
type textarea "powtórka IQIB, poproszę o najlepsze możliwe ceny od razu"
click at [554, 270] on button "Add" at bounding box center [559, 266] width 21 height 13
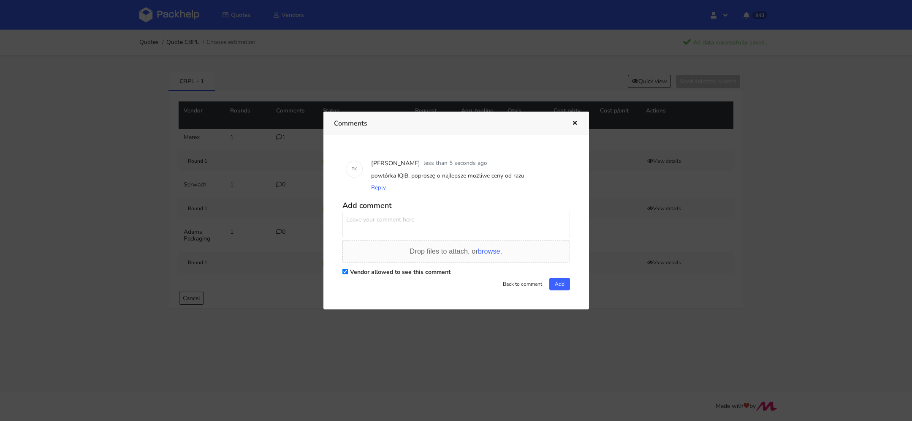
click at [574, 119] on button "button" at bounding box center [573, 123] width 9 height 11
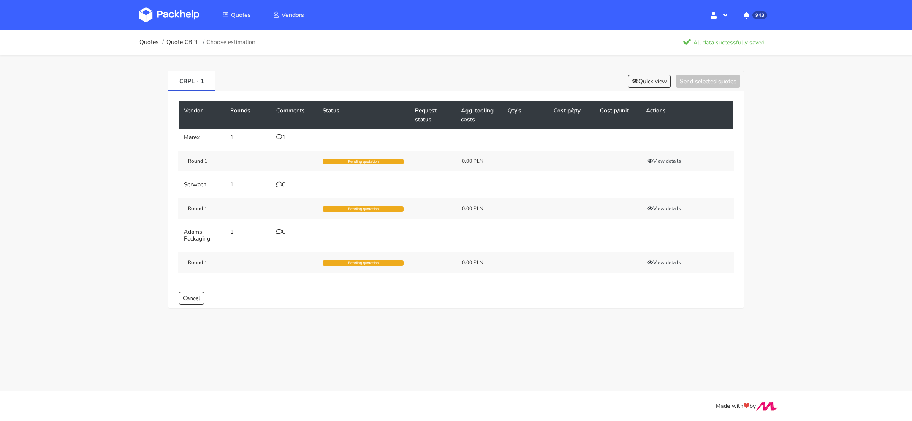
click at [182, 11] on img at bounding box center [169, 14] width 60 height 15
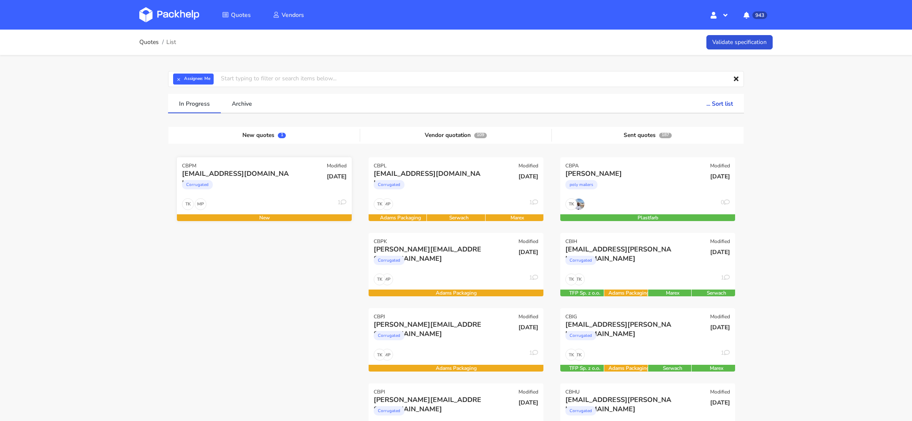
click at [263, 191] on div "Corrugated" at bounding box center [238, 186] width 112 height 17
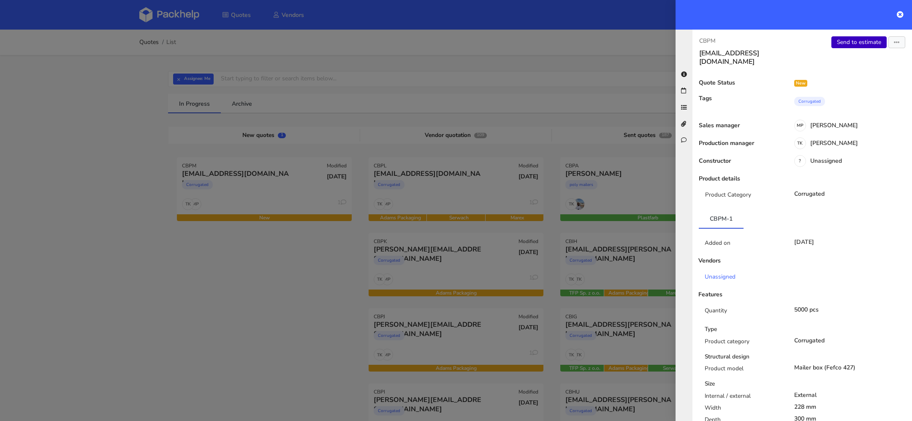
click at [867, 41] on link "Send to estimate" at bounding box center [858, 42] width 55 height 12
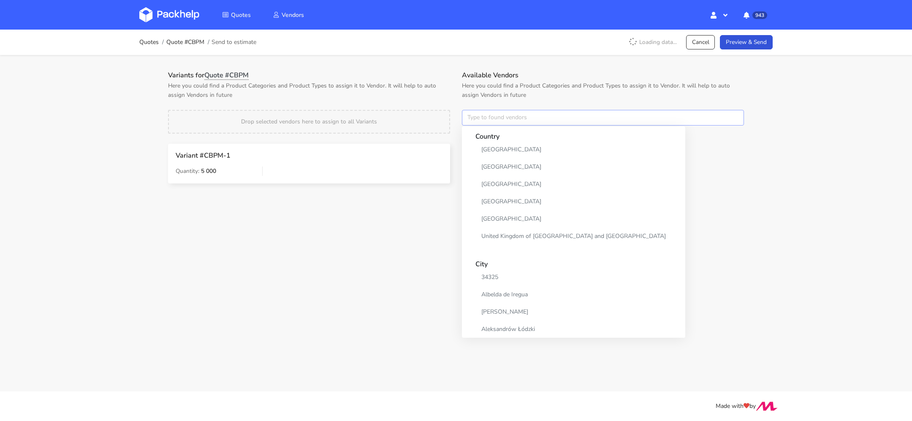
click at [483, 118] on input "text" at bounding box center [603, 118] width 282 height 16
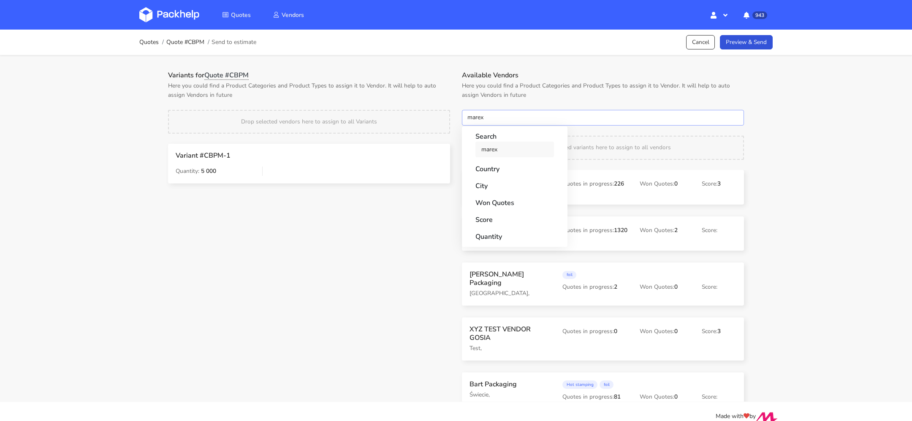
type input "marex"
click at [493, 147] on link "marex" at bounding box center [514, 149] width 79 height 16
click at [538, 84] on p "Here you could find a Product Categories and Product Types to assign it to Vend…" at bounding box center [603, 90] width 282 height 19
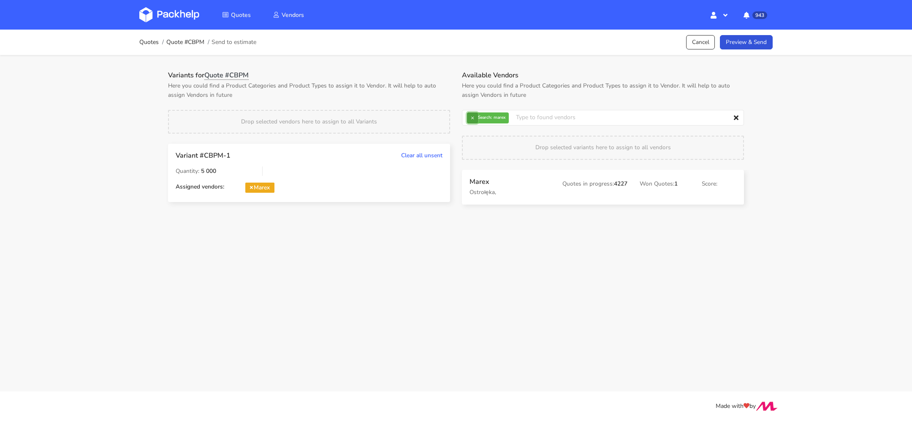
click at [475, 116] on button "×" at bounding box center [472, 117] width 11 height 11
click at [480, 118] on input "text" at bounding box center [603, 118] width 282 height 16
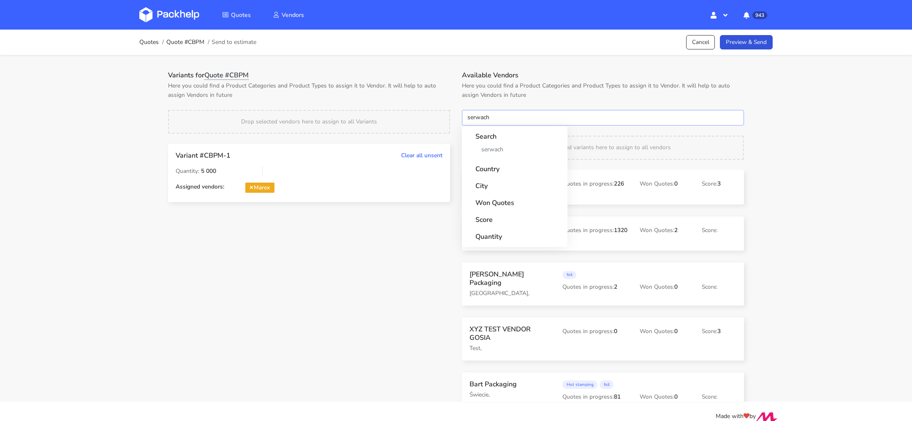
type input "serwach"
click at [500, 159] on strong "Country" at bounding box center [514, 166] width 79 height 15
click at [500, 147] on link "serwach" at bounding box center [514, 149] width 79 height 16
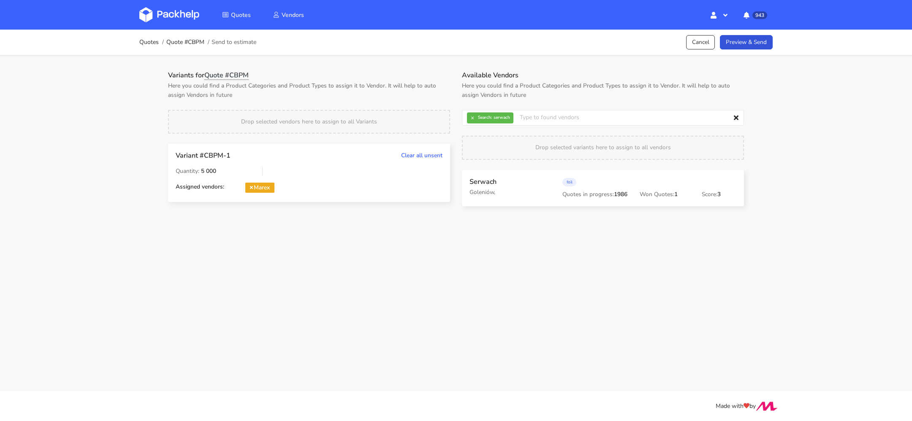
click at [541, 87] on p "Here you could find a Product Categories and Product Types to assign it to Vend…" at bounding box center [603, 90] width 282 height 19
drag, startPoint x: 465, startPoint y: 122, endPoint x: 477, endPoint y: 122, distance: 11.4
click at [465, 122] on input "text" at bounding box center [603, 118] width 282 height 16
click at [477, 122] on button "×" at bounding box center [472, 117] width 11 height 11
click at [494, 122] on input "text" at bounding box center [603, 118] width 282 height 16
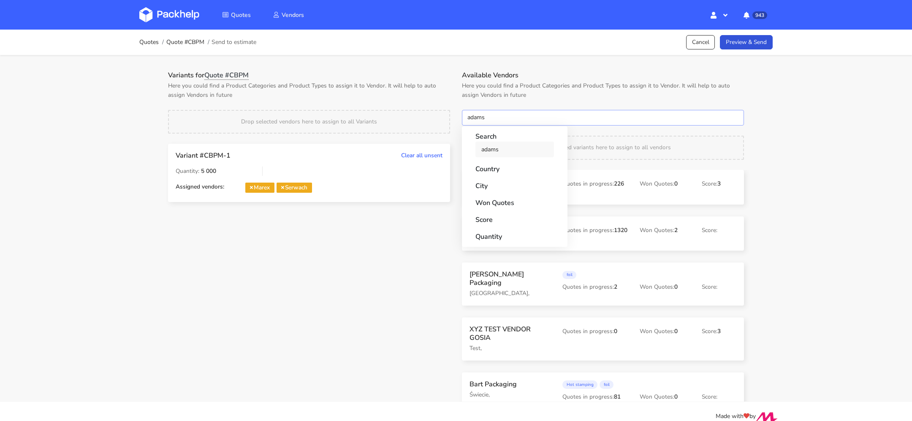
type input "adams"
click at [496, 147] on link "adams" at bounding box center [514, 149] width 79 height 16
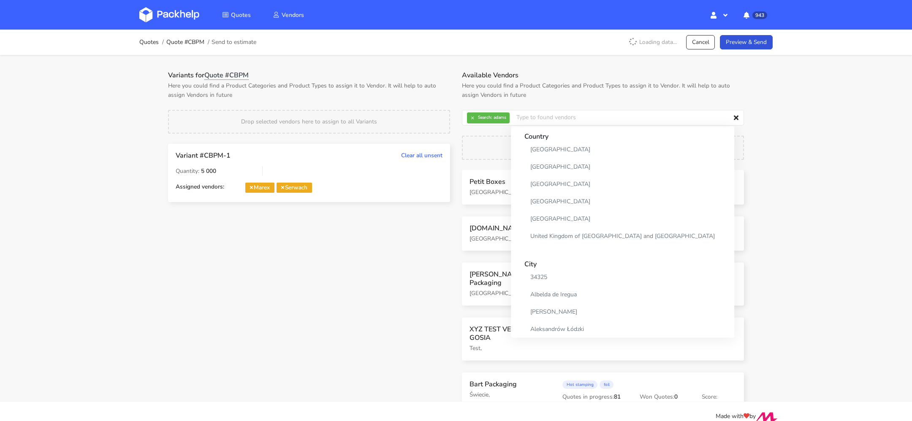
click at [526, 68] on div "Variants for Quote #CBPM Here you could find a Product Categories and Product T…" at bounding box center [456, 228] width 608 height 347
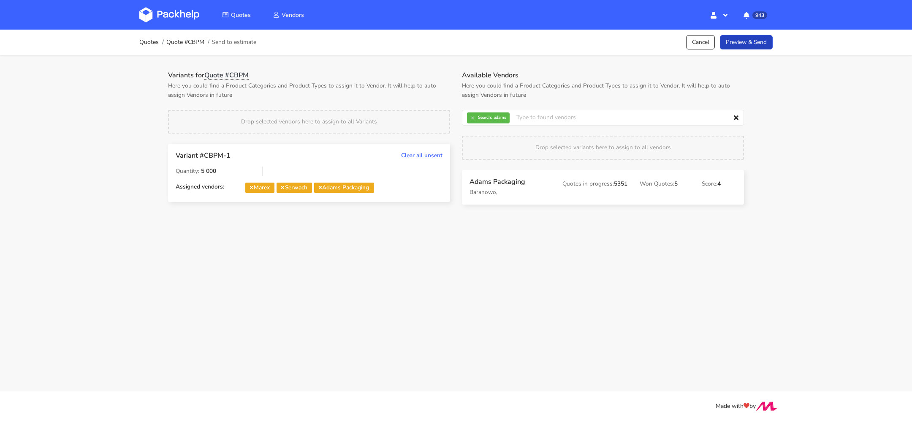
click at [765, 44] on link "Preview & Send" at bounding box center [746, 42] width 53 height 15
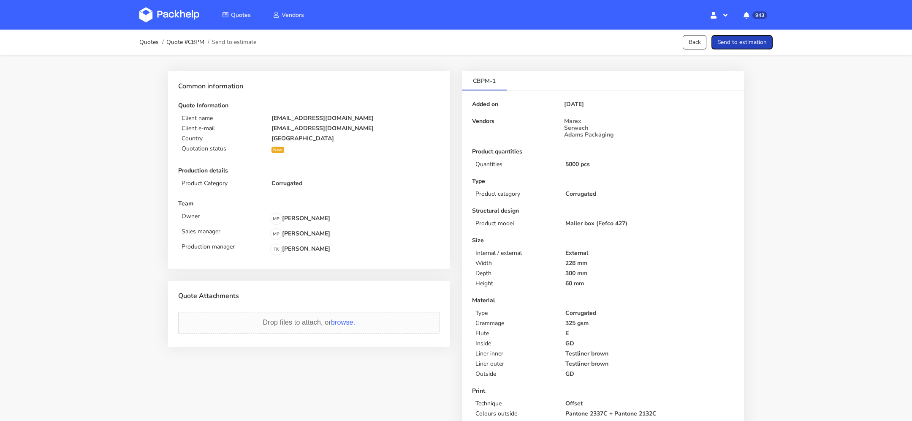
click at [765, 44] on button "Send to estimation" at bounding box center [741, 42] width 61 height 15
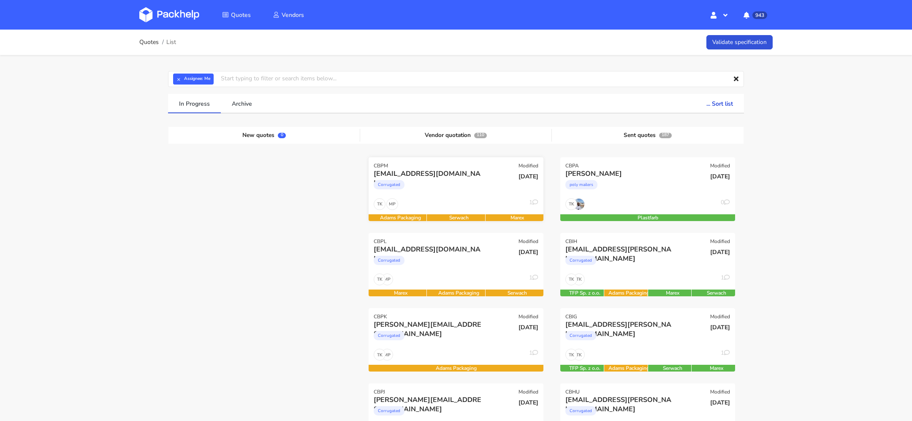
click at [472, 183] on div "Corrugated" at bounding box center [430, 186] width 112 height 17
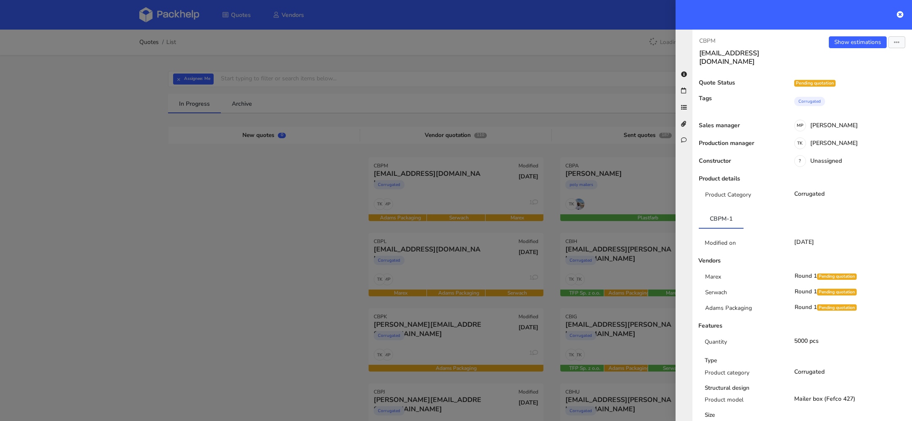
click at [901, 43] on button "button" at bounding box center [896, 42] width 17 height 12
click at [868, 72] on link "View quote" at bounding box center [869, 75] width 74 height 14
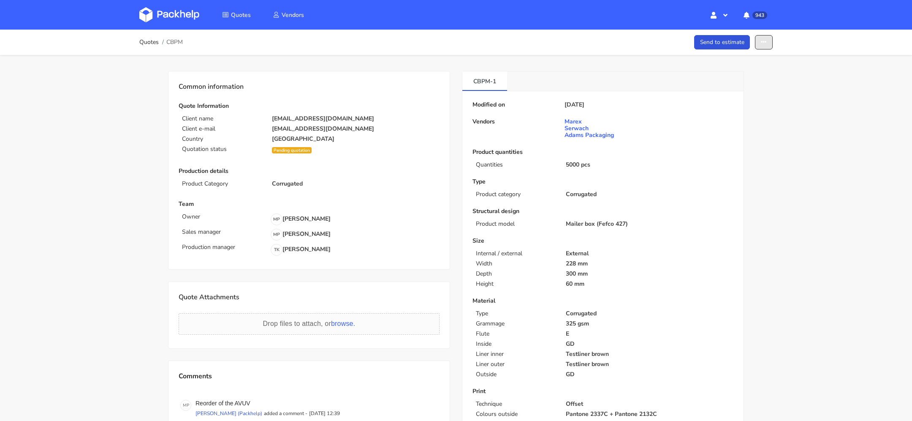
click at [768, 40] on button "button" at bounding box center [764, 42] width 18 height 15
click at [755, 109] on link "Show estimations" at bounding box center [731, 108] width 74 height 14
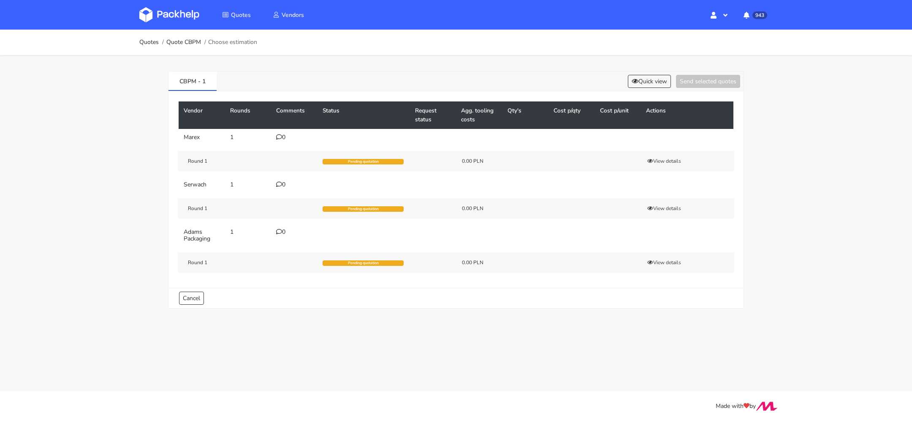
click at [281, 131] on td "0" at bounding box center [294, 137] width 46 height 17
click at [280, 134] on icon at bounding box center [279, 137] width 6 height 6
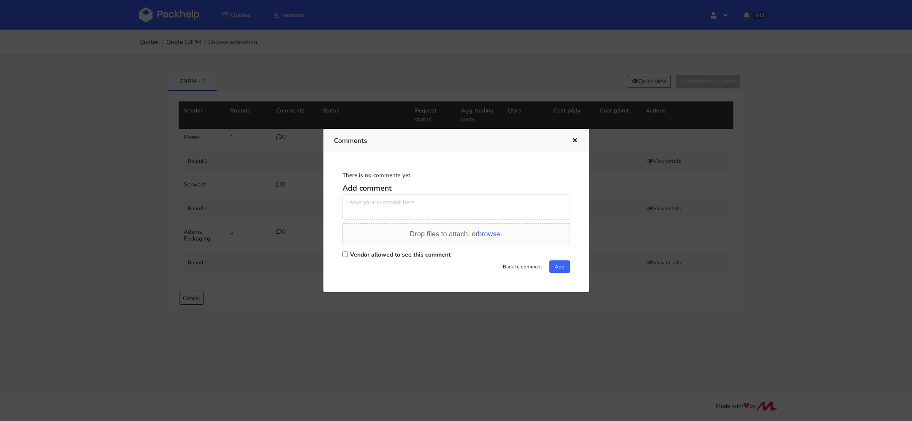
click at [383, 213] on textarea at bounding box center [456, 206] width 228 height 25
paste textarea "powtórka IQIB, poproszę o najlepsze możliwe ceny od razu"
click at [377, 204] on textarea "powtórka IQIB, poproszę o najlepsze możliwe ceny od razu" at bounding box center [456, 206] width 228 height 25
type textarea "powtórka AVUV, poproszę o najlepsze możliwe ceny od razu"
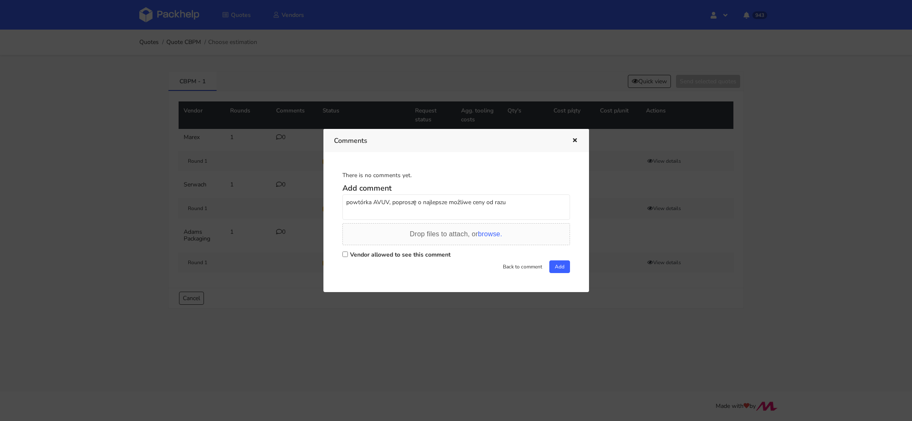
click at [344, 252] on input "Vendor allowed to see this comment" at bounding box center [344, 253] width 5 height 5
checkbox input "true"
click at [564, 270] on button "Add" at bounding box center [559, 266] width 21 height 13
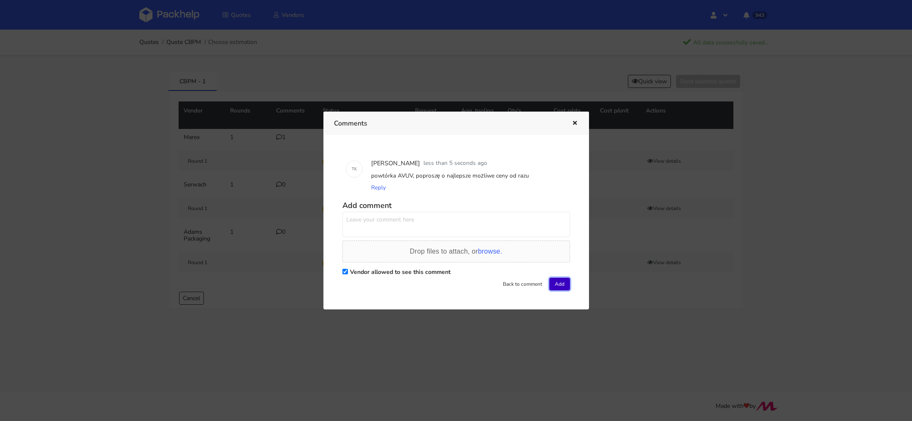
click at [559, 283] on button "Add" at bounding box center [559, 283] width 21 height 13
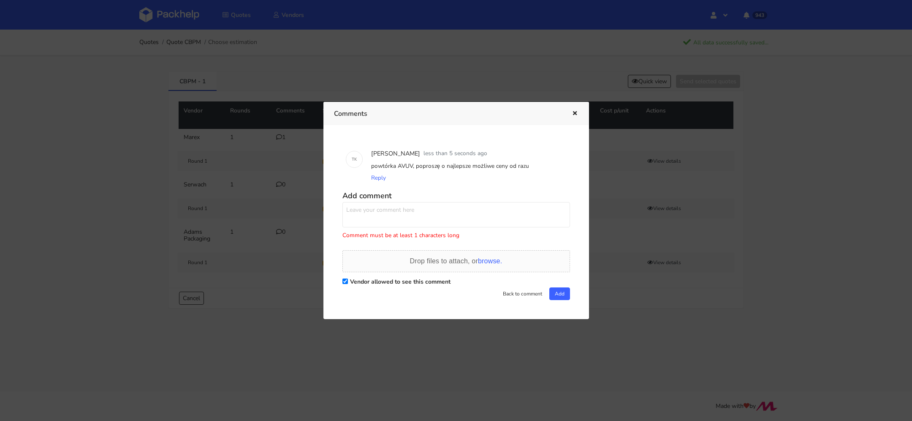
click at [575, 111] on icon "button" at bounding box center [574, 114] width 7 height 6
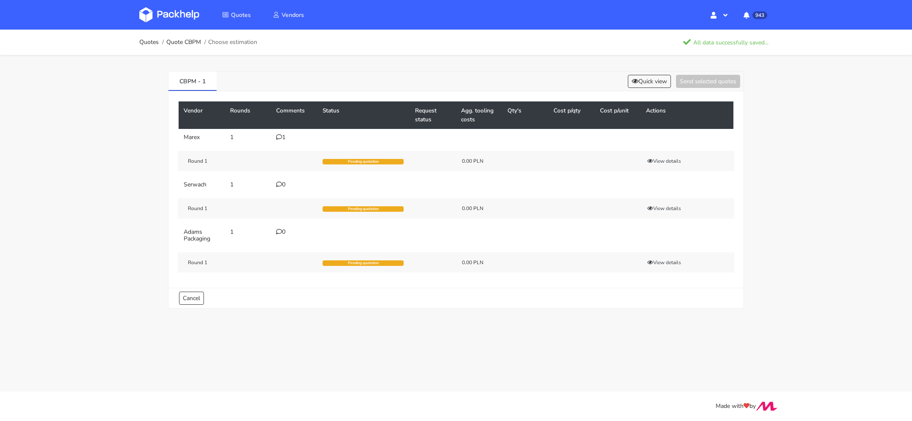
click at [162, 23] on link at bounding box center [175, 15] width 73 height 24
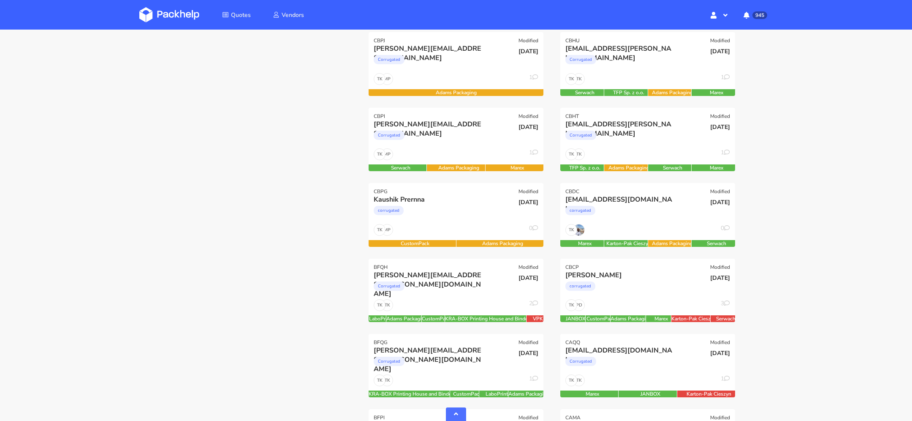
scroll to position [356, 0]
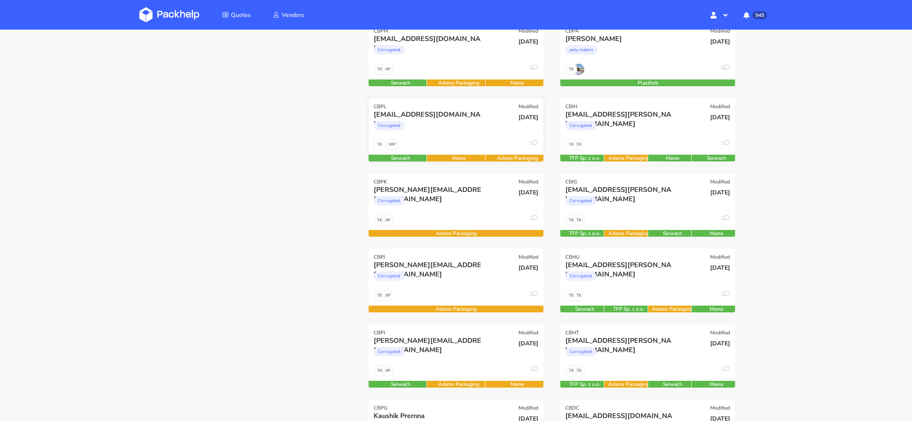
scroll to position [259, 0]
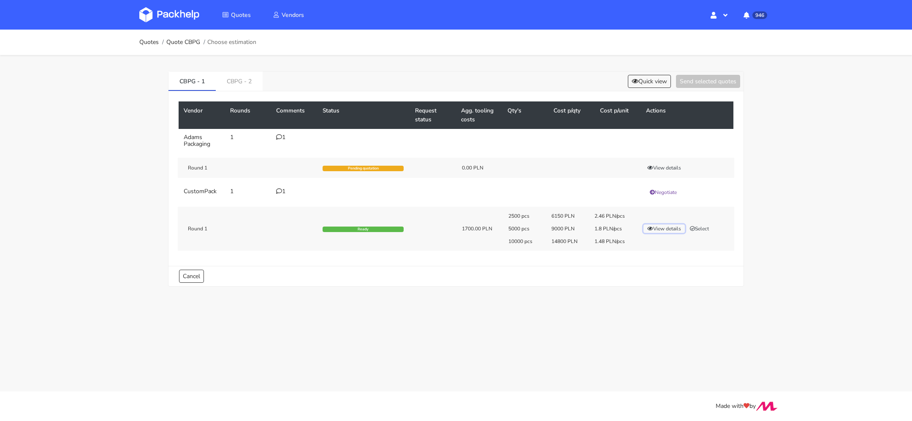
click at [659, 229] on button "View details" at bounding box center [663, 228] width 41 height 8
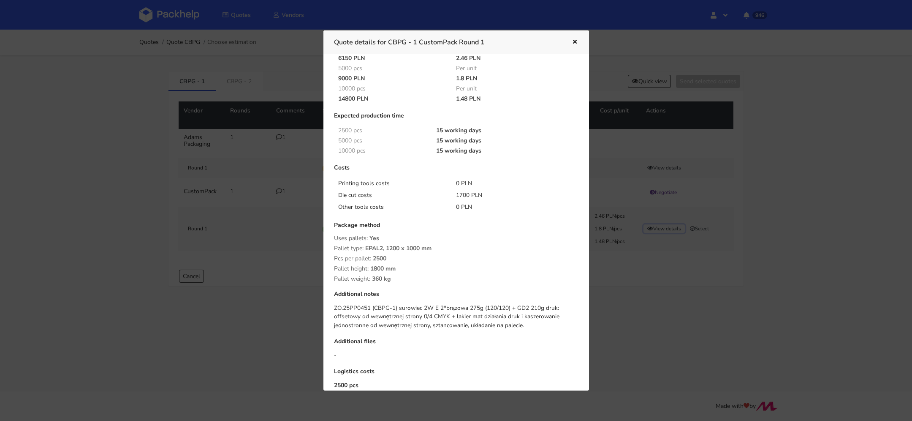
scroll to position [43, 0]
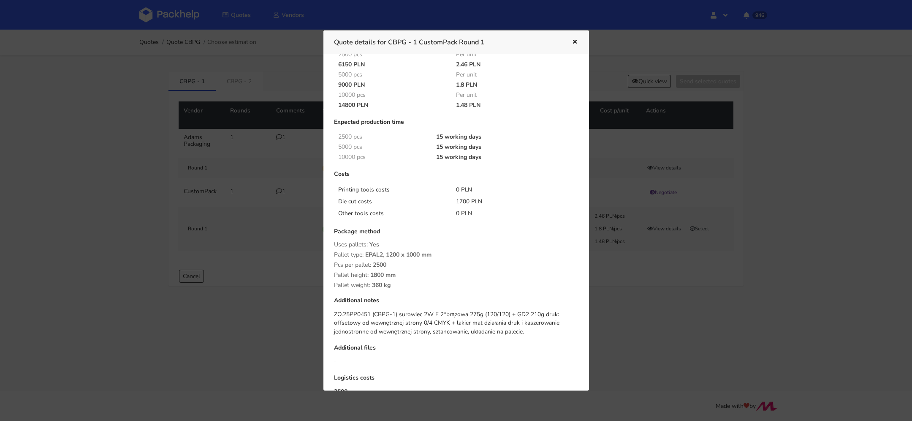
click at [574, 41] on icon "button" at bounding box center [574, 42] width 7 height 6
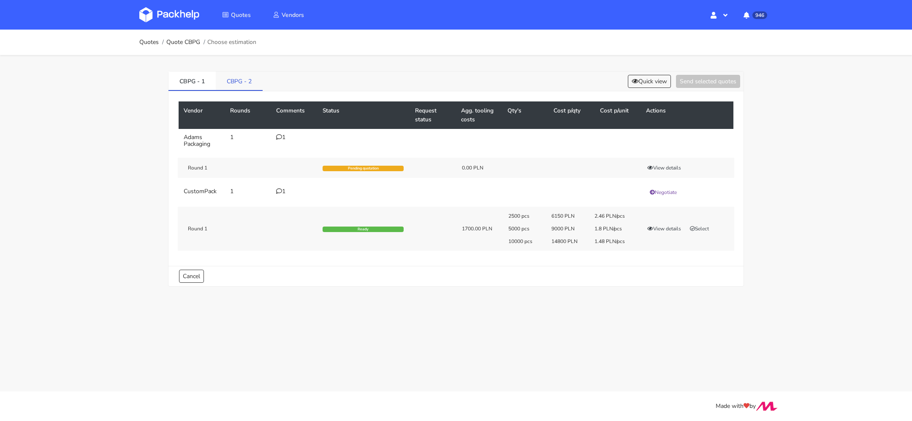
click at [227, 85] on link "CBPG - 2" at bounding box center [239, 80] width 47 height 19
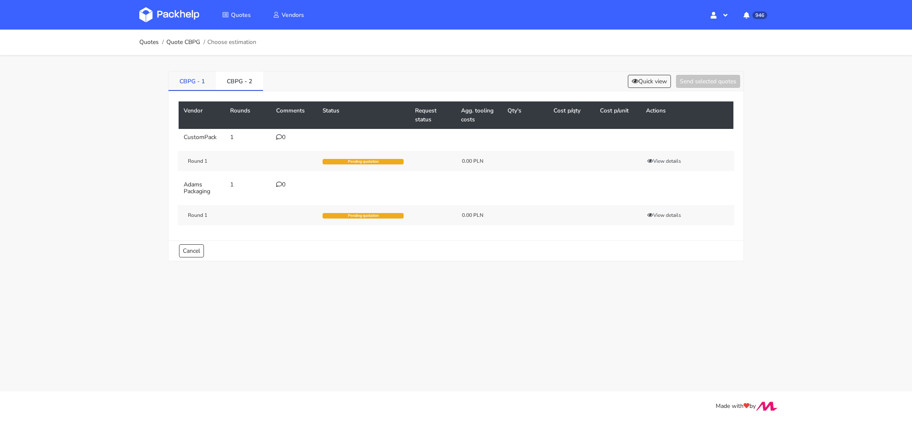
click at [189, 84] on link "CBPG - 1" at bounding box center [191, 80] width 47 height 19
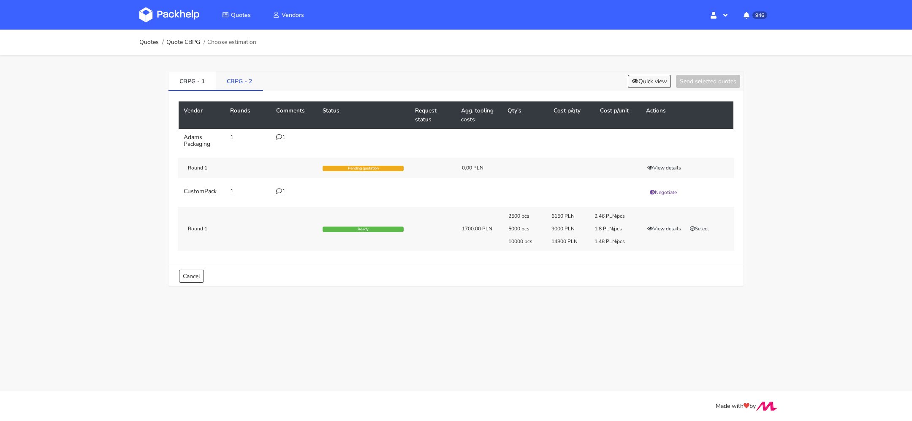
click at [228, 81] on link "CBPG - 2" at bounding box center [239, 80] width 47 height 19
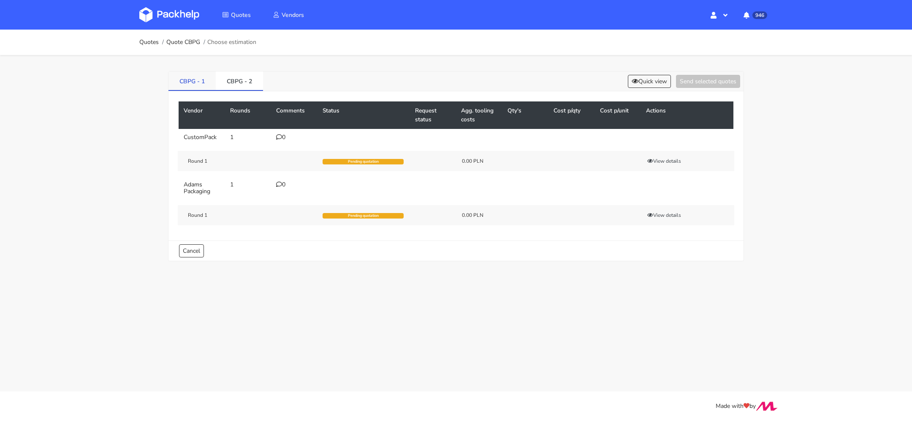
click at [192, 86] on link "CBPG - 1" at bounding box center [191, 80] width 47 height 19
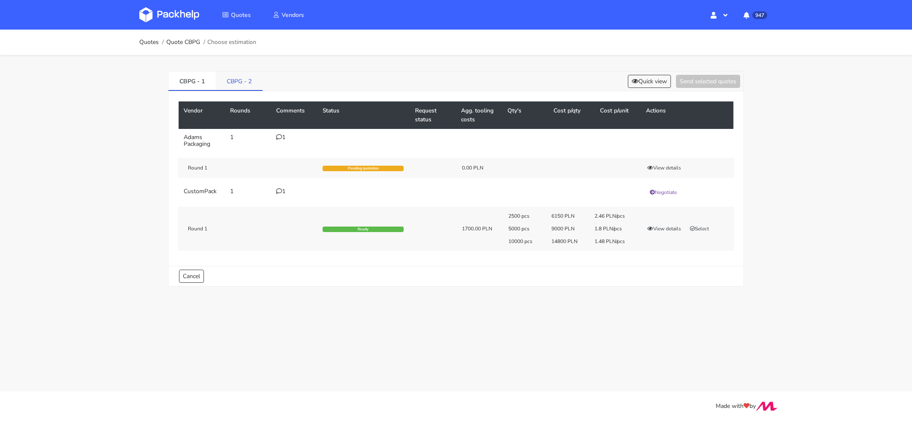
click at [233, 84] on link "CBPG - 2" at bounding box center [239, 80] width 47 height 19
click at [188, 80] on link "CBPG - 1" at bounding box center [191, 80] width 47 height 19
click at [239, 80] on link "CBPG - 2" at bounding box center [239, 80] width 47 height 19
click at [180, 73] on link "CBPG - 1" at bounding box center [191, 80] width 47 height 19
click at [238, 78] on link "CBPG - 2" at bounding box center [239, 80] width 47 height 19
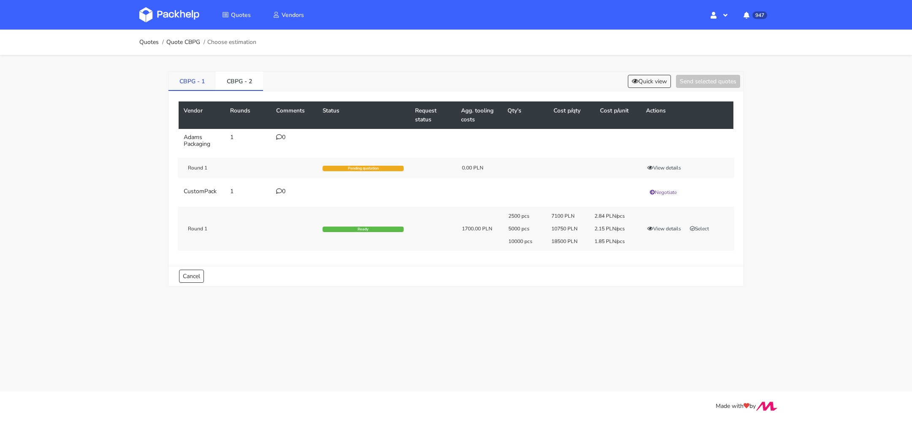
click at [174, 79] on link "CBPG - 1" at bounding box center [191, 80] width 47 height 19
click at [695, 228] on icon "button" at bounding box center [692, 228] width 5 height 5
click at [239, 77] on link "CBPG - 2" at bounding box center [239, 80] width 47 height 19
click at [697, 224] on div "View details Select" at bounding box center [686, 228] width 97 height 8
click at [699, 225] on button "Select" at bounding box center [699, 228] width 27 height 8
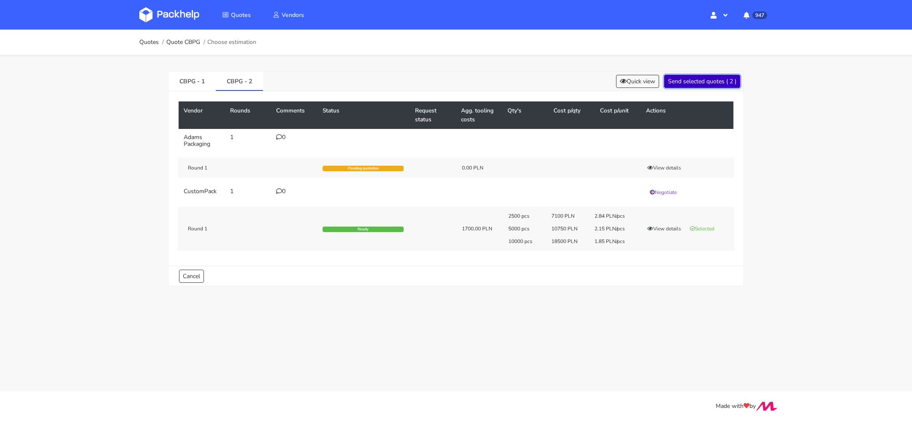
click at [683, 83] on button "Send selected quotes ( 2 )" at bounding box center [702, 81] width 76 height 13
click at [664, 226] on button "View details" at bounding box center [663, 228] width 41 height 8
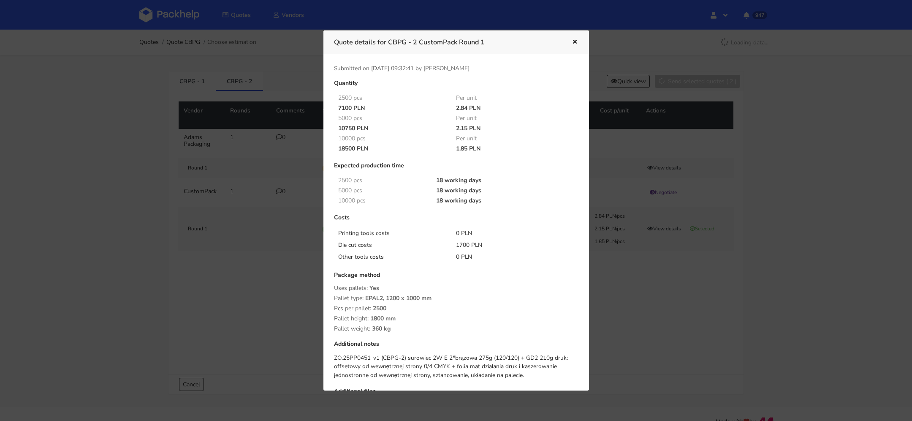
click at [577, 40] on icon "button" at bounding box center [574, 42] width 7 height 6
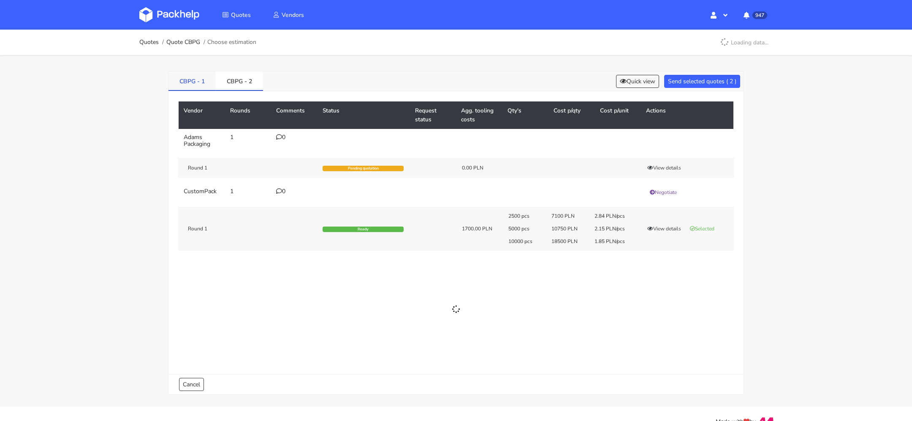
click at [182, 77] on link "CBPG - 1" at bounding box center [191, 80] width 47 height 19
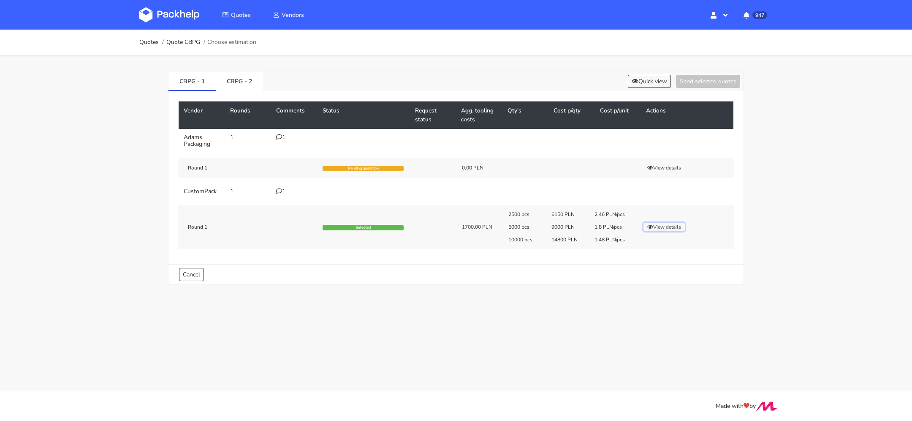
click at [662, 225] on button "View details" at bounding box center [663, 227] width 41 height 8
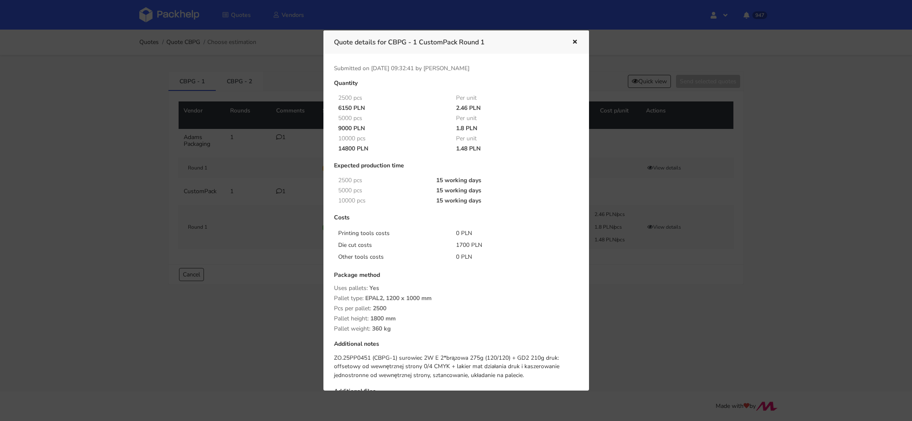
click at [574, 42] on icon "button" at bounding box center [574, 42] width 7 height 6
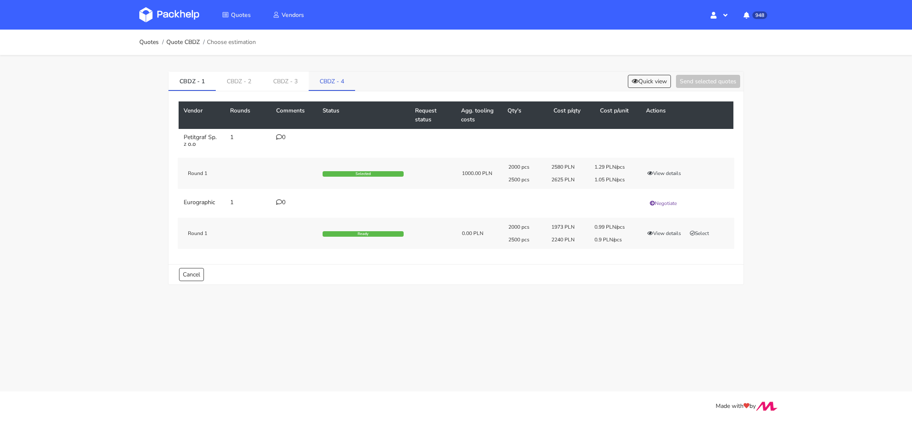
click at [331, 78] on link "CBDZ - 4" at bounding box center [332, 80] width 46 height 19
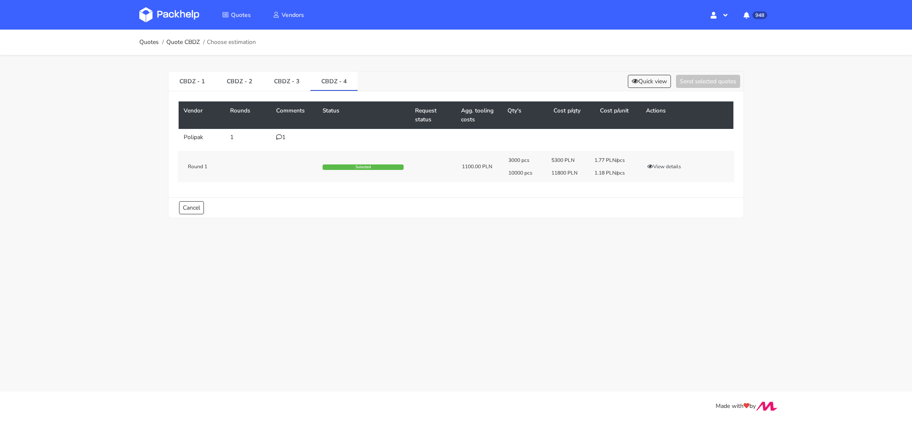
click at [647, 161] on div "3000 pcs 5300 PLN 1.77 PLN/pcs 10000 pcs 11800 PLN 1.18 PLN/pcs View details" at bounding box center [618, 166] width 232 height 19
click at [656, 165] on button "View details" at bounding box center [663, 166] width 41 height 8
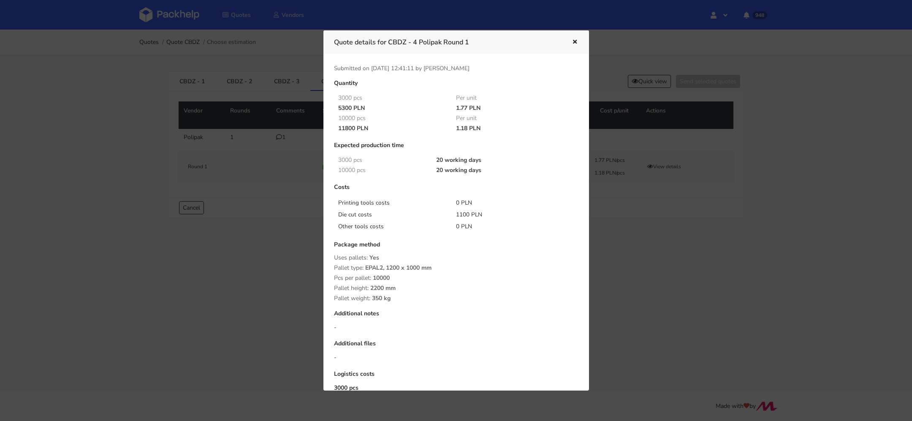
click at [574, 40] on icon "button" at bounding box center [574, 42] width 7 height 6
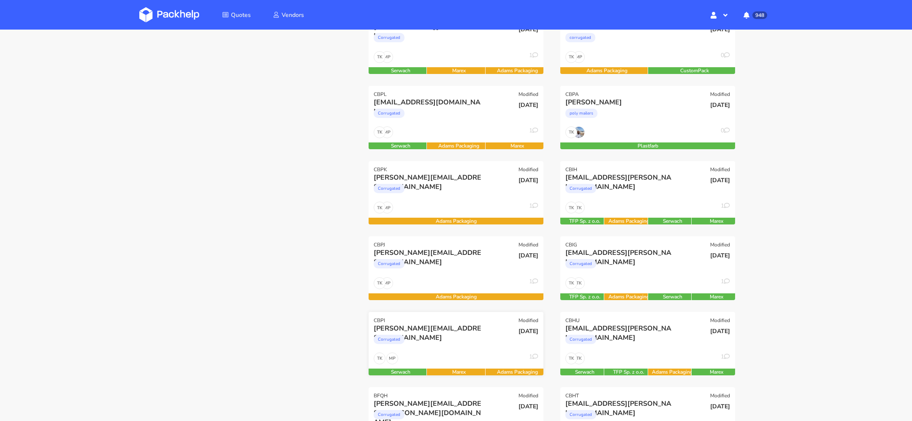
scroll to position [146, 0]
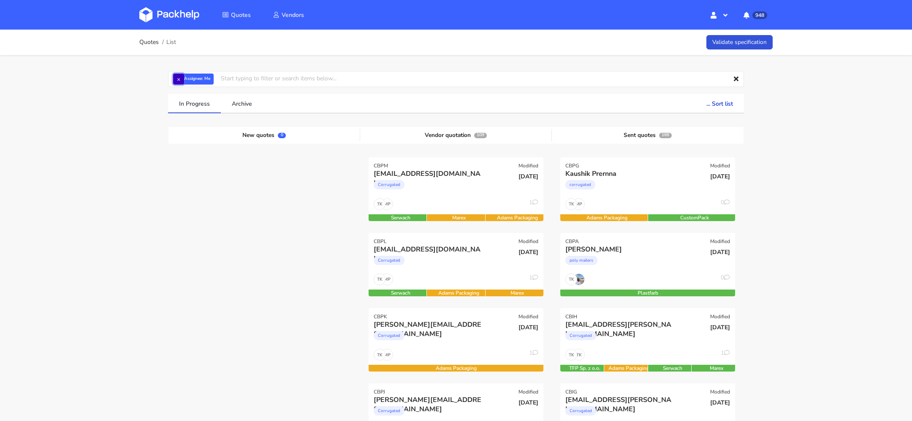
click at [177, 78] on button "×" at bounding box center [178, 78] width 11 height 11
click at [186, 78] on input "text" at bounding box center [456, 79] width 576 height 16
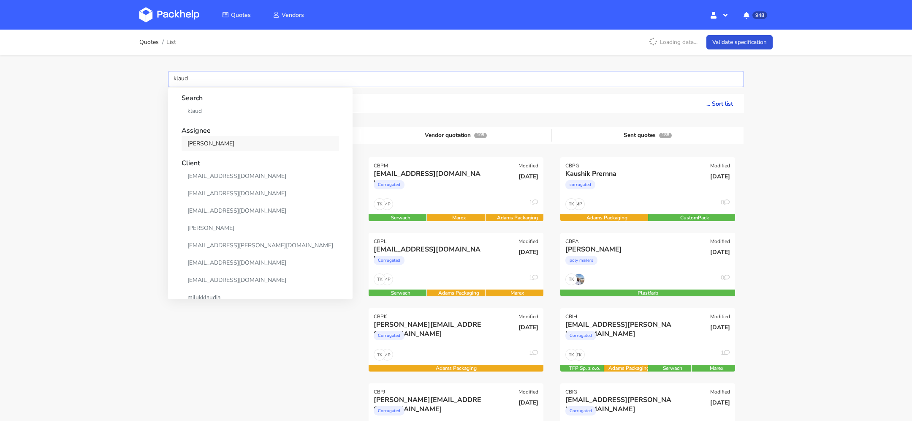
type input "klaud"
click at [216, 144] on link "[PERSON_NAME]" at bounding box center [260, 144] width 157 height 16
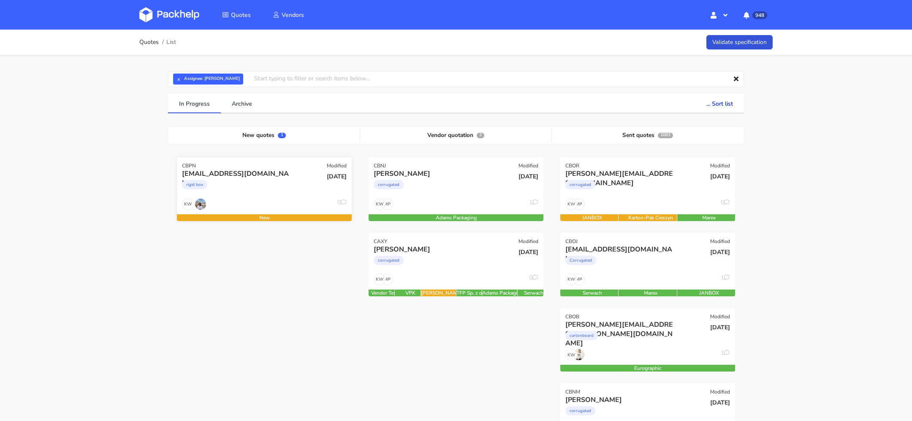
click at [251, 190] on div "rigid box" at bounding box center [238, 186] width 112 height 17
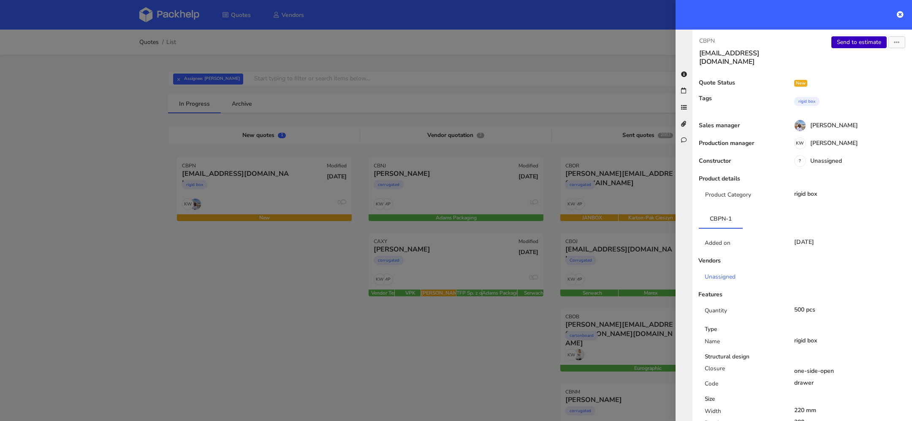
click at [861, 40] on link "Send to estimate" at bounding box center [858, 42] width 55 height 12
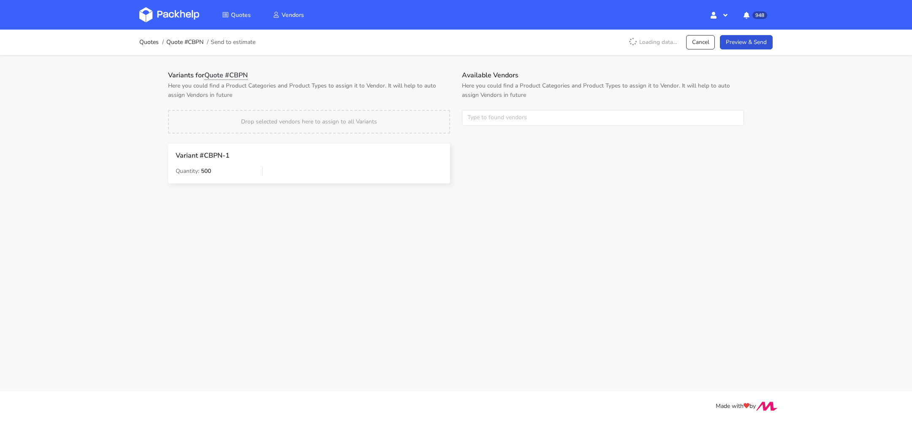
click at [509, 109] on div "Available Vendors Here you could find a Product Categories and Product Types to…" at bounding box center [603, 103] width 294 height 65
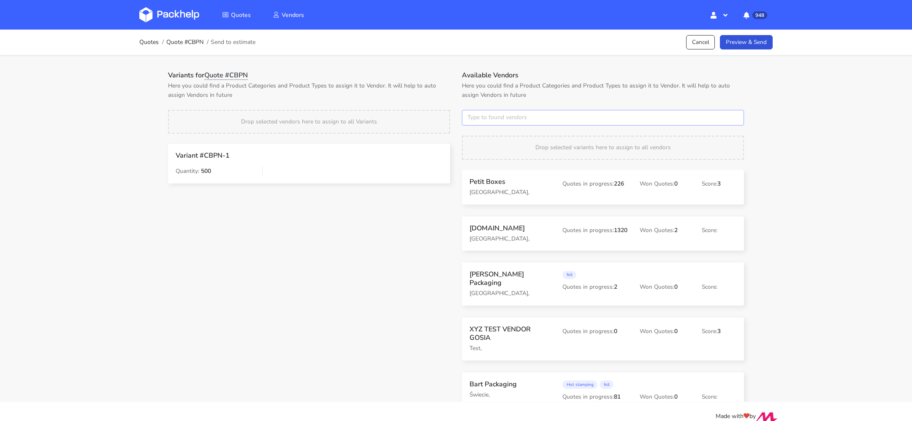
click at [509, 112] on input "text" at bounding box center [603, 118] width 282 height 16
type input "poli"
click at [512, 138] on strong "Search" at bounding box center [514, 133] width 79 height 15
click at [512, 143] on link "poli" at bounding box center [514, 149] width 79 height 16
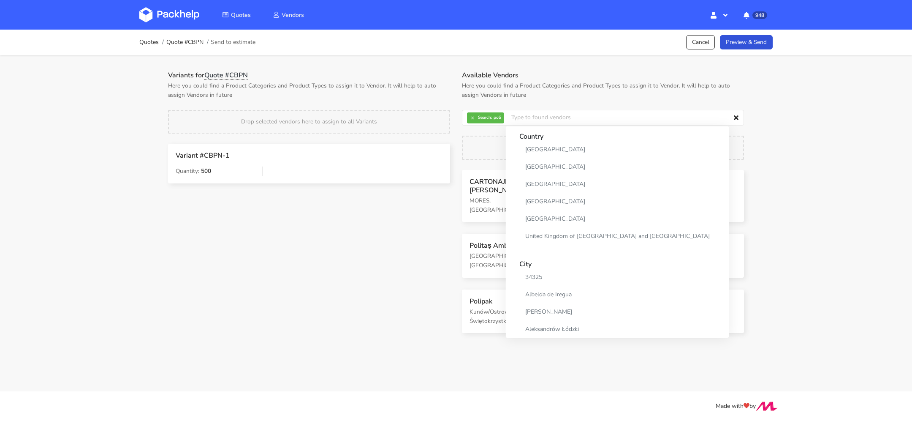
click at [850, 126] on div "Quotes Quote #CBPN Send to estimate Cancel Preview & Send Variants for Quote #C…" at bounding box center [456, 187] width 912 height 315
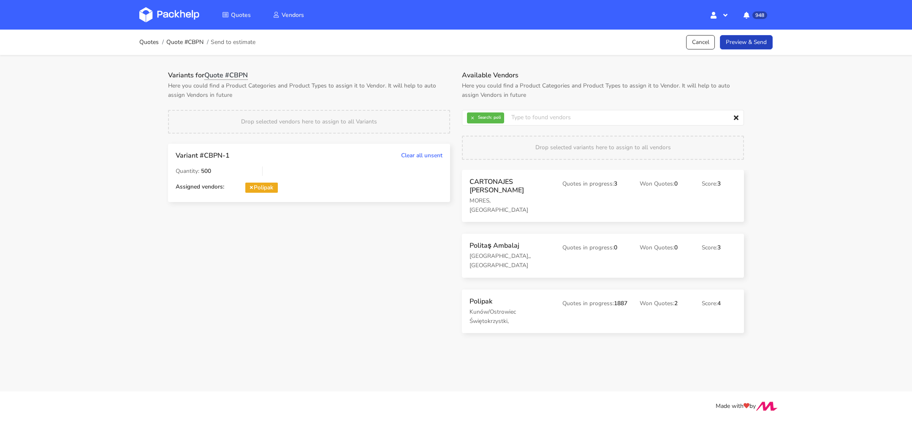
click at [746, 42] on link "Preview & Send" at bounding box center [746, 42] width 53 height 15
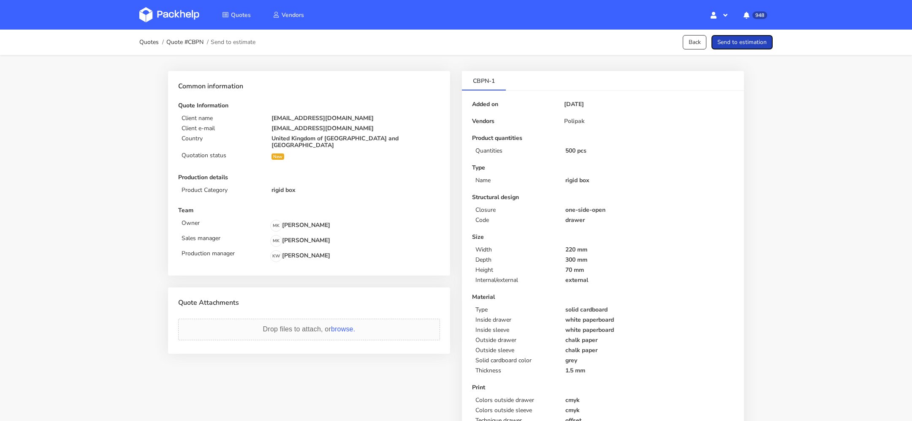
click at [734, 38] on button "Send to estimation" at bounding box center [741, 42] width 61 height 15
